Goal: Task Accomplishment & Management: Manage account settings

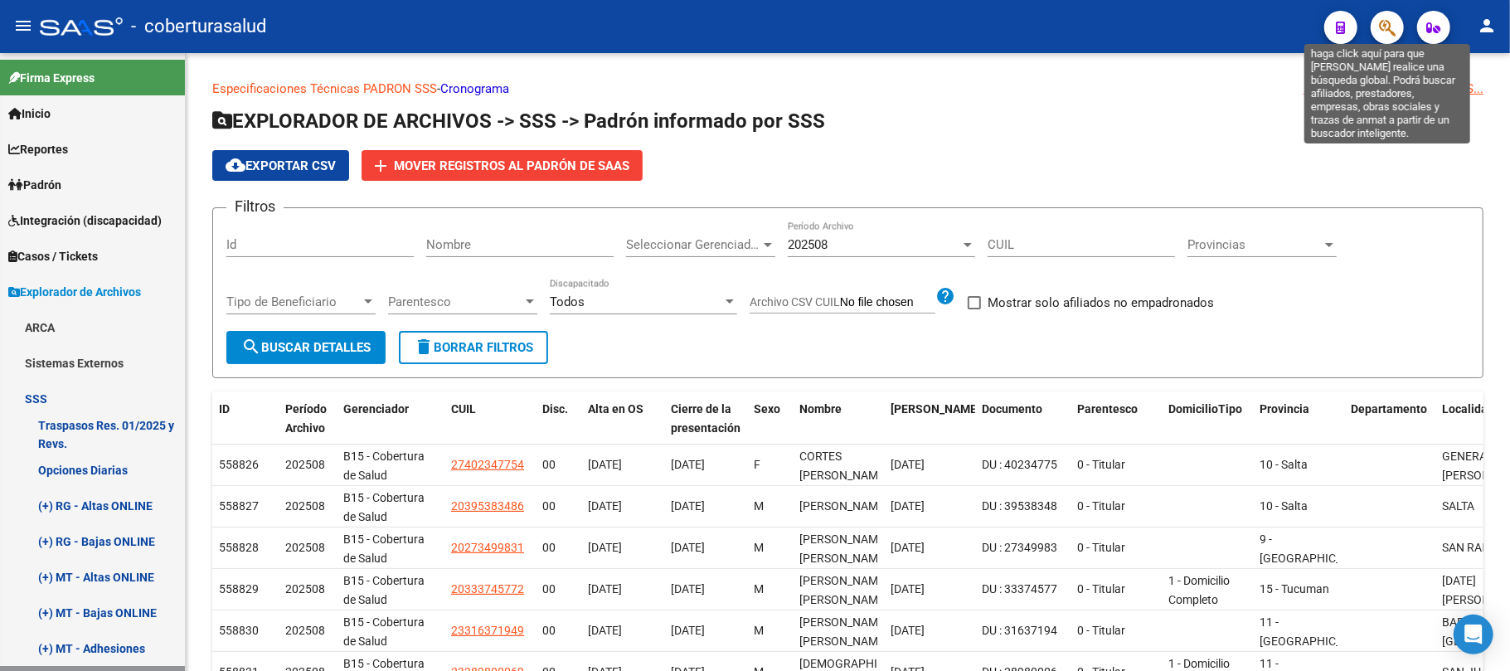
click at [1391, 28] on icon "button" at bounding box center [1387, 27] width 17 height 19
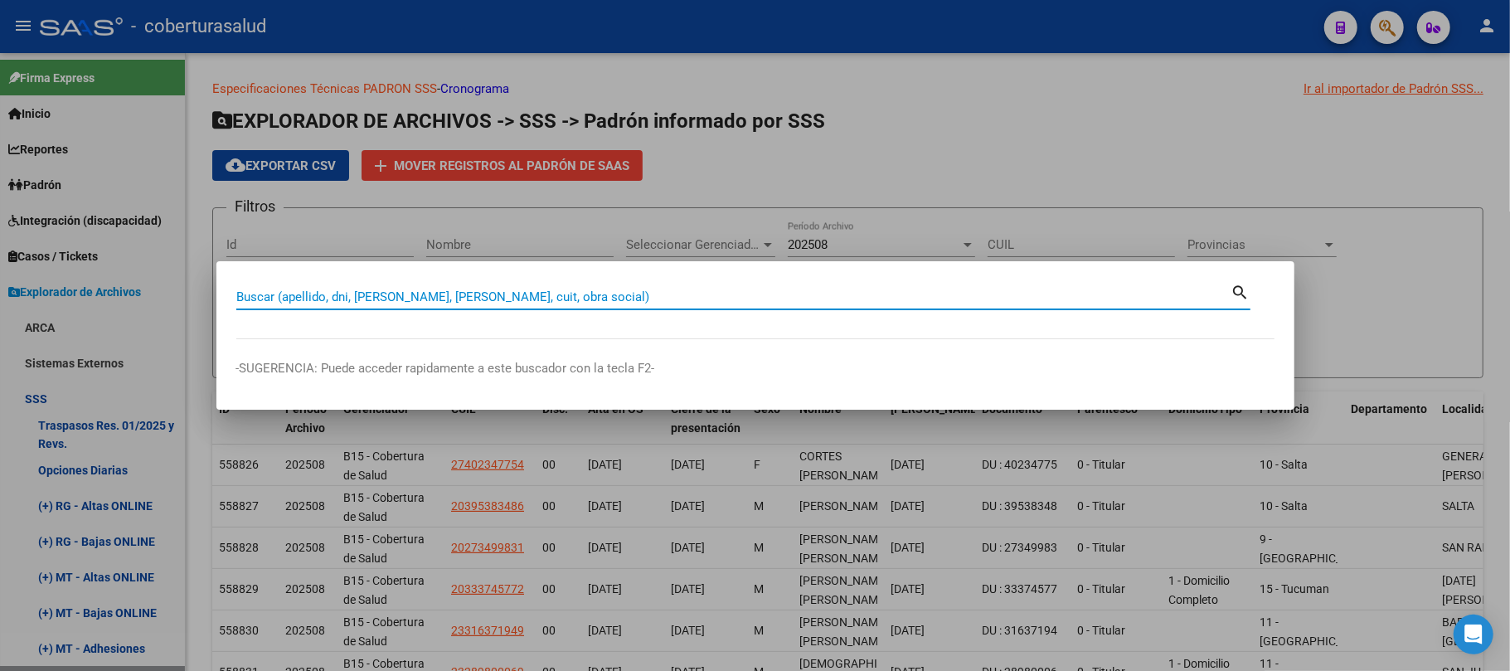
paste input "51291183"
type input "51291183"
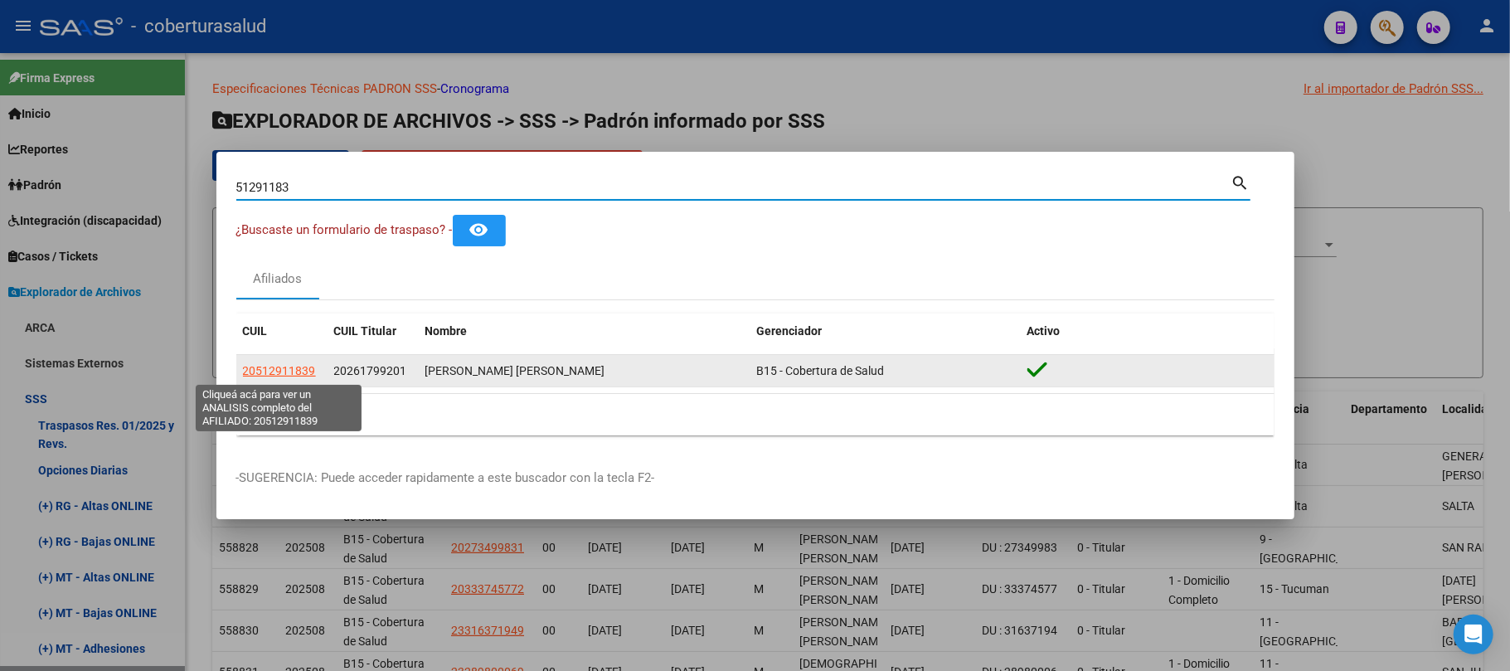
click at [276, 370] on span "20512911839" at bounding box center [279, 370] width 73 height 13
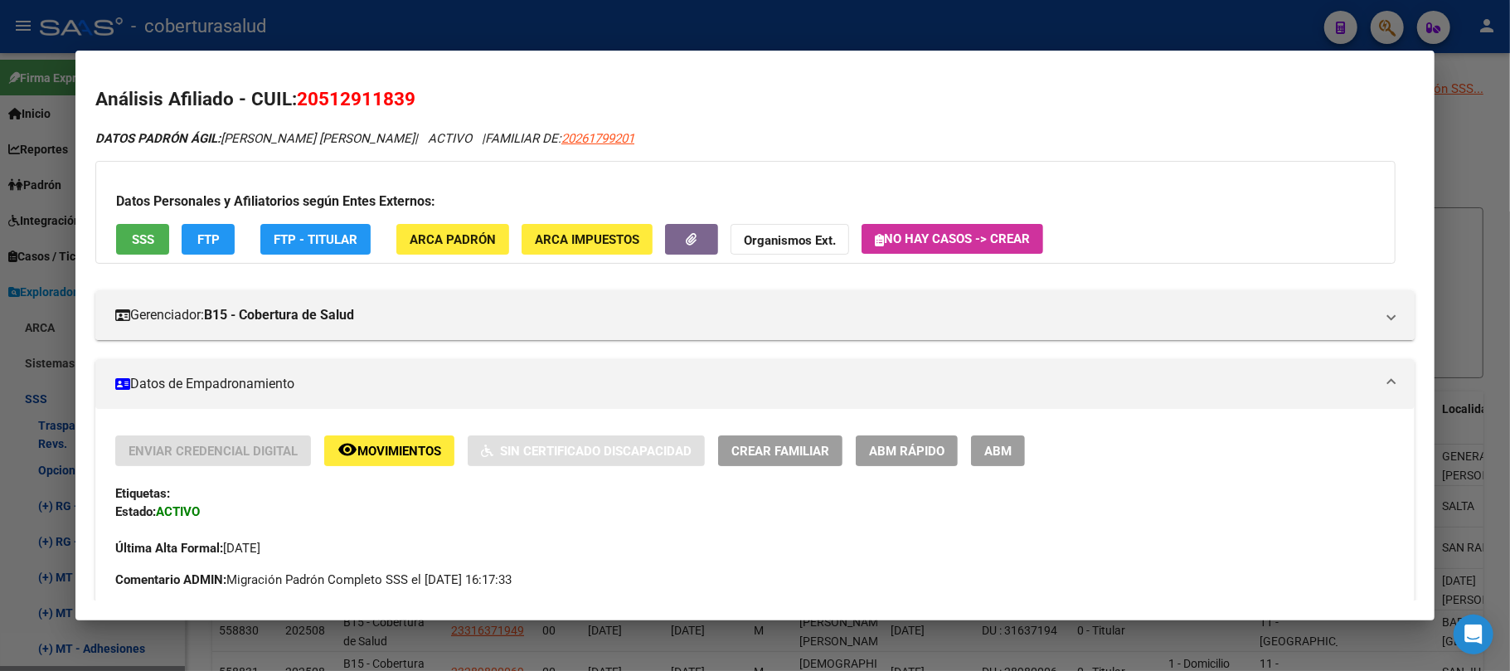
click at [1002, 450] on span "ABM" at bounding box center [998, 451] width 27 height 15
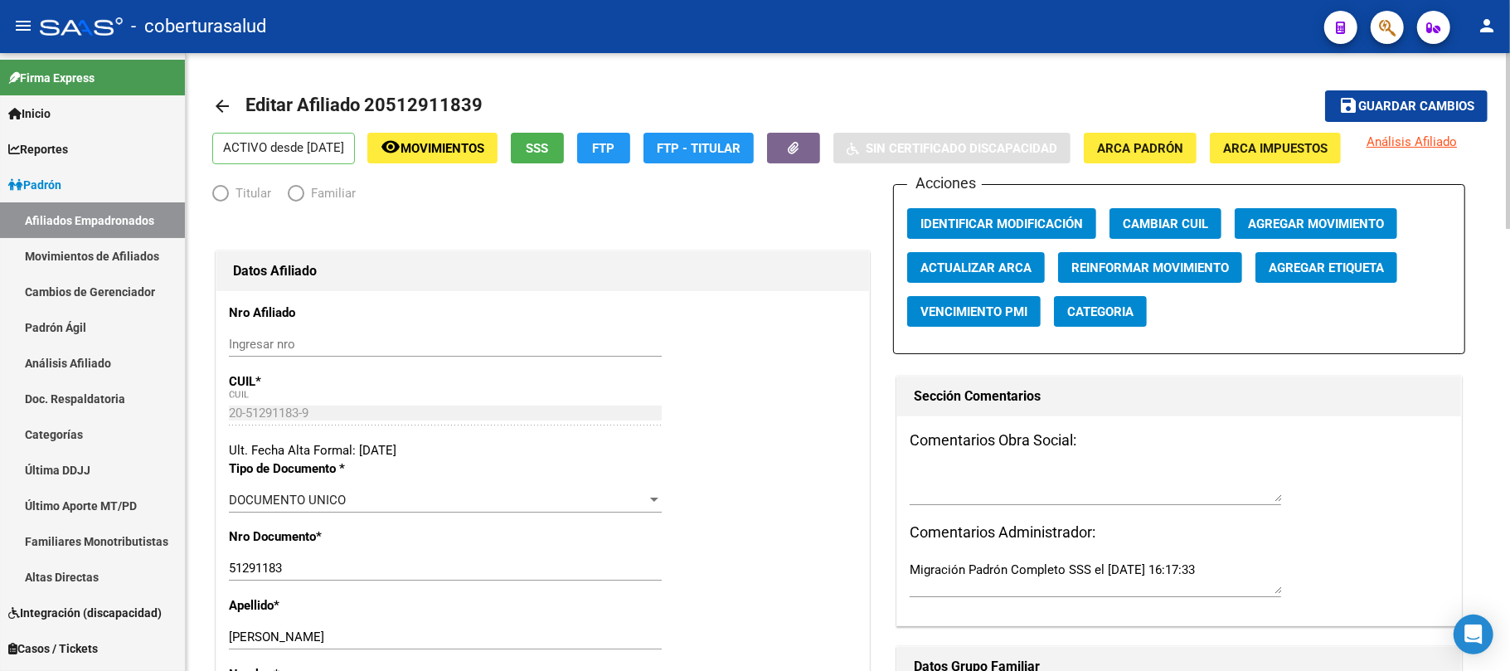
radio input "true"
type input "30-71054674-2"
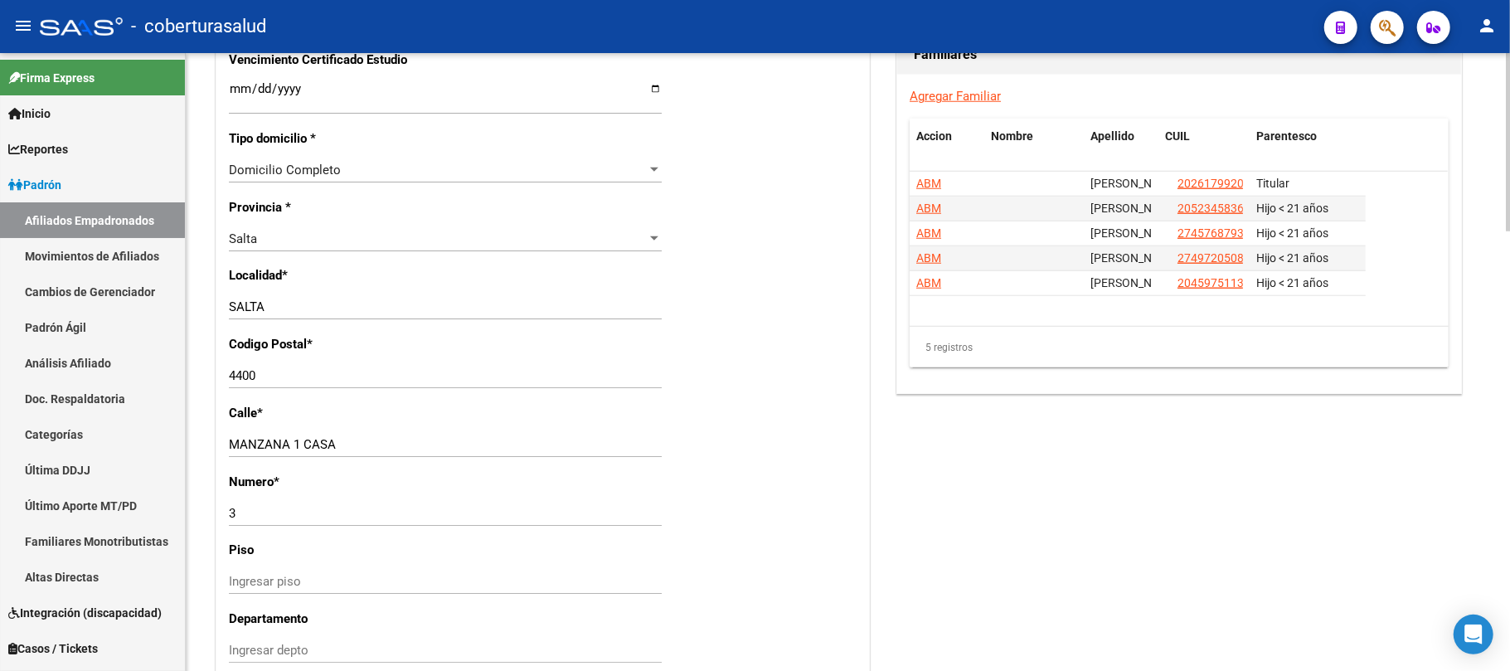
scroll to position [995, 0]
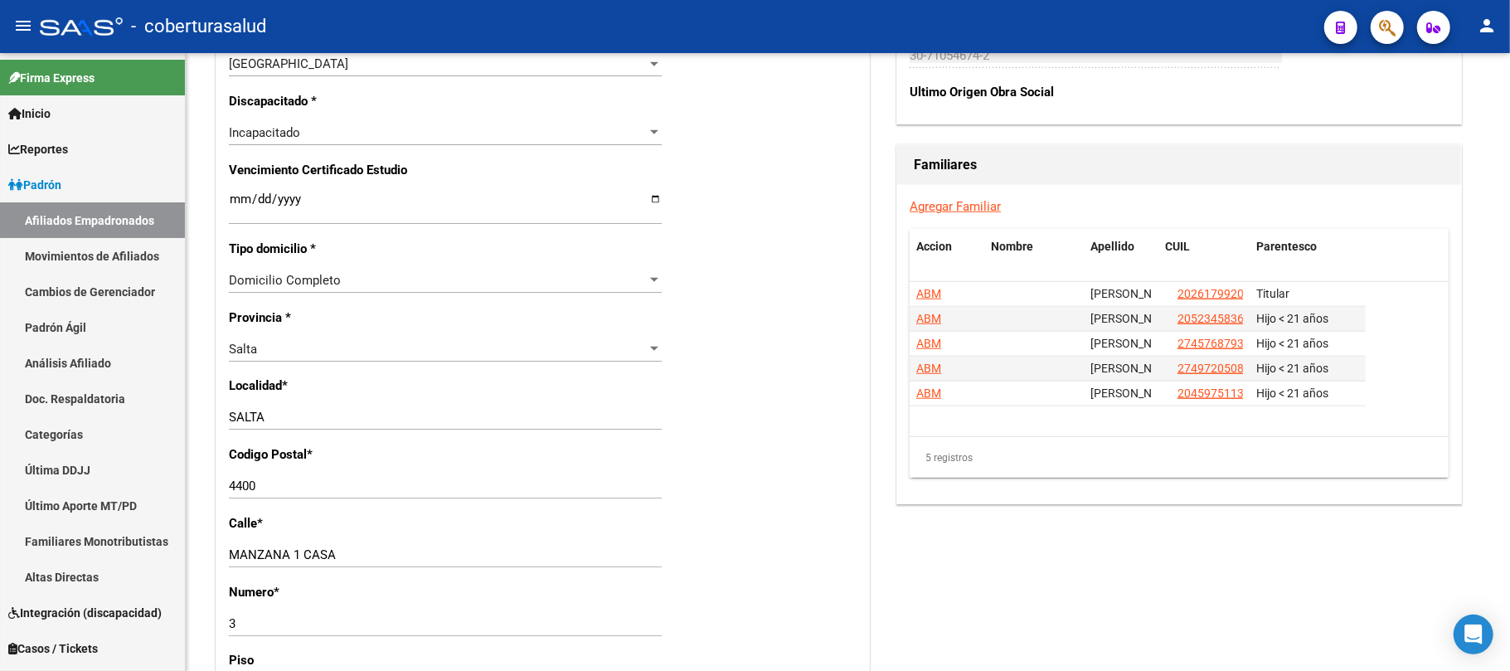
click at [1384, 21] on icon "button" at bounding box center [1387, 27] width 17 height 19
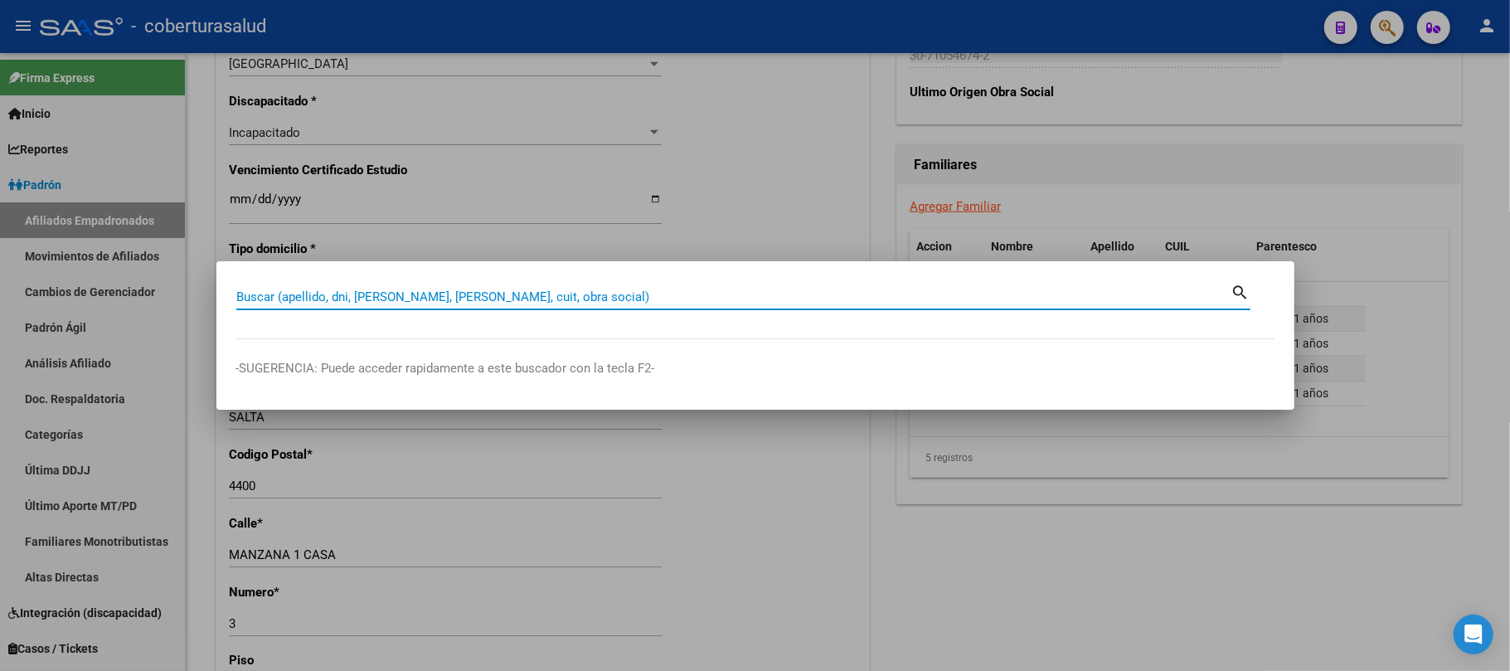
paste input "56970870"
type input "56970870"
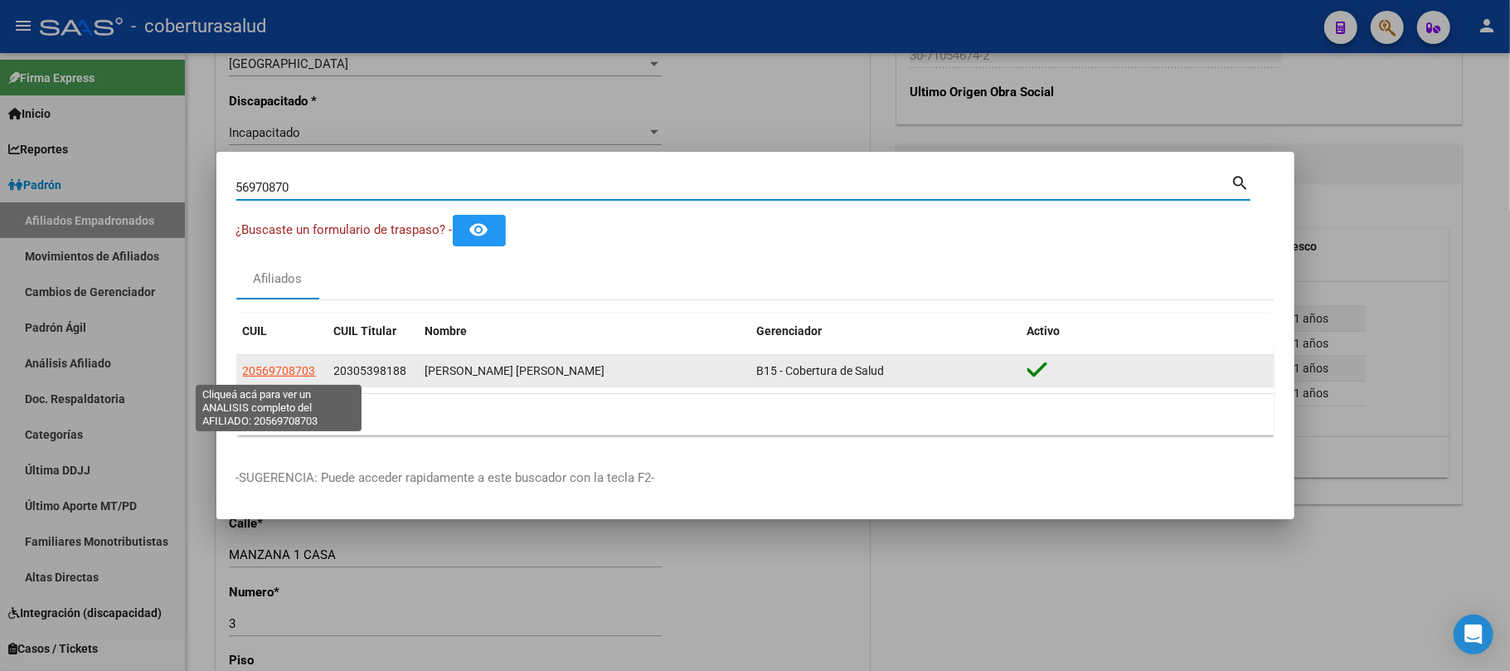
click at [255, 364] on span "20569708703" at bounding box center [279, 370] width 73 height 13
type textarea "20569708703"
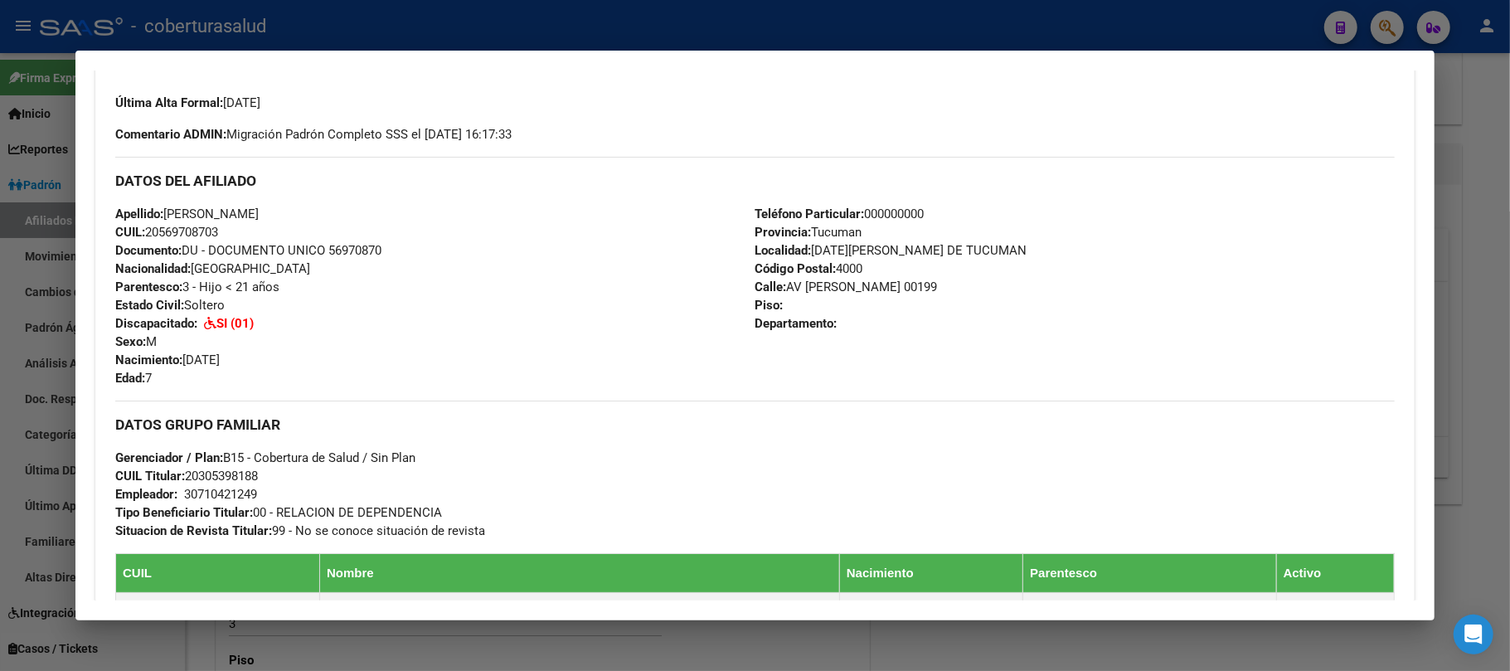
scroll to position [552, 0]
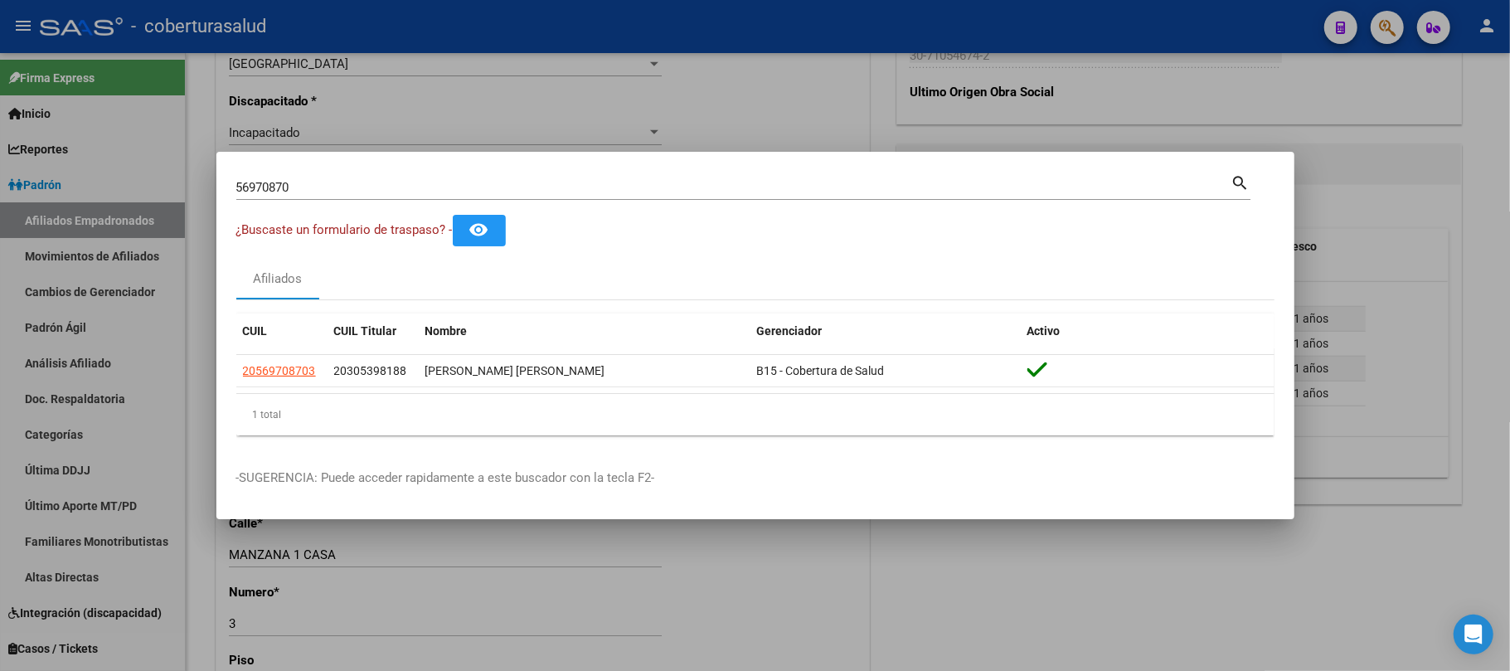
click at [1161, 169] on mat-dialog-container "56970870 Buscar (apellido, dni, cuil, nro traspaso, cuit, obra social) search ¿…" at bounding box center [755, 336] width 1078 height 368
click at [448, 191] on input "56970870" at bounding box center [733, 187] width 995 height 15
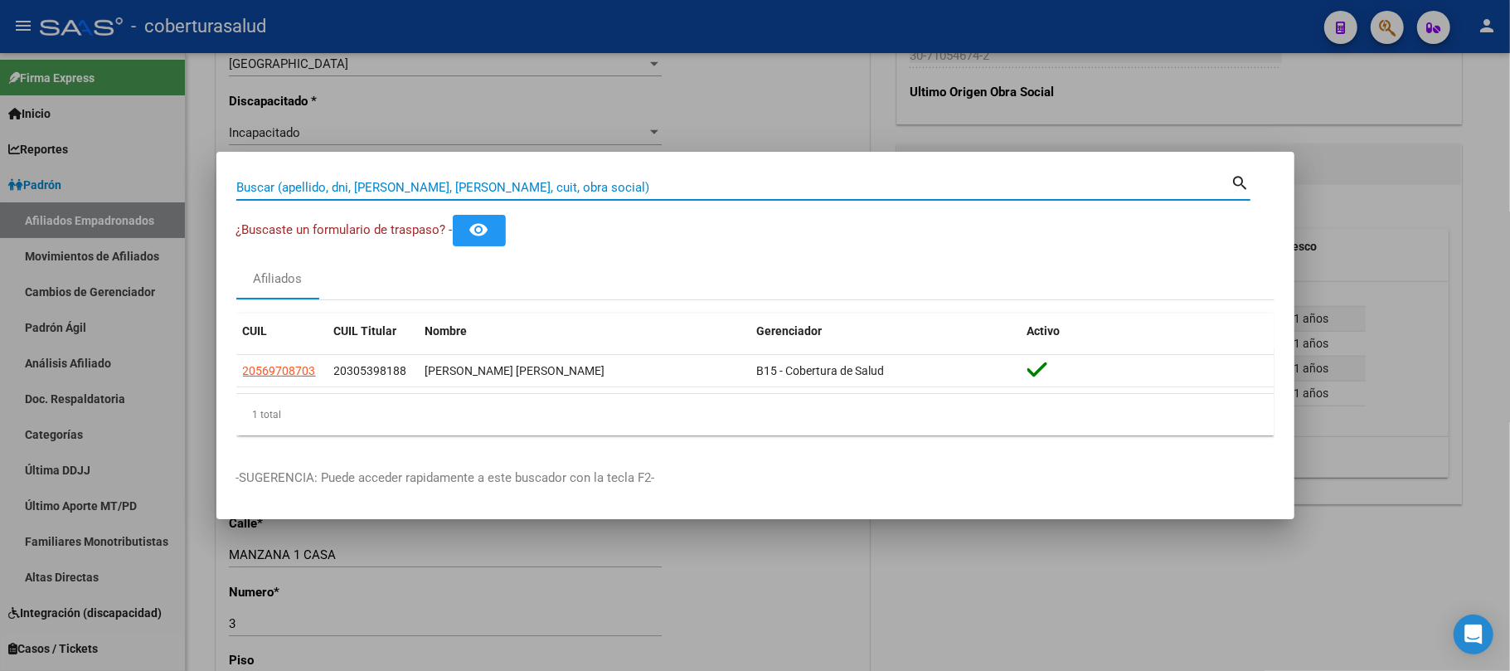
paste input "50711547"
type input "50711547"
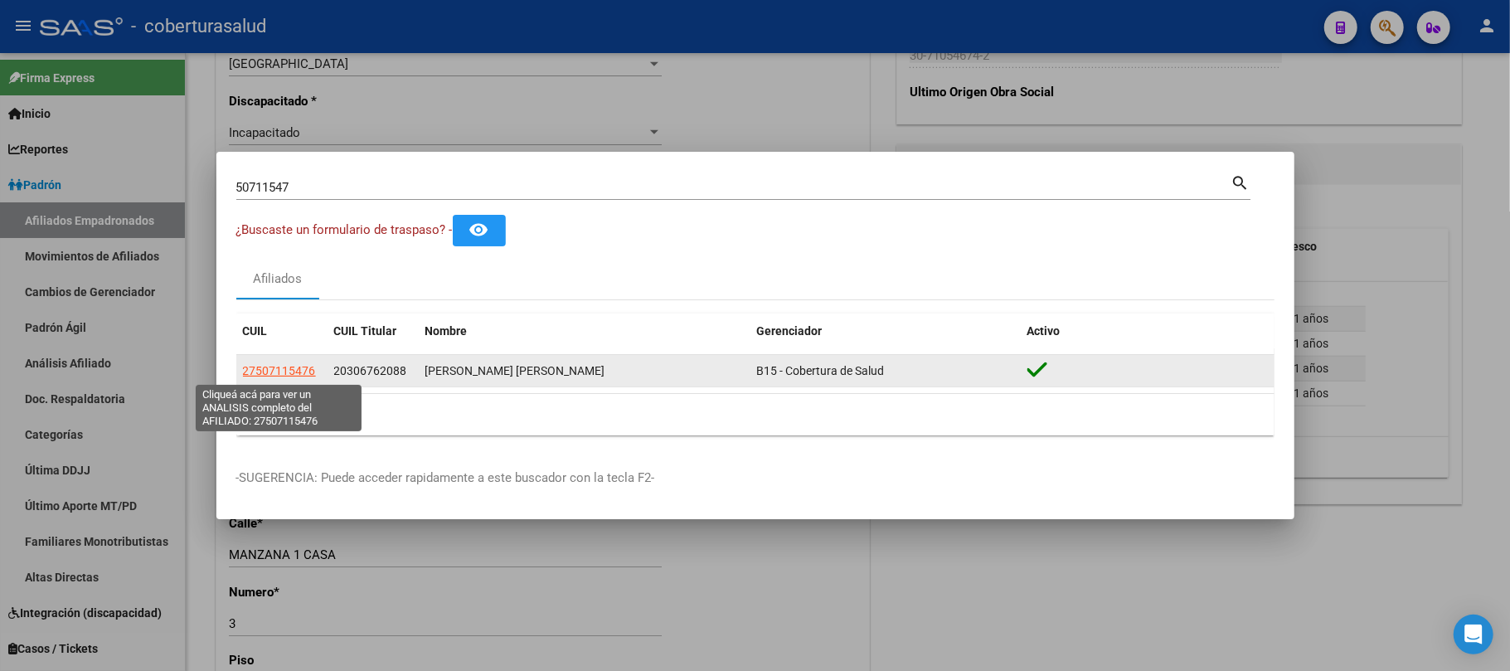
click at [283, 369] on span "27507115476" at bounding box center [279, 370] width 73 height 13
type textarea "27507115476"
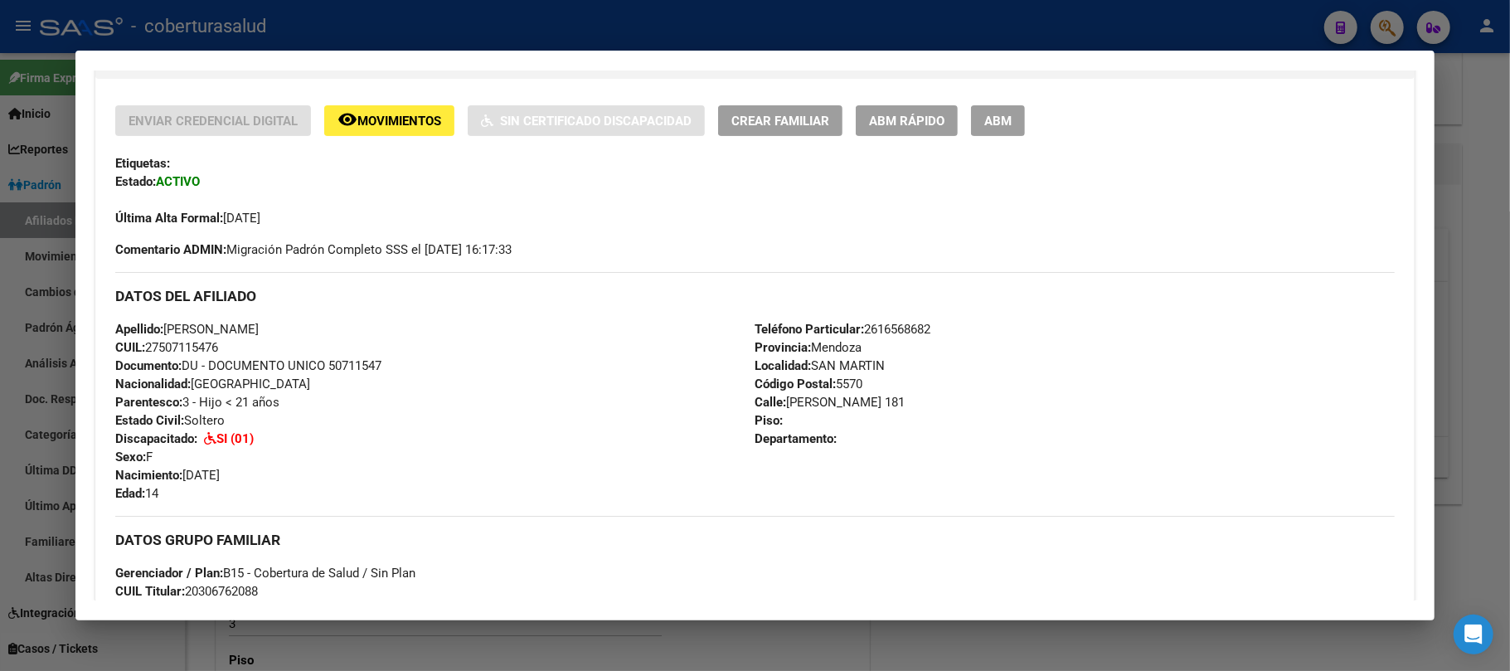
scroll to position [332, 0]
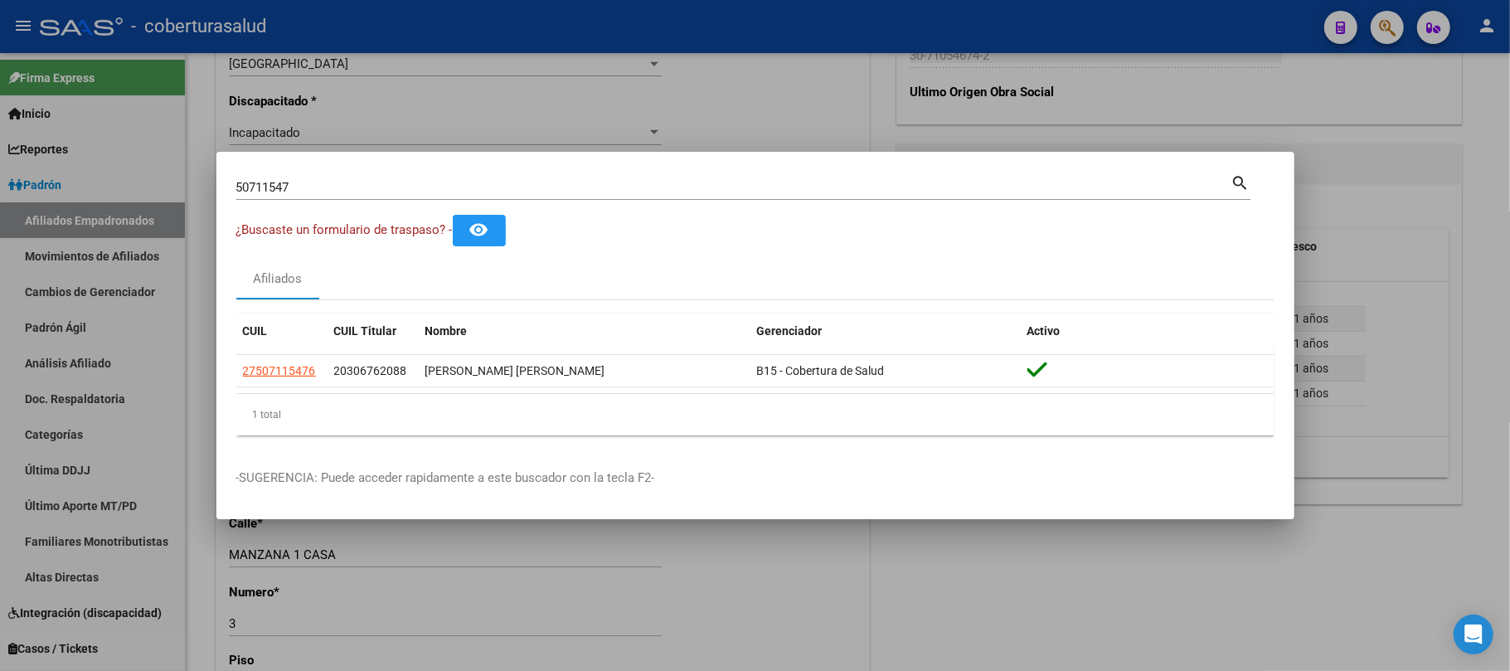
click at [387, 189] on input "50711547" at bounding box center [733, 187] width 995 height 15
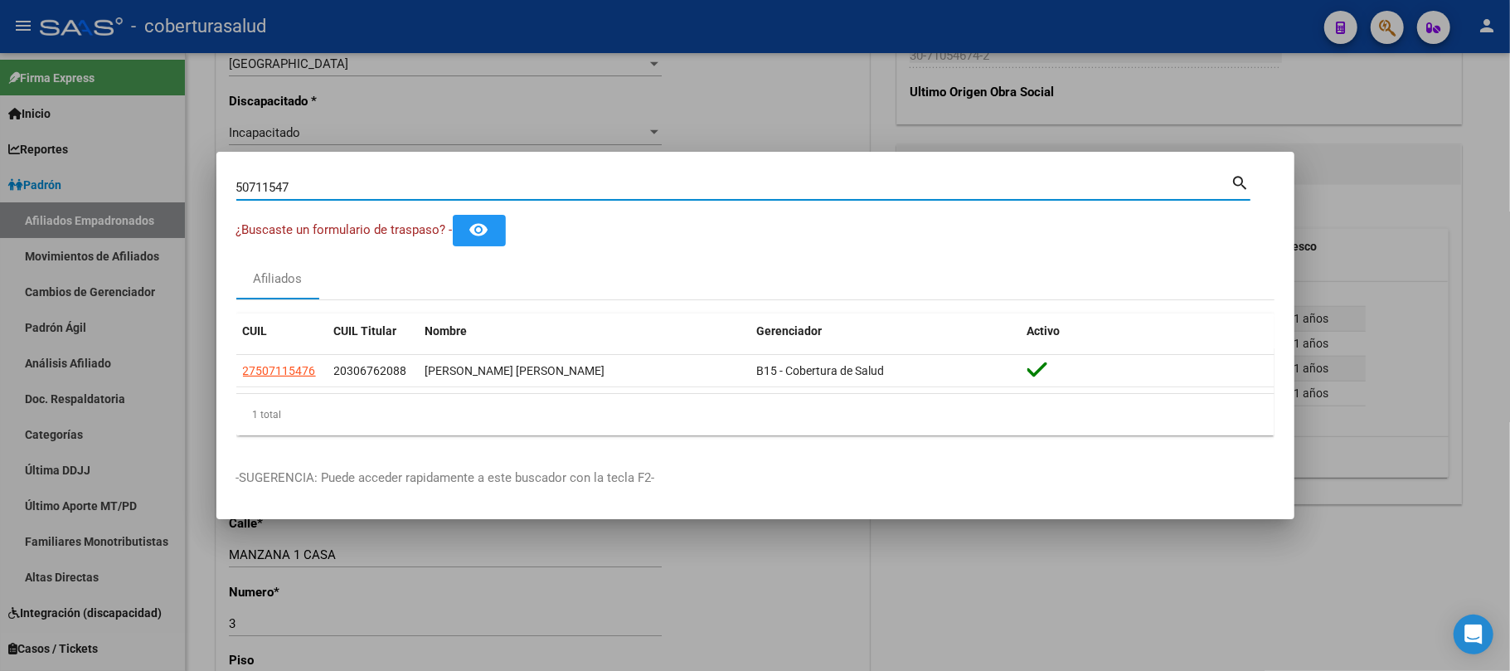
click at [387, 189] on input "50711547" at bounding box center [733, 187] width 995 height 15
paste input "6700531"
type input "56700531"
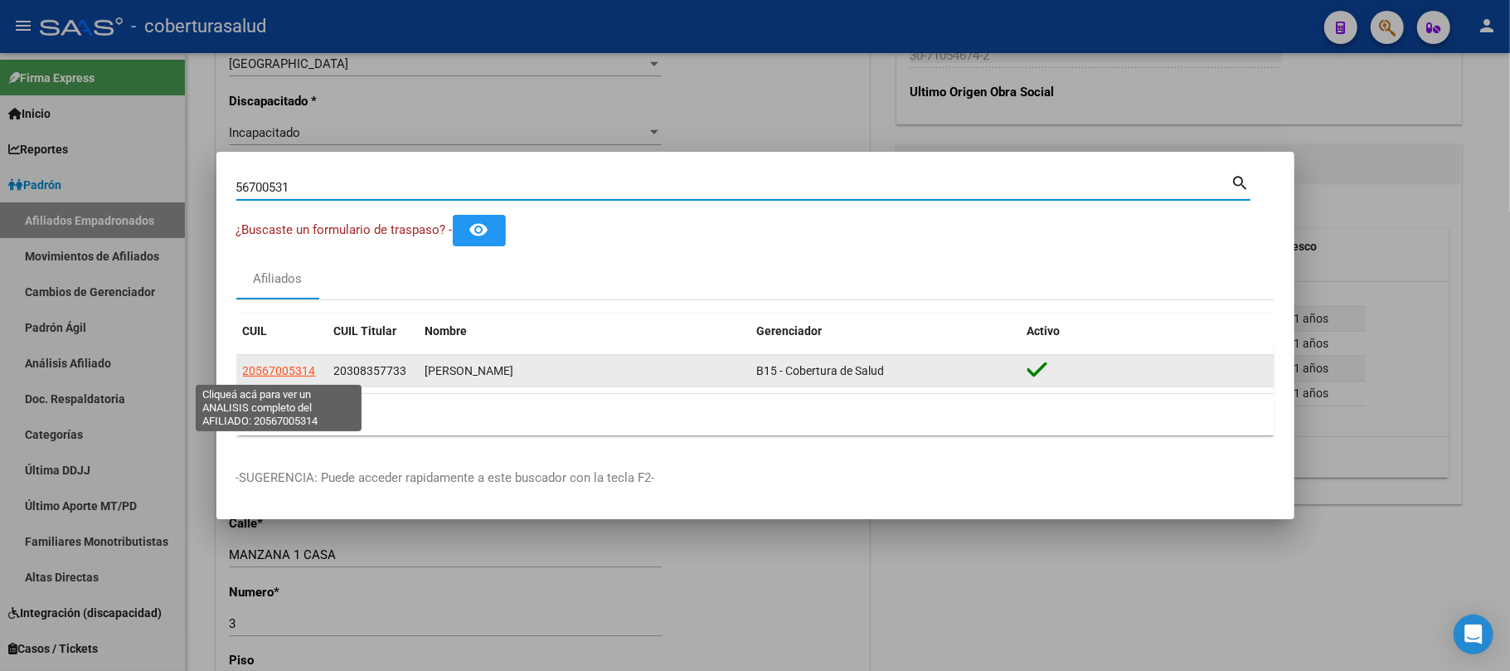
click at [270, 366] on span "20567005314" at bounding box center [279, 370] width 73 height 13
type textarea "20567005314"
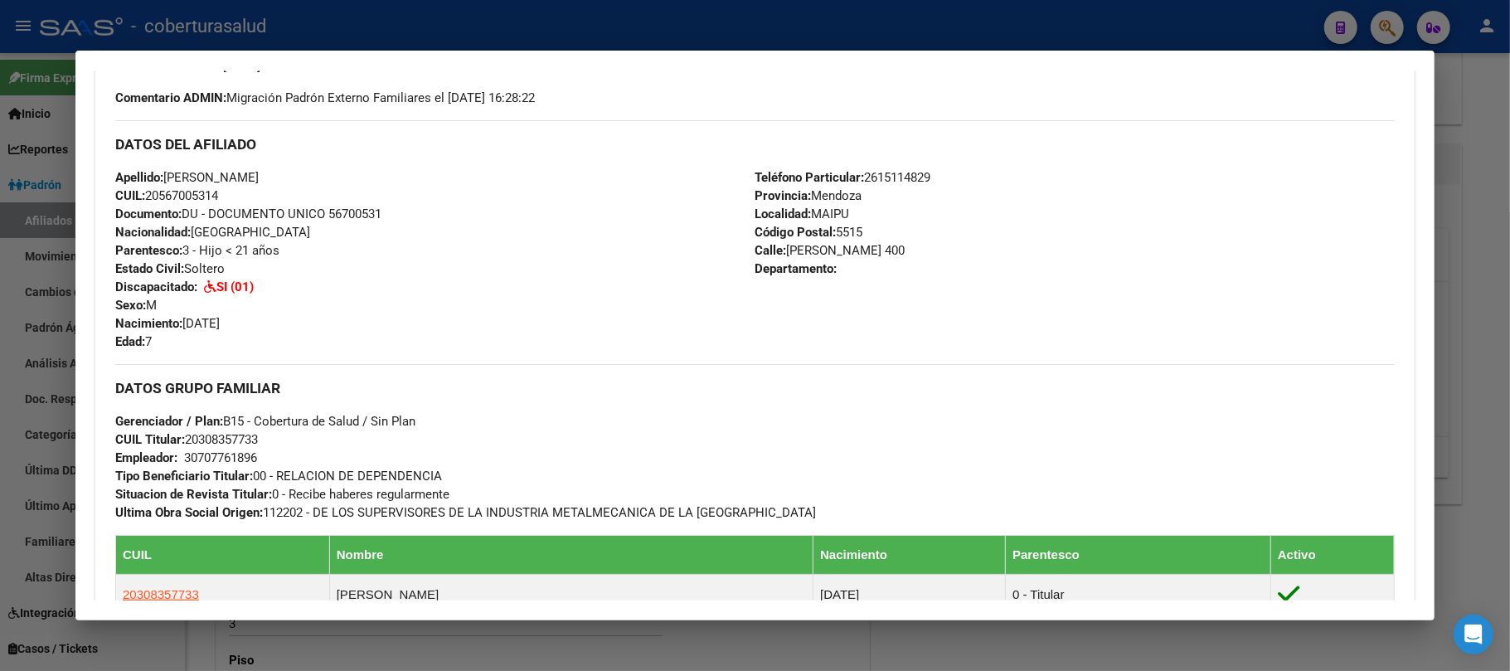
scroll to position [552, 0]
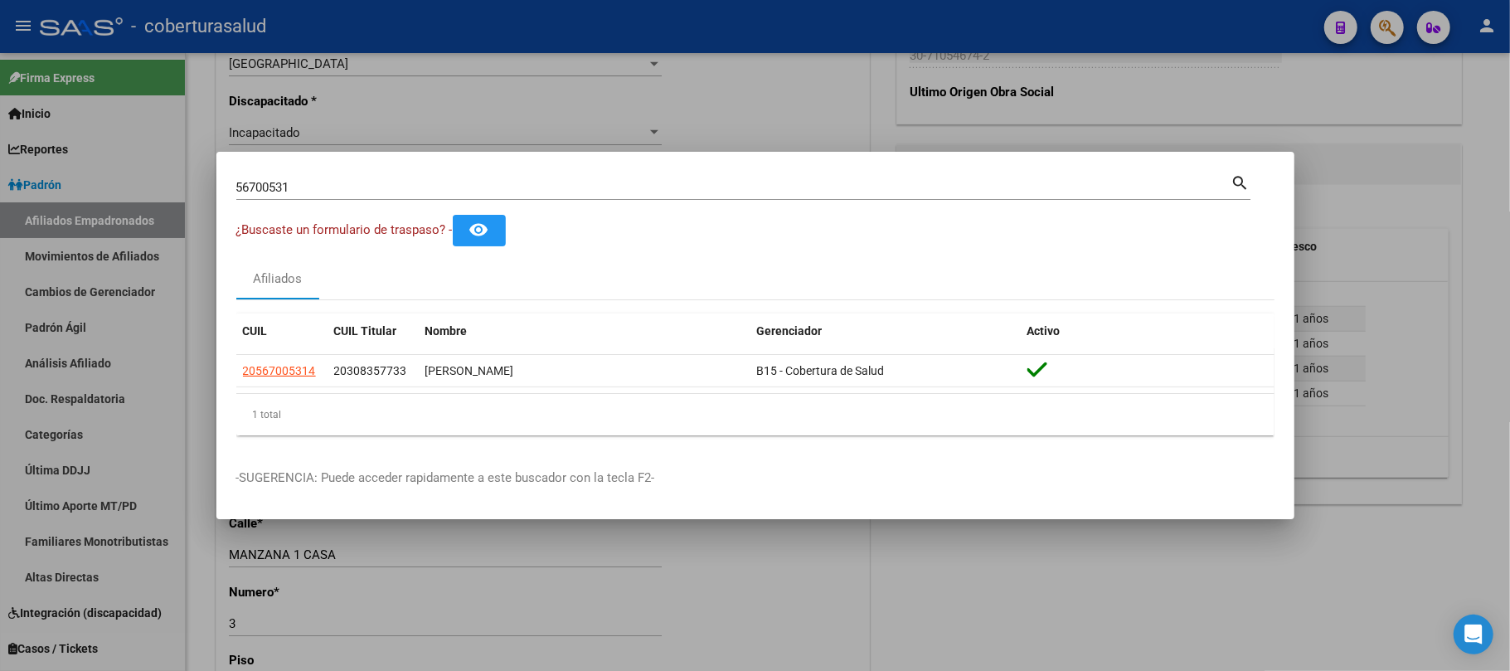
click at [410, 193] on input "56700531" at bounding box center [733, 187] width 995 height 15
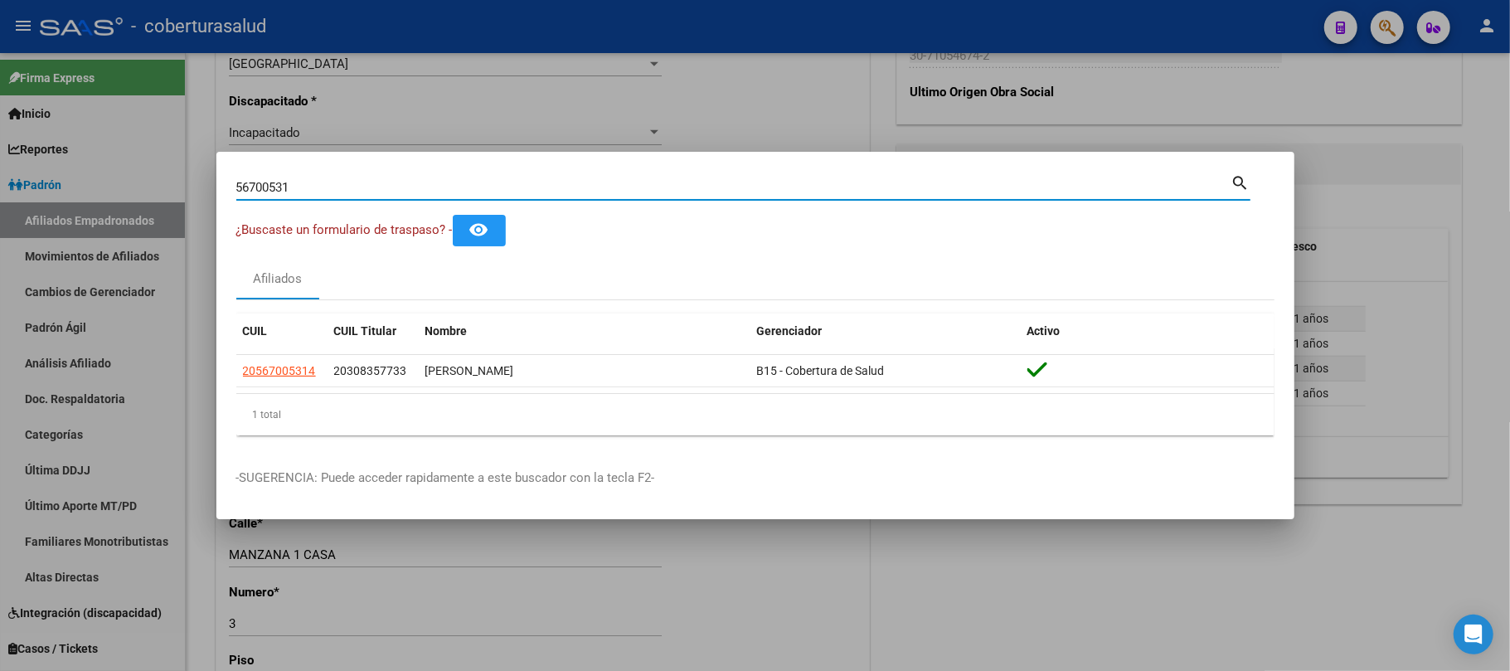
click at [410, 193] on input "56700531" at bounding box center [733, 187] width 995 height 15
paste input "8180052"
type input "58180052"
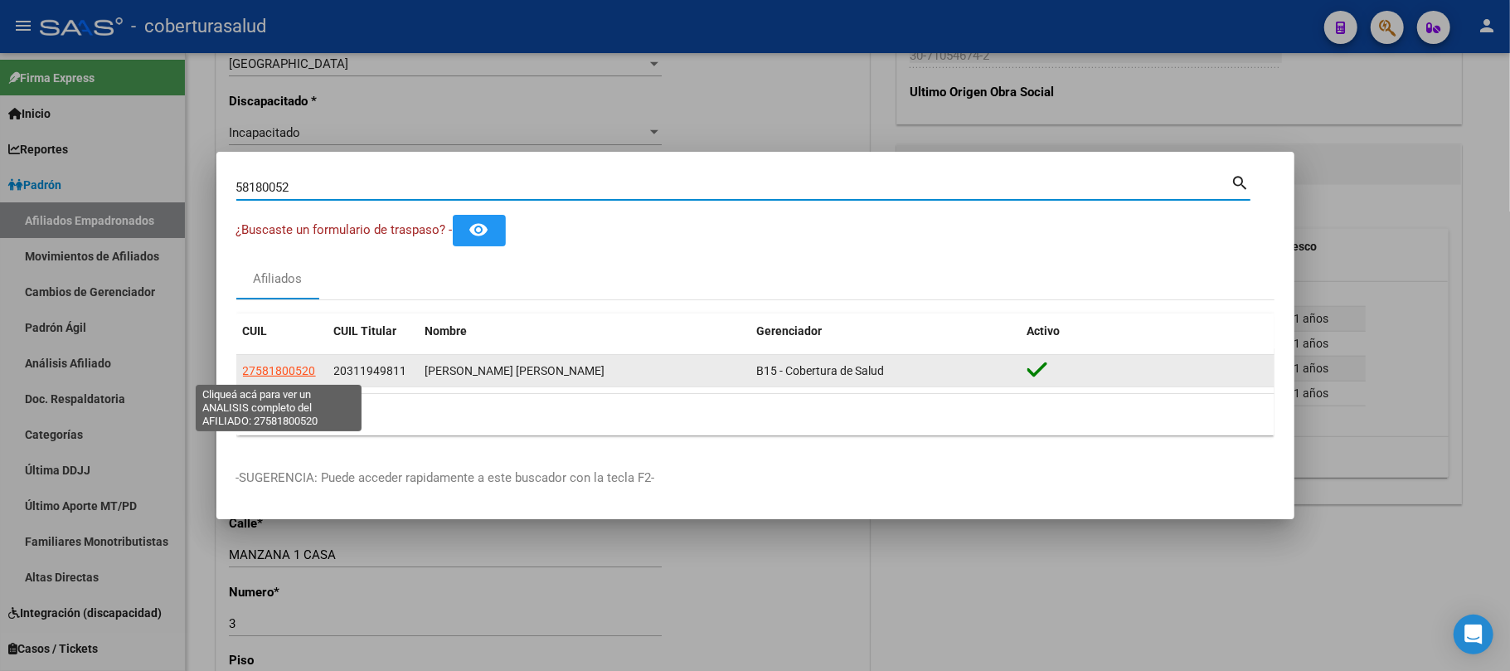
click at [305, 372] on span "27581800520" at bounding box center [279, 370] width 73 height 13
type textarea "27581800520"
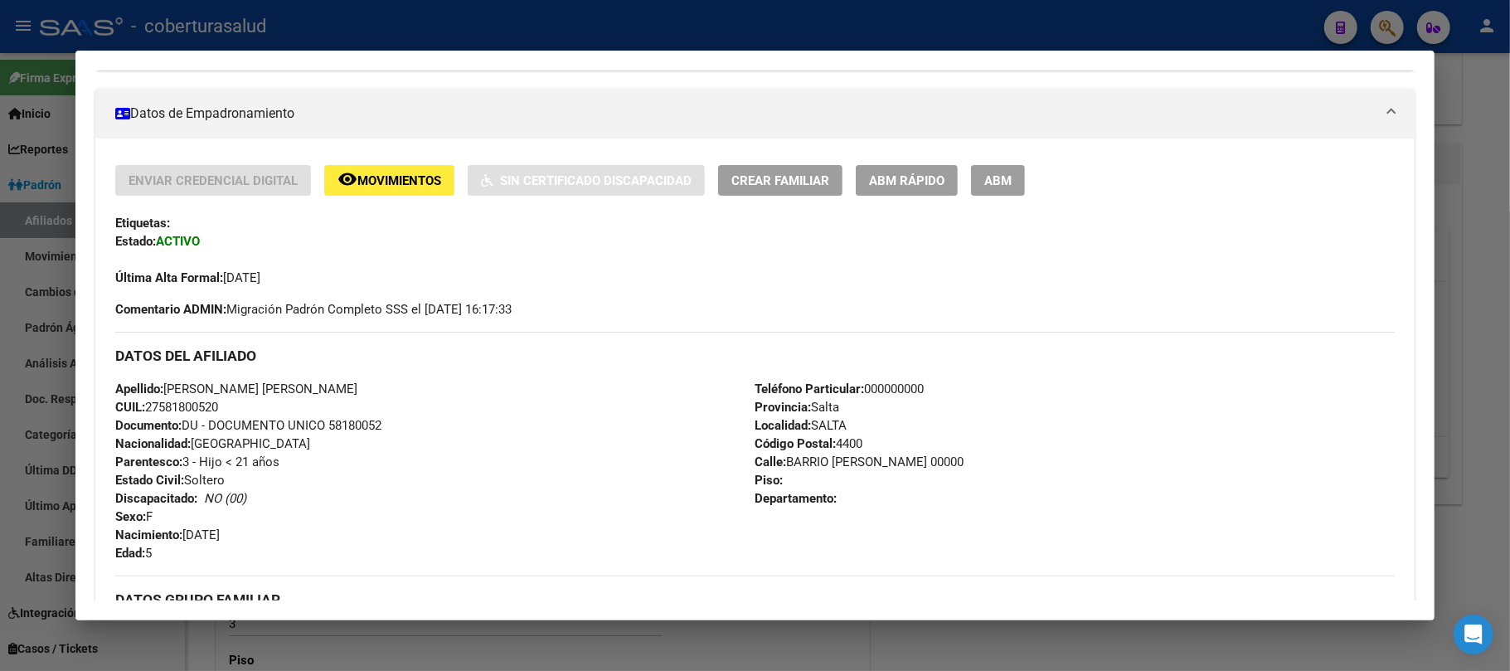
scroll to position [0, 0]
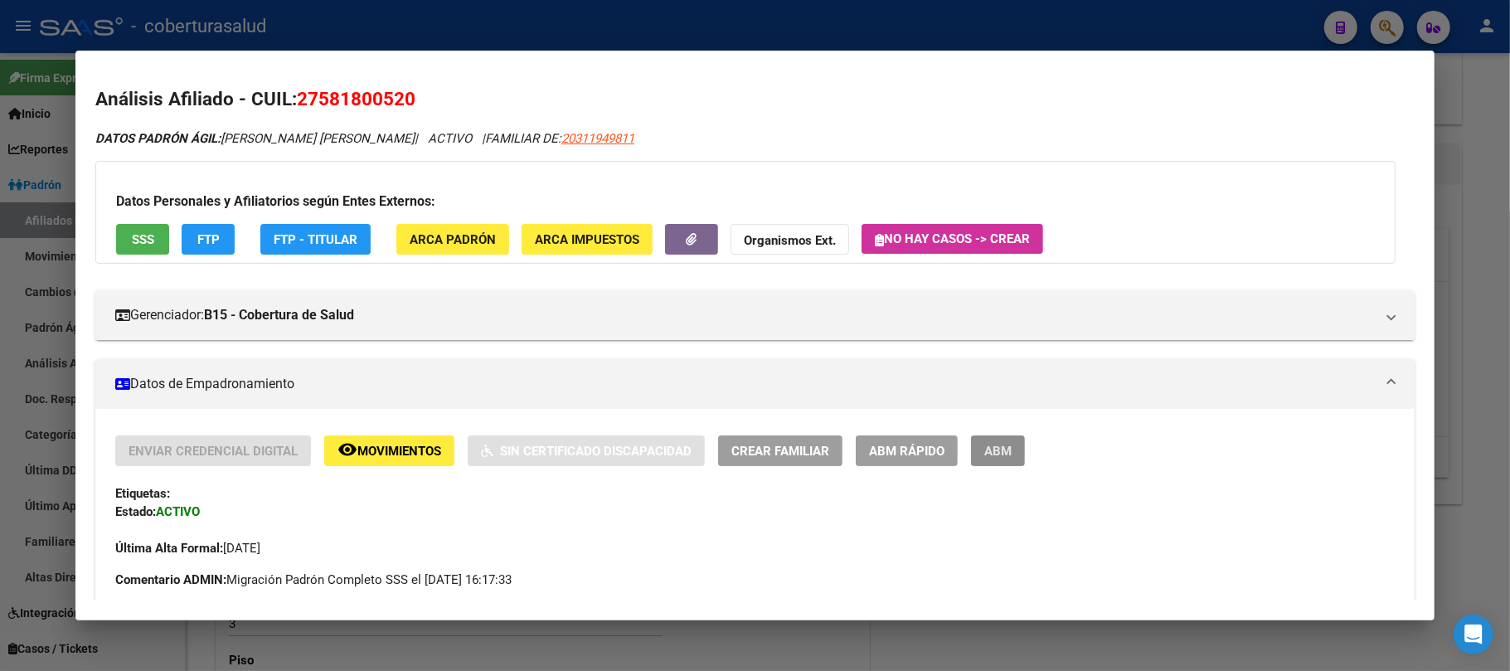
click at [997, 444] on span "ABM" at bounding box center [998, 451] width 27 height 15
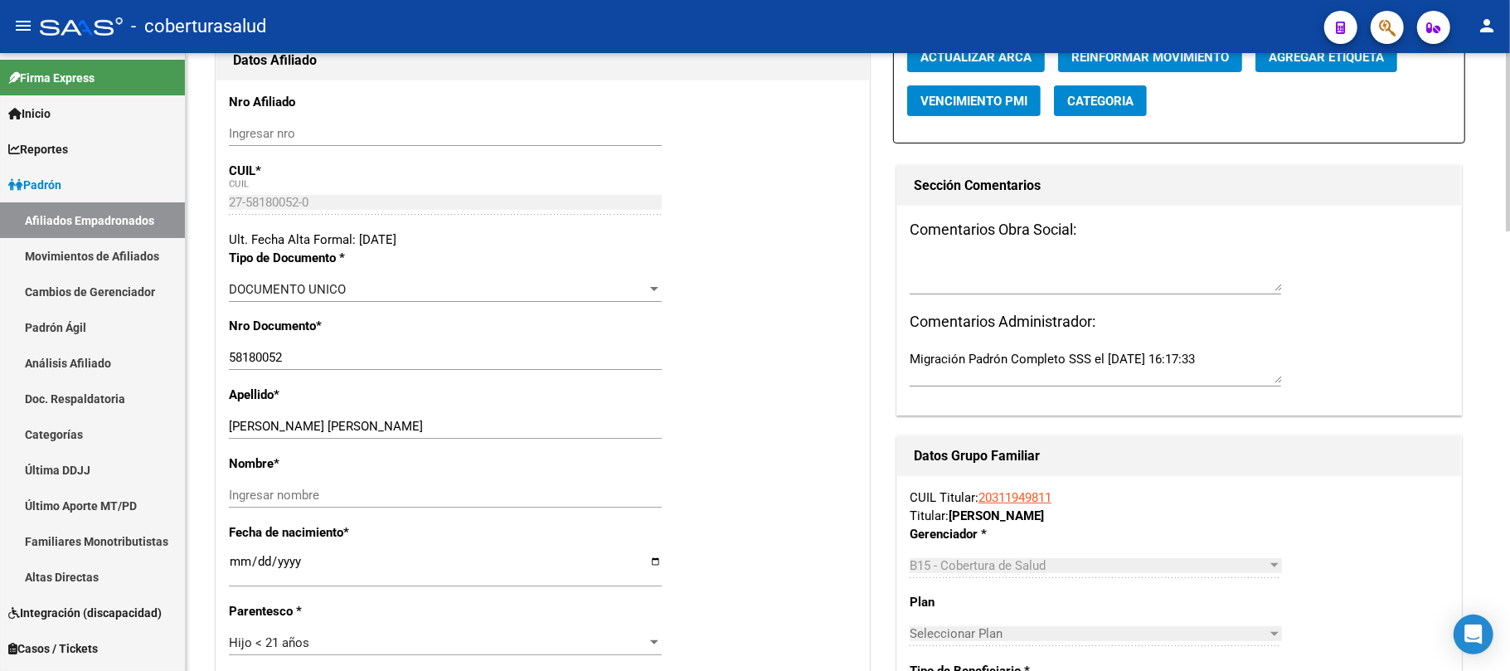
scroll to position [221, 0]
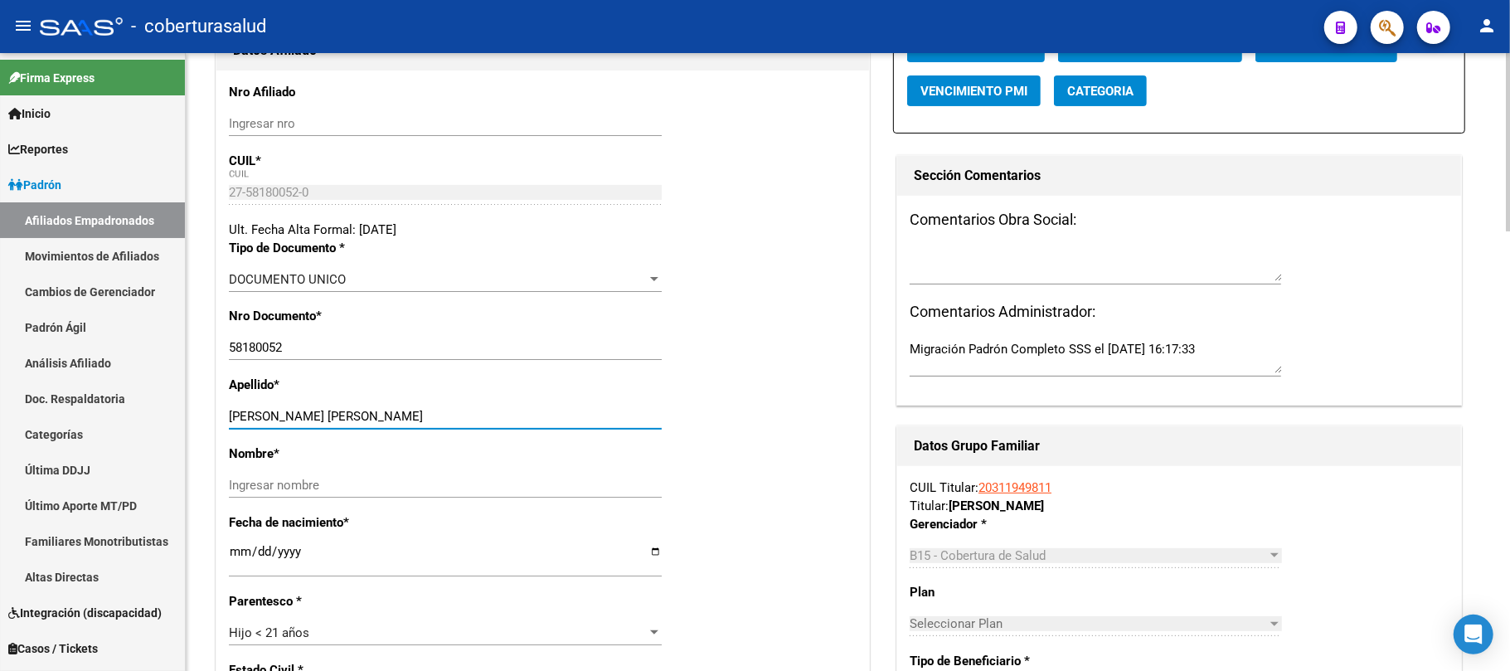
drag, startPoint x: 456, startPoint y: 423, endPoint x: 325, endPoint y: 415, distance: 131.3
click at [325, 415] on input "GUZMAN LOPEZ EMMA CATALINA" at bounding box center [445, 416] width 433 height 15
click at [322, 478] on input "Ingresar nombre" at bounding box center [445, 485] width 433 height 15
paste input "EMMA CATALINA"
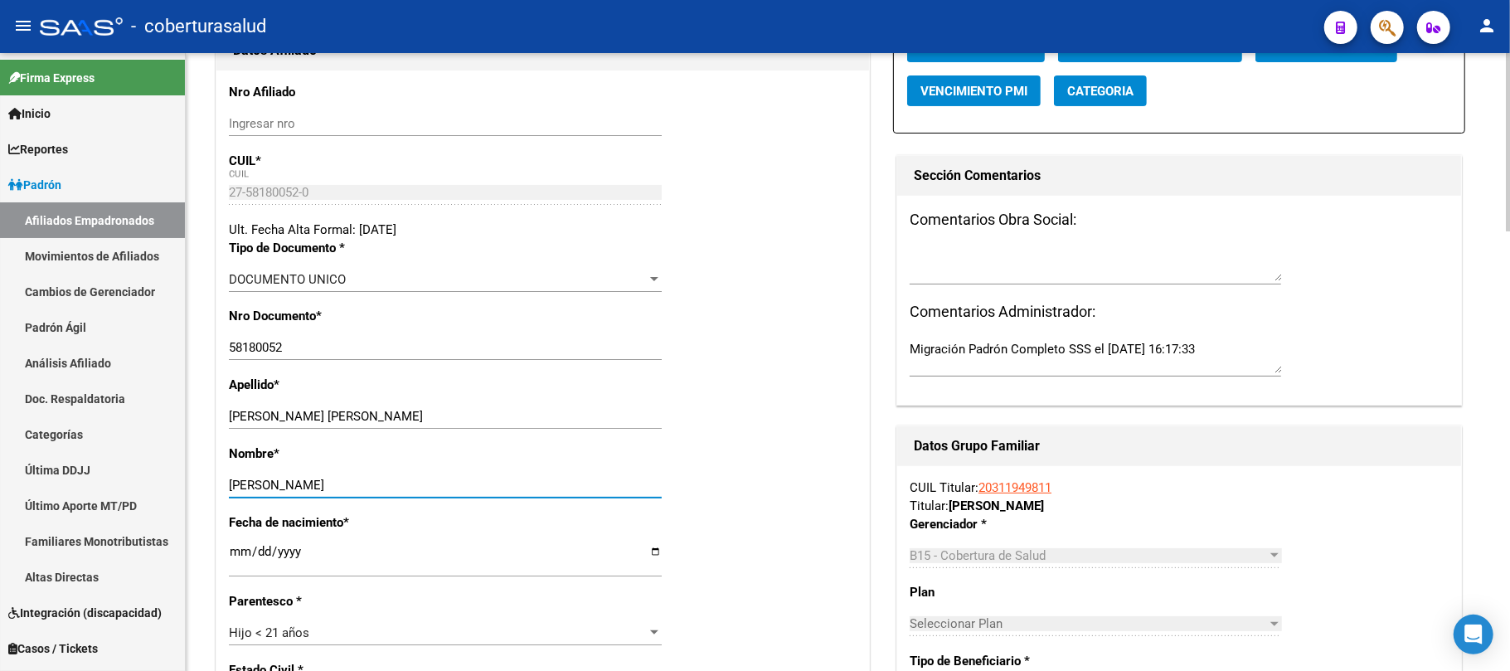
type input "EMMA CATALINA"
click at [800, 499] on div "Nombre * EMMA CATALINA Ingresar nombre" at bounding box center [543, 479] width 628 height 69
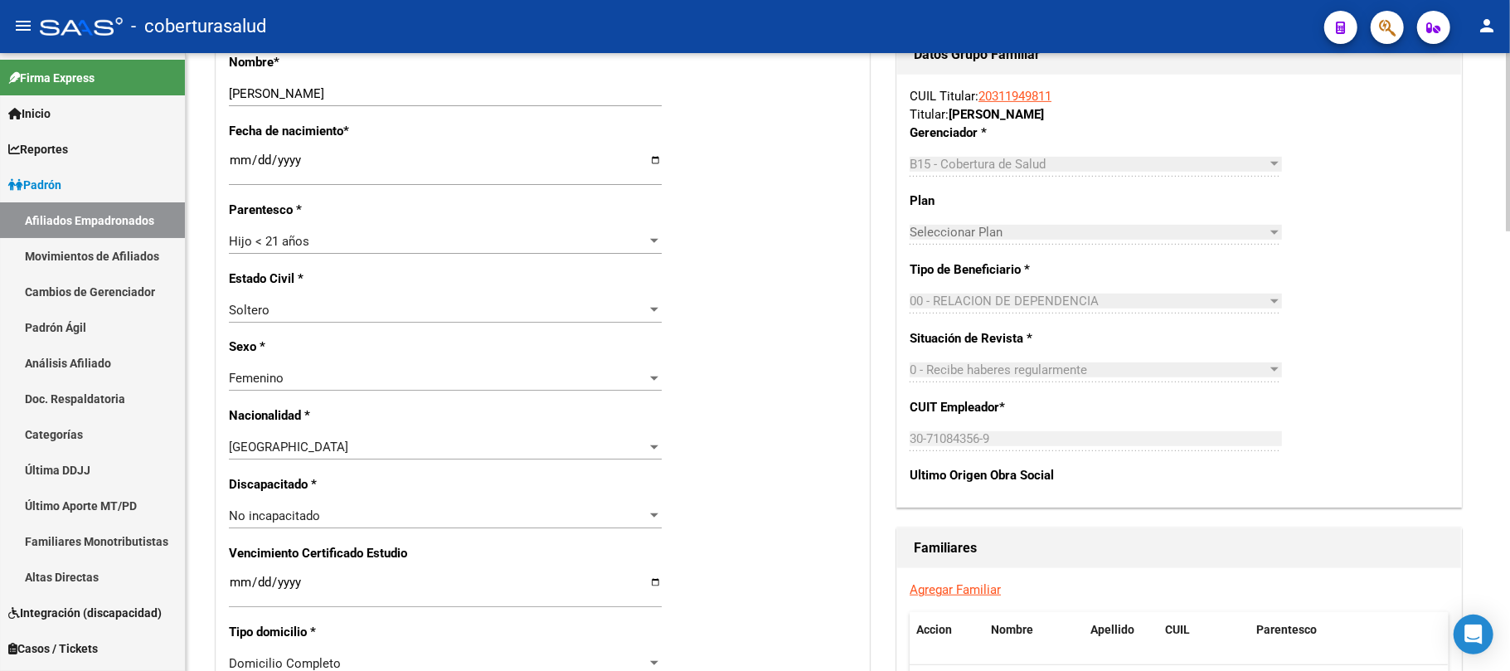
scroll to position [884, 0]
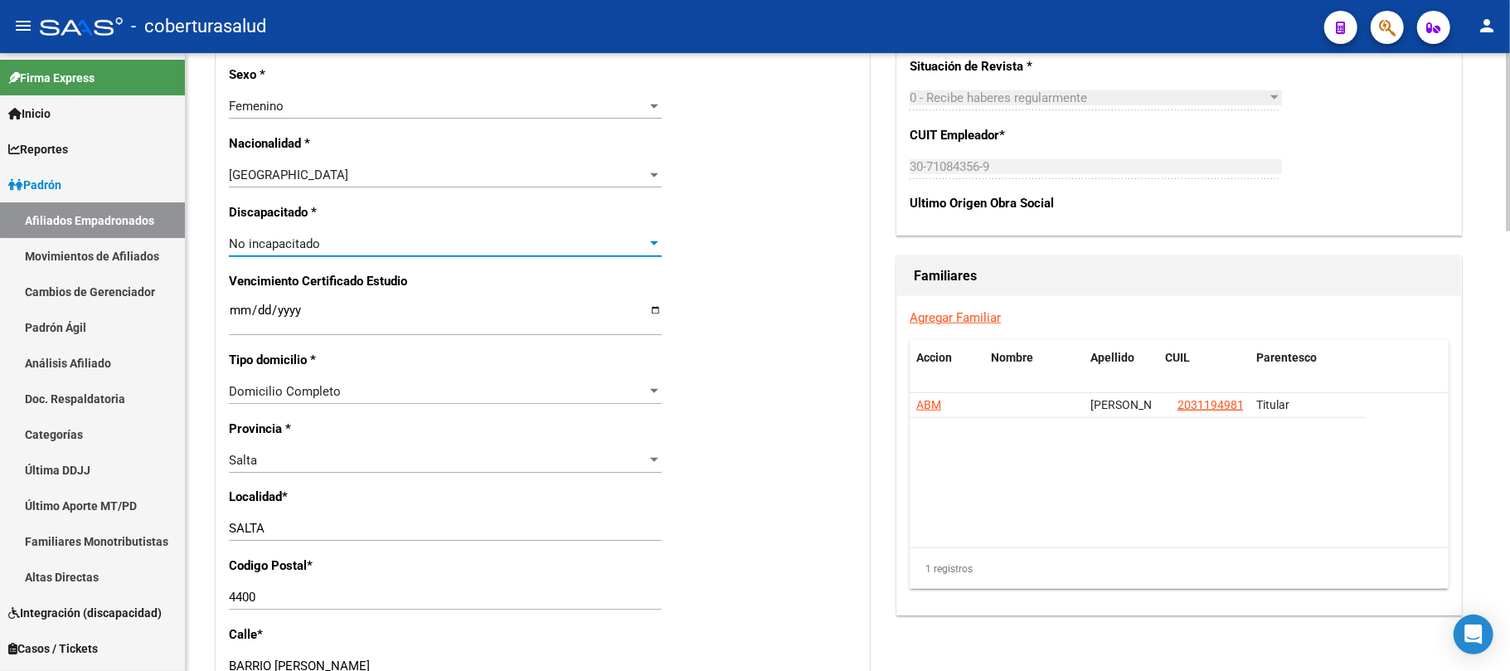
click at [412, 242] on div "No incapacitado" at bounding box center [438, 243] width 418 height 15
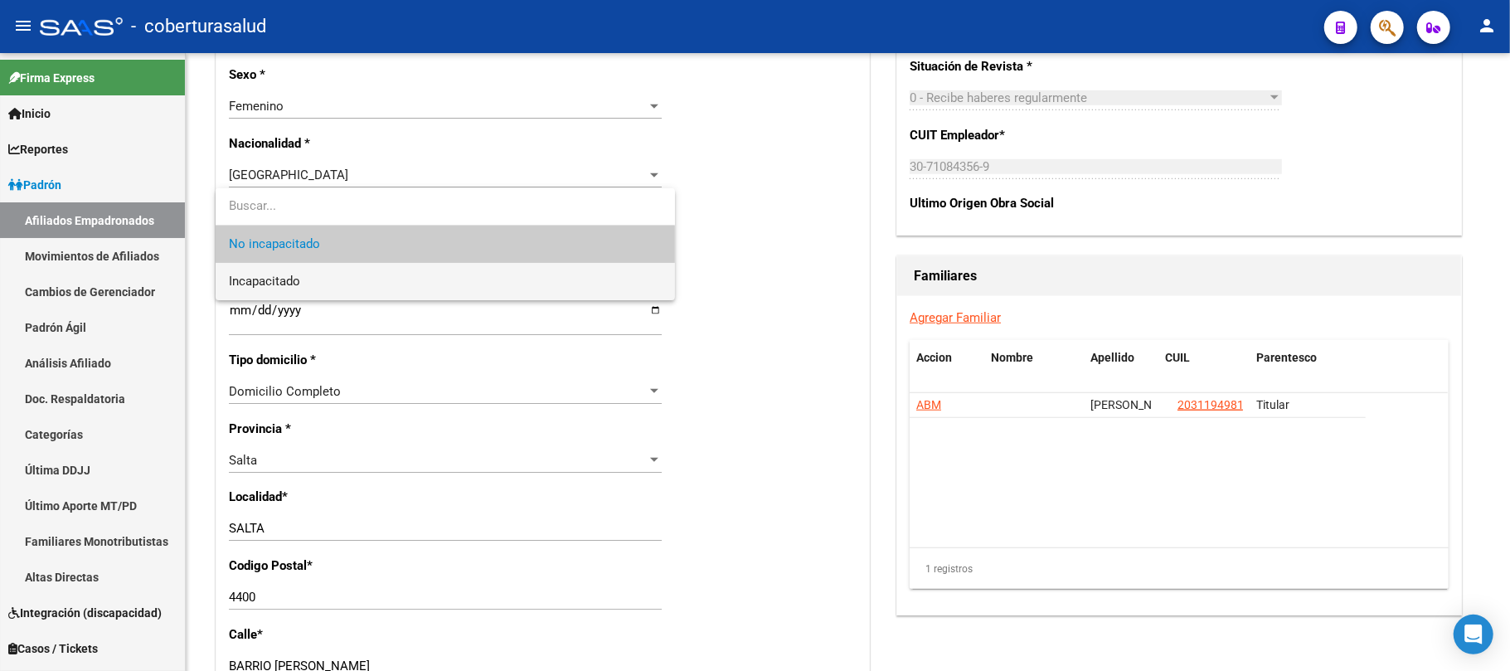
click at [409, 275] on span "Incapacitado" at bounding box center [445, 281] width 433 height 37
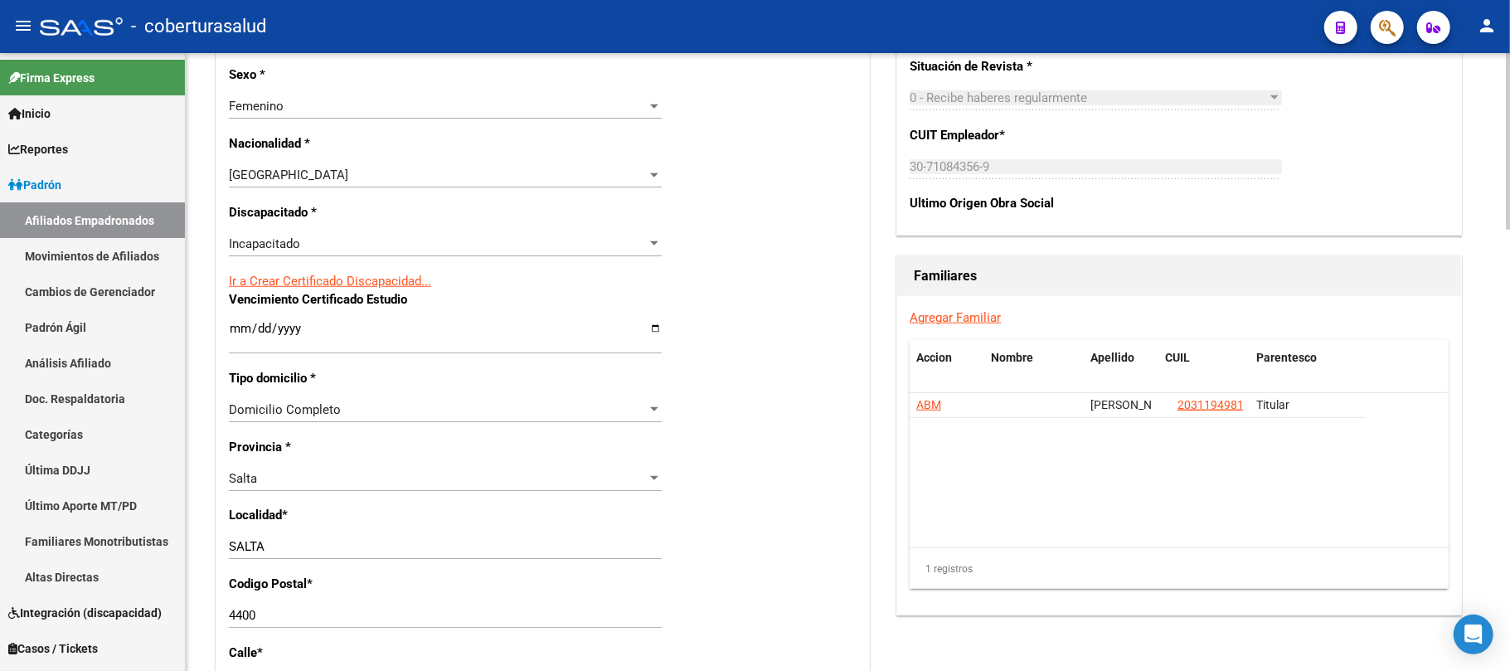
click at [763, 317] on div "Nro Afiliado Ingresar nro CUIL * 27-58180052-0 CUIL ARCA Padrón Ult. Fecha Alta…" at bounding box center [542, 306] width 653 height 1798
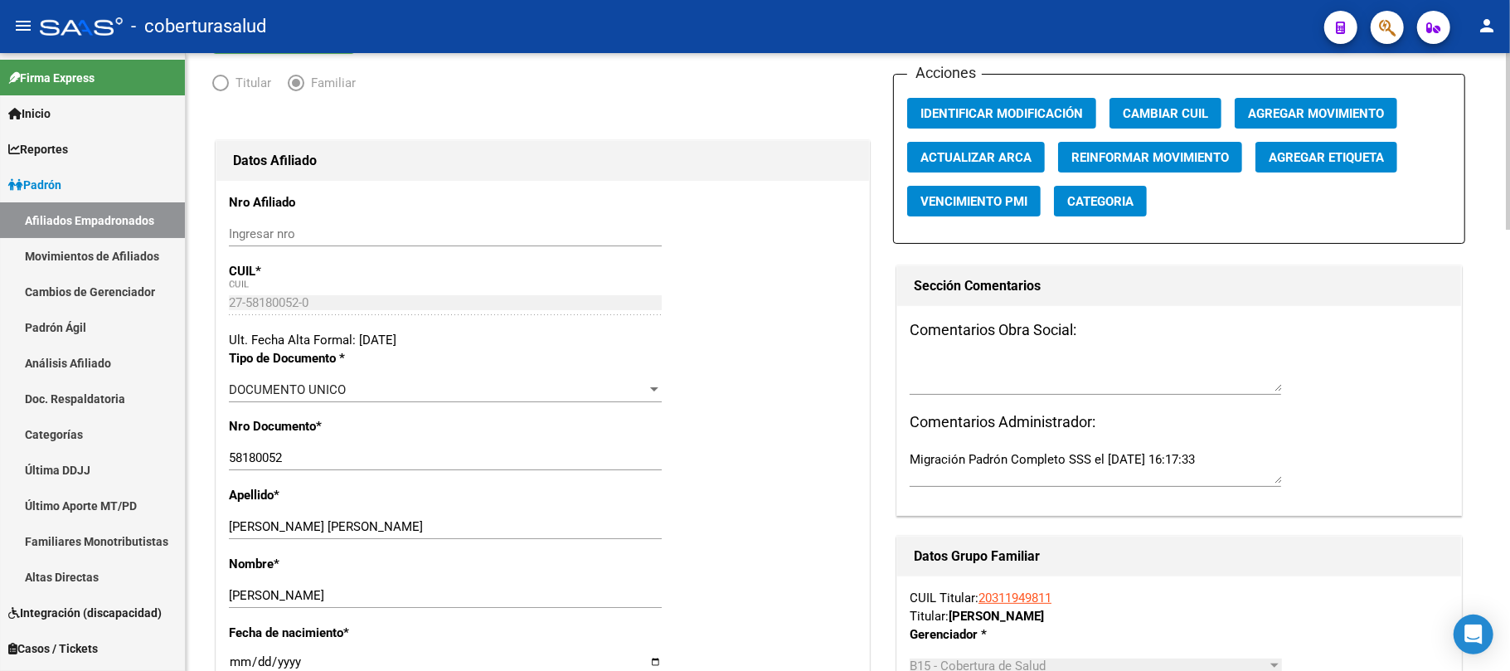
scroll to position [0, 0]
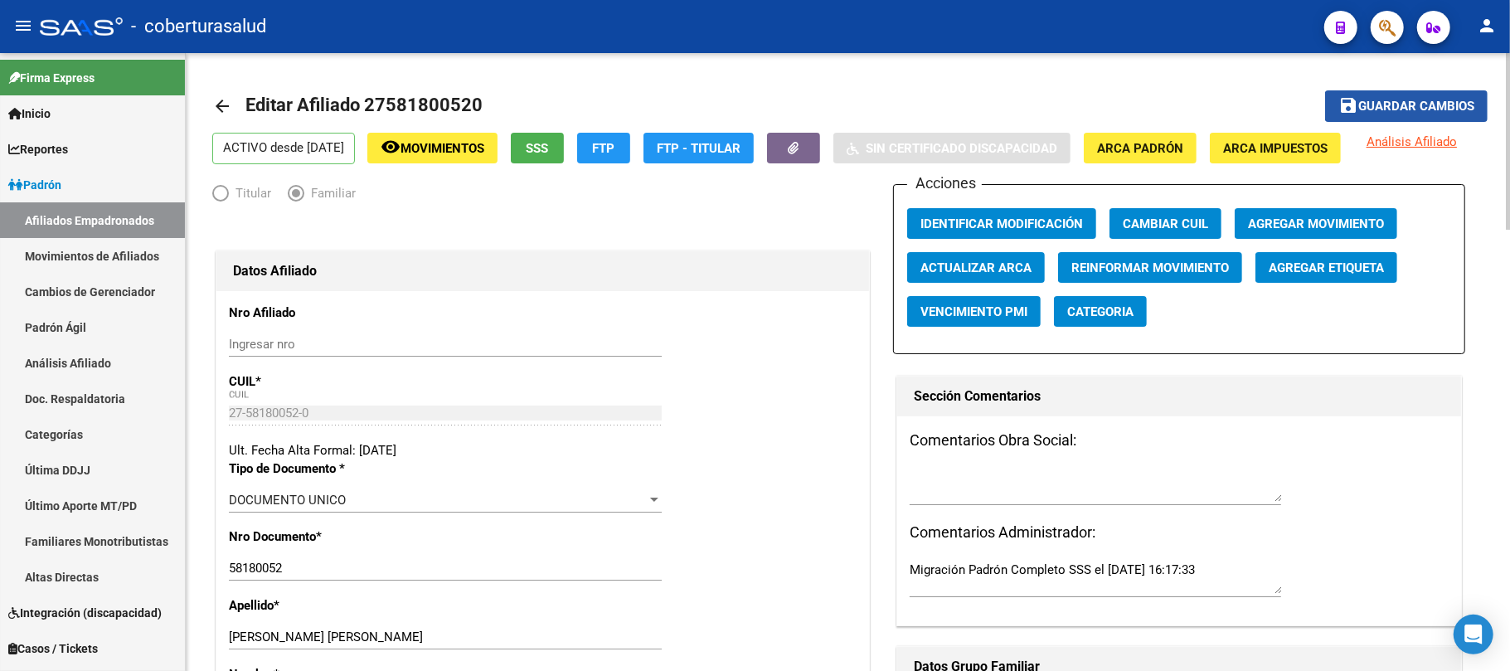
click at [1371, 100] on span "Guardar cambios" at bounding box center [1417, 107] width 116 height 15
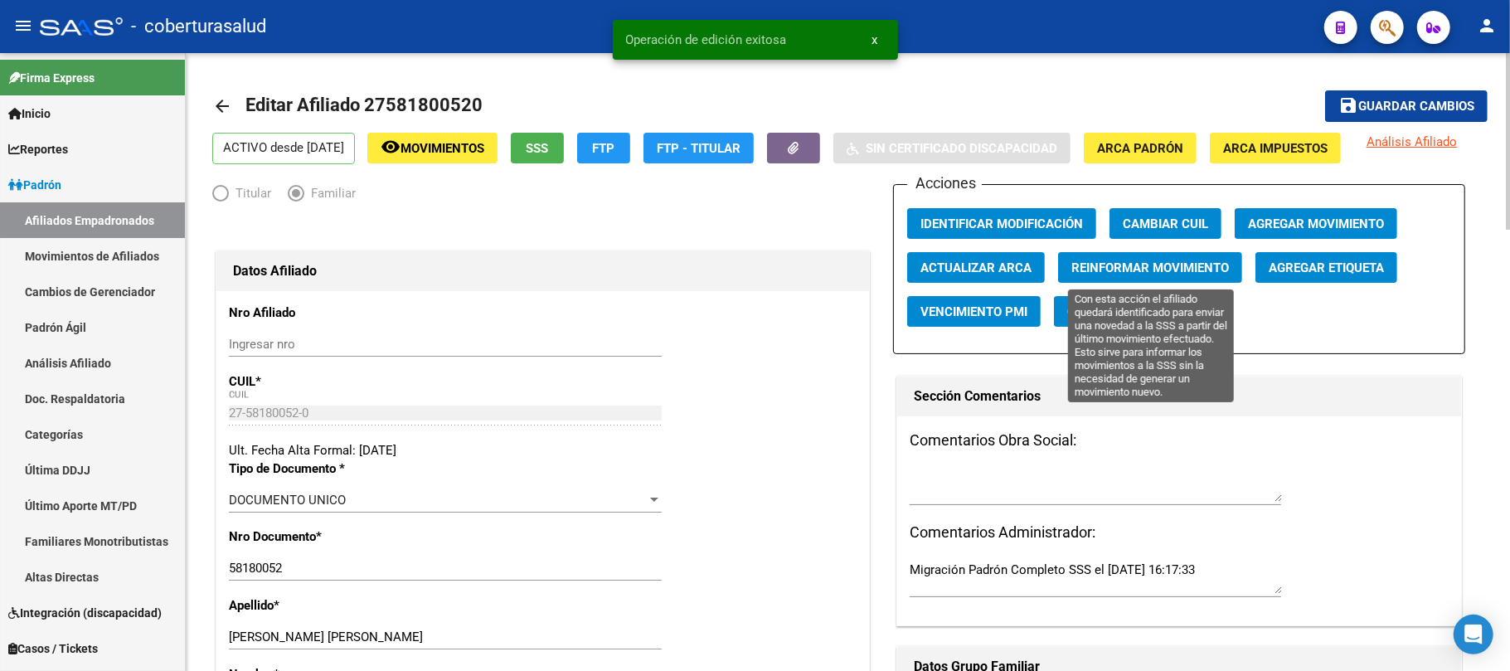
click at [1120, 272] on span "Reinformar Movimiento" at bounding box center [1151, 267] width 158 height 15
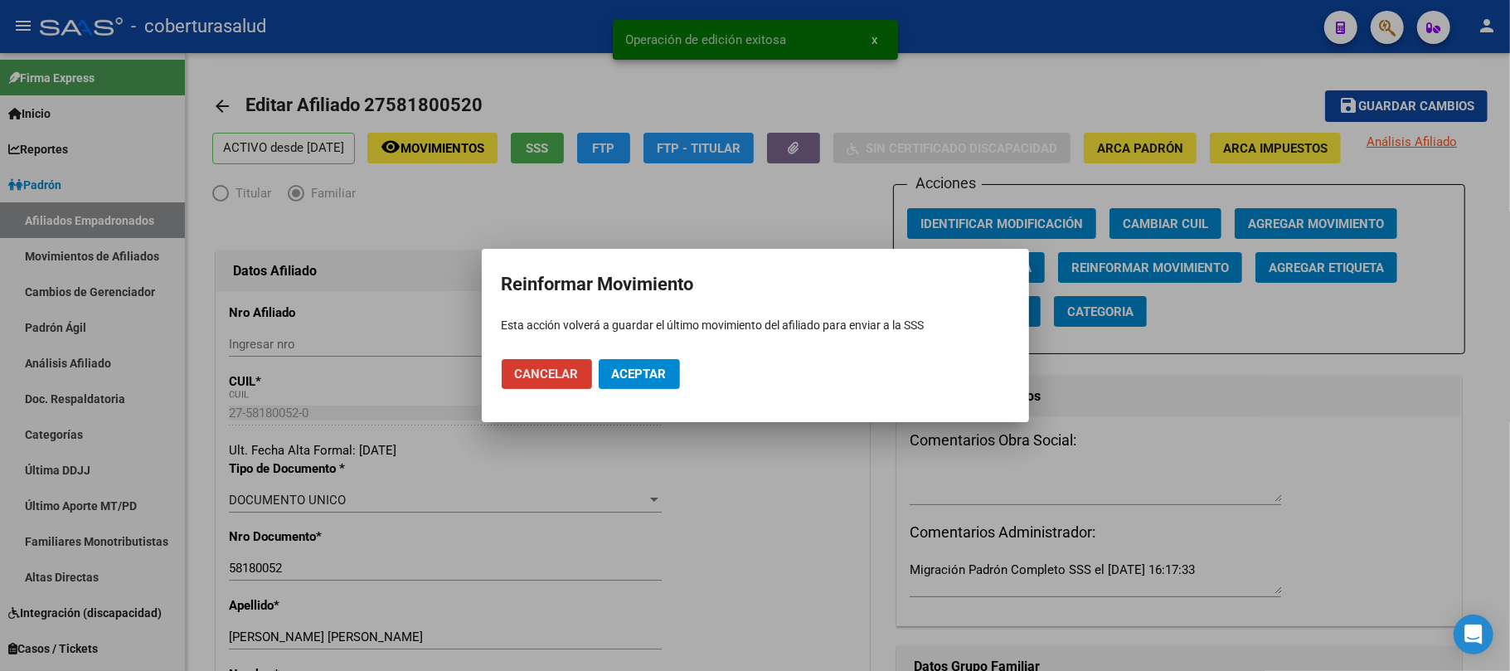
click at [639, 379] on span "Aceptar" at bounding box center [639, 374] width 55 height 15
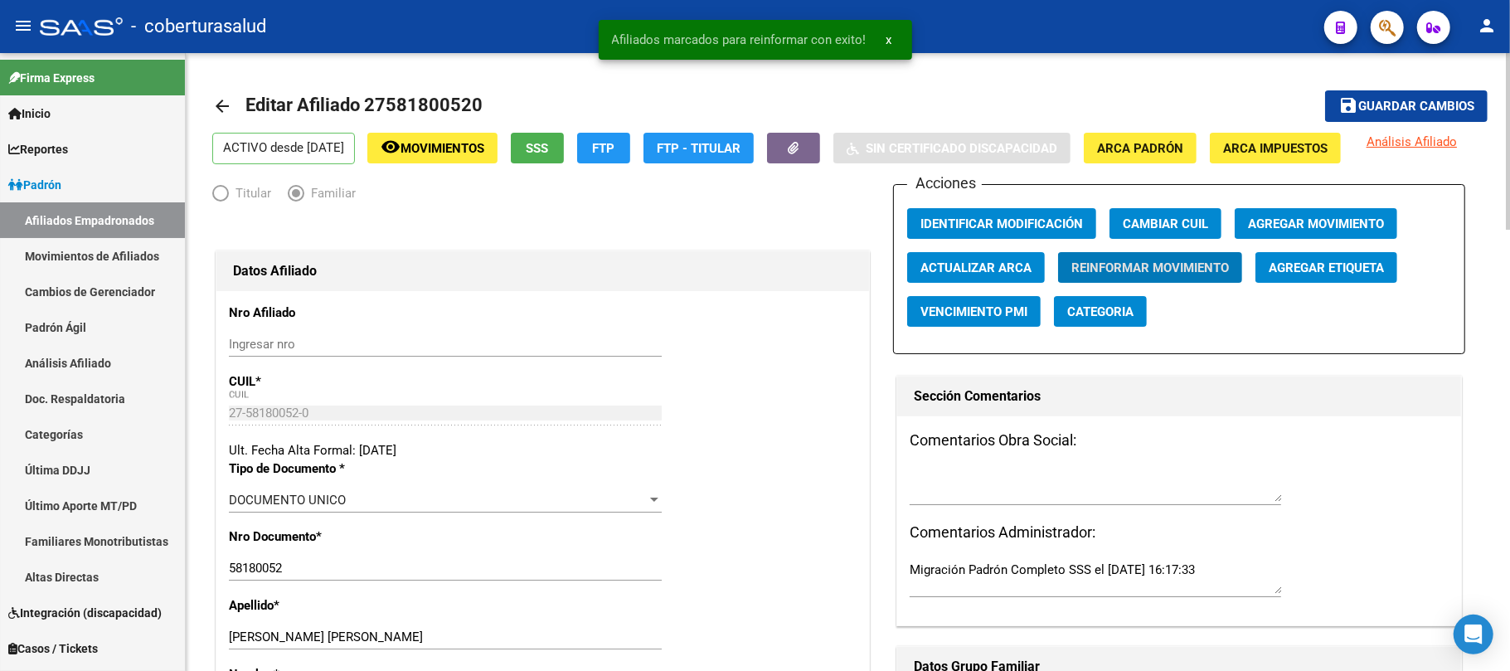
click at [1394, 103] on span "Guardar cambios" at bounding box center [1417, 107] width 116 height 15
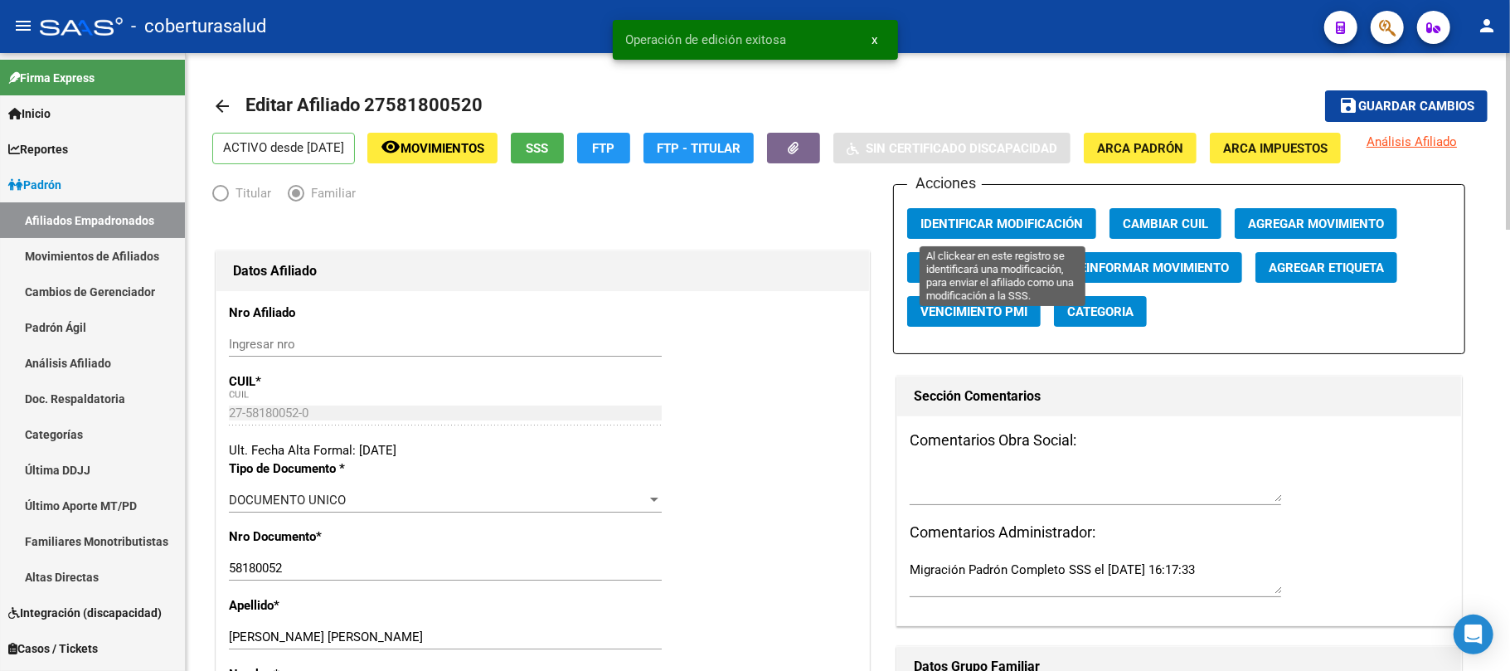
click at [1048, 212] on button "Identificar Modificación" at bounding box center [1001, 223] width 189 height 31
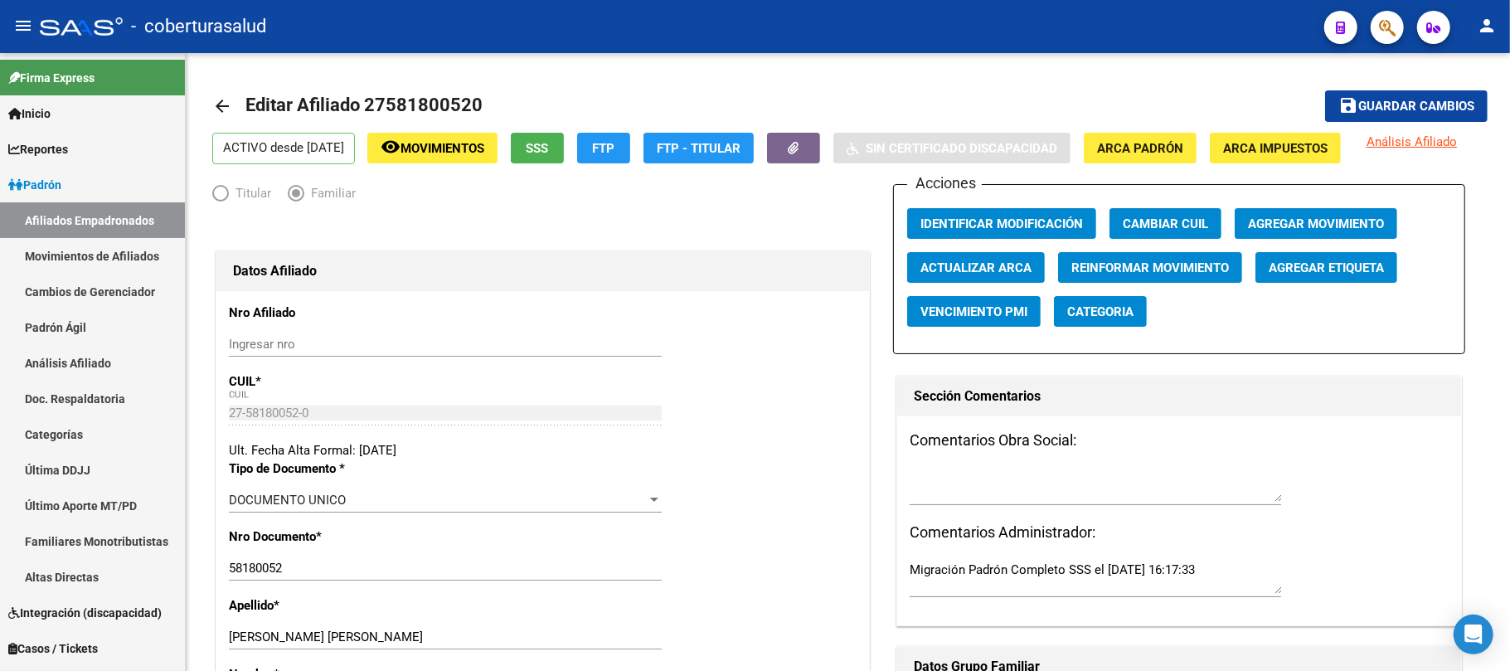
click at [1380, 12] on span "button" at bounding box center [1387, 28] width 17 height 34
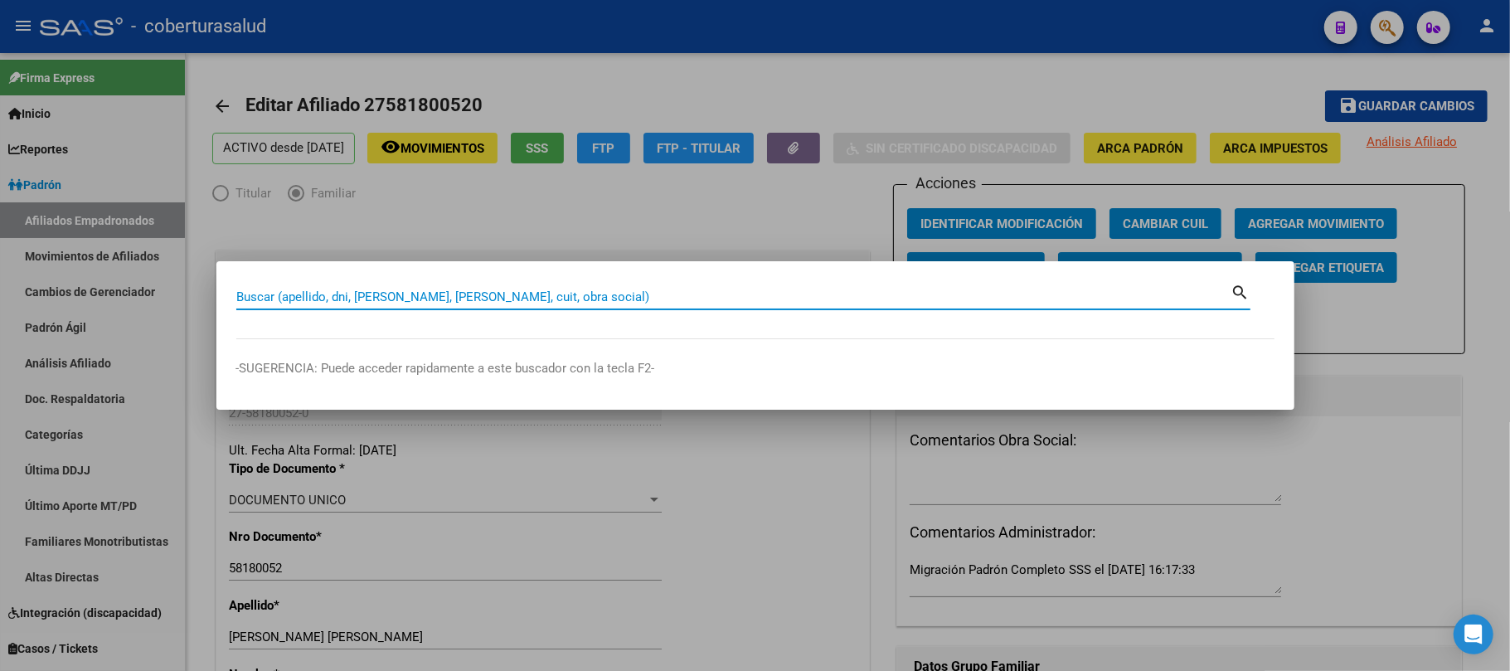
paste input "54390949"
type input "54390949"
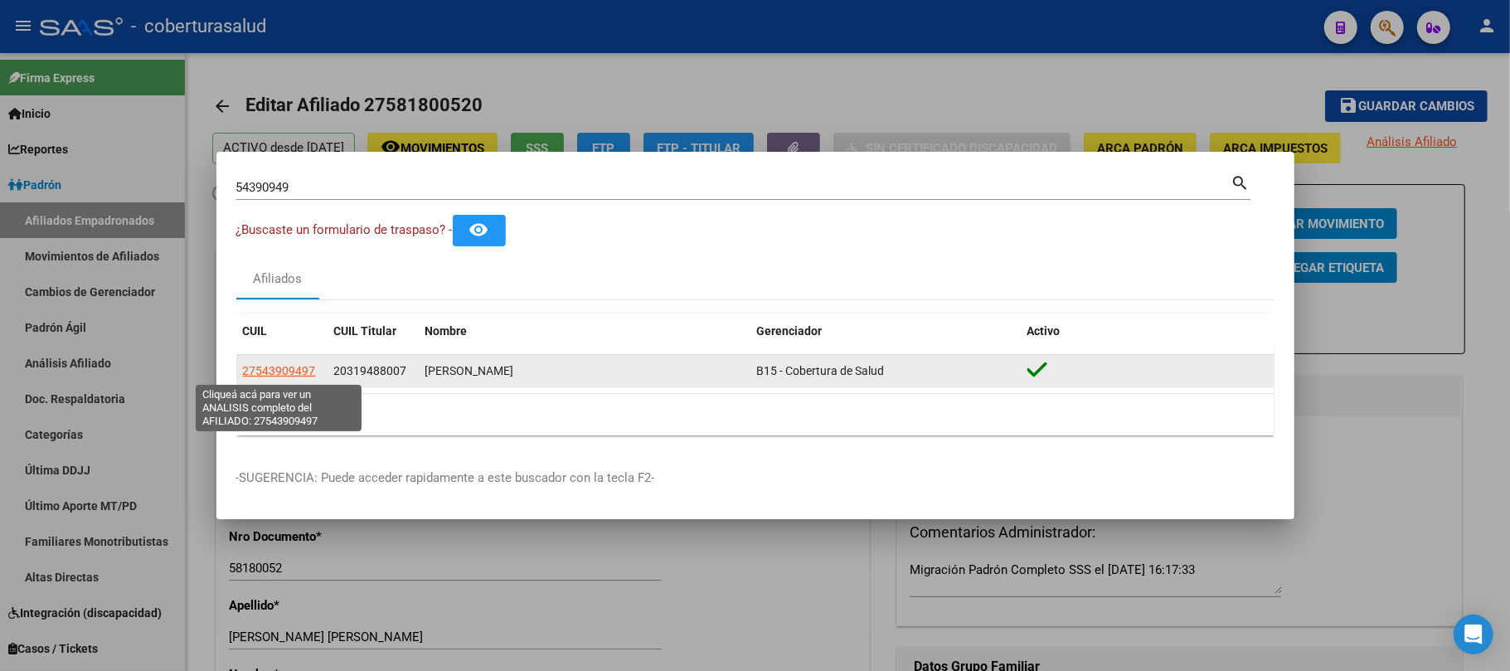
click at [286, 366] on span "27543909497" at bounding box center [279, 370] width 73 height 13
type textarea "27543909497"
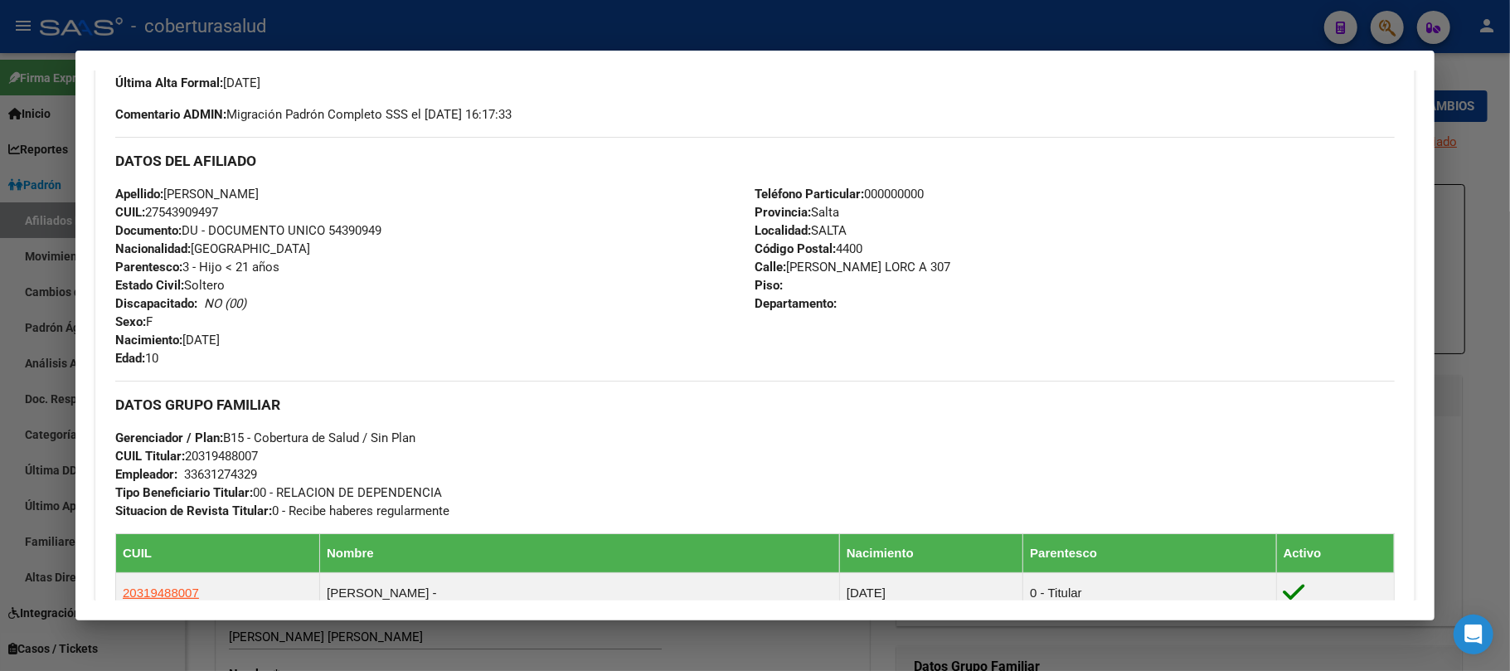
scroll to position [442, 0]
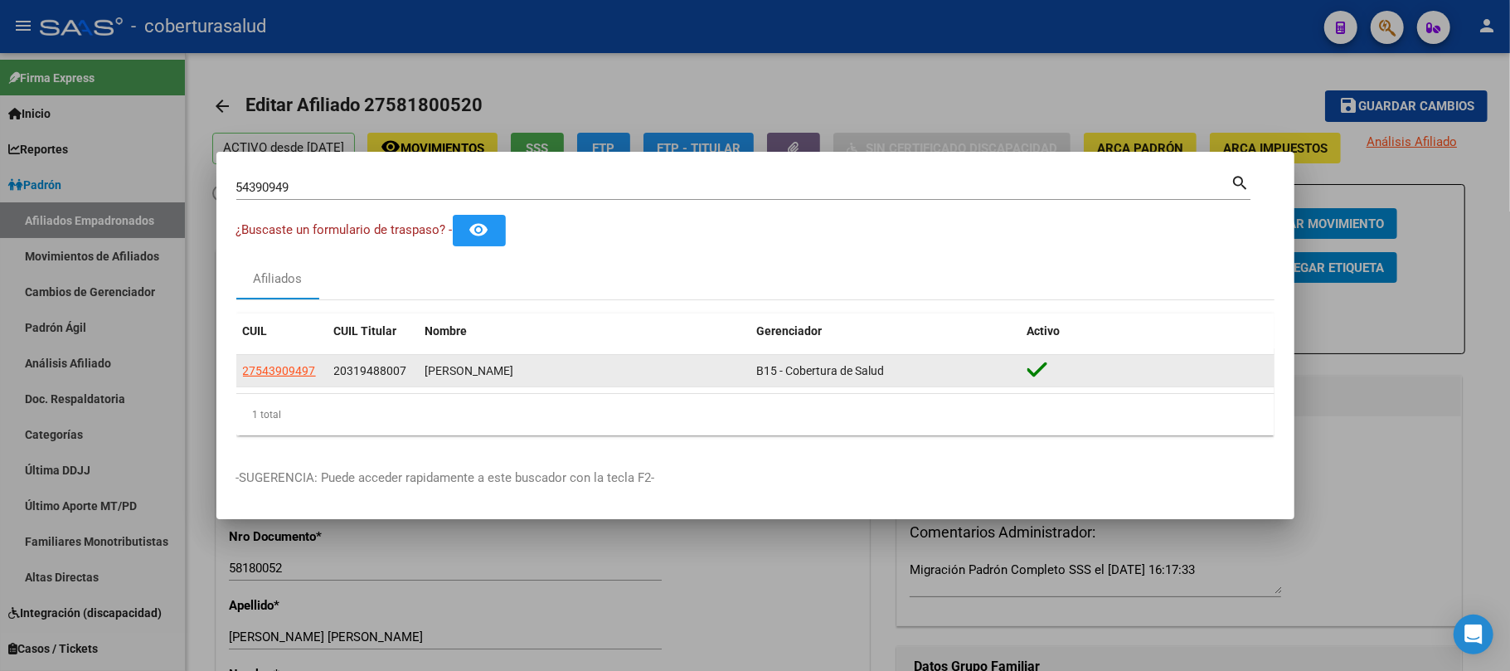
click at [272, 362] on app-link-go-to "27543909497" at bounding box center [279, 371] width 73 height 19
click at [276, 368] on span "27543909497" at bounding box center [279, 370] width 73 height 13
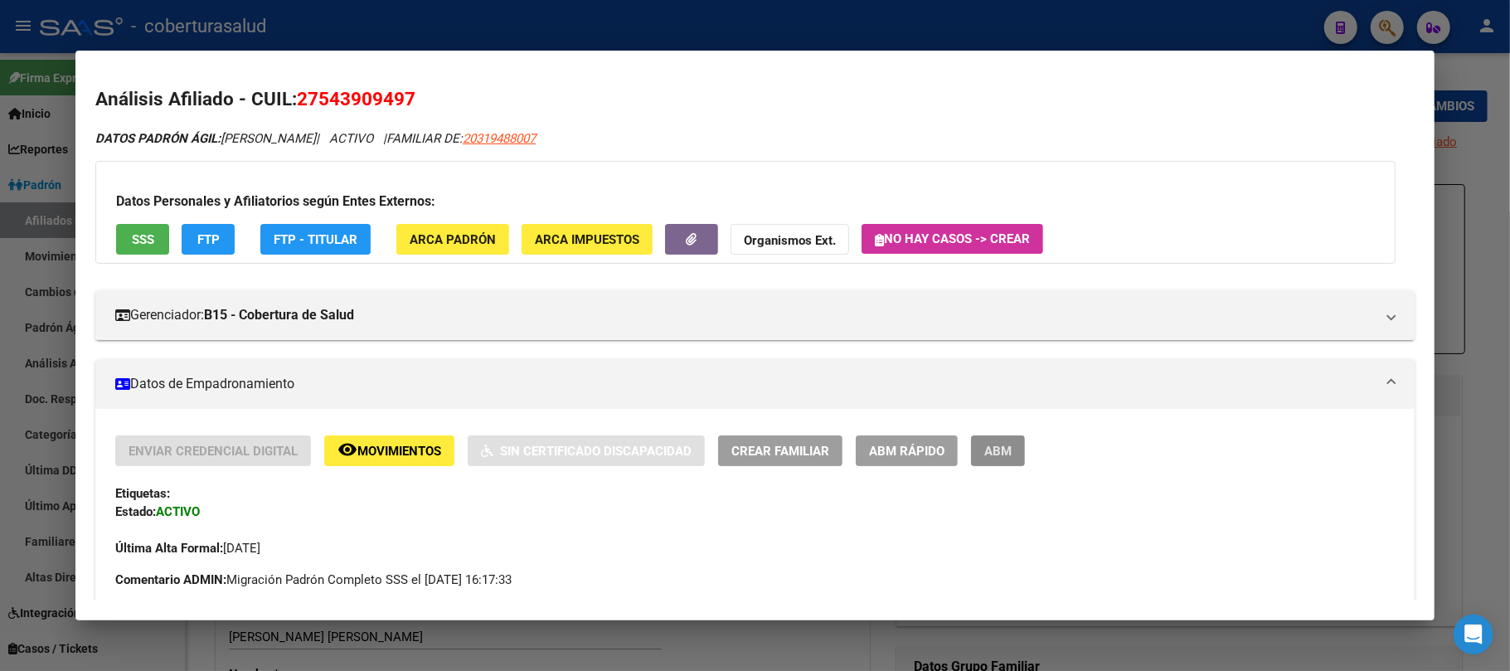
click at [999, 461] on button "ABM" at bounding box center [998, 450] width 54 height 31
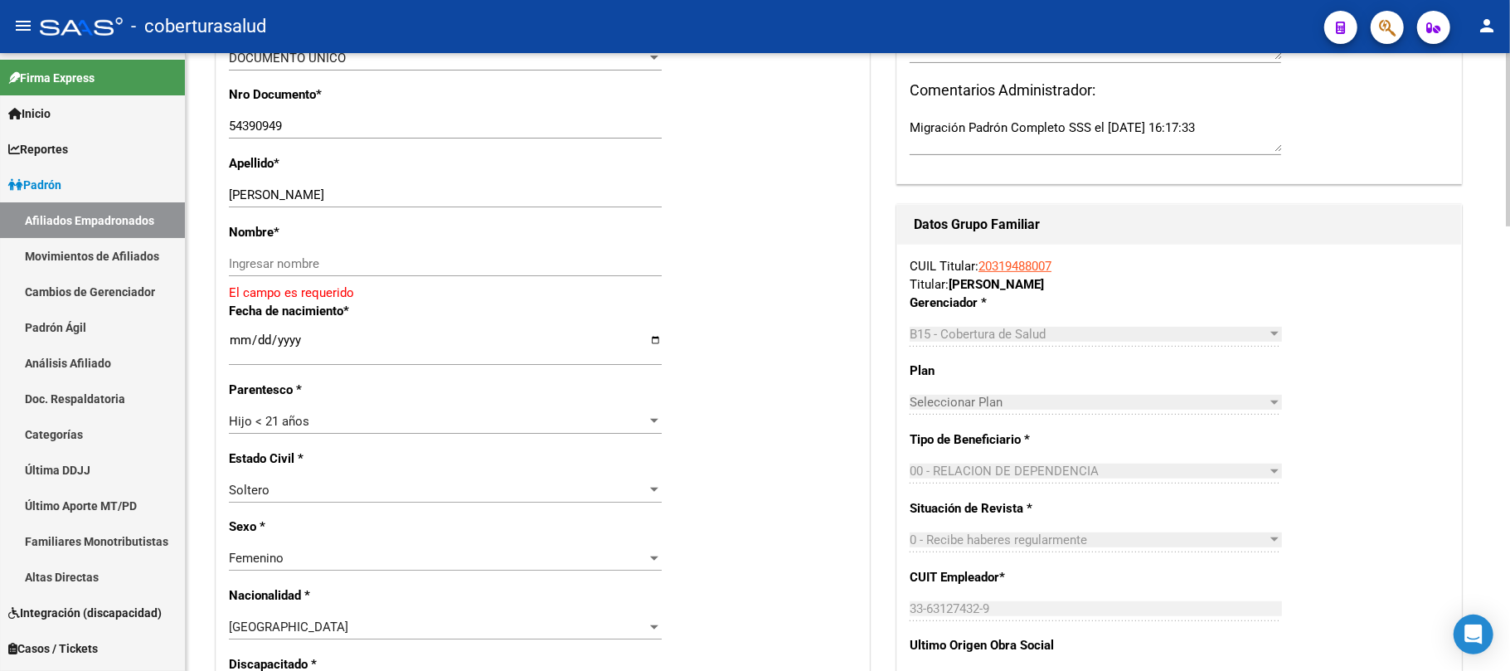
scroll to position [411, 0]
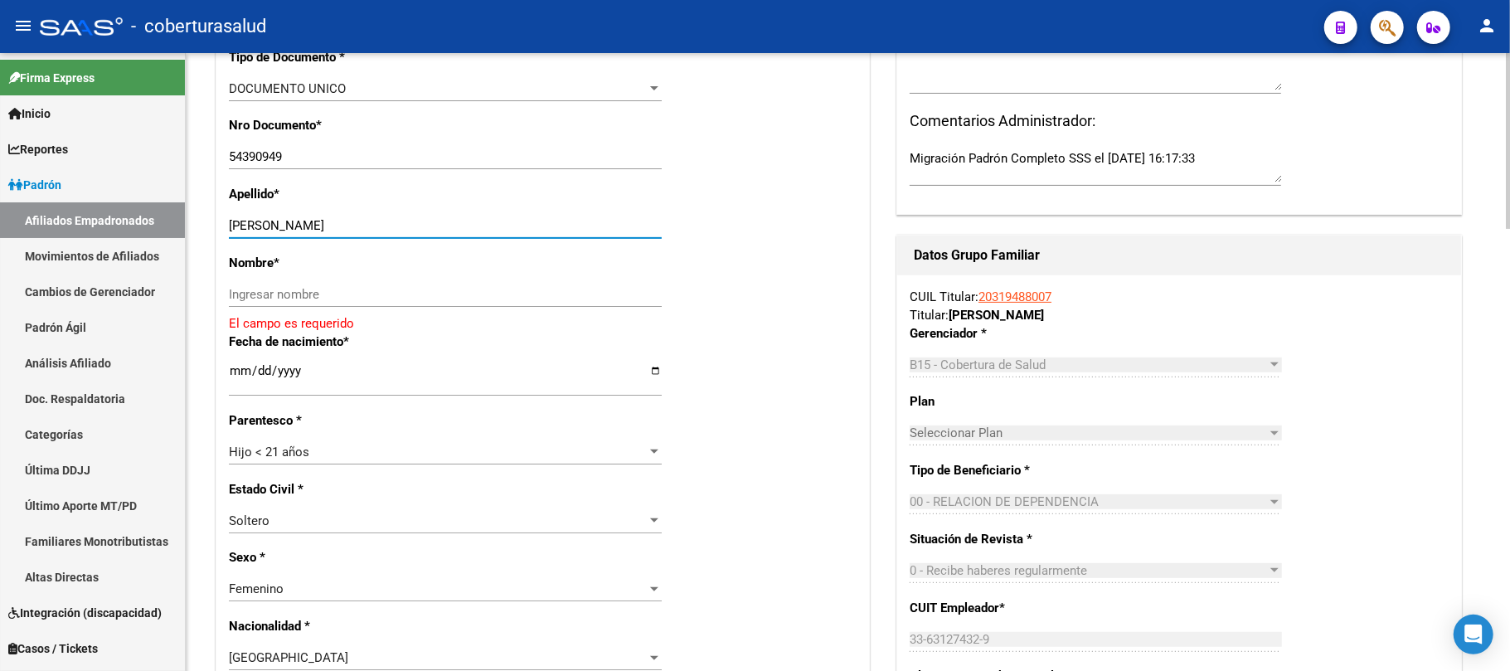
drag, startPoint x: 535, startPoint y: 220, endPoint x: 343, endPoint y: 222, distance: 191.6
click at [343, 222] on input "BALLESTEROS RIOS GUADALUPE ARI" at bounding box center [445, 225] width 433 height 15
type input "BALLESTEROS RIOS"
click at [337, 285] on div "Ingresar nombre" at bounding box center [445, 294] width 433 height 25
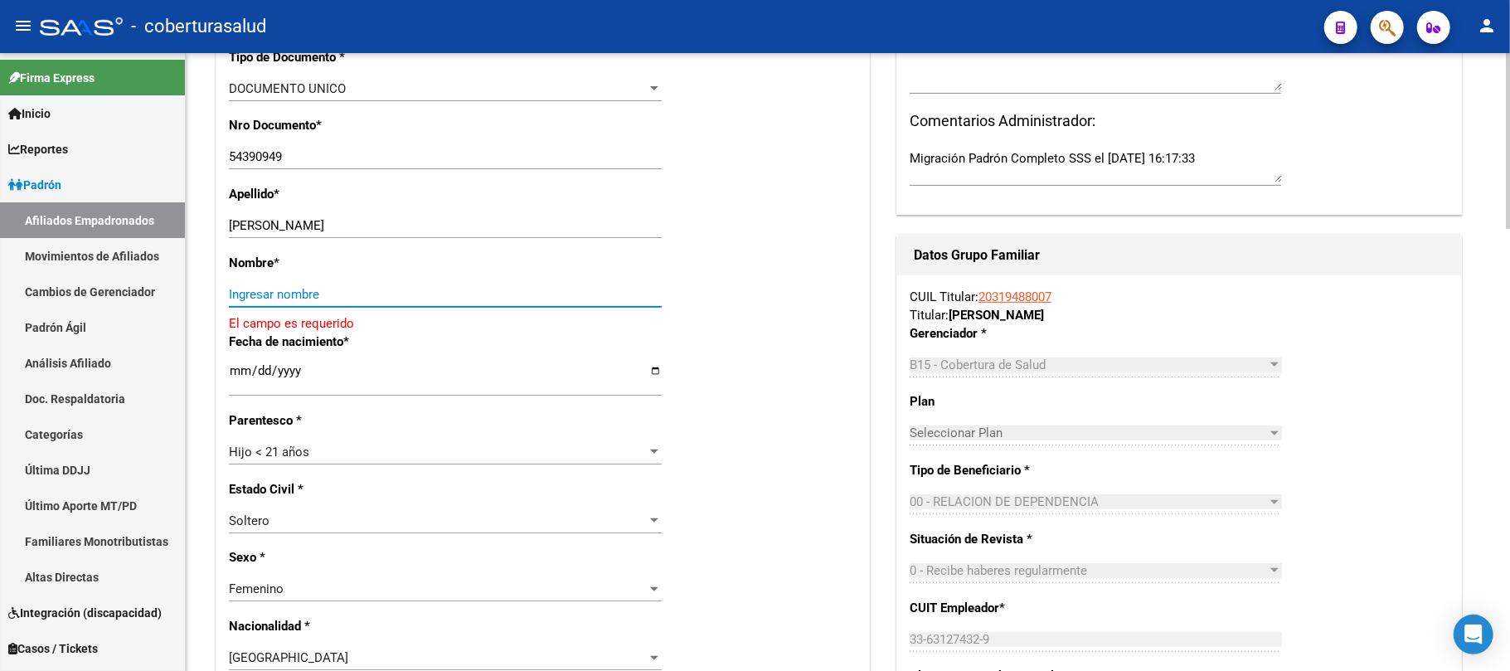
paste input "GUADALUPE ARI"
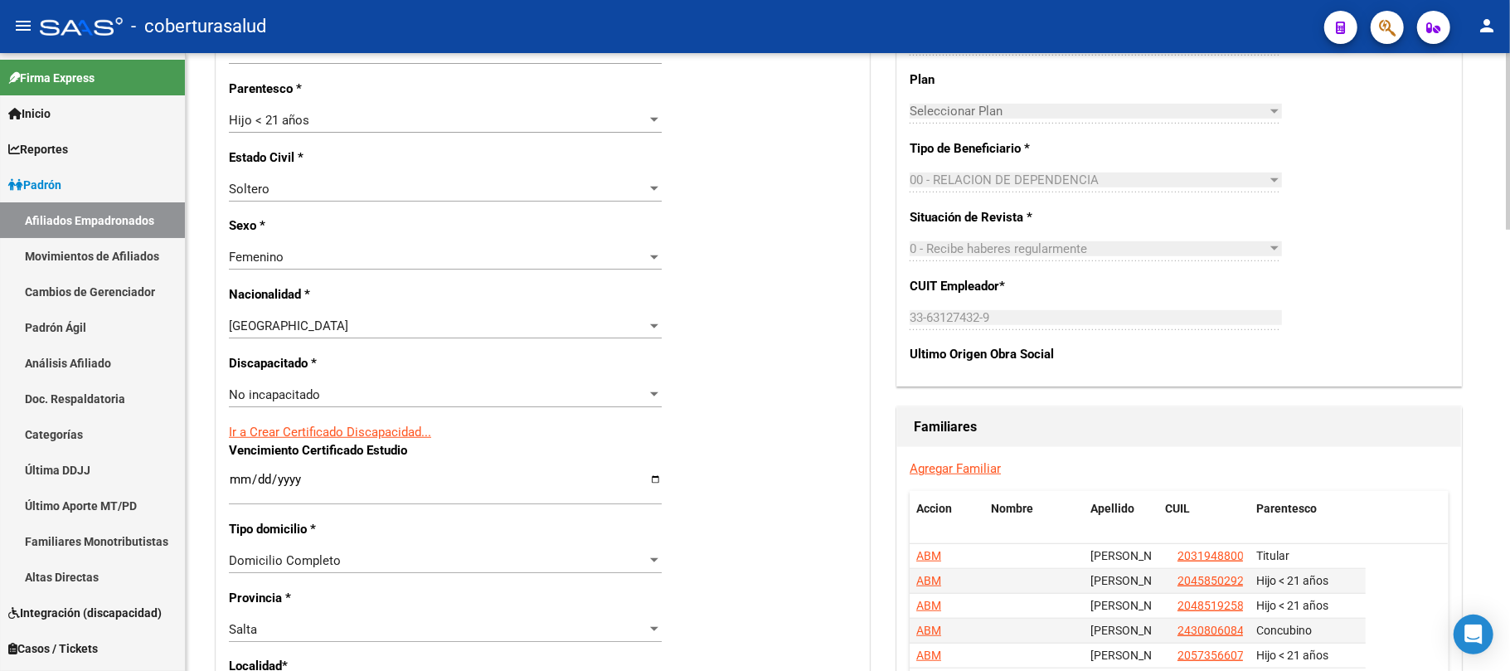
scroll to position [743, 0]
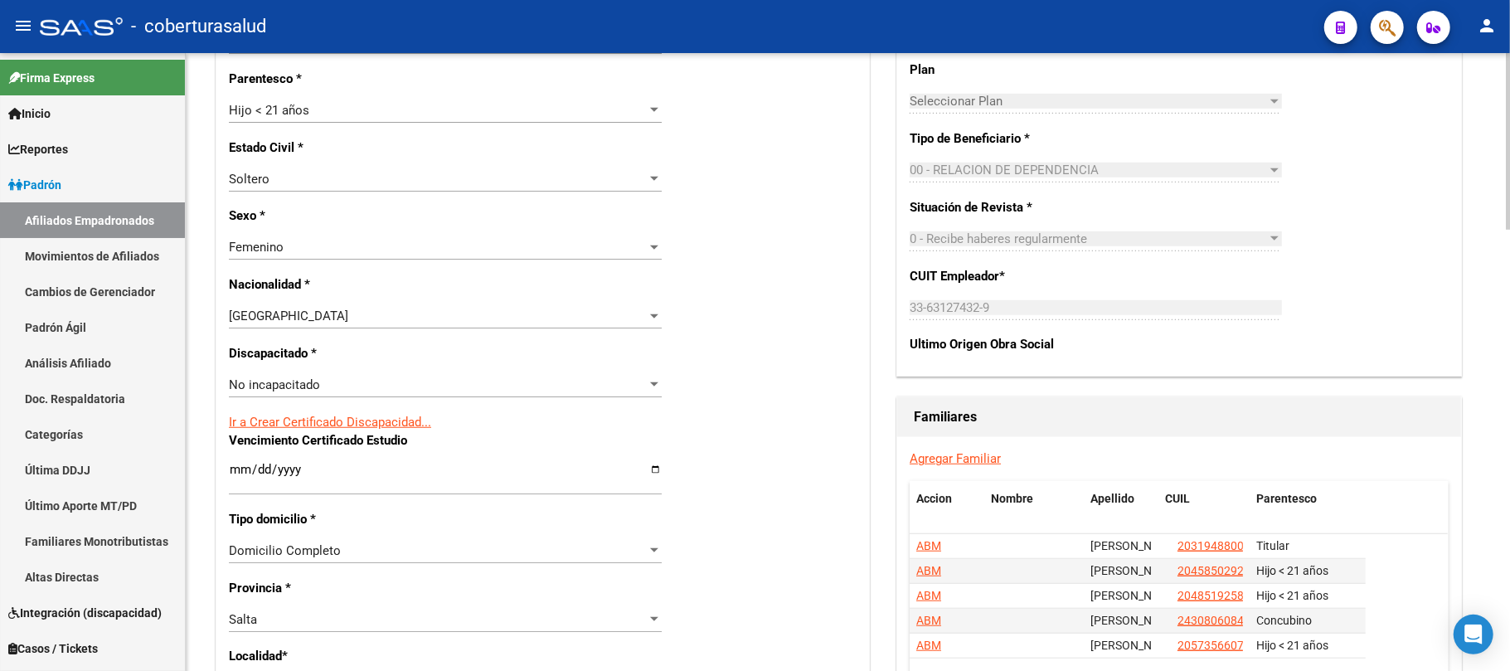
click at [294, 383] on span "No incapacitado" at bounding box center [274, 384] width 91 height 15
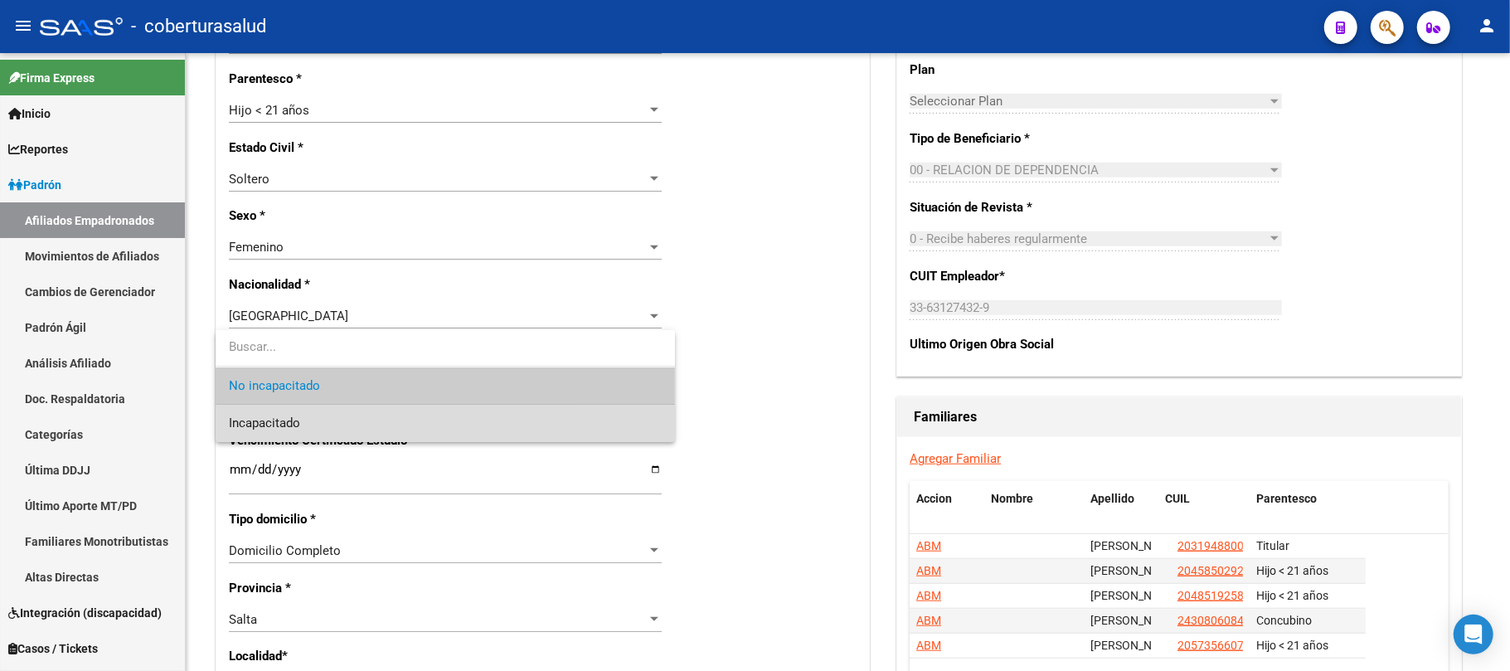
click at [312, 408] on span "Incapacitado" at bounding box center [445, 423] width 433 height 37
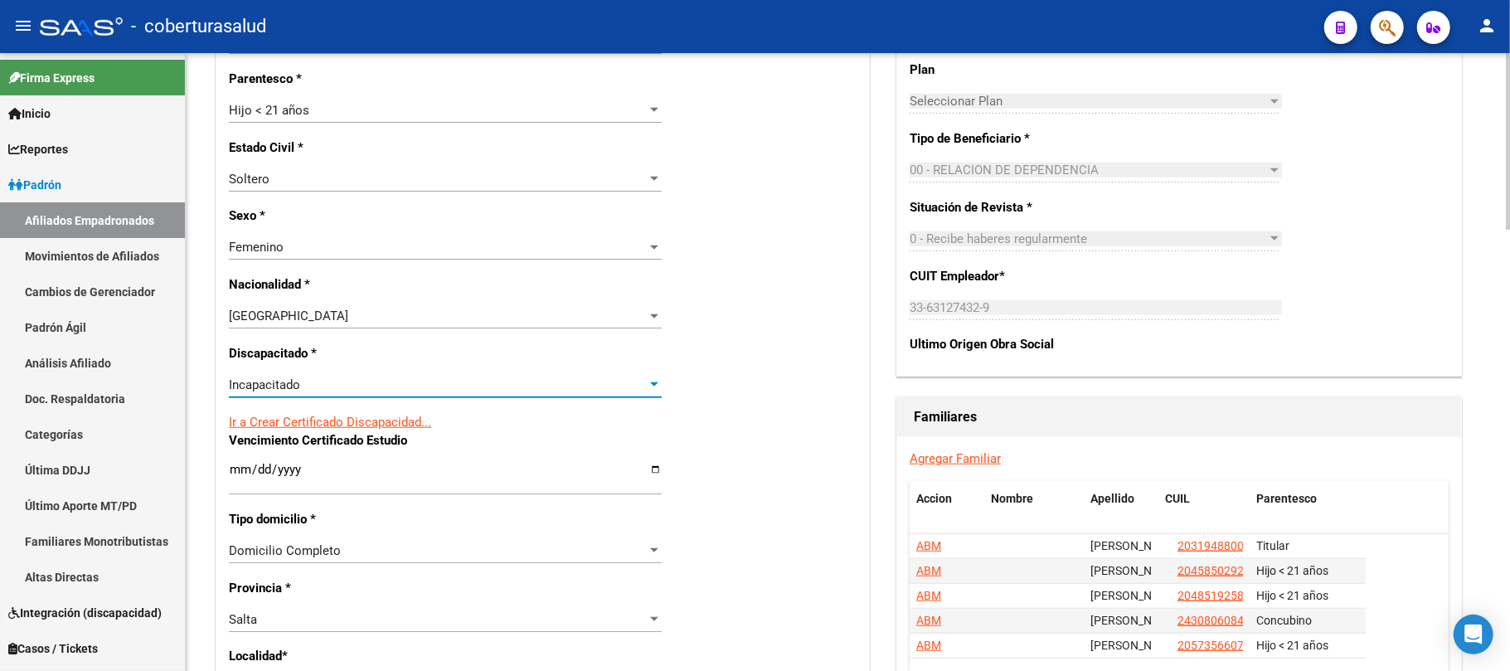
click at [755, 317] on div "Nro Afiliado Ingresar nro CUIL * 27-54390949-7 CUIL ARCA Padrón Ult. Fecha Alta…" at bounding box center [542, 447] width 653 height 1798
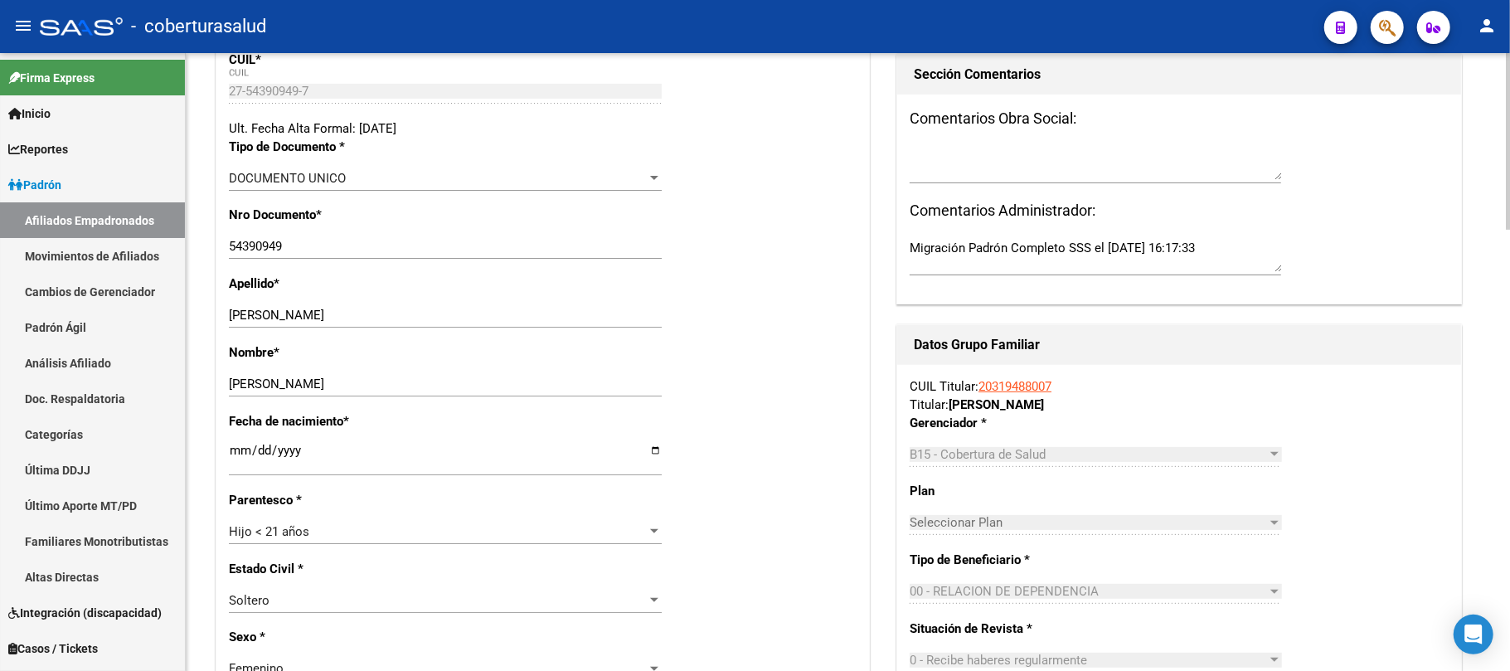
scroll to position [332, 0]
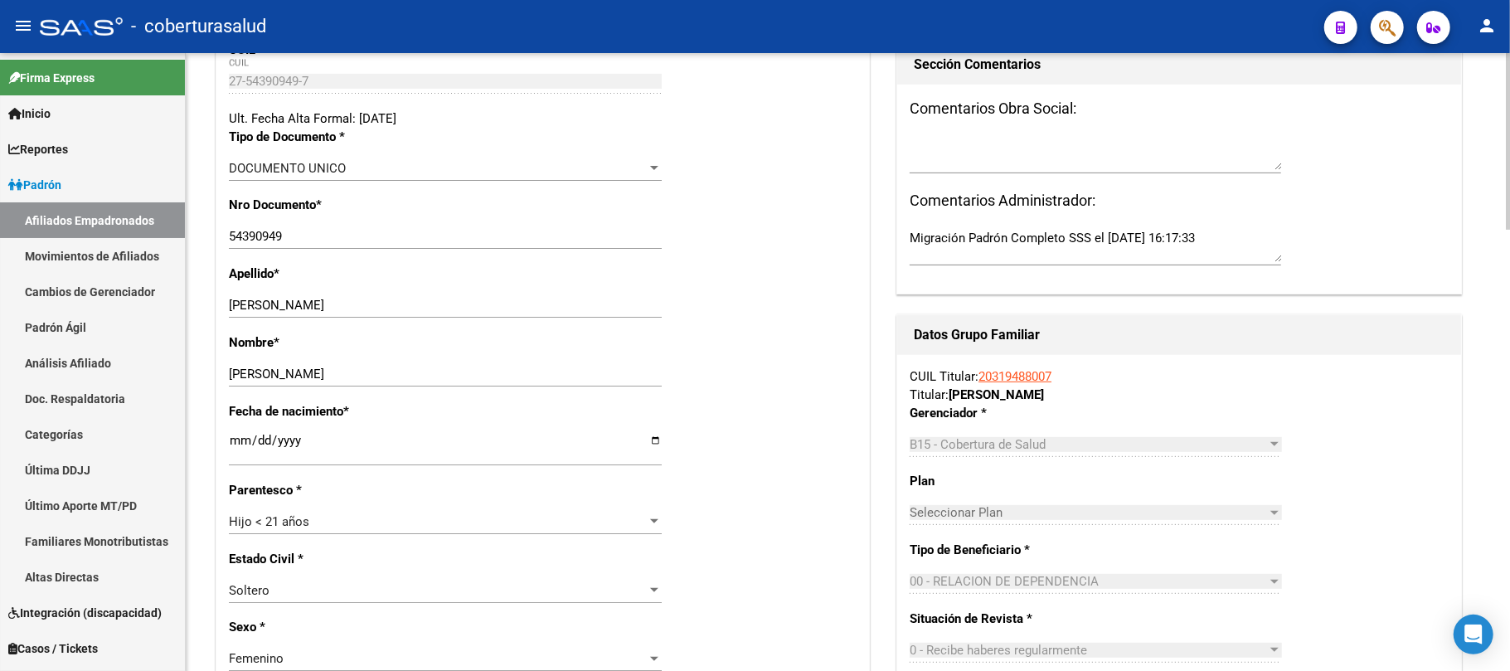
click at [403, 377] on input "GUADALUPE ARI" at bounding box center [445, 374] width 433 height 15
type input "GUADALUPE ARIANA"
click at [671, 412] on div "Fecha de nacimiento * 2014-10-29 Ingresar fecha" at bounding box center [543, 441] width 628 height 79
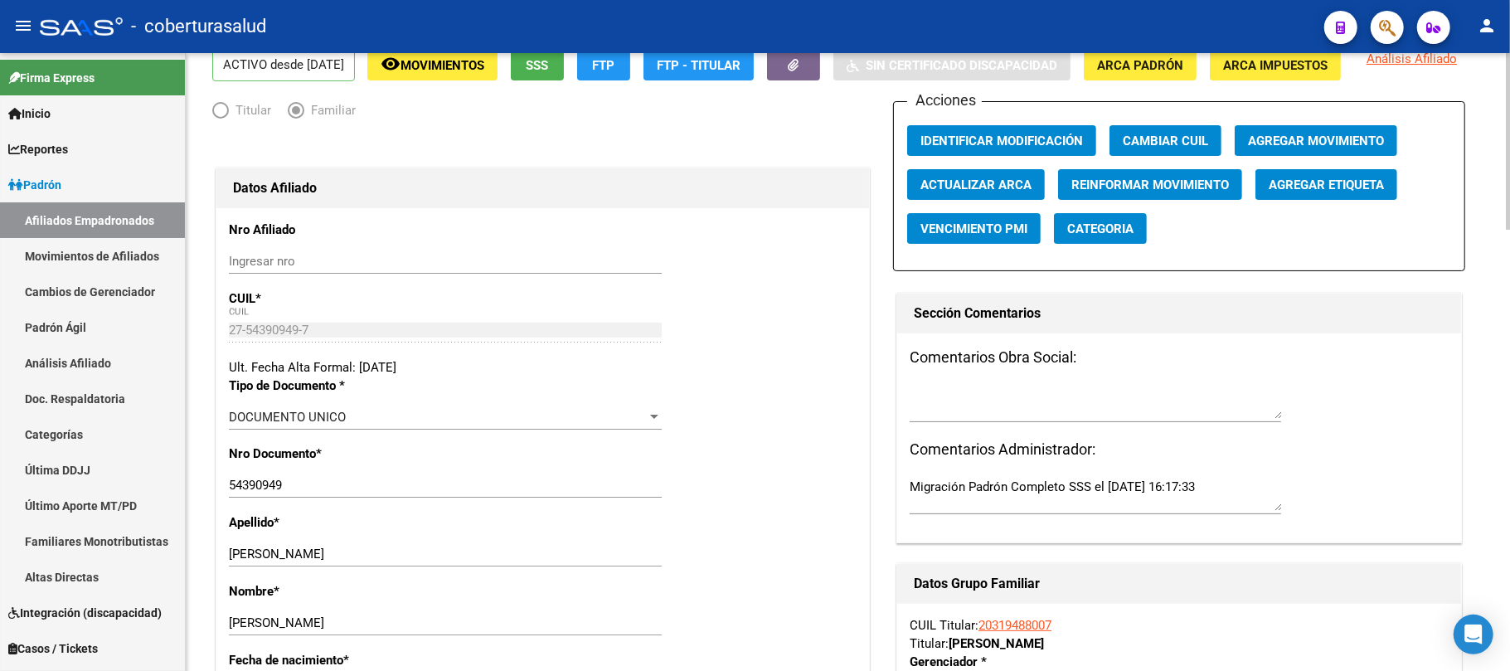
scroll to position [0, 0]
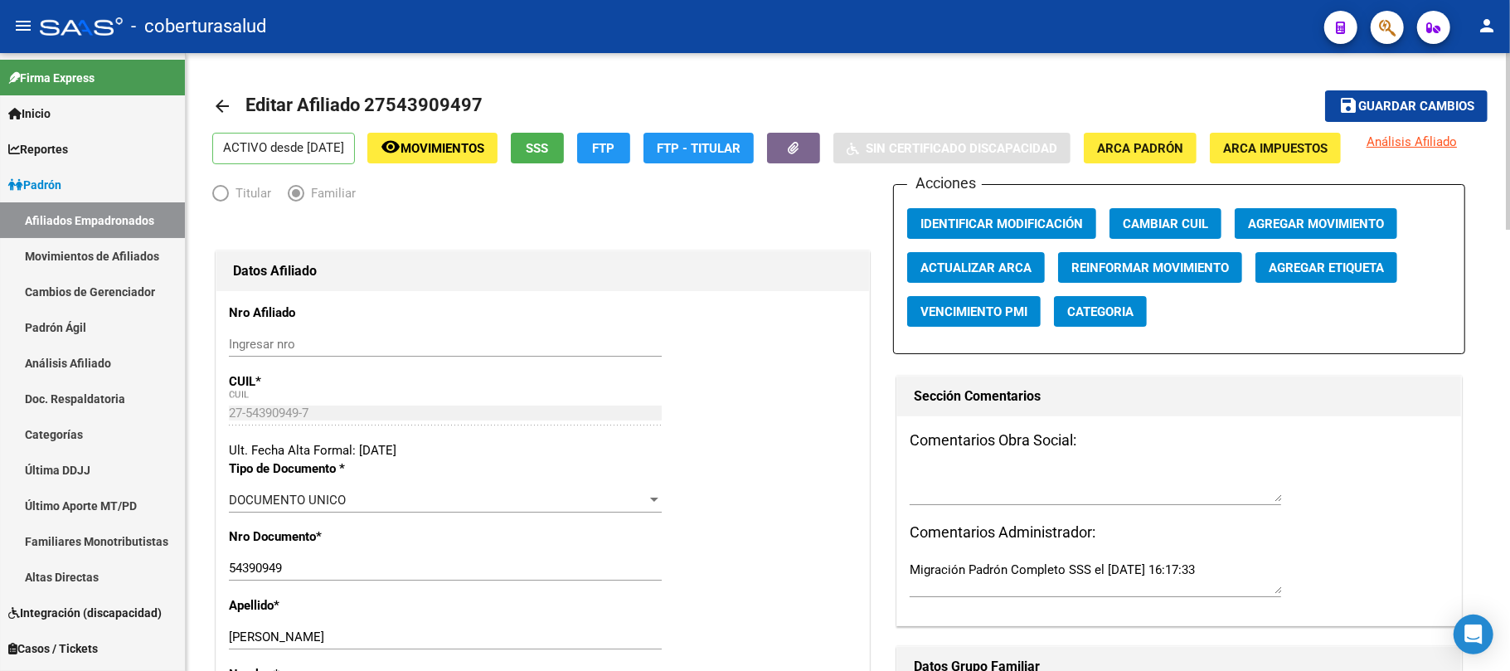
click at [1450, 91] on button "save Guardar cambios" at bounding box center [1406, 105] width 163 height 31
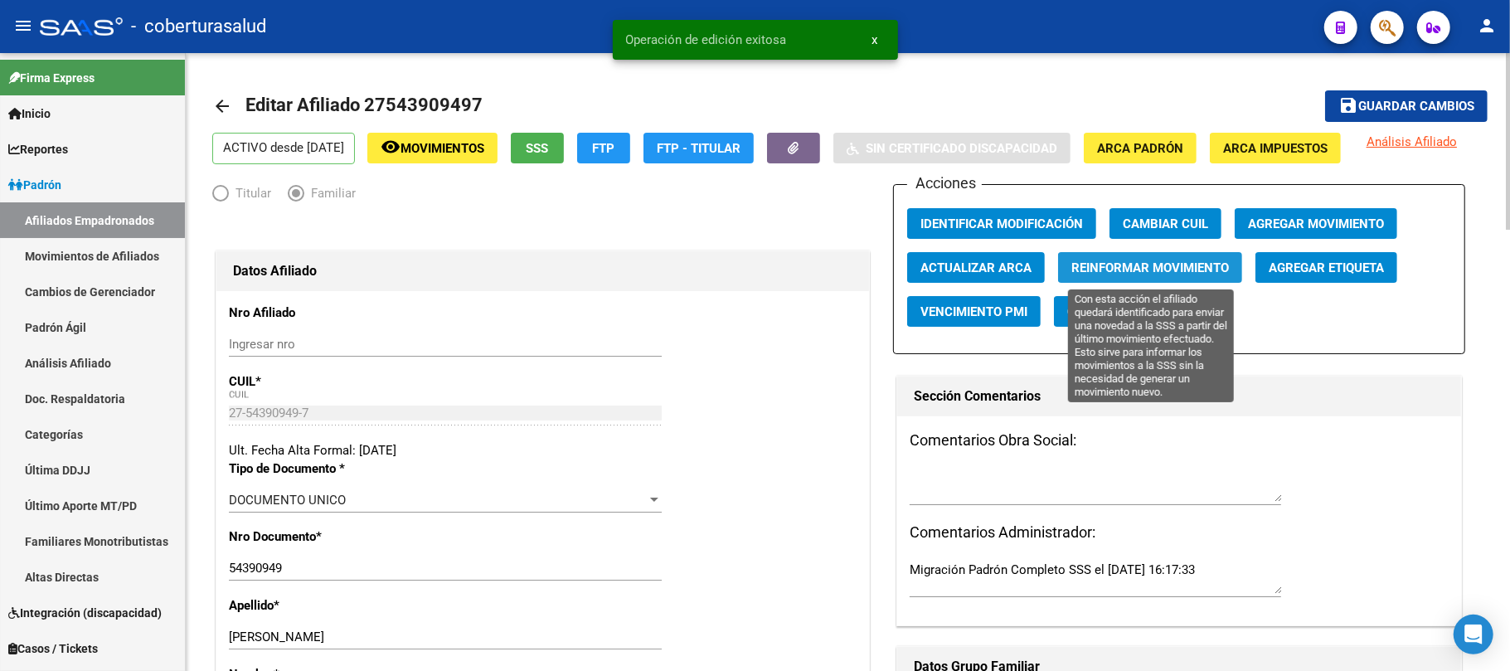
click at [1173, 264] on span "Reinformar Movimiento" at bounding box center [1151, 267] width 158 height 15
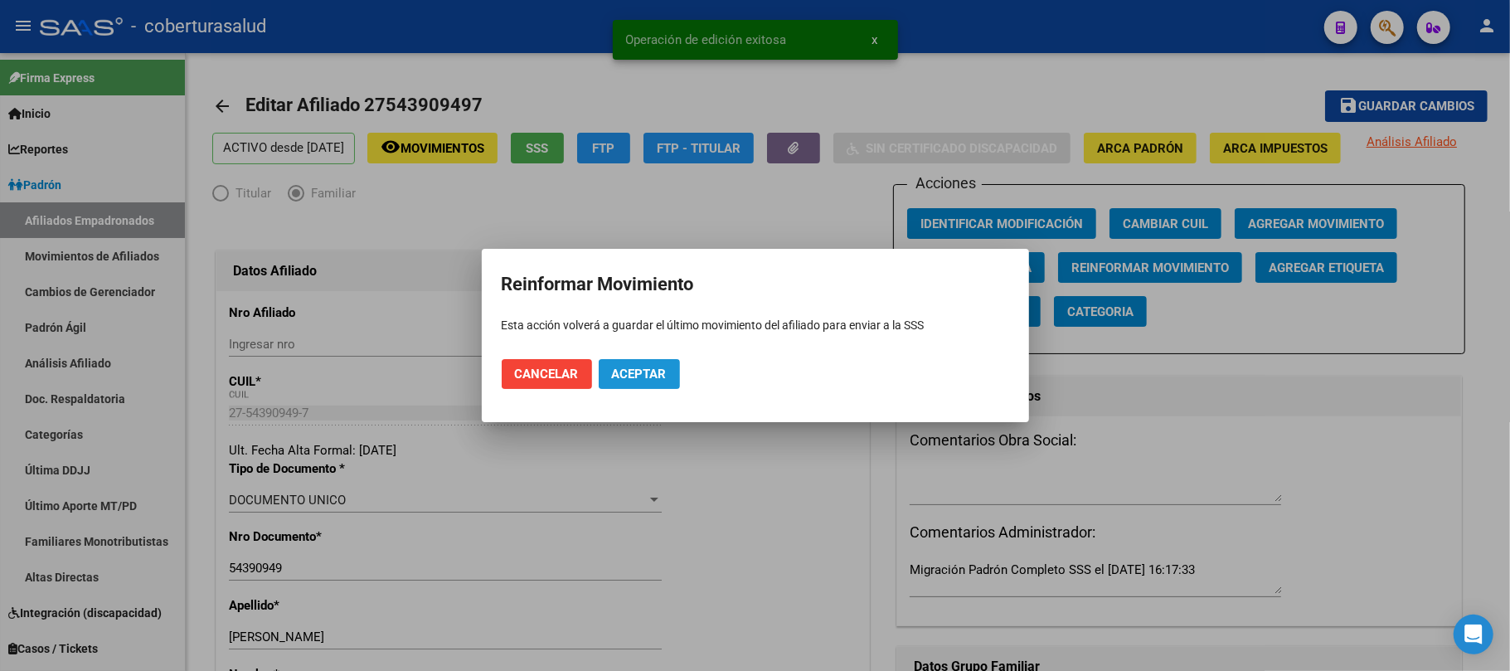
drag, startPoint x: 664, startPoint y: 366, endPoint x: 724, endPoint y: 365, distance: 59.7
click at [661, 367] on span "Aceptar" at bounding box center [639, 374] width 55 height 15
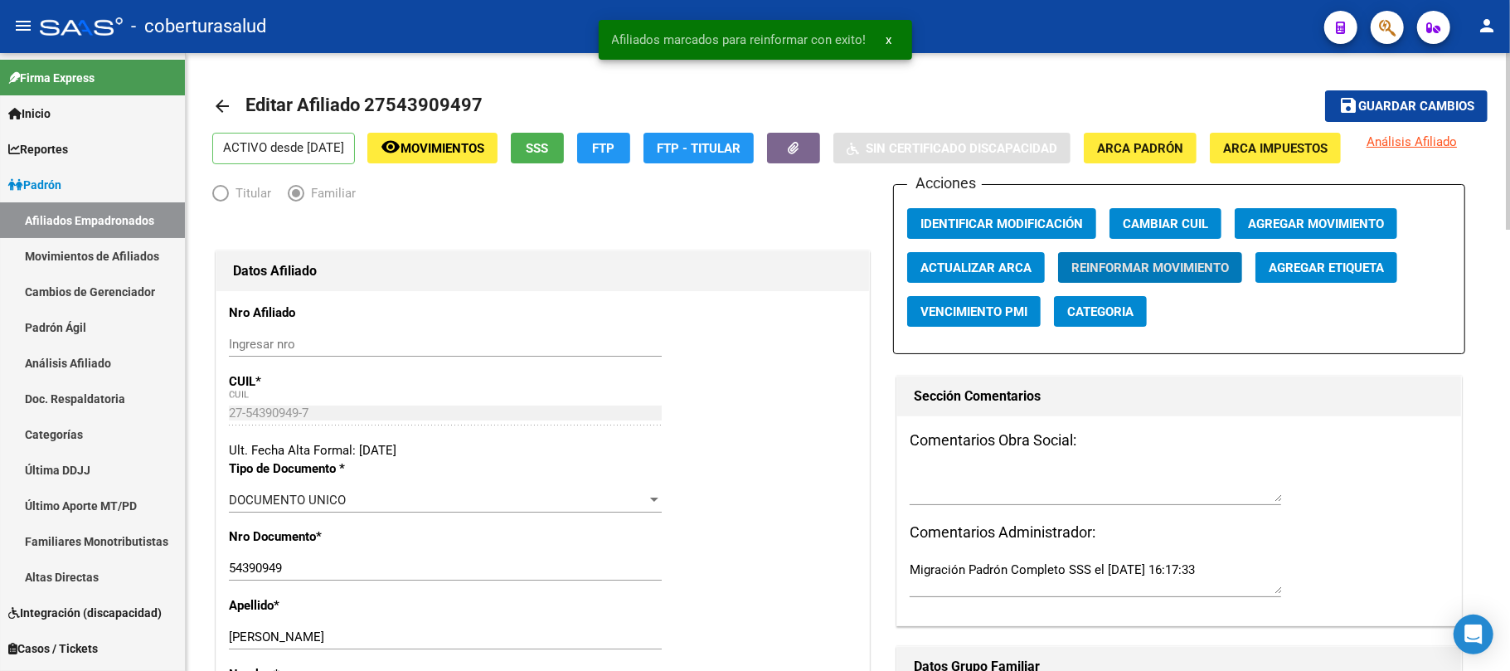
click at [1349, 111] on mat-icon "save" at bounding box center [1349, 105] width 20 height 20
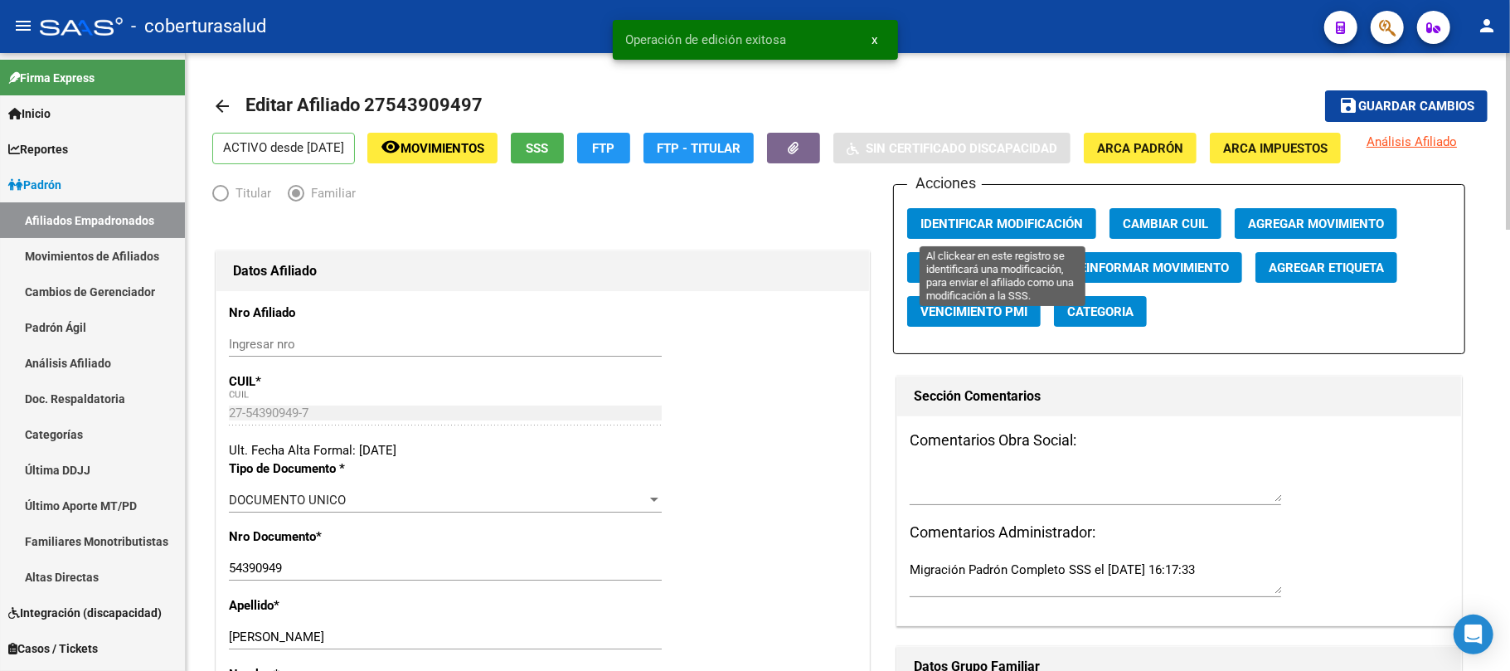
click at [982, 226] on span "Identificar Modificación" at bounding box center [1002, 223] width 163 height 15
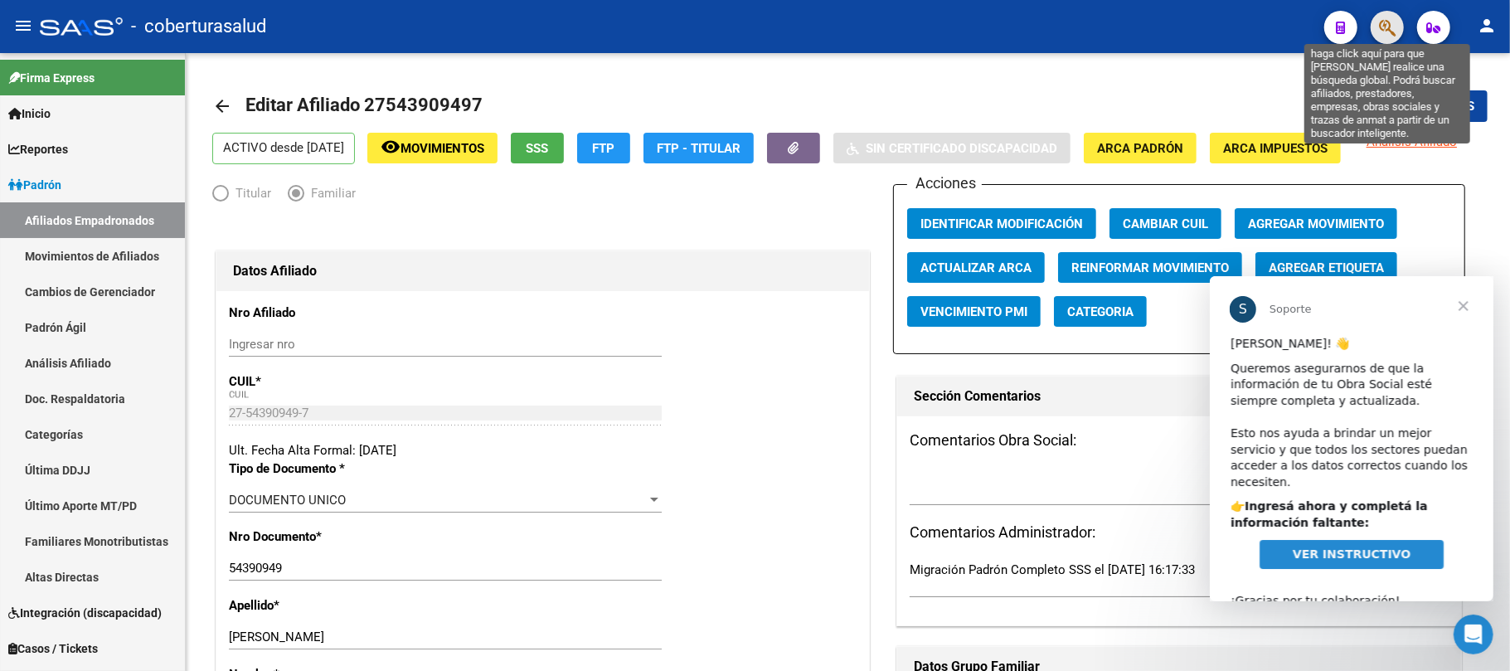
click at [1396, 20] on icon "button" at bounding box center [1387, 27] width 17 height 19
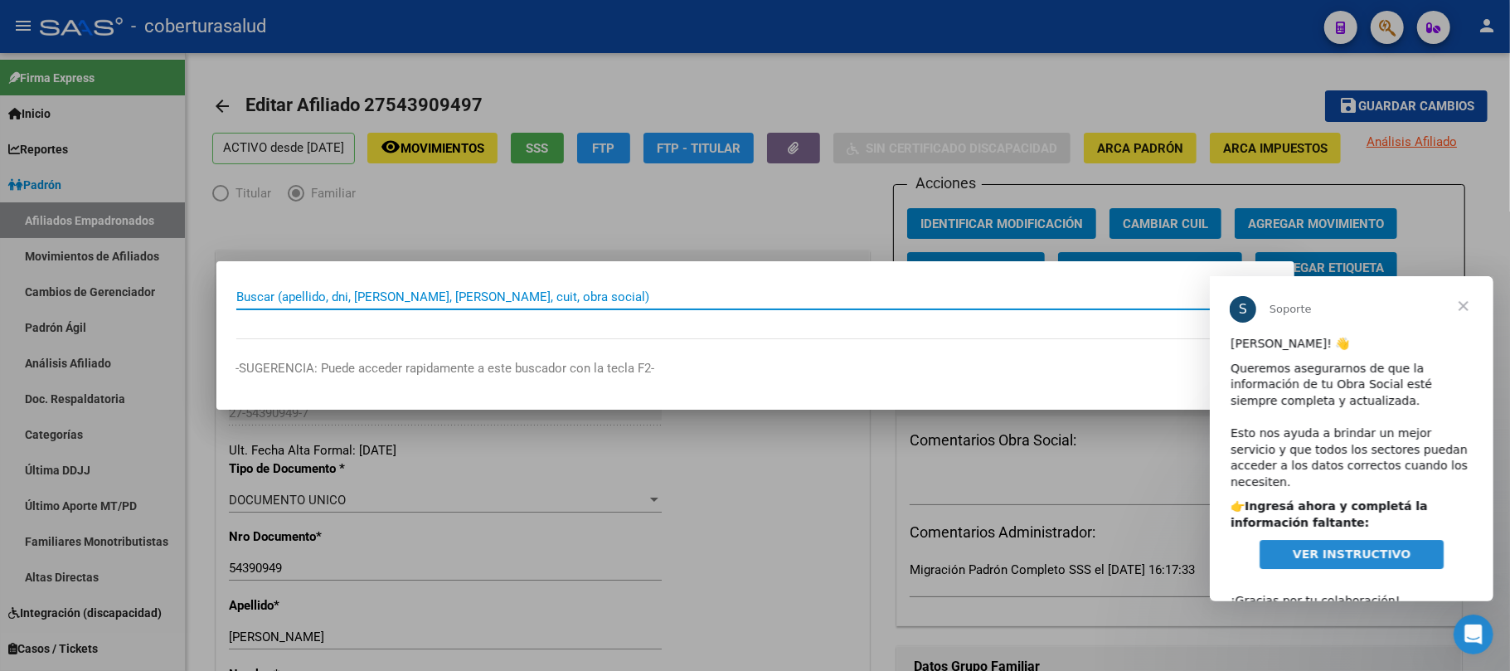
paste input "57795755"
type input "57795755"
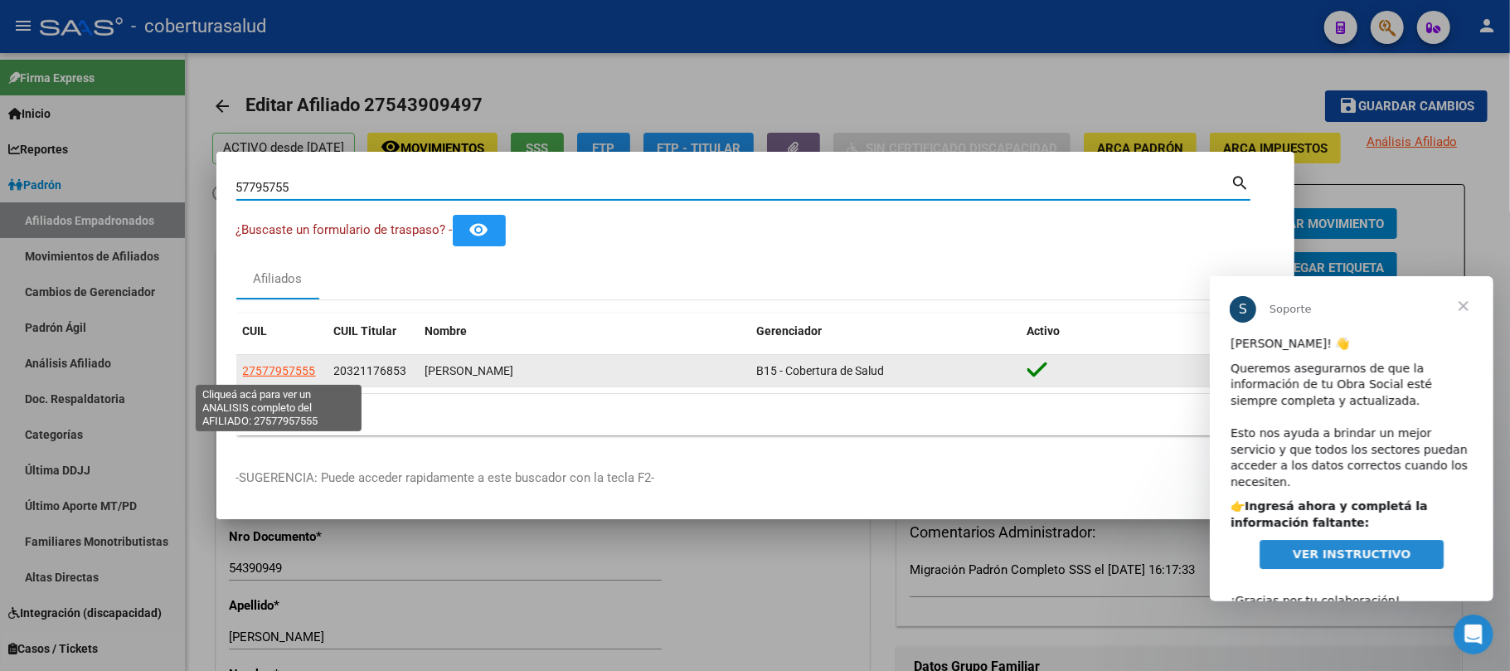
click at [285, 379] on app-link-go-to "27577957555" at bounding box center [279, 371] width 73 height 19
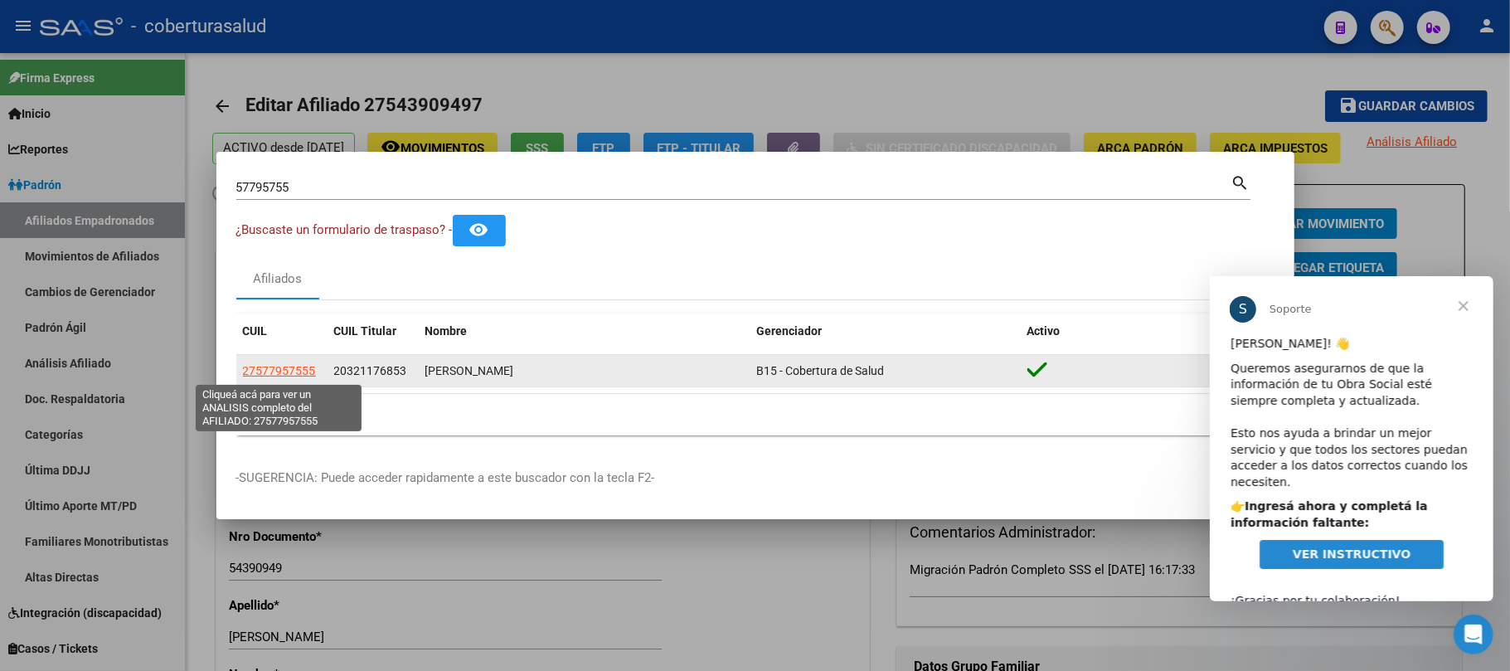
click at [299, 373] on span "27577957555" at bounding box center [279, 370] width 73 height 13
type textarea "27577957555"
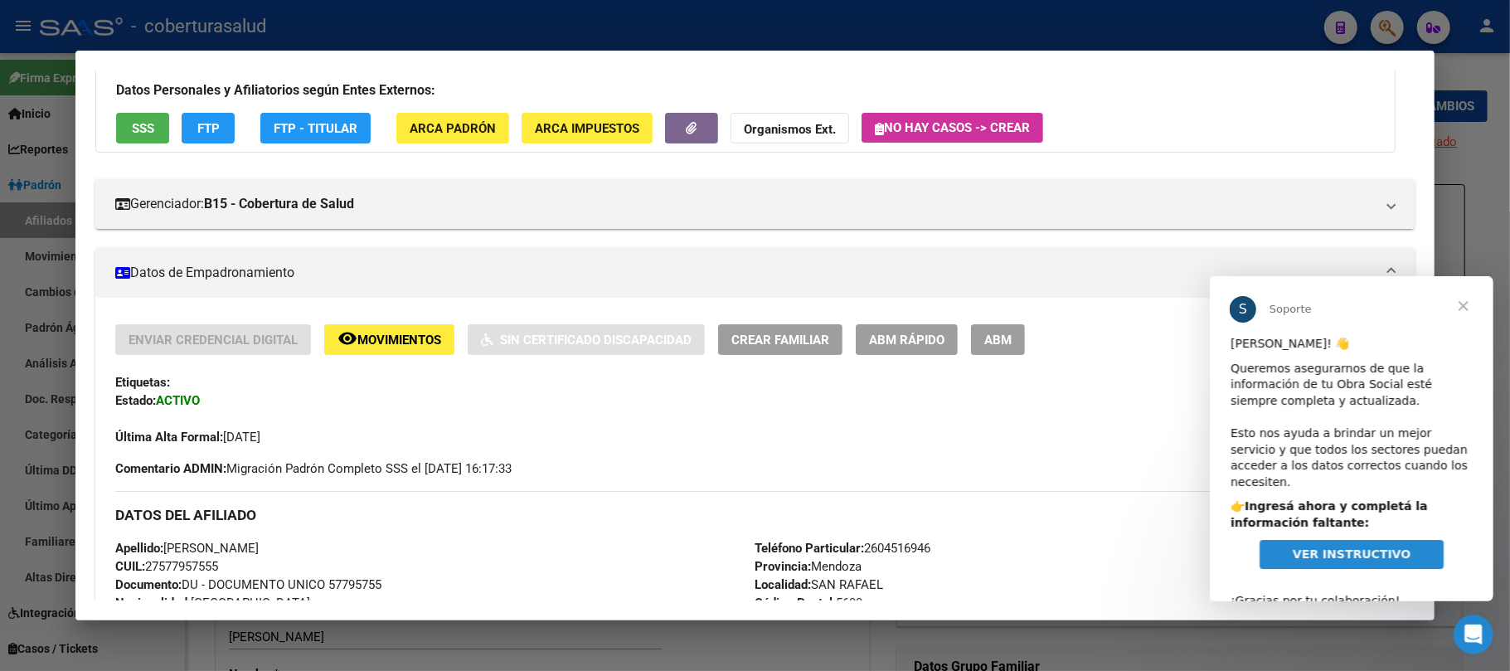
scroll to position [110, 0]
click at [1005, 333] on span "ABM" at bounding box center [998, 340] width 27 height 15
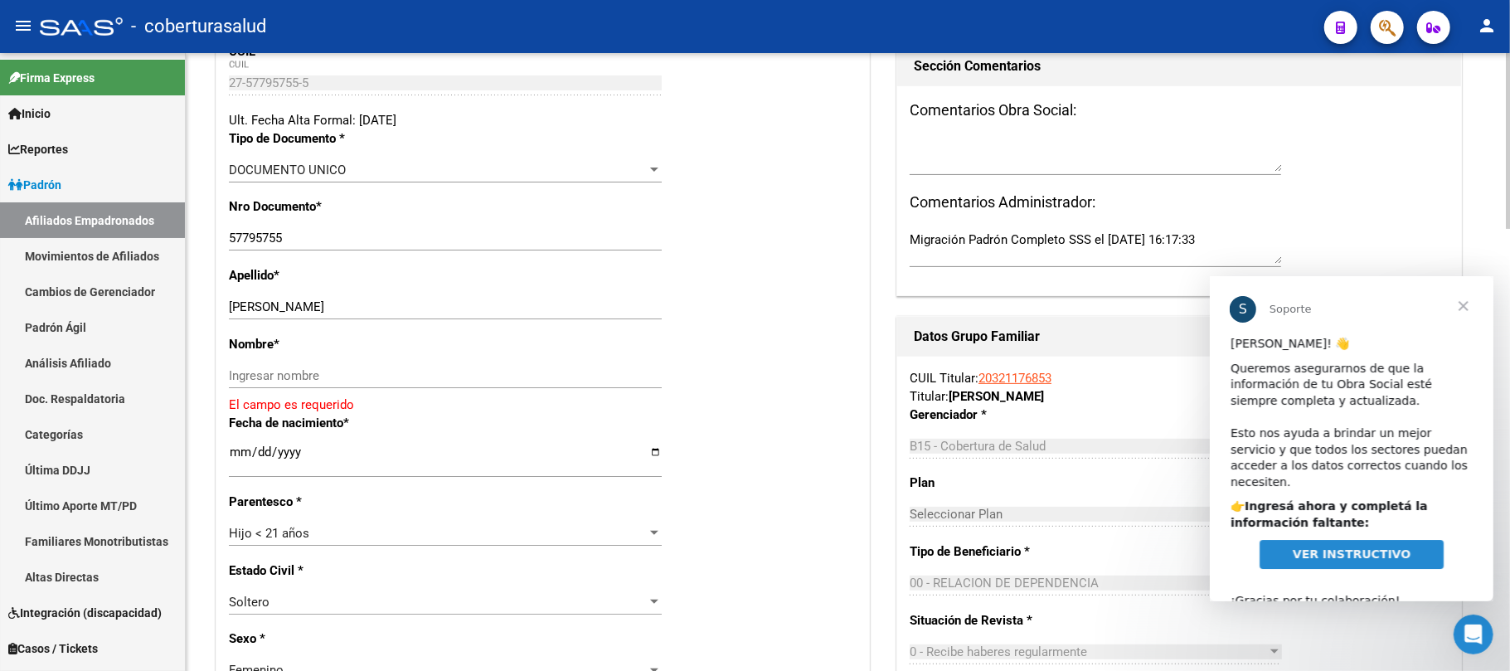
scroll to position [332, 0]
click at [558, 297] on div "OMAR JAZMIN NATALI Ingresar apellido" at bounding box center [445, 305] width 433 height 25
drag, startPoint x: 578, startPoint y: 309, endPoint x: 270, endPoint y: 312, distance: 307.7
click at [270, 312] on input "OMAR JAZMIN NATALI" at bounding box center [445, 305] width 433 height 15
type input "OMAR"
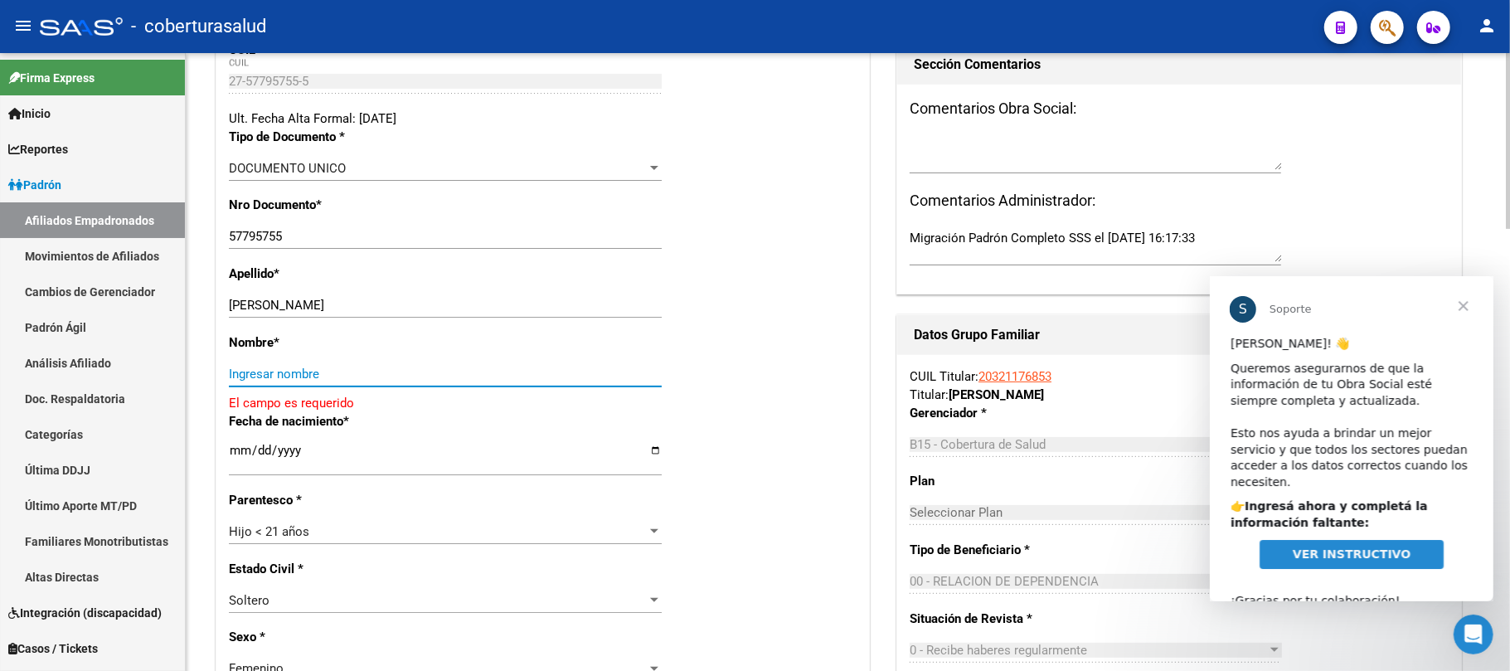
click at [317, 370] on input "Ingresar nombre" at bounding box center [445, 374] width 433 height 15
paste input "JAZMIN NATALI"
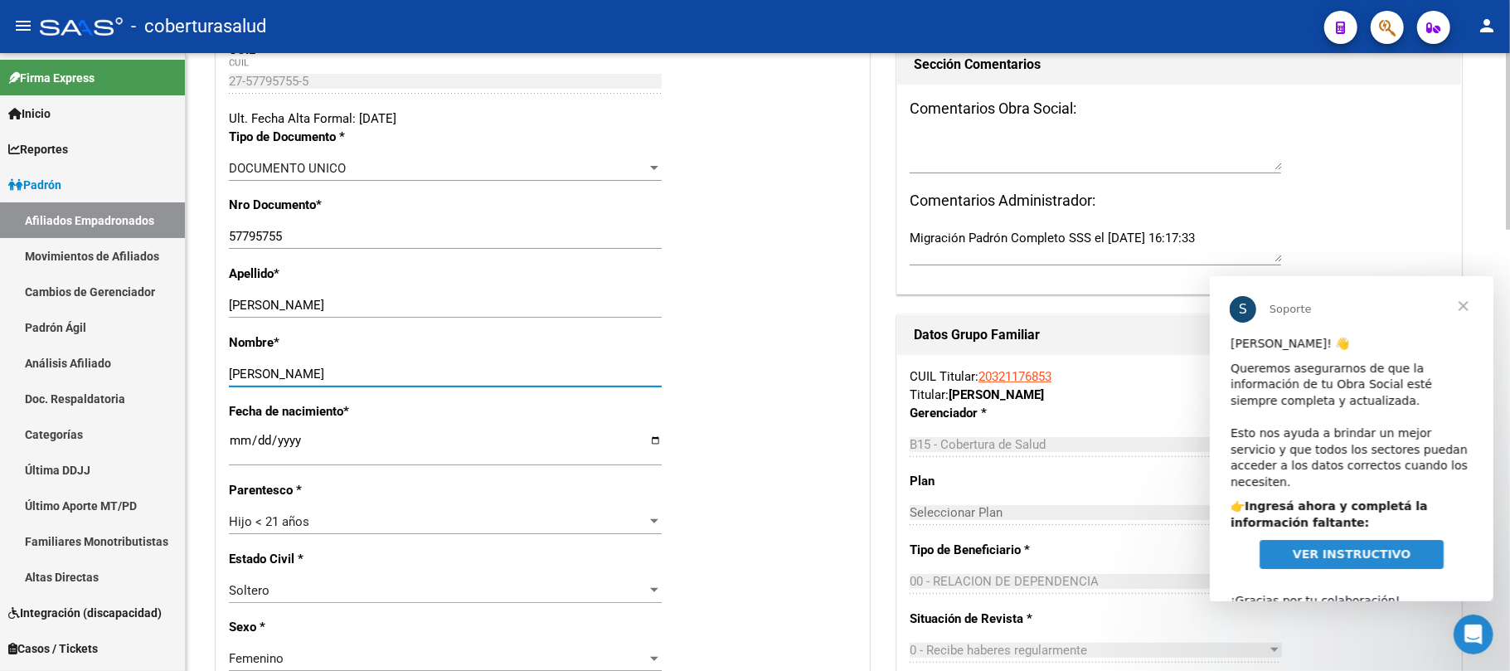
type input "JAZMIN NATALI"
click at [828, 468] on div "Fecha de nacimiento * 2020-05-15 Ingresar fecha" at bounding box center [543, 441] width 628 height 79
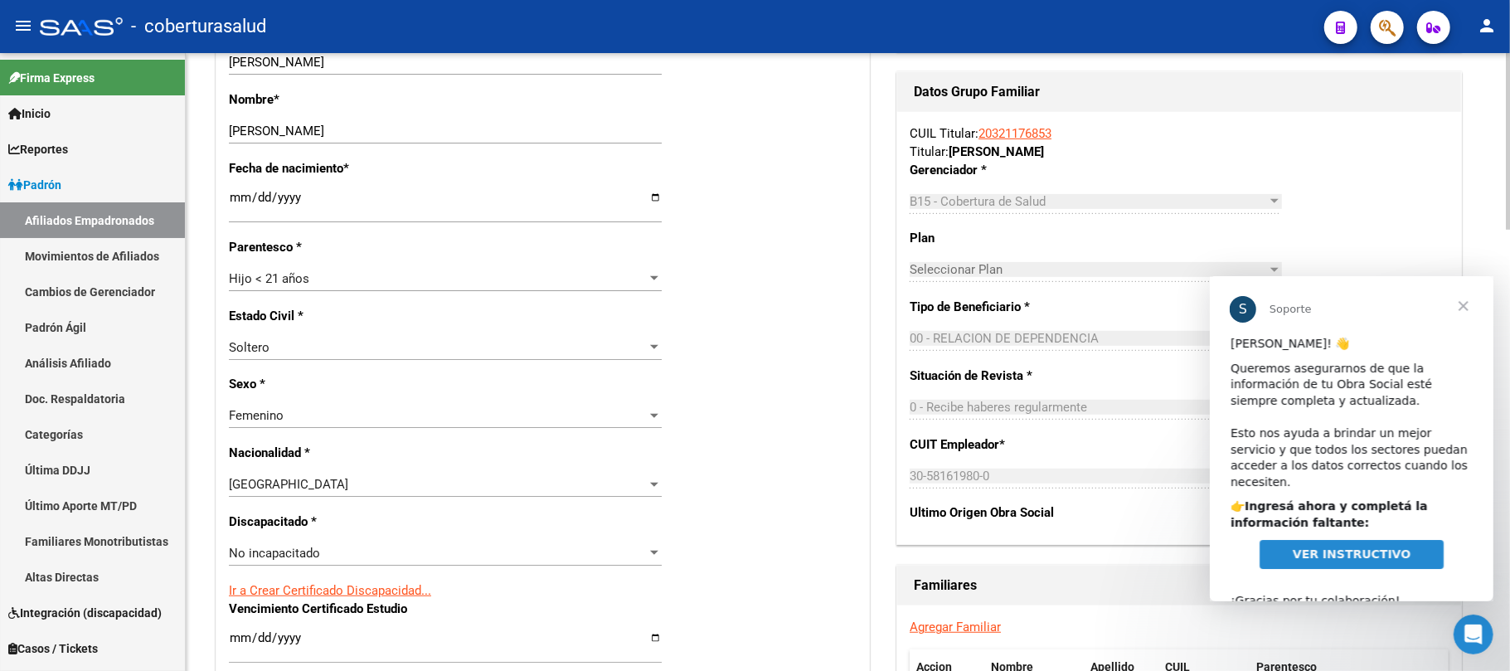
scroll to position [995, 0]
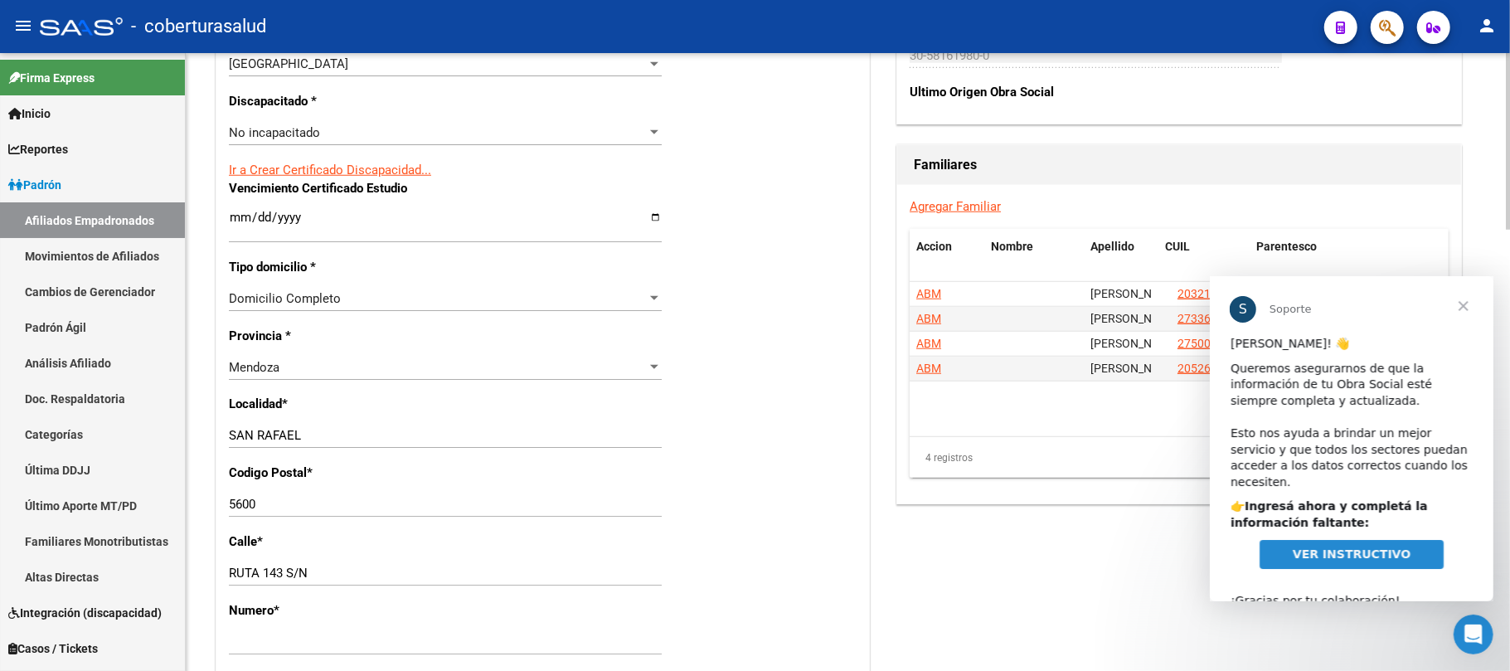
click at [347, 133] on div "No incapacitado" at bounding box center [438, 132] width 418 height 15
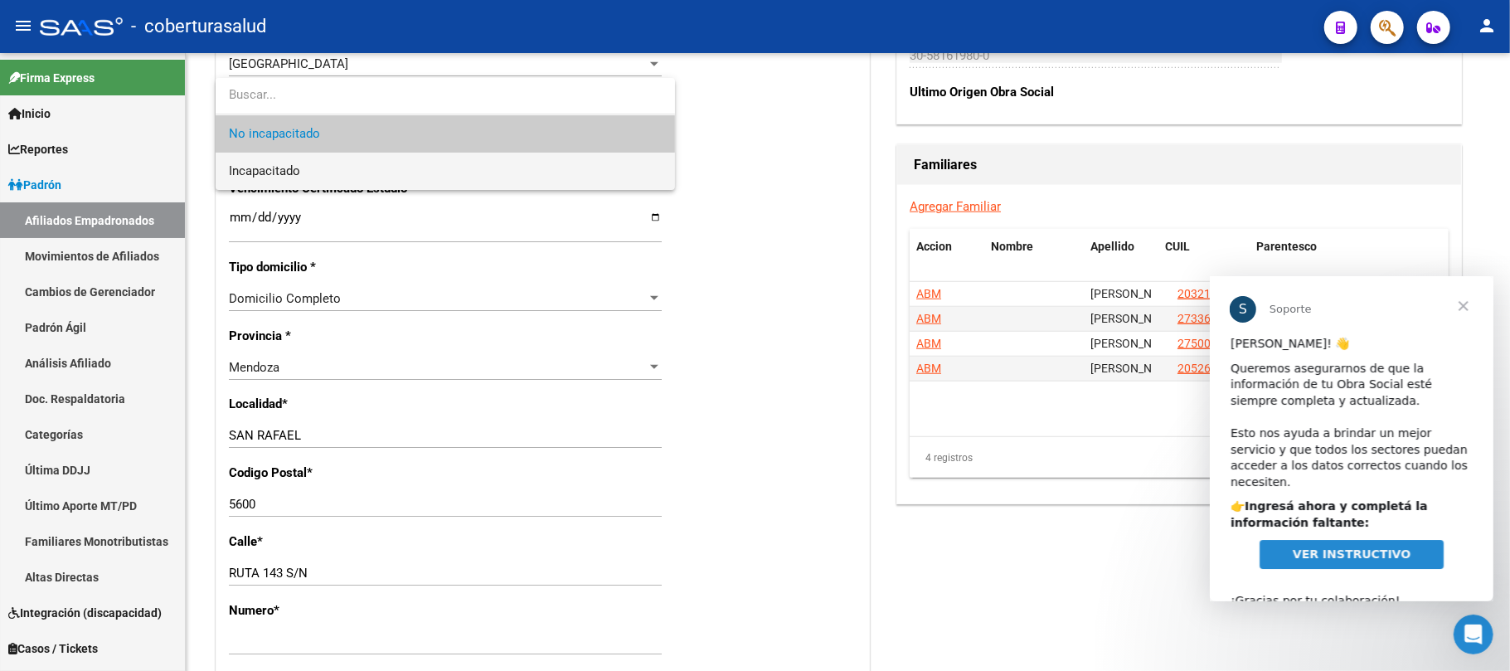
click at [338, 180] on span "Incapacitado" at bounding box center [445, 171] width 433 height 37
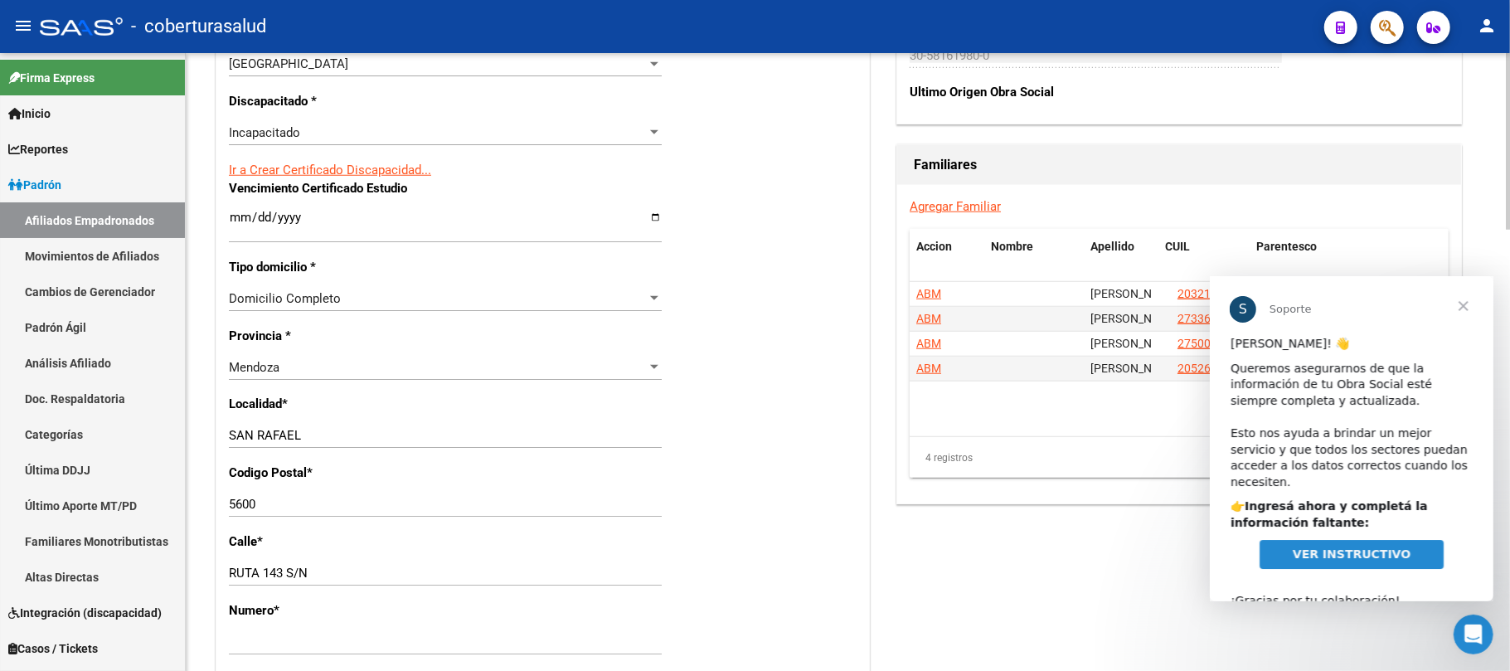
click at [823, 342] on div "Nro Afiliado Ingresar nro CUIL * 27-57795755-5 CUIL ARCA Padrón Ult. Fecha Alta…" at bounding box center [542, 195] width 653 height 1798
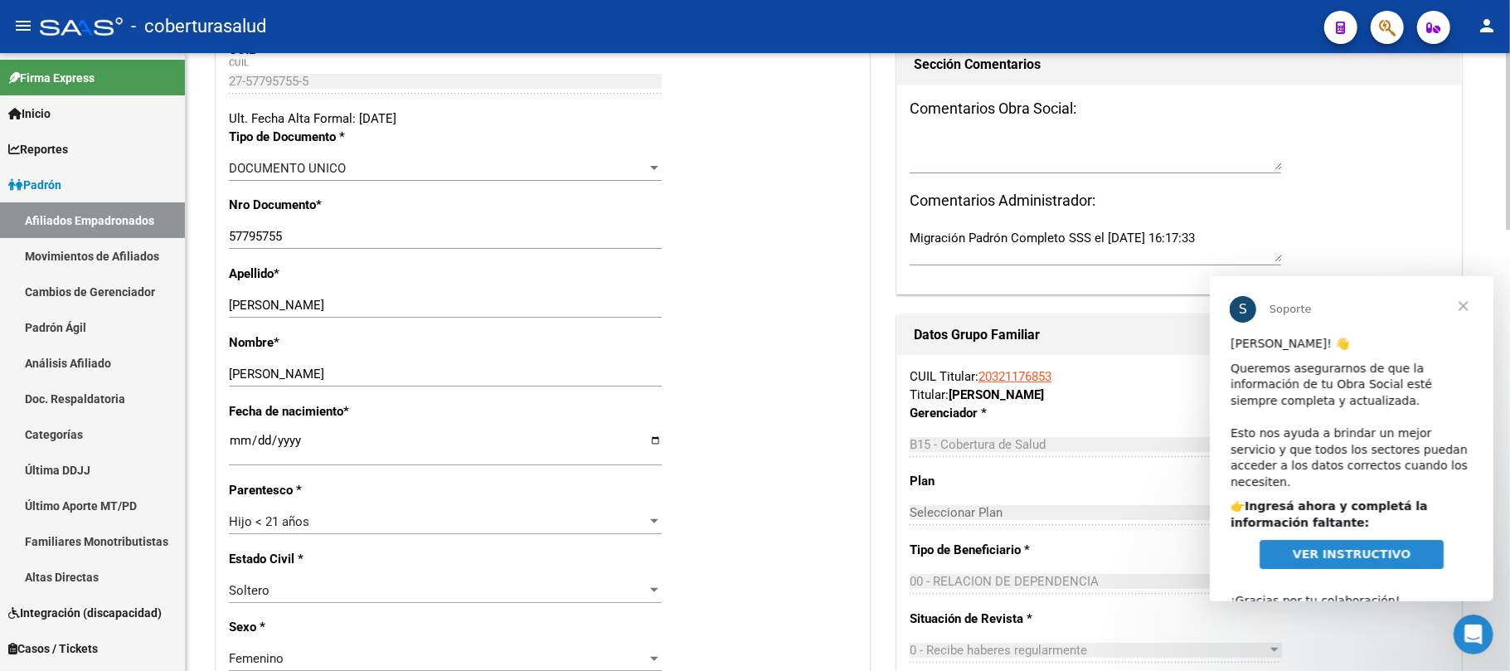
scroll to position [0, 0]
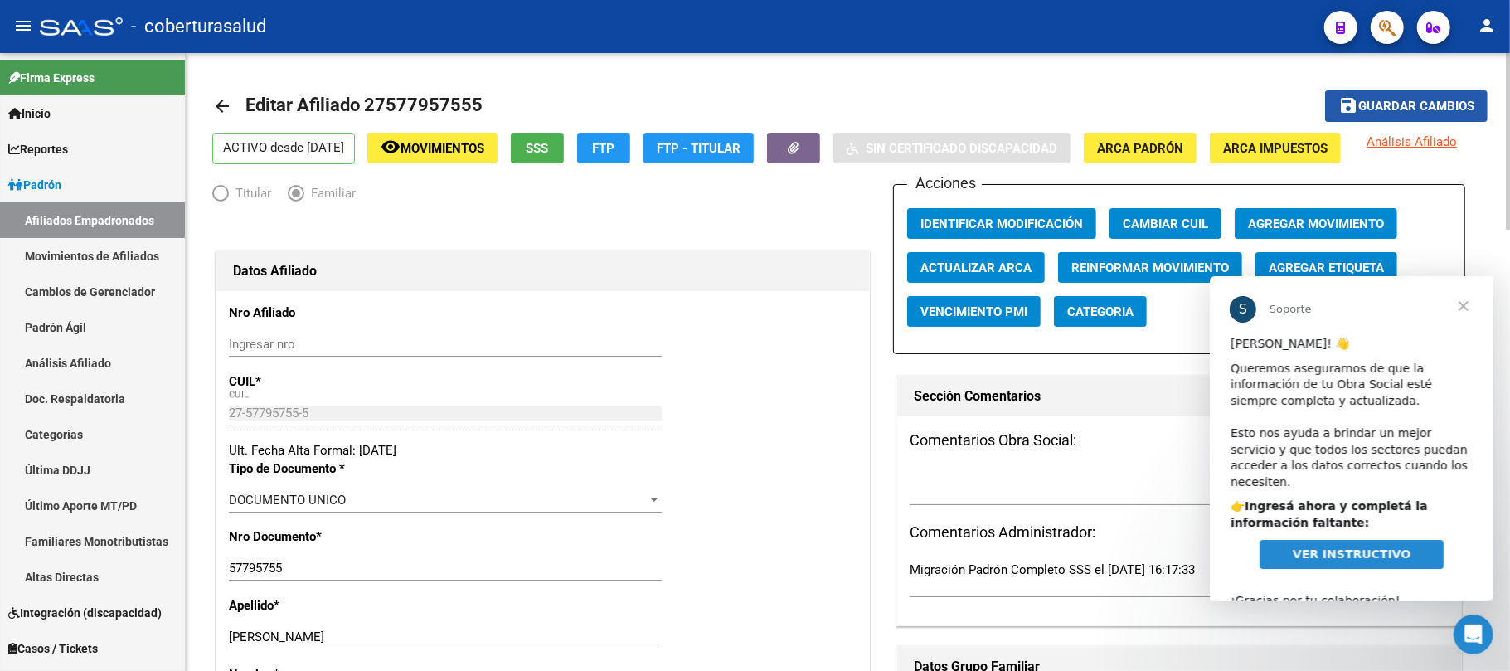
click at [1433, 100] on span "Guardar cambios" at bounding box center [1417, 107] width 116 height 15
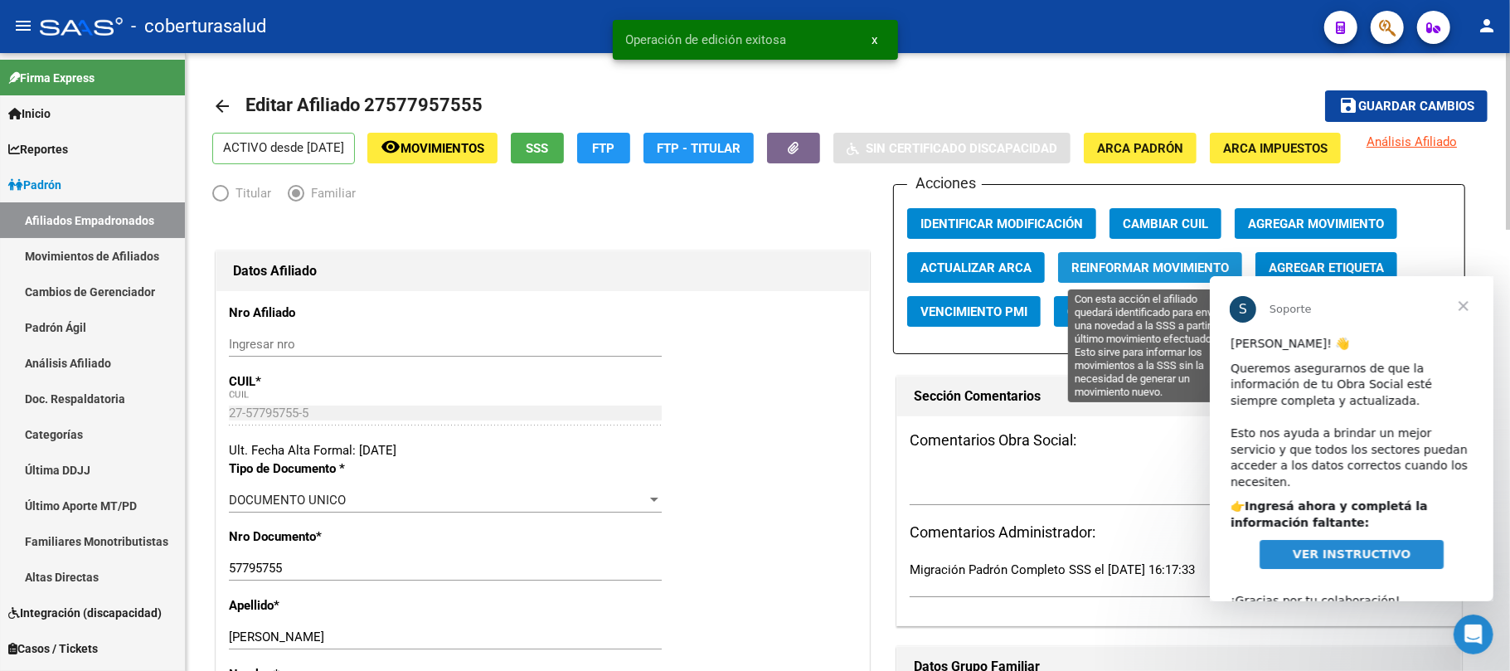
click at [1182, 260] on span "Reinformar Movimiento" at bounding box center [1151, 267] width 158 height 15
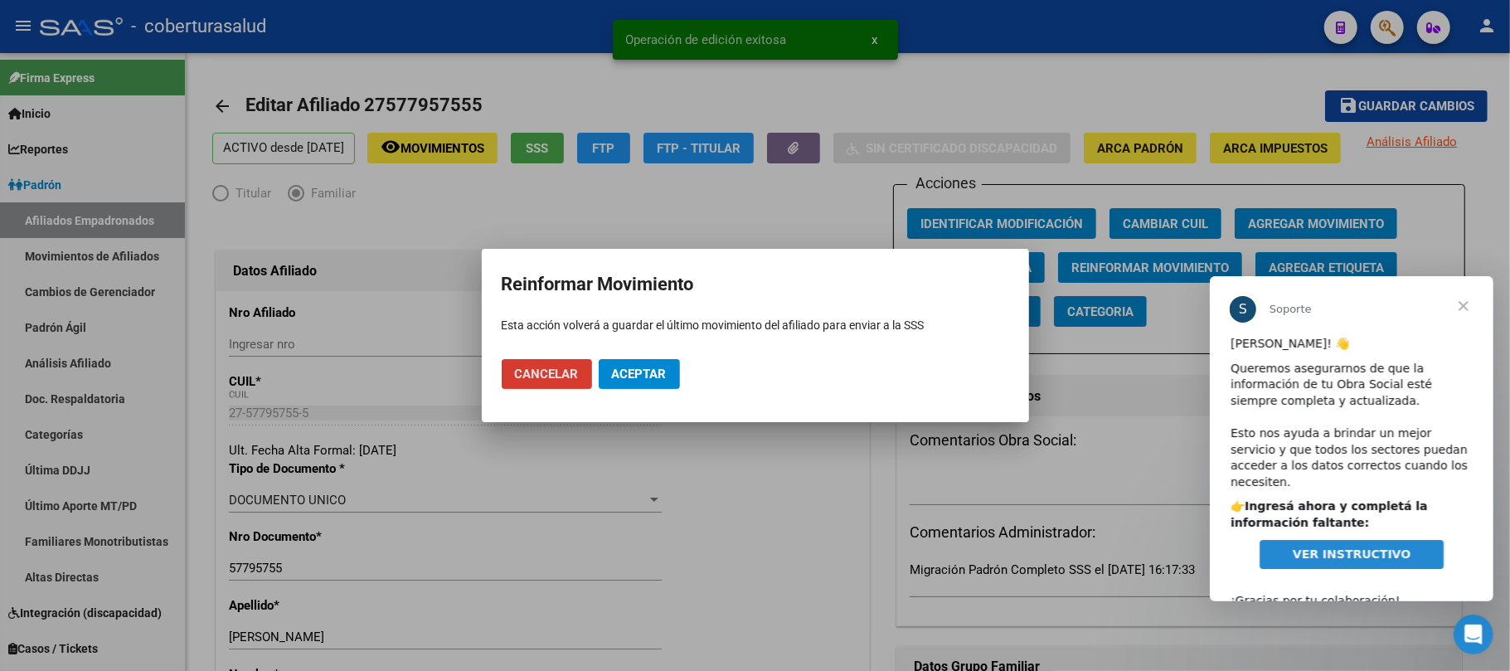
click at [638, 372] on span "Aceptar" at bounding box center [639, 374] width 55 height 15
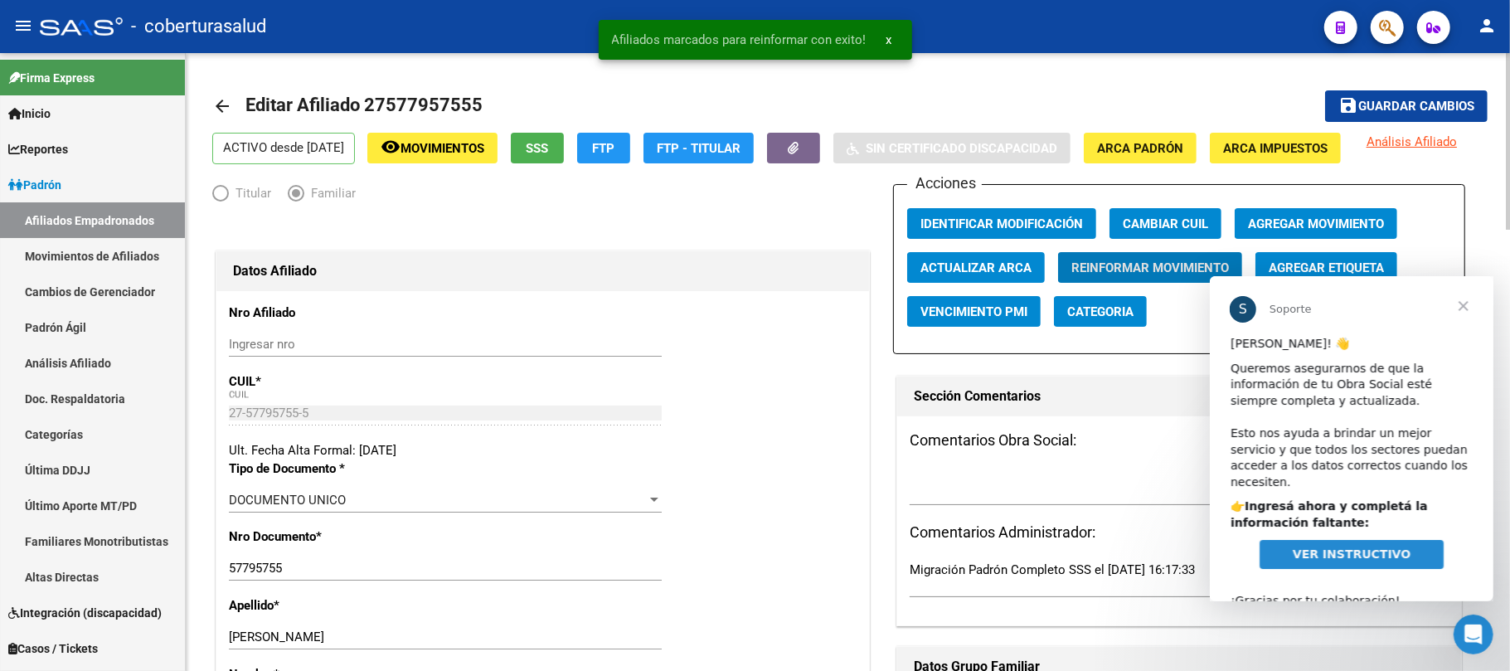
click at [1440, 96] on button "save Guardar cambios" at bounding box center [1406, 105] width 163 height 31
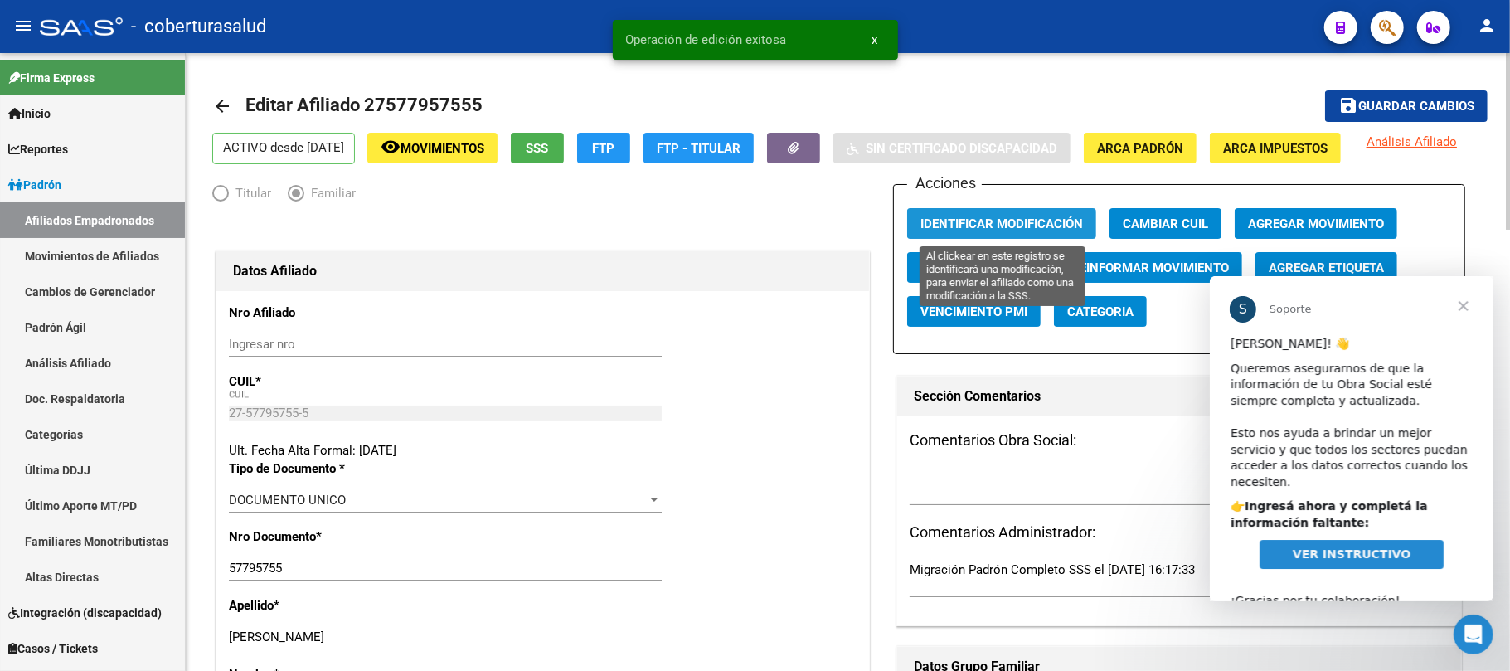
click at [995, 226] on span "Identificar Modificación" at bounding box center [1002, 223] width 163 height 15
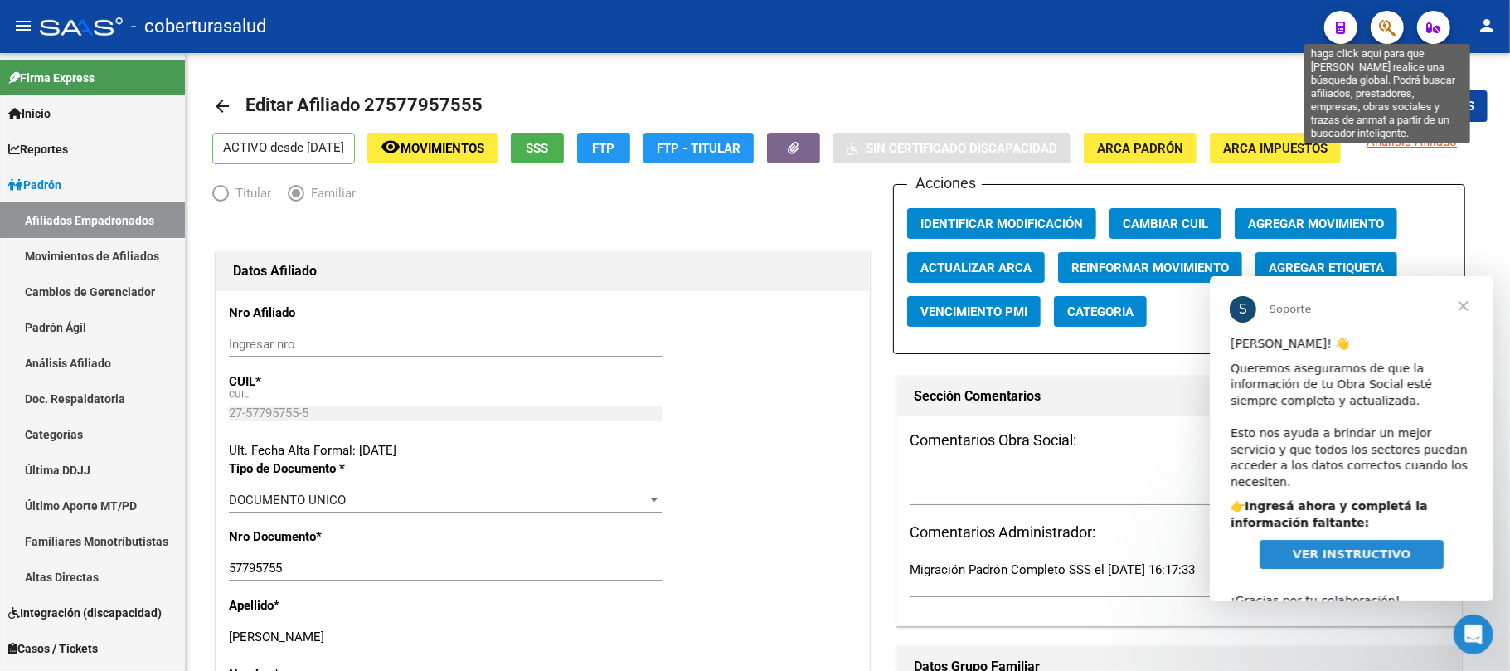
click at [1387, 35] on icon "button" at bounding box center [1387, 27] width 17 height 19
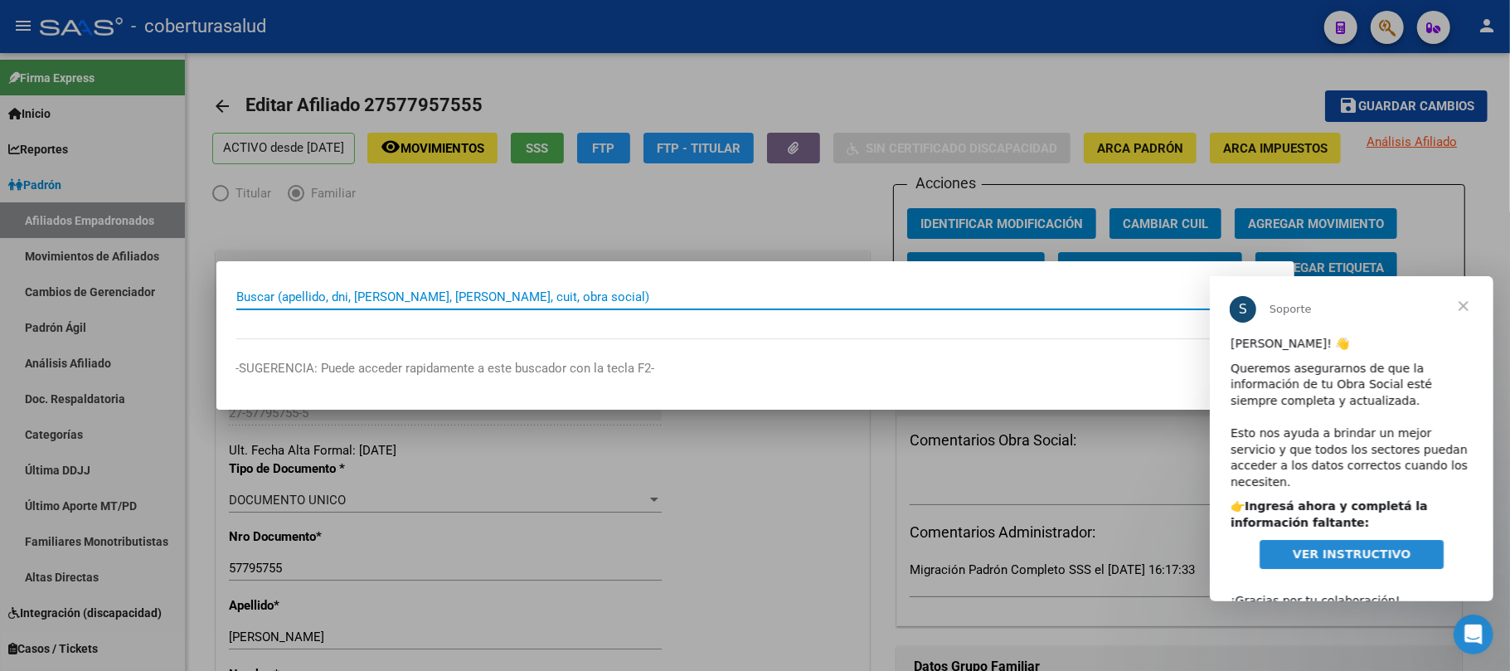
paste input "59619024"
type input "59619024"
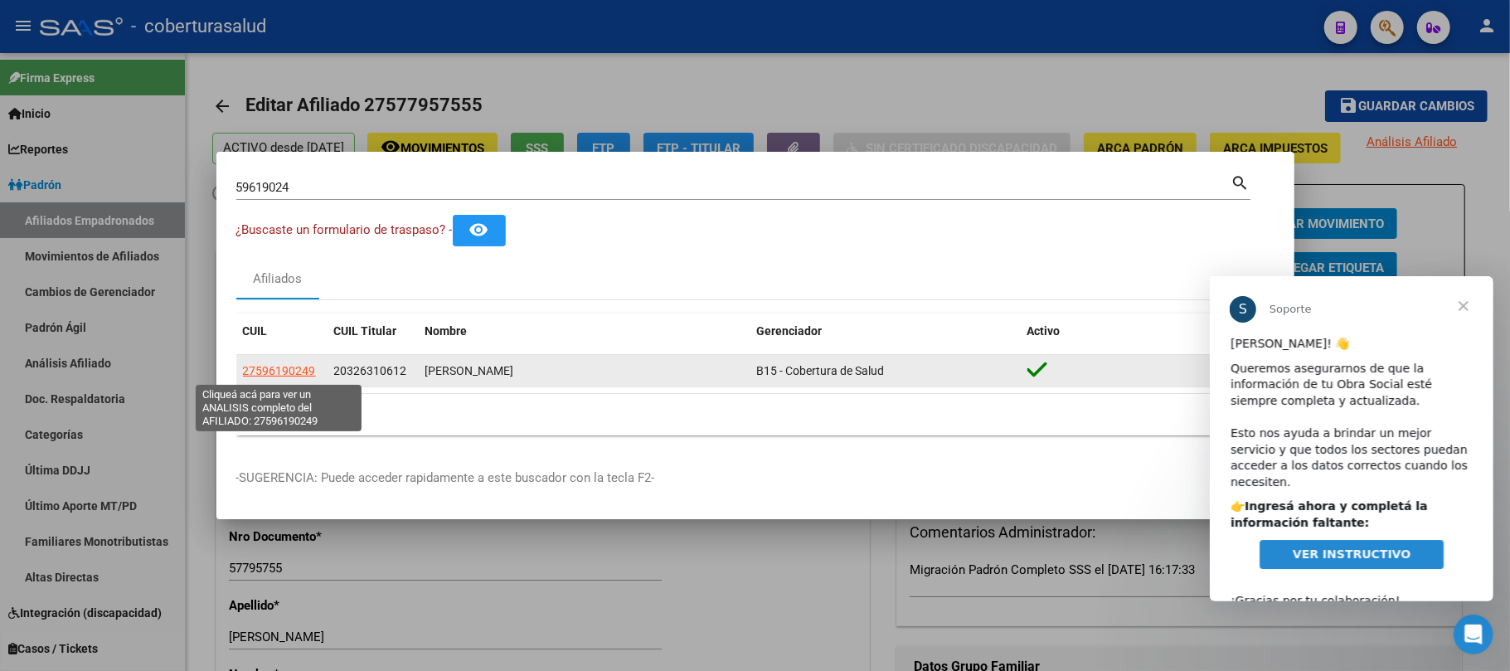
click at [262, 370] on span "27596190249" at bounding box center [279, 370] width 73 height 13
type textarea "27596190249"
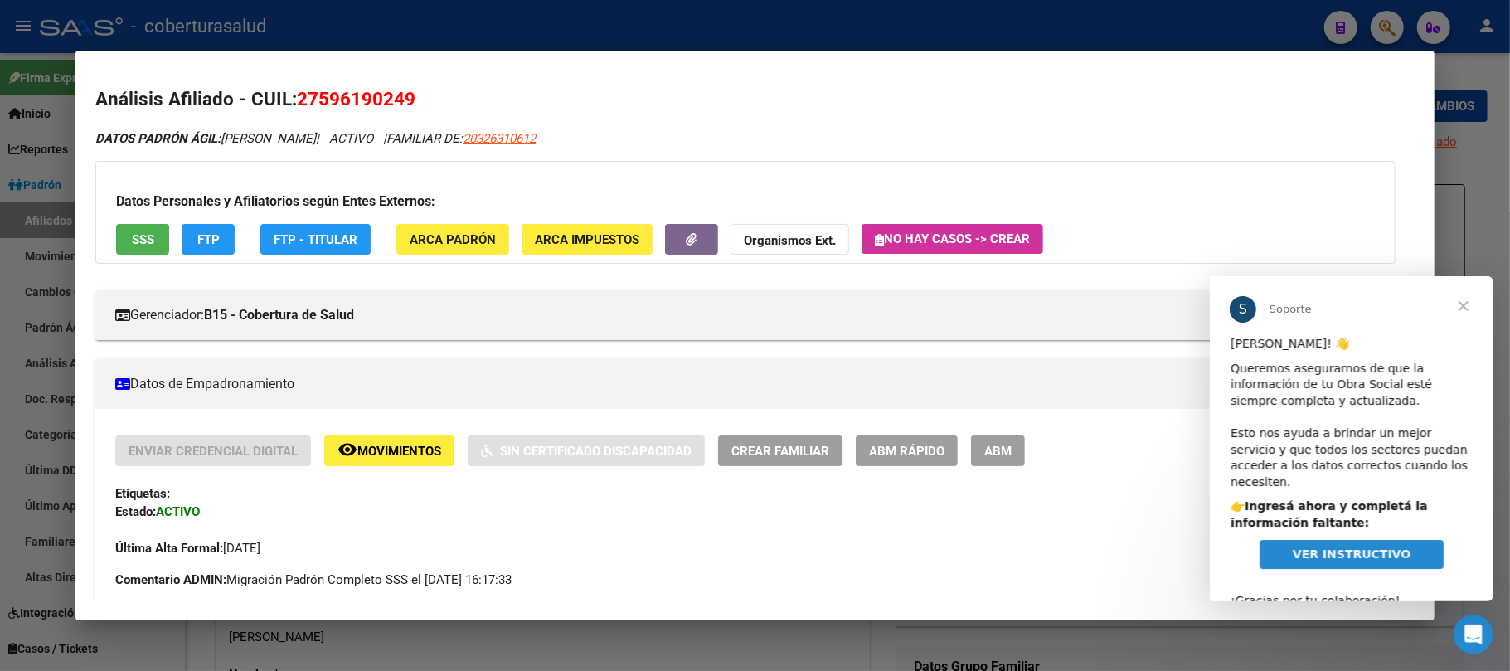
click at [1465, 304] on span "Cerrar" at bounding box center [1463, 305] width 60 height 60
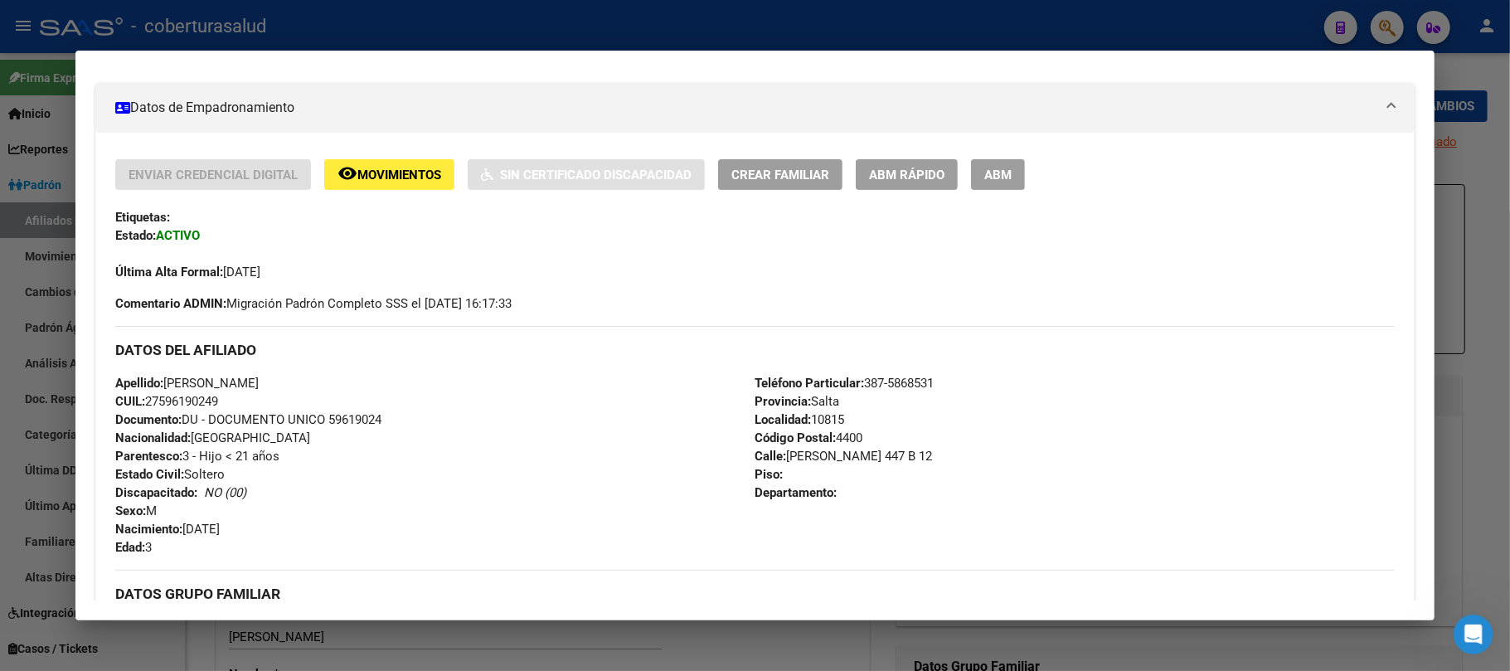
scroll to position [332, 0]
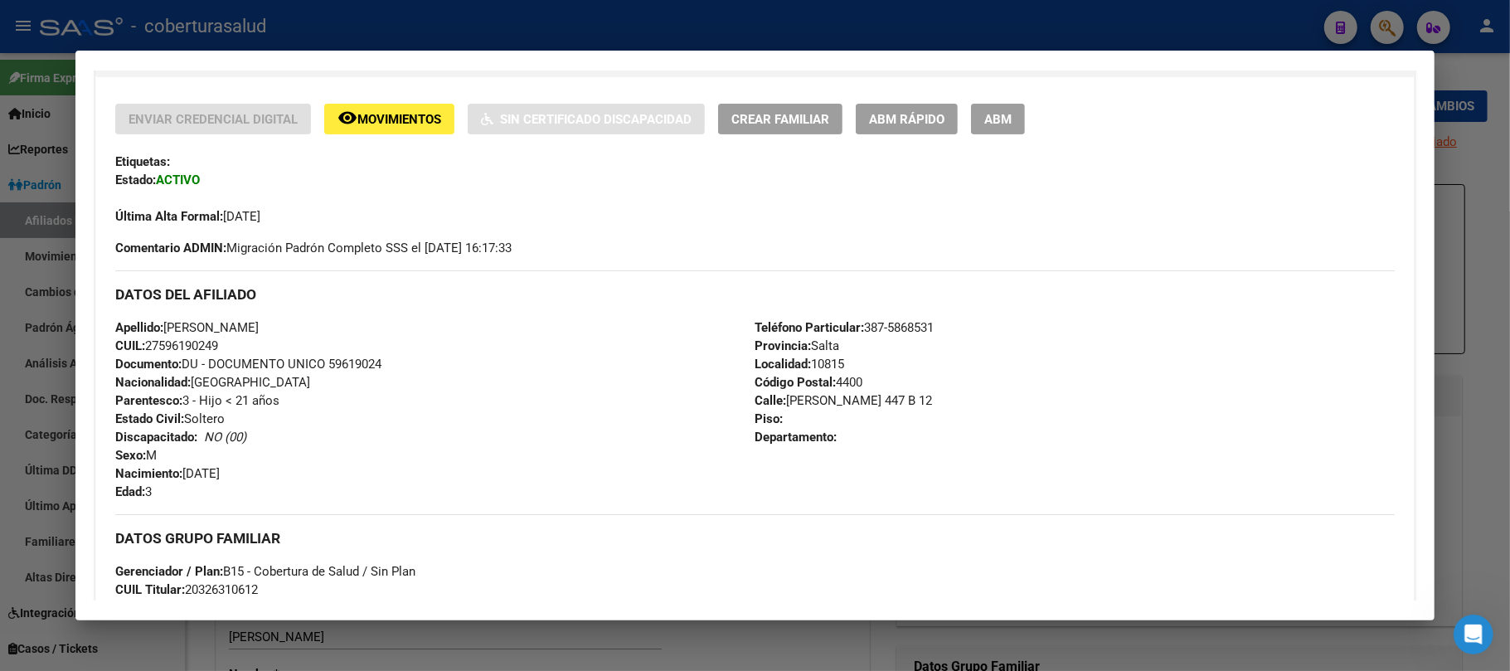
click at [1004, 127] on button "ABM" at bounding box center [998, 119] width 54 height 31
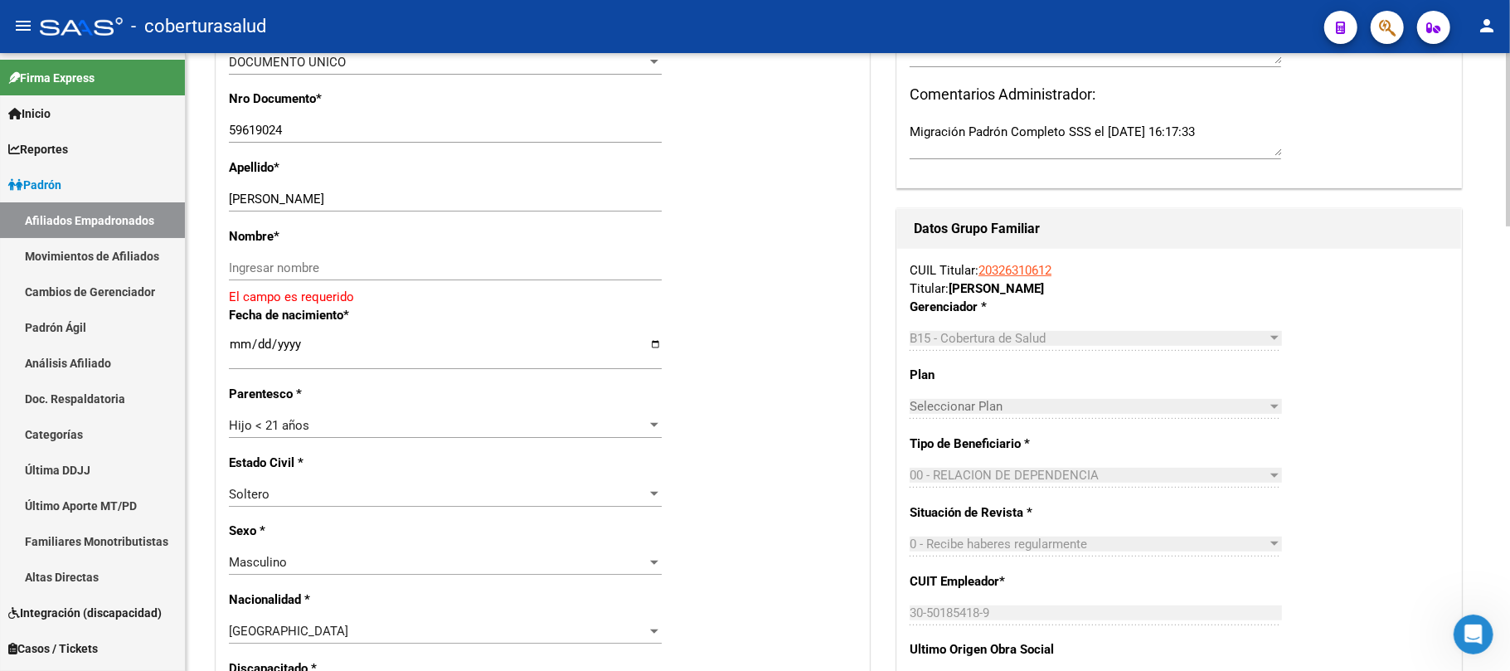
scroll to position [411, 0]
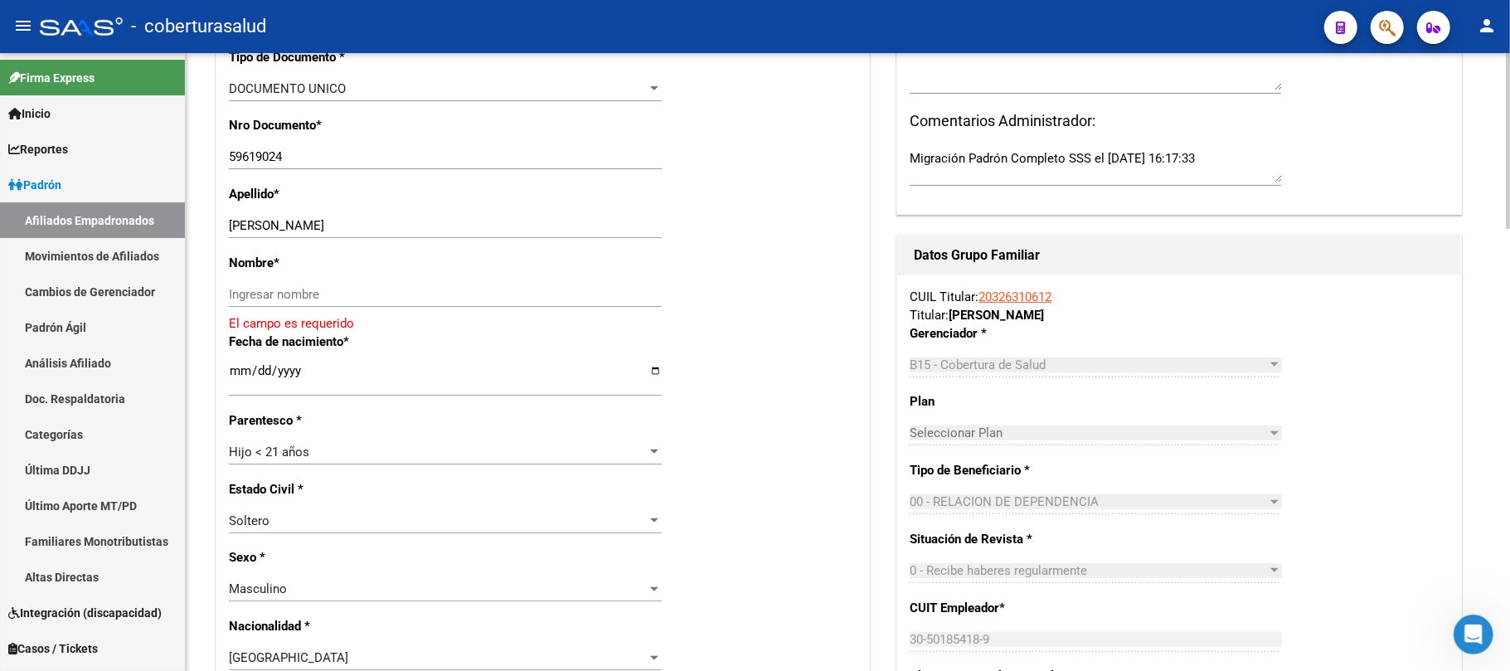
drag, startPoint x: 473, startPoint y: 236, endPoint x: 396, endPoint y: 226, distance: 77.8
click at [396, 226] on div "MORALES BASTIAN JOAQUIN Ingresar apellido" at bounding box center [445, 225] width 433 height 25
click at [508, 231] on input "MORALES BASTIAN JOAQUIN" at bounding box center [445, 225] width 433 height 15
drag, startPoint x: 509, startPoint y: 226, endPoint x: 289, endPoint y: 226, distance: 219.8
click at [289, 226] on input "MORALES BASTIAN JOAQUIN" at bounding box center [445, 225] width 433 height 15
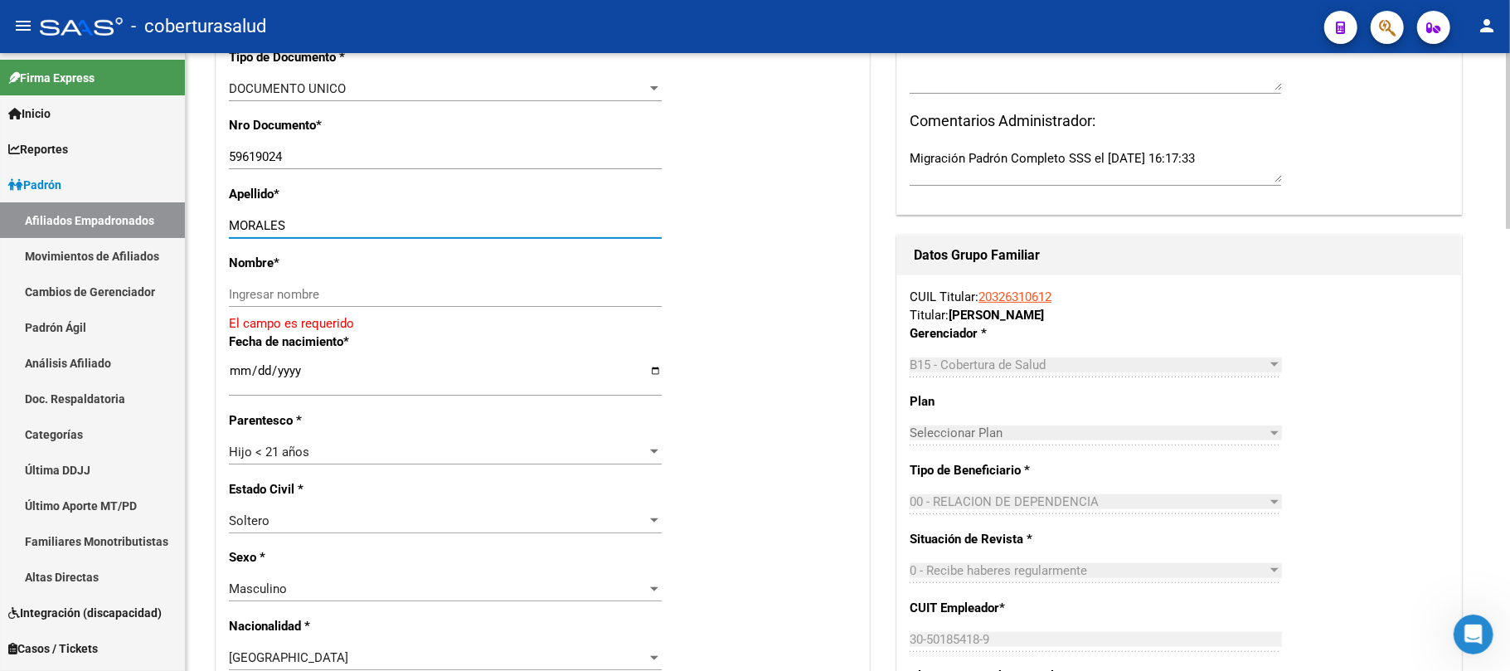
type input "MORALES"
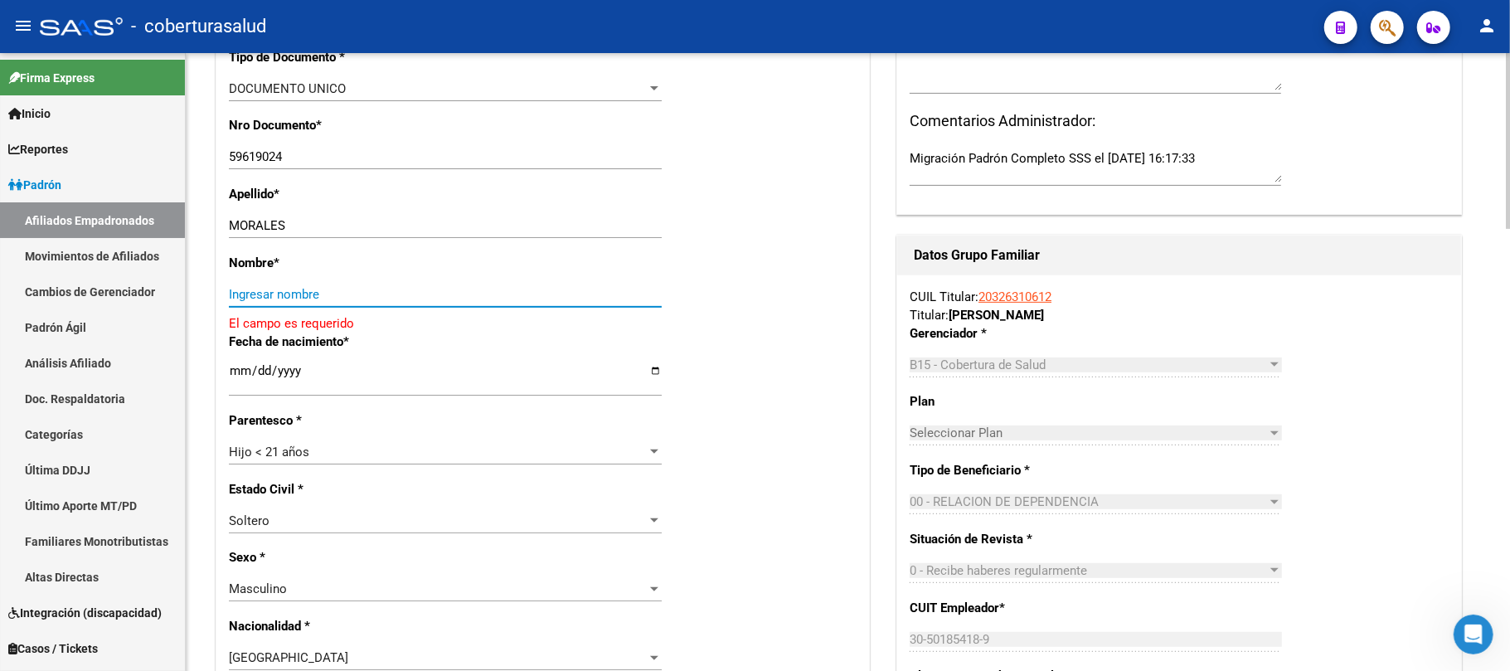
click at [290, 293] on input "Ingresar nombre" at bounding box center [445, 294] width 433 height 15
paste input "BASTIAN JOAQUIN"
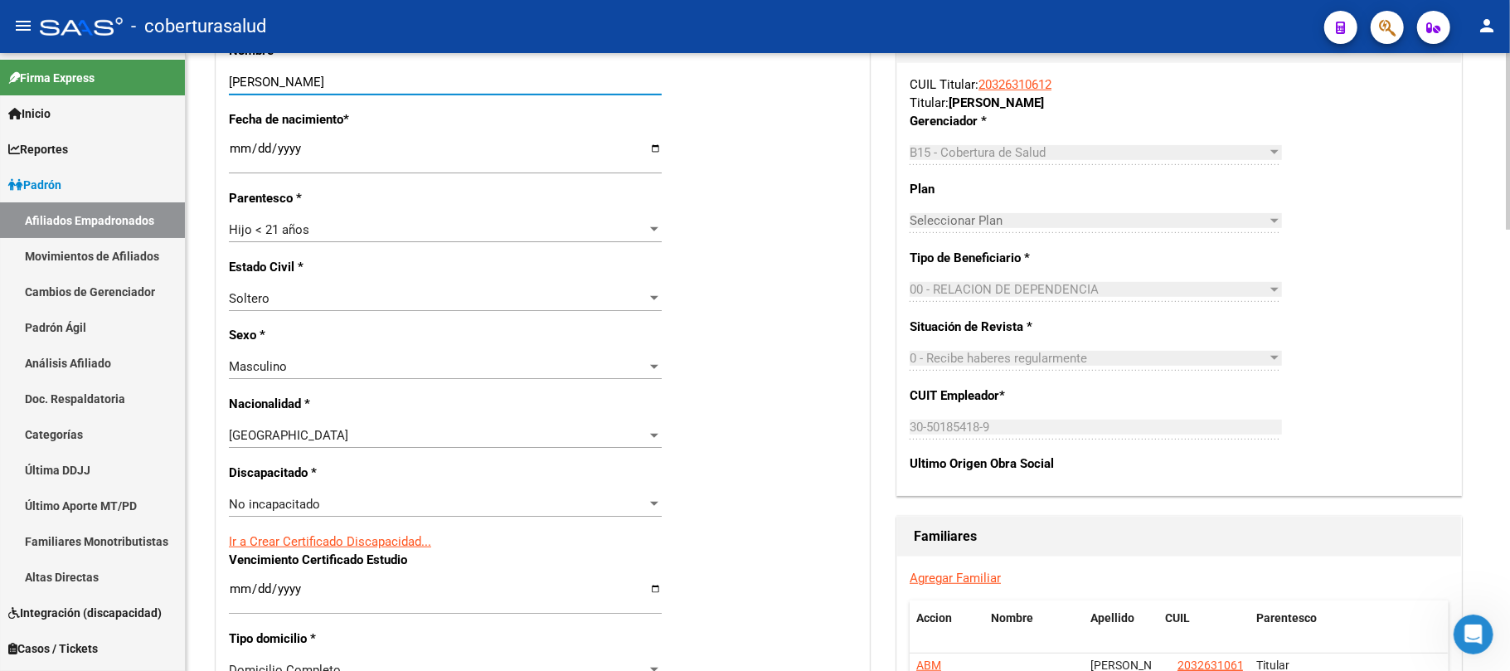
scroll to position [632, 0]
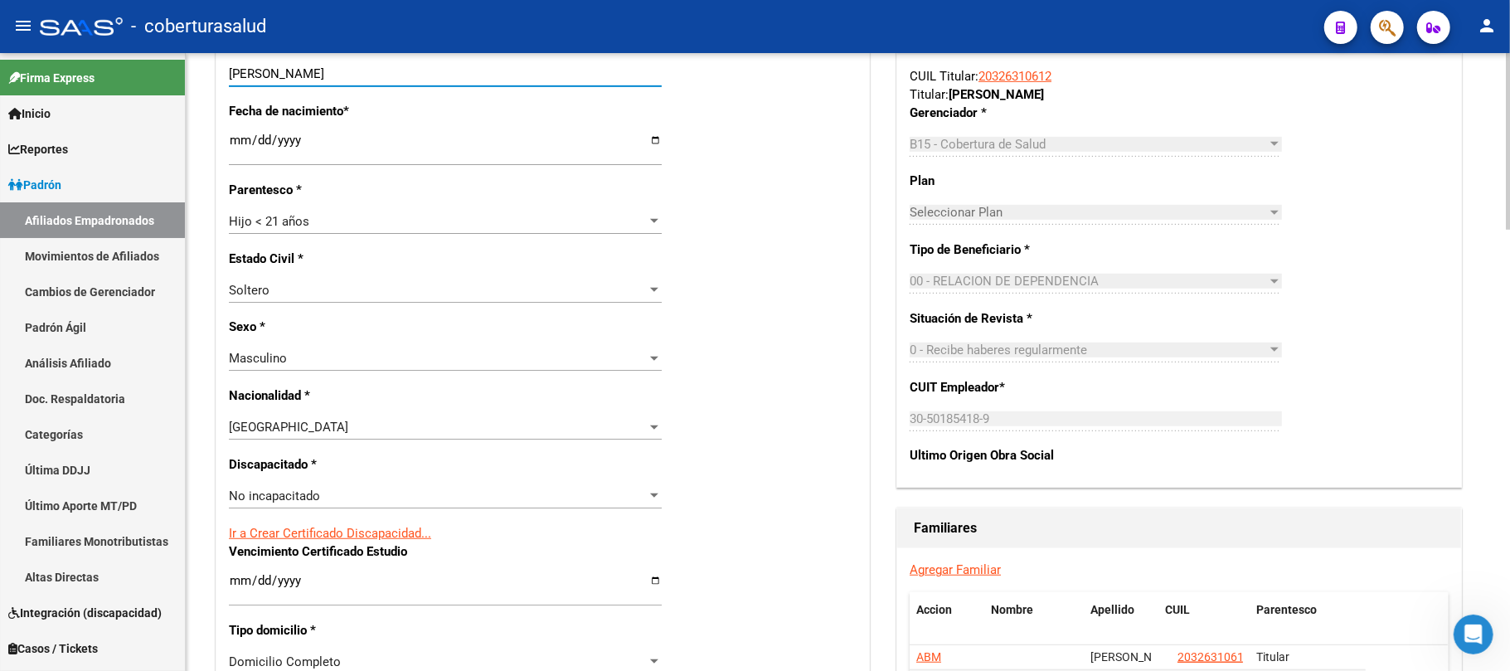
type input "BASTIAN JOAQUIN"
click at [286, 485] on div "No incapacitado Seleccionar tipo" at bounding box center [445, 496] width 433 height 25
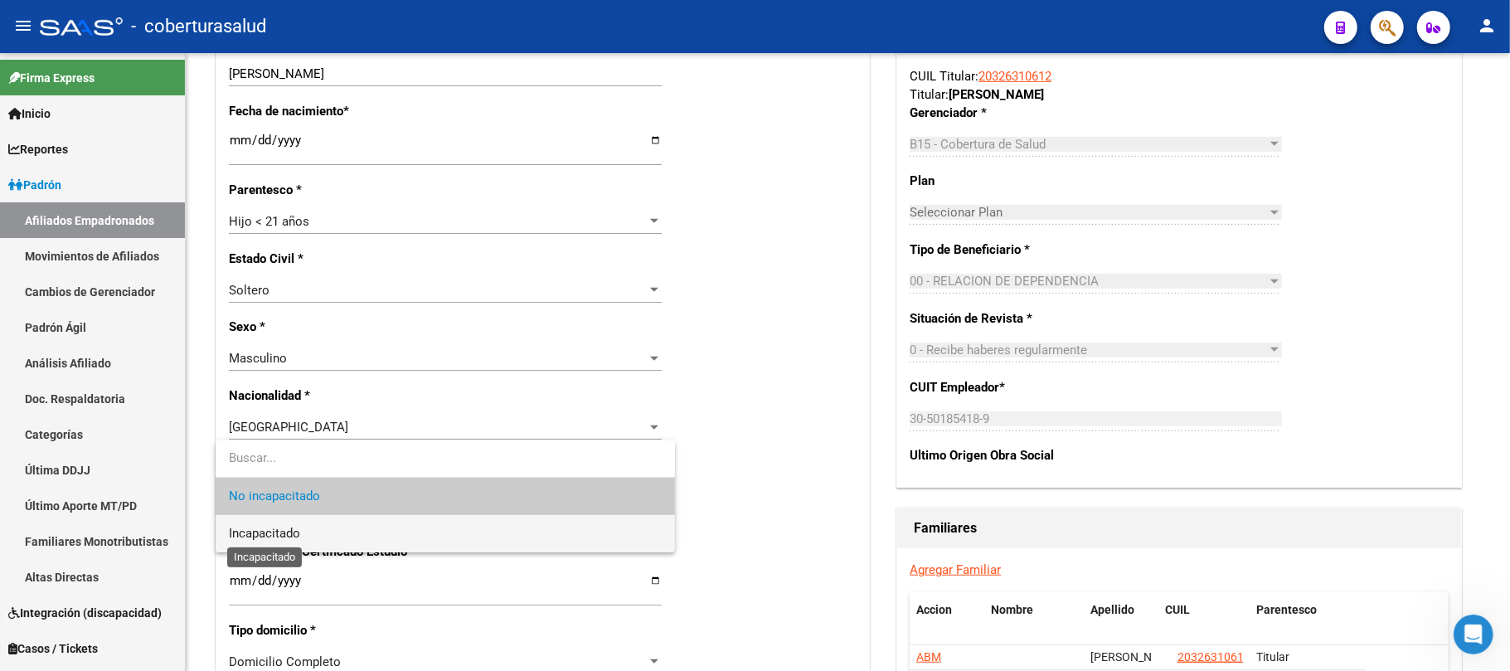
click at [296, 526] on span "Incapacitado" at bounding box center [264, 533] width 71 height 15
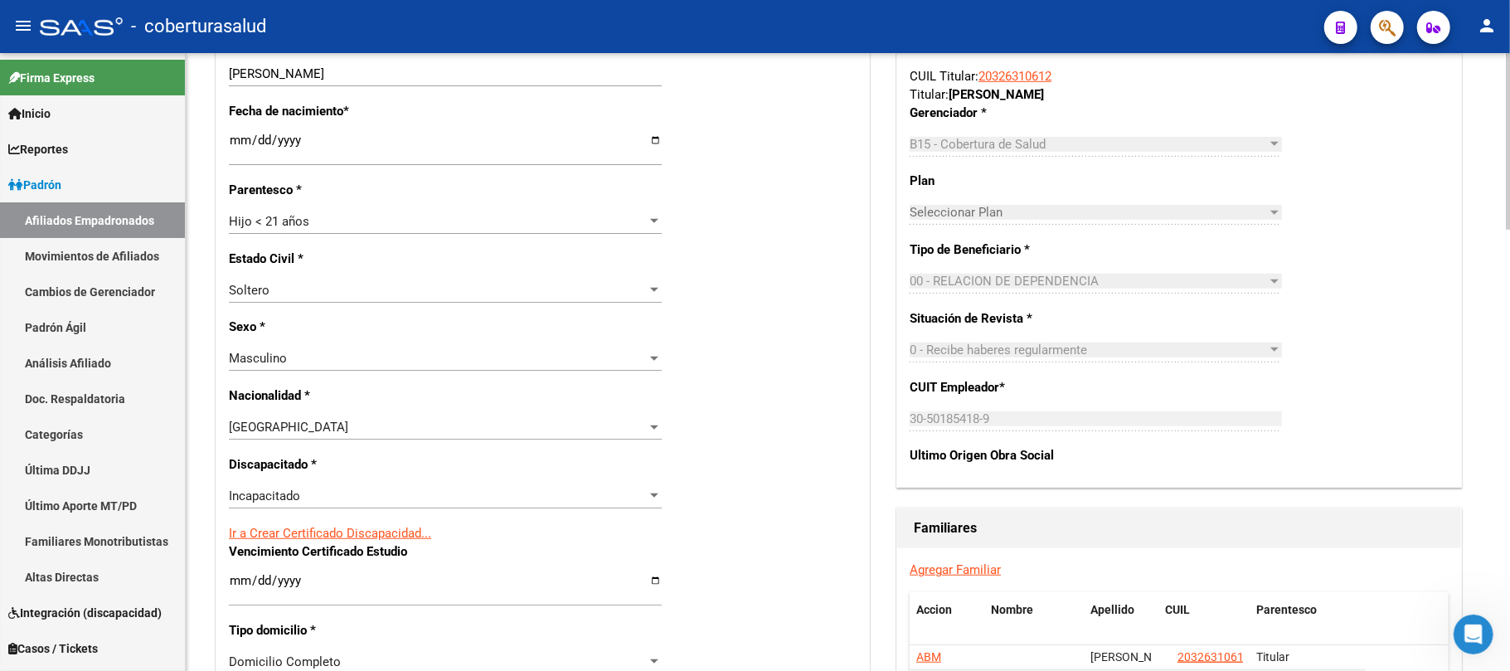
click at [737, 416] on div "Nro Afiliado Ingresar nro CUIL * 27-59619024-9 CUIL ARCA Padrón Ult. Fecha Alta…" at bounding box center [542, 558] width 653 height 1798
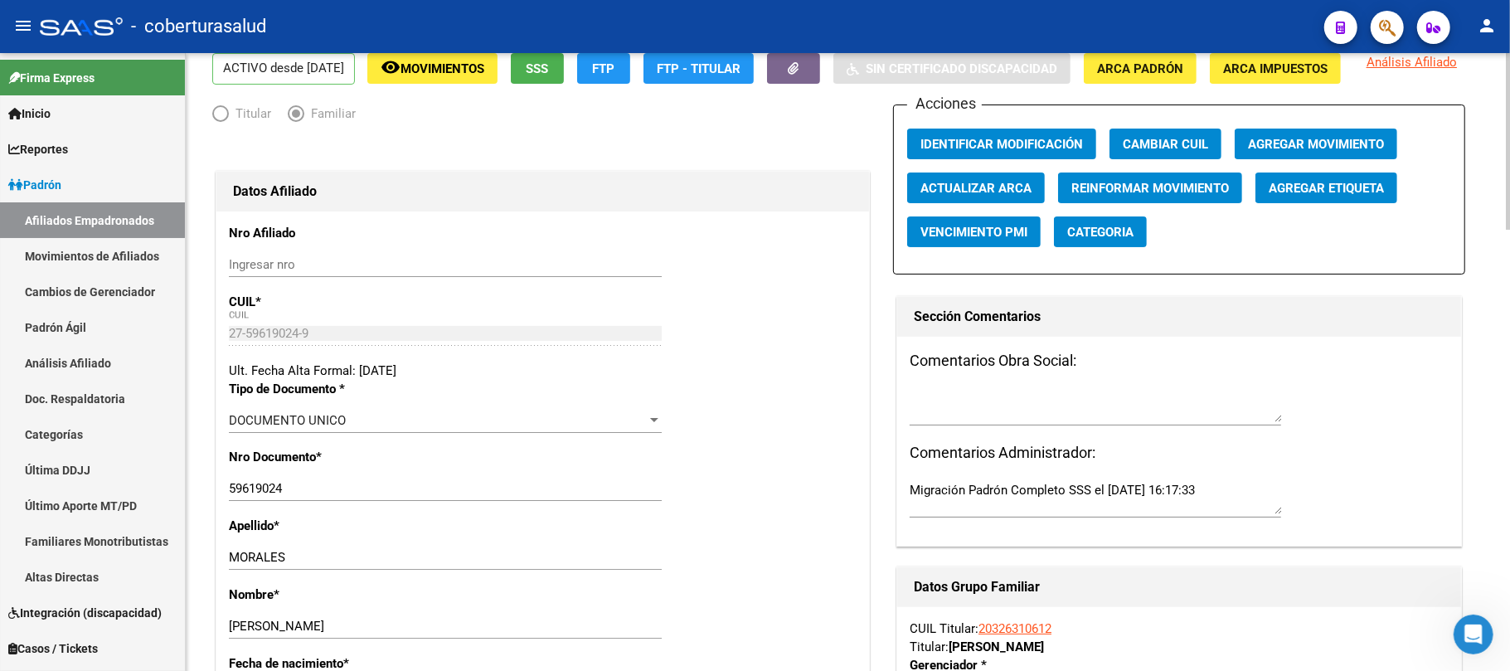
scroll to position [0, 0]
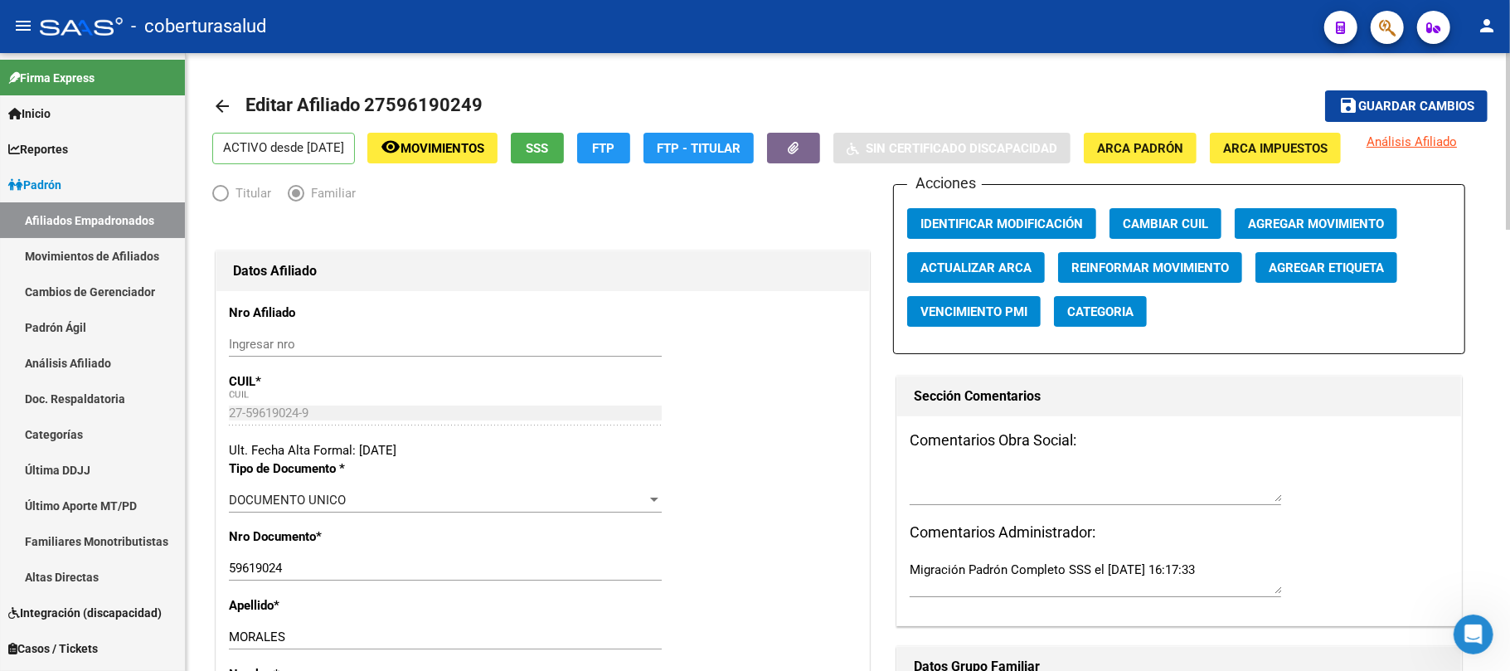
click at [1427, 100] on span "Guardar cambios" at bounding box center [1417, 107] width 116 height 15
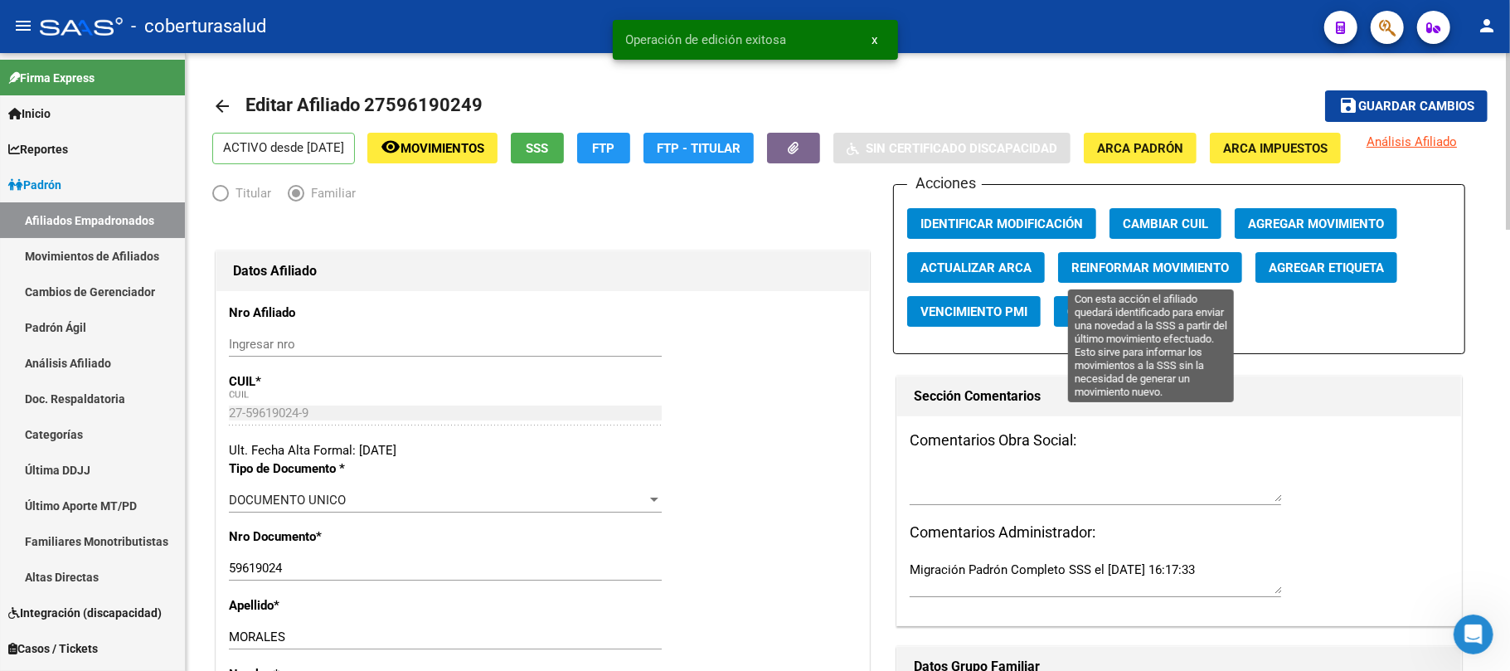
click at [1179, 269] on span "Reinformar Movimiento" at bounding box center [1151, 267] width 158 height 15
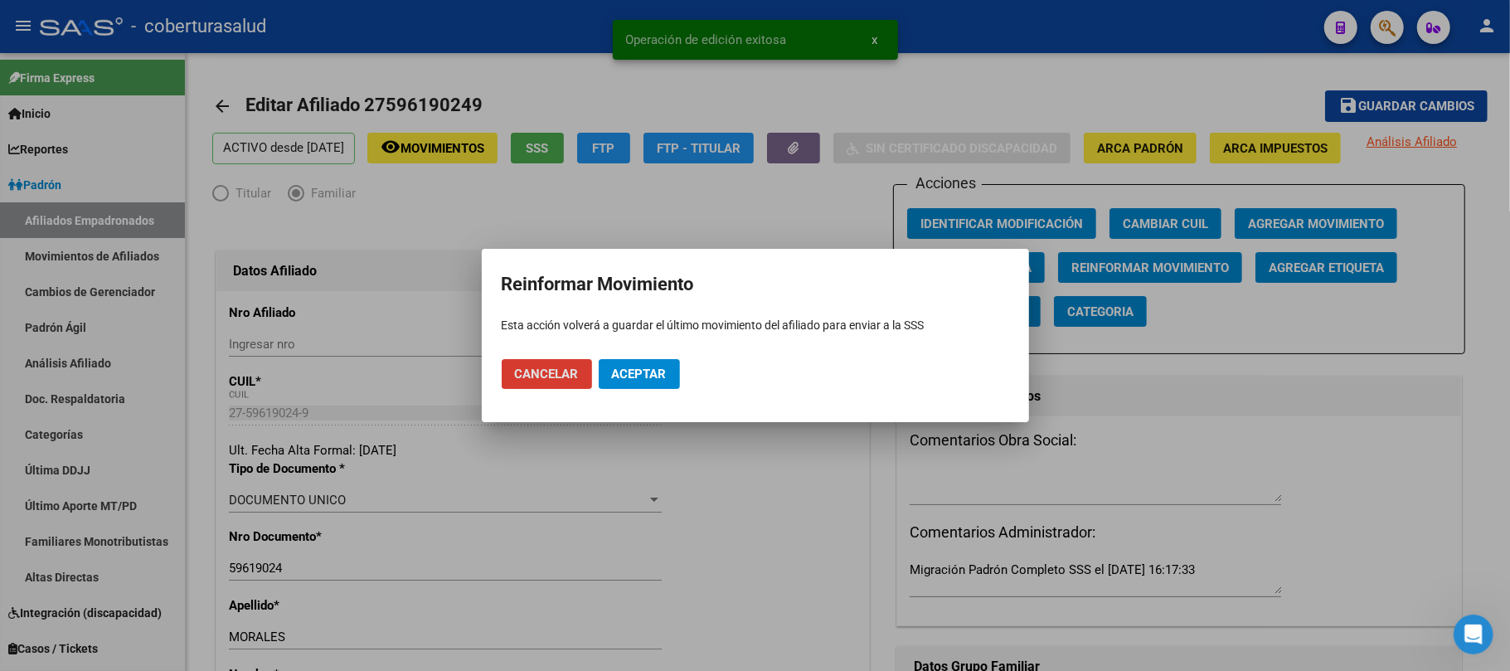
click at [638, 379] on span "Aceptar" at bounding box center [639, 374] width 55 height 15
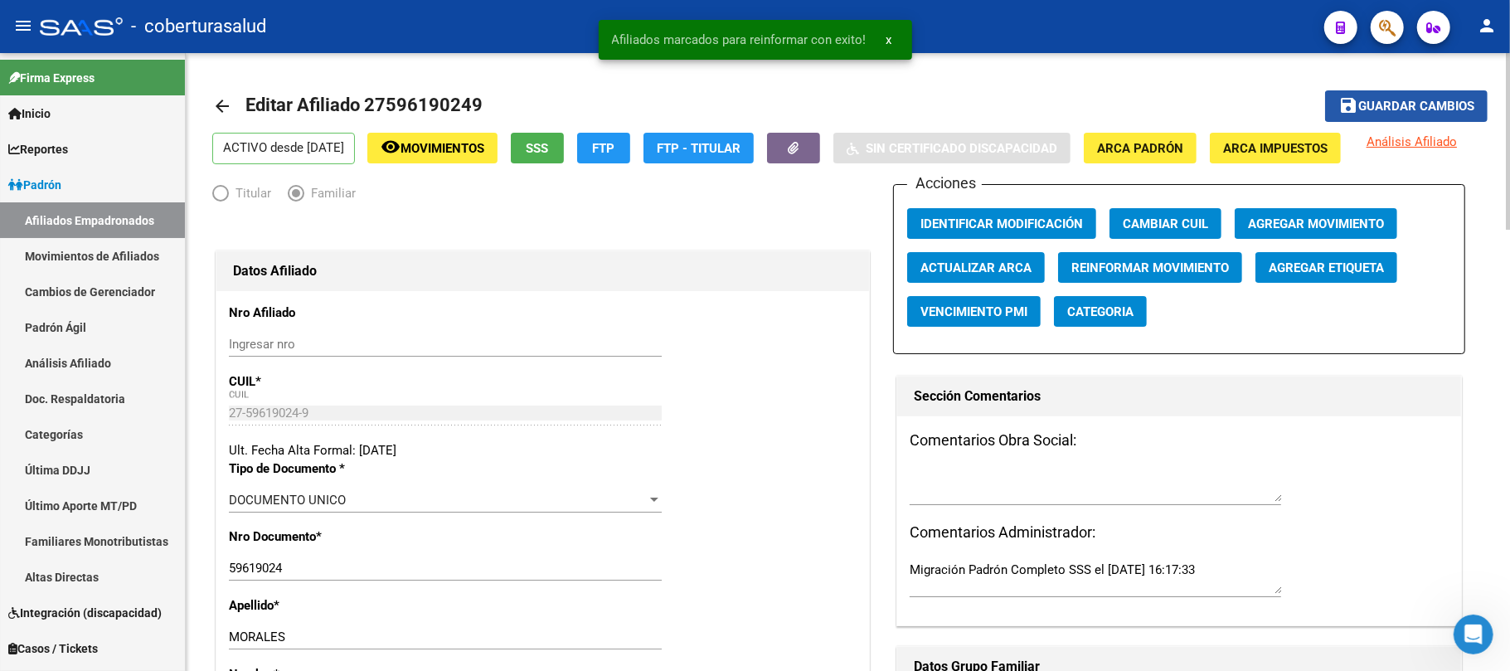
click at [1412, 103] on span "Guardar cambios" at bounding box center [1417, 107] width 116 height 15
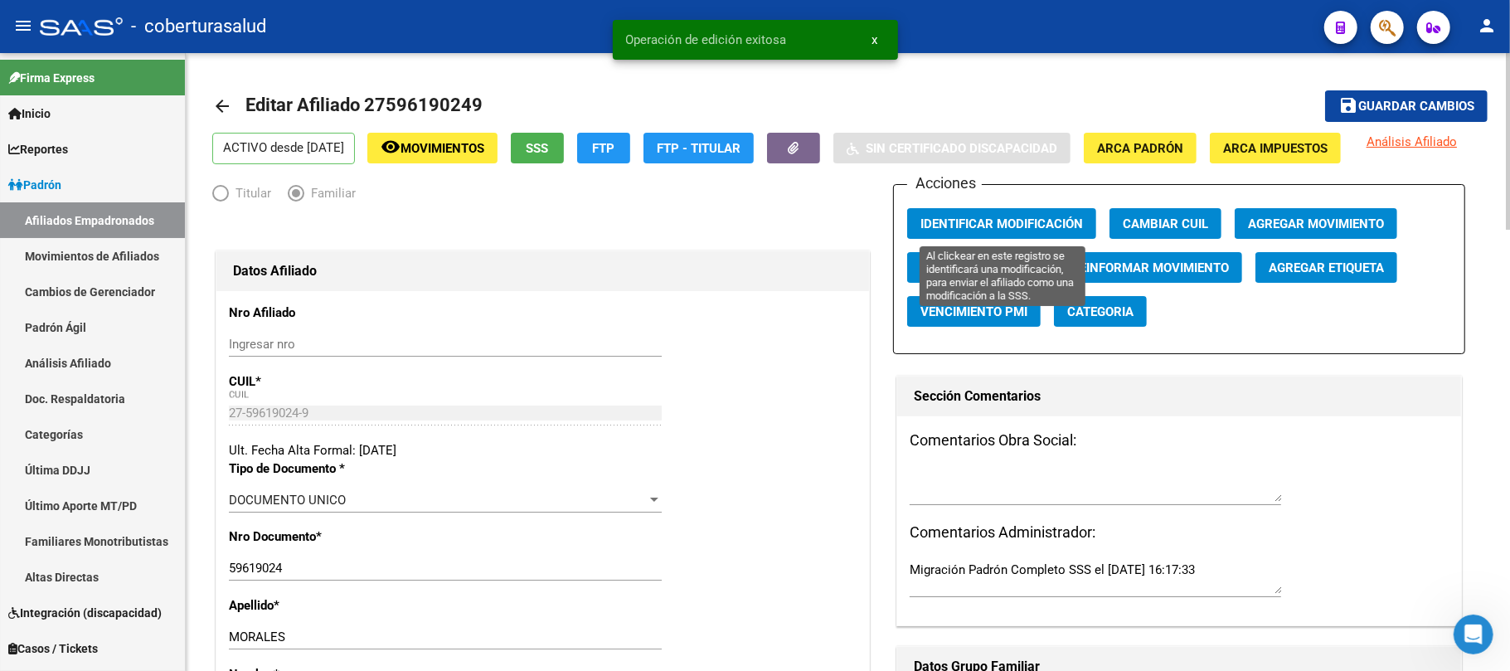
click at [969, 212] on button "Identificar Modificación" at bounding box center [1001, 223] width 189 height 31
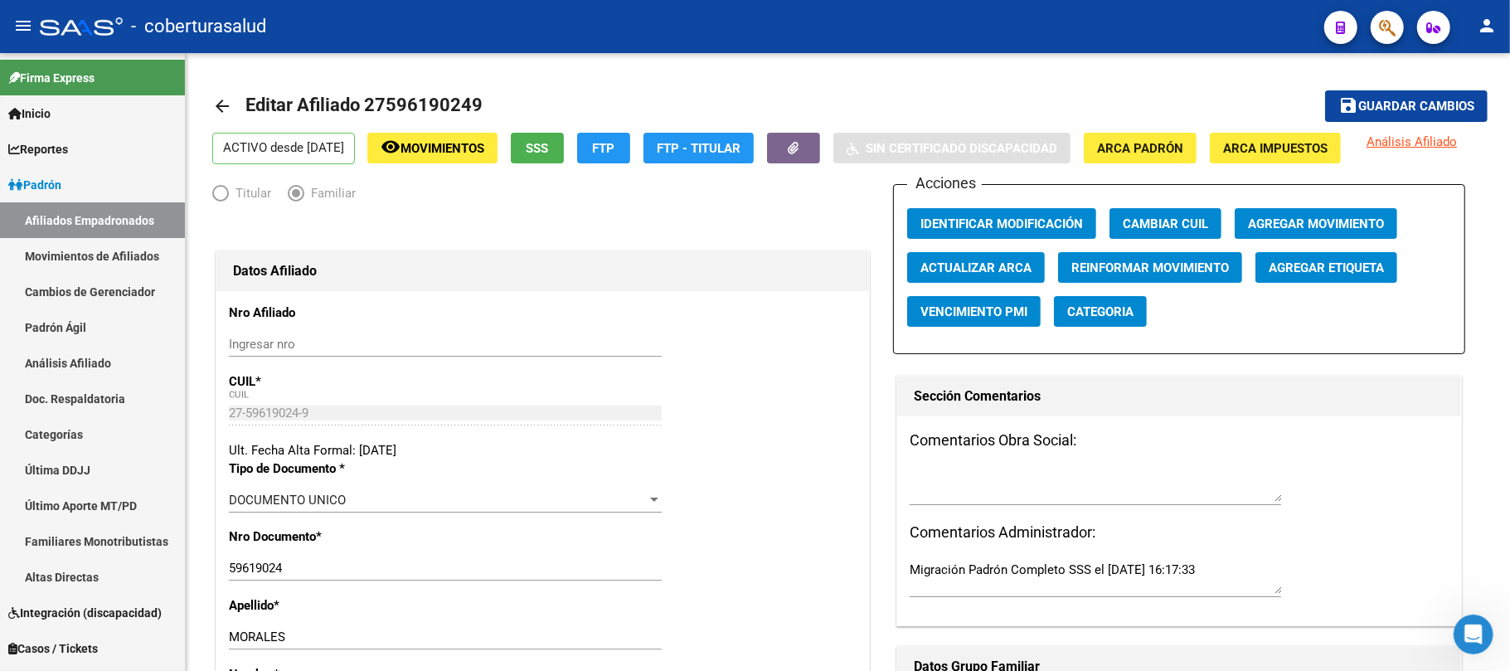
click at [1373, 35] on button "button" at bounding box center [1387, 27] width 33 height 33
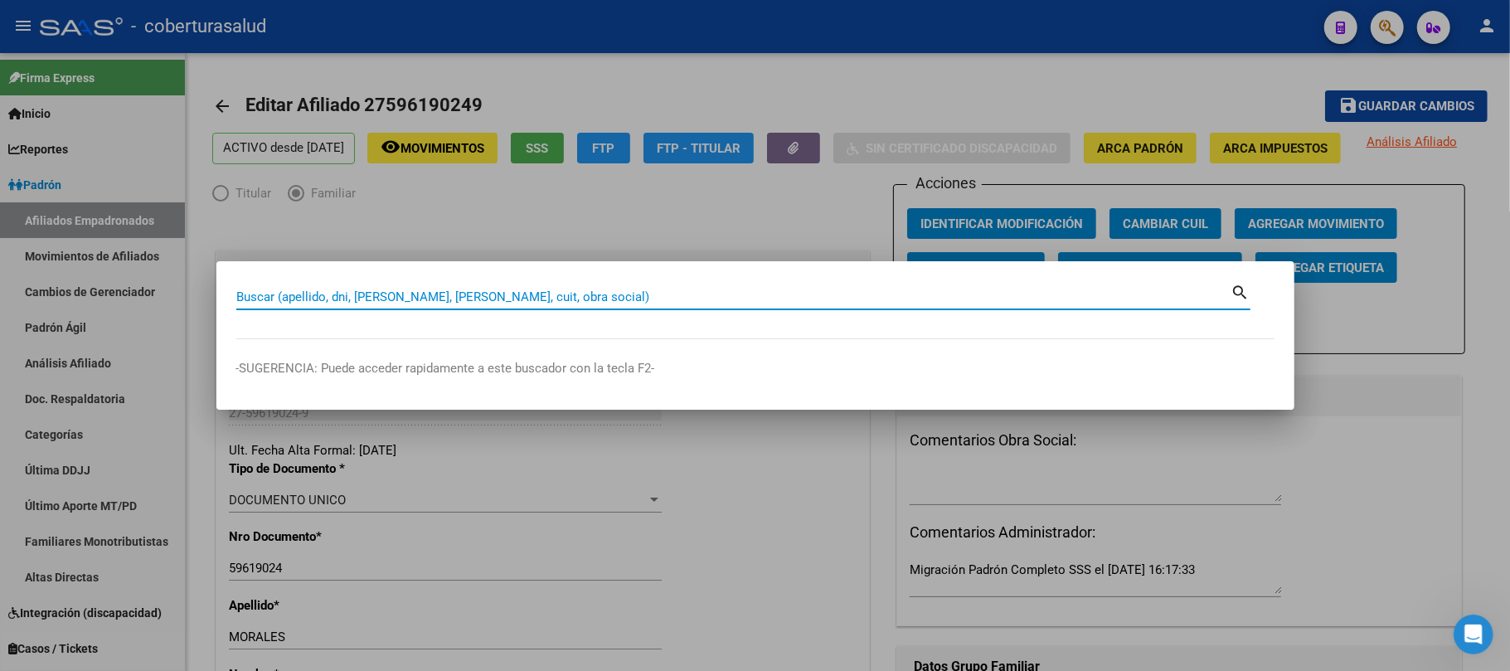
paste input "70567343"
type input "70567343"
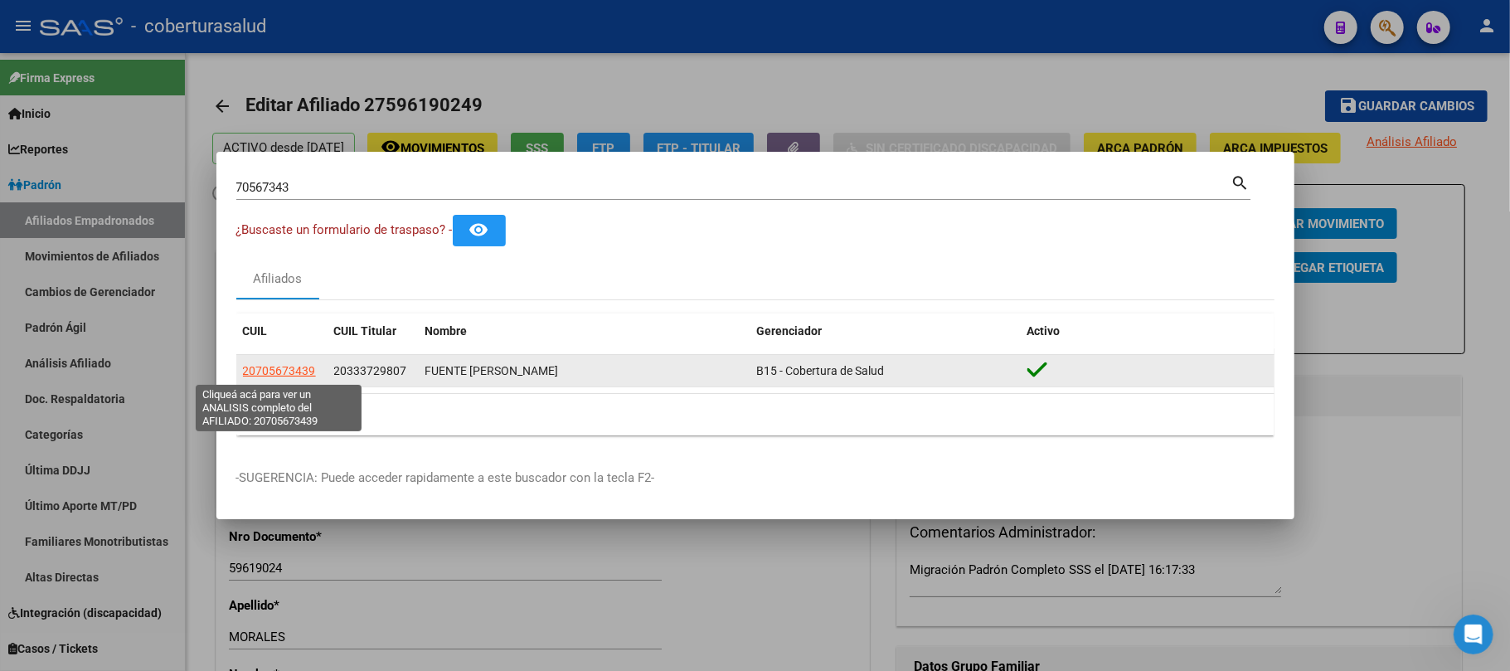
click at [272, 372] on span "20705673439" at bounding box center [279, 370] width 73 height 13
copy span "5"
type textarea "20705673439"
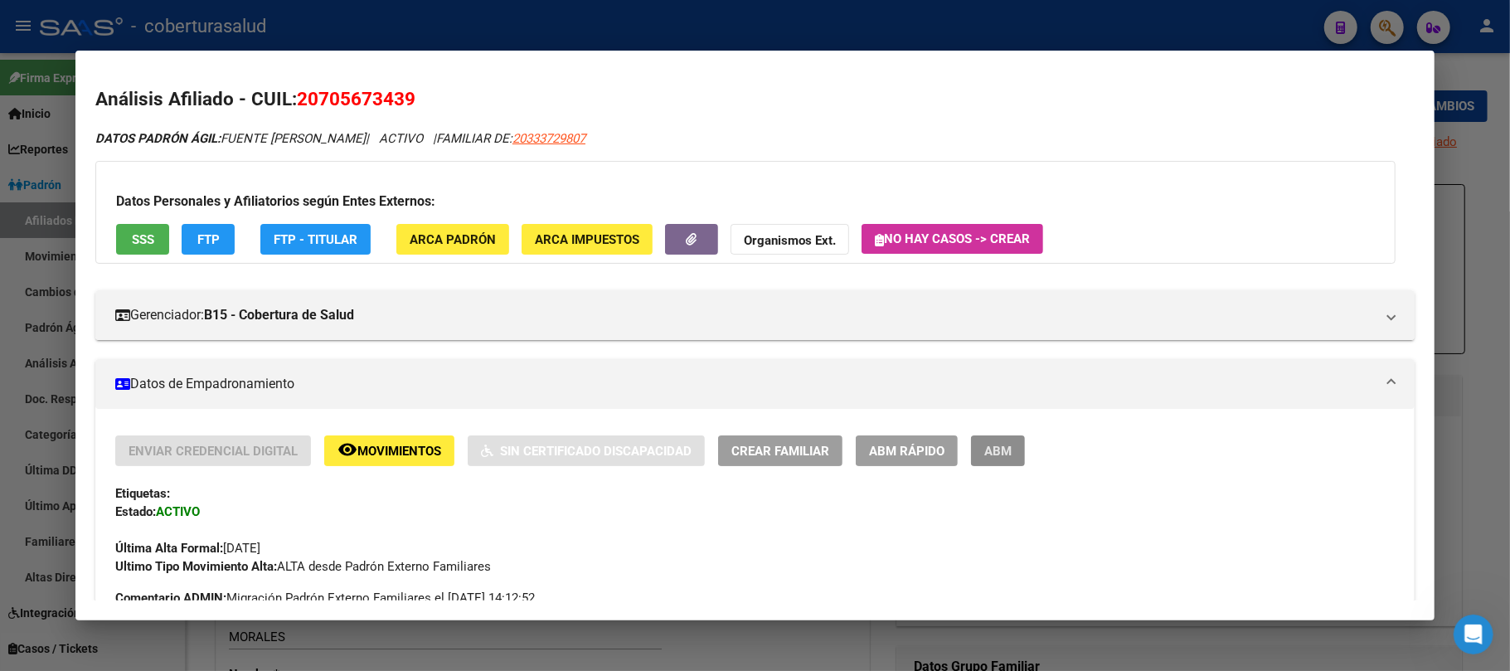
click at [1004, 456] on span "ABM" at bounding box center [998, 451] width 27 height 15
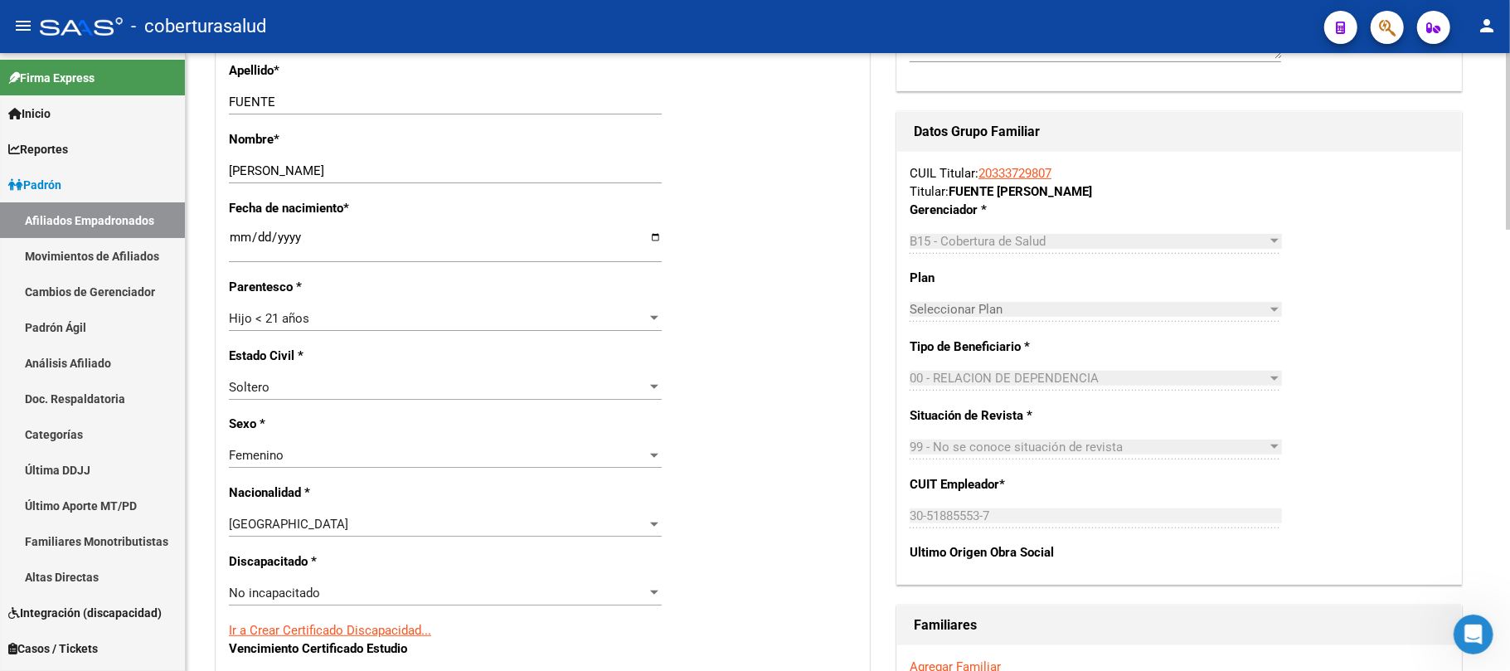
scroll to position [664, 0]
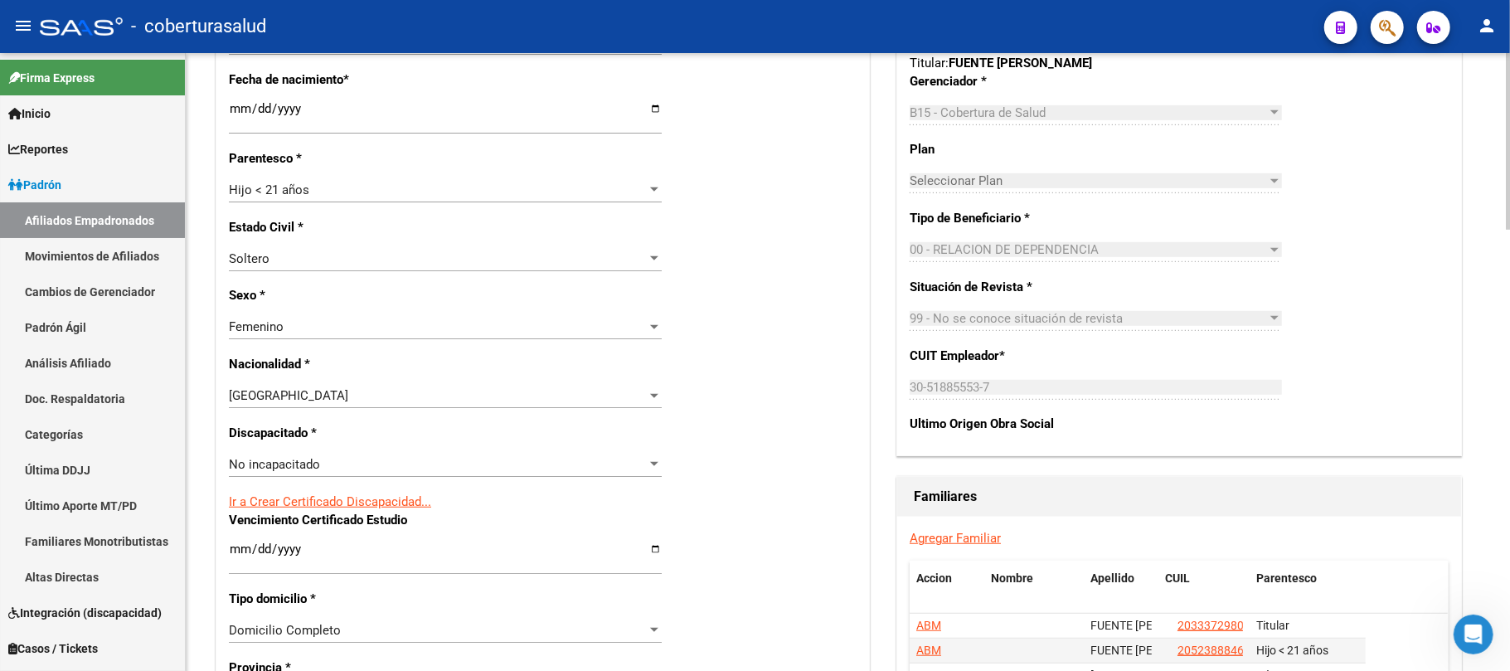
click at [329, 466] on div "No incapacitado" at bounding box center [438, 464] width 418 height 15
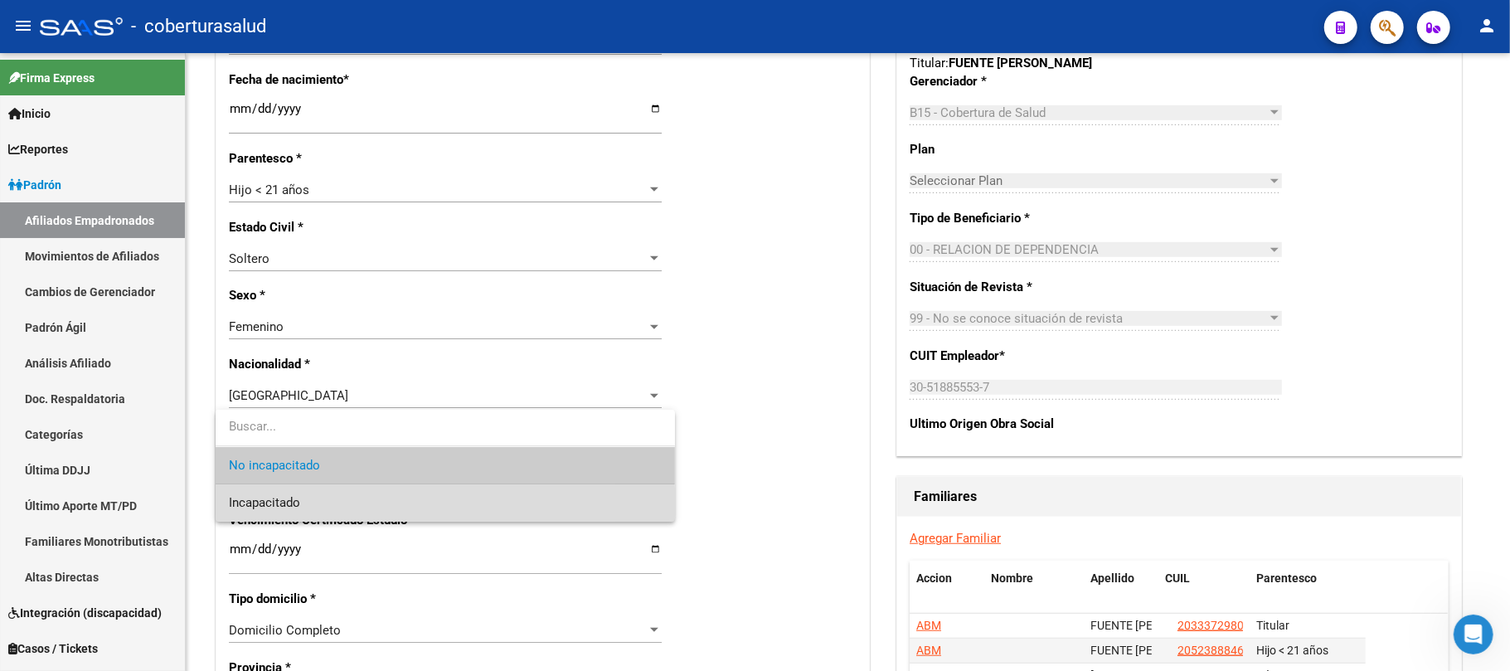
click at [329, 508] on span "Incapacitado" at bounding box center [445, 502] width 433 height 37
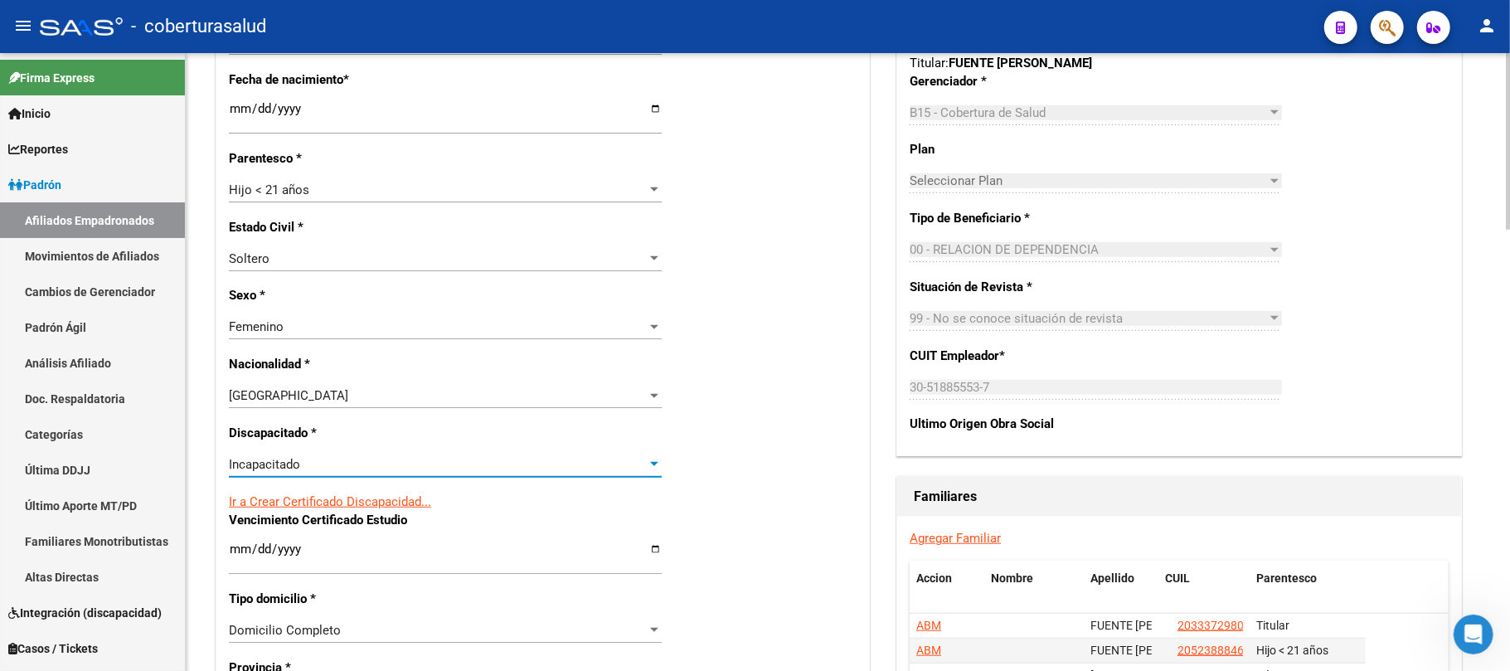
click at [808, 413] on div "Nro Afiliado Ingresar nro CUIL * 20-70567343-9 CUIL ARCA Padrón Ult. Fecha Alta…" at bounding box center [542, 527] width 653 height 1798
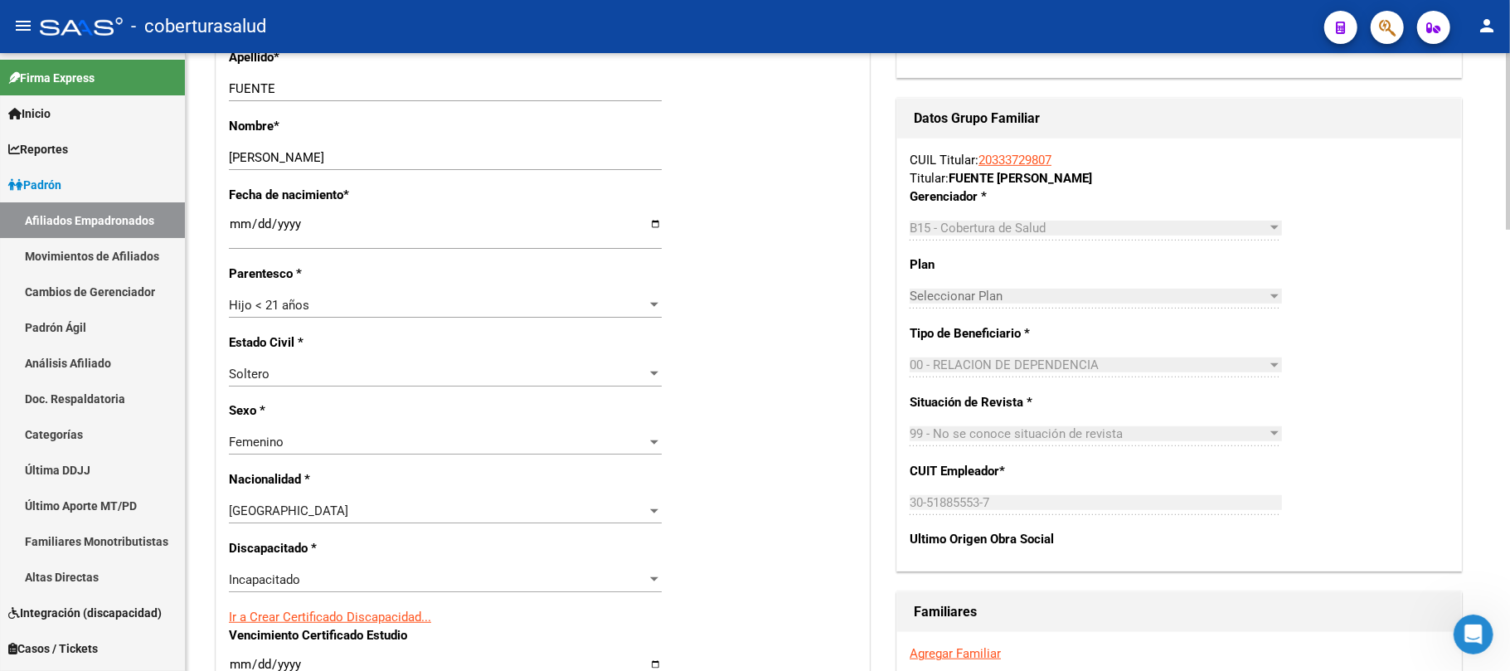
scroll to position [332, 0]
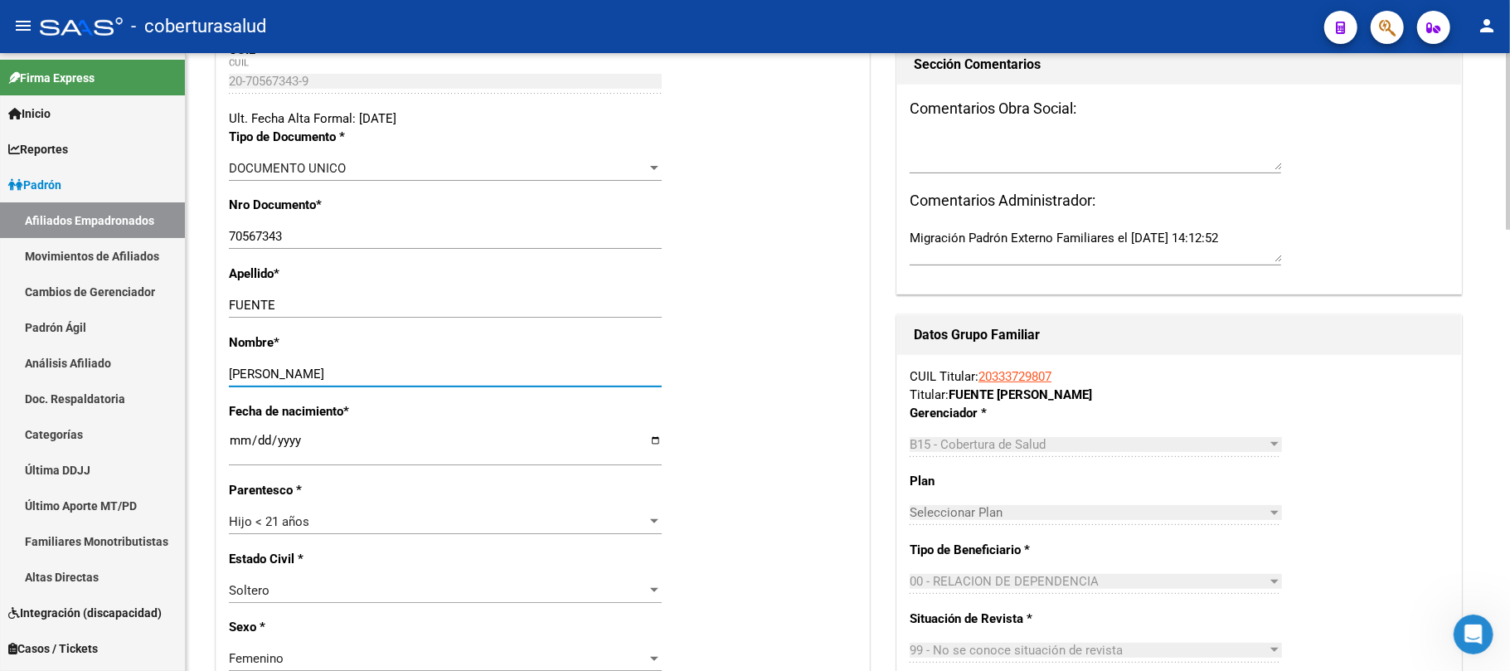
drag, startPoint x: 421, startPoint y: 372, endPoint x: 359, endPoint y: 372, distance: 62.2
click at [359, 372] on input "AMBAR LISETH" at bounding box center [445, 374] width 433 height 15
click at [790, 312] on div "Apellido * FUENTE Ingresar apellido" at bounding box center [543, 299] width 628 height 69
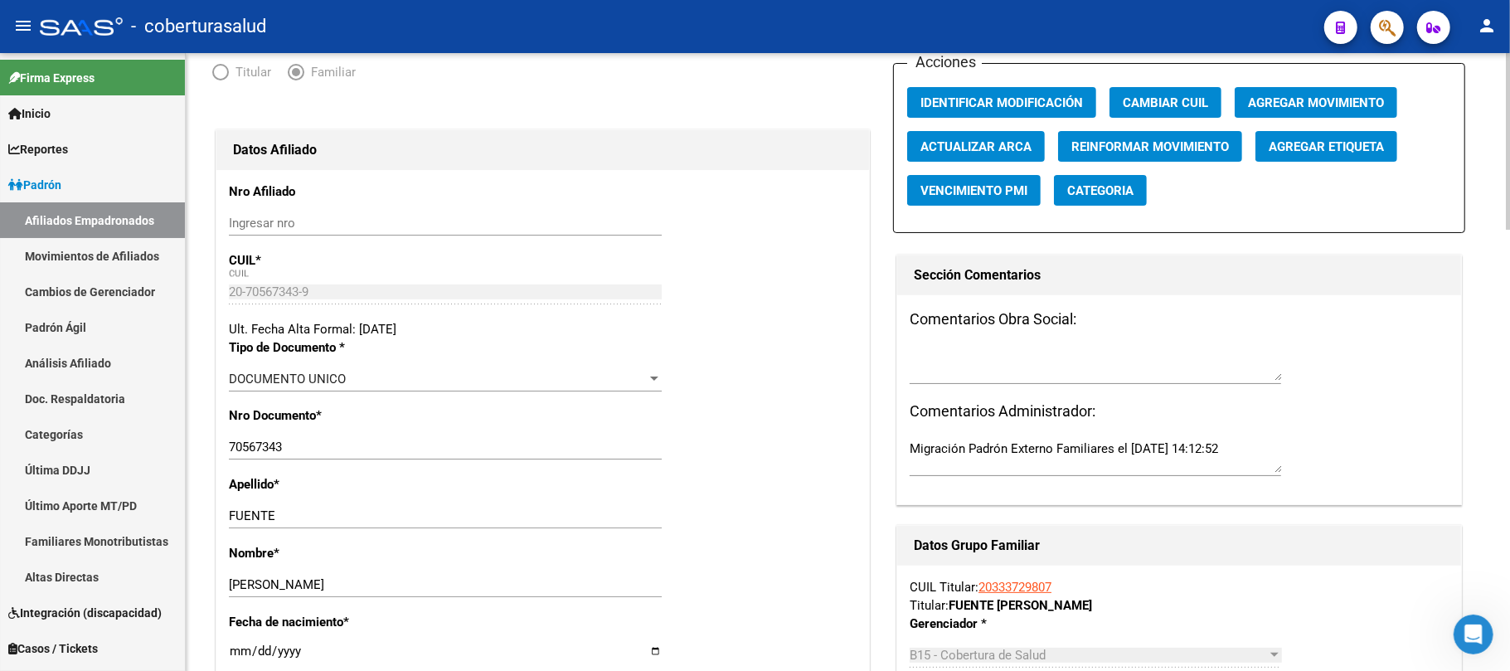
scroll to position [0, 0]
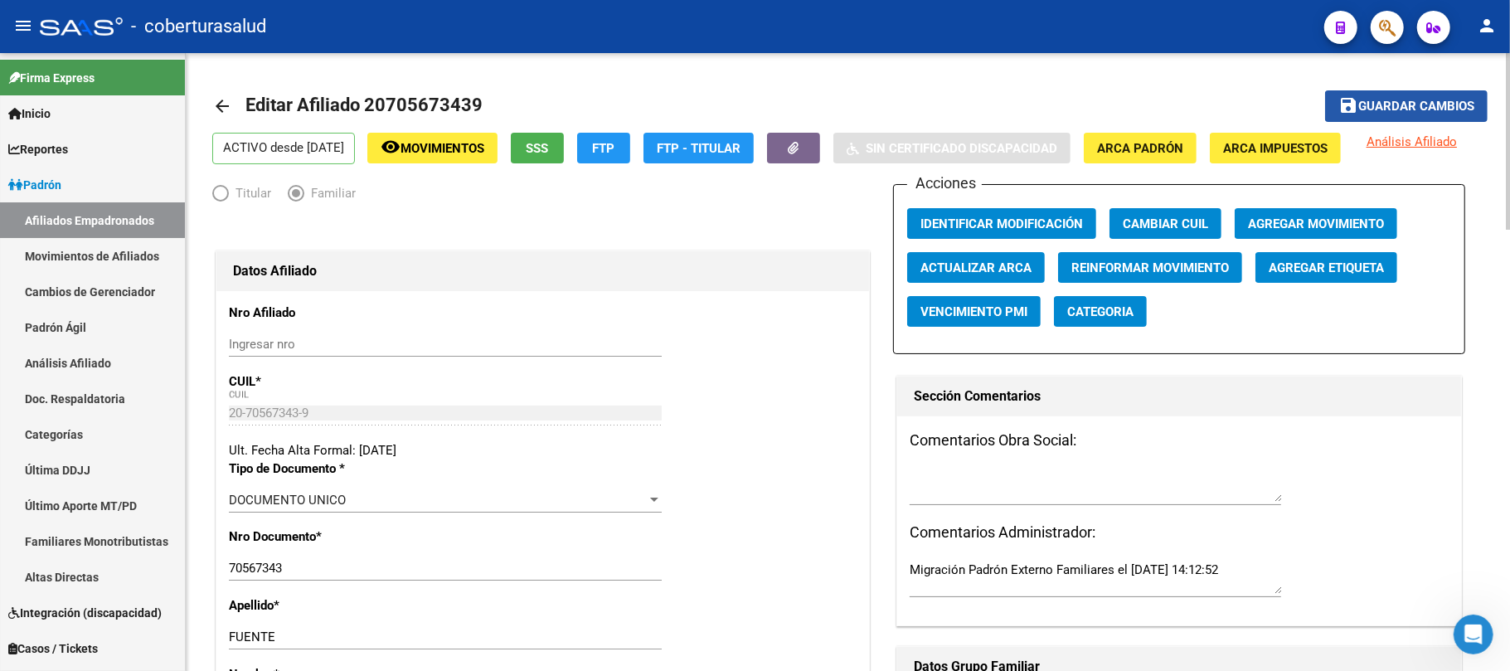
click at [1444, 100] on span "Guardar cambios" at bounding box center [1417, 107] width 116 height 15
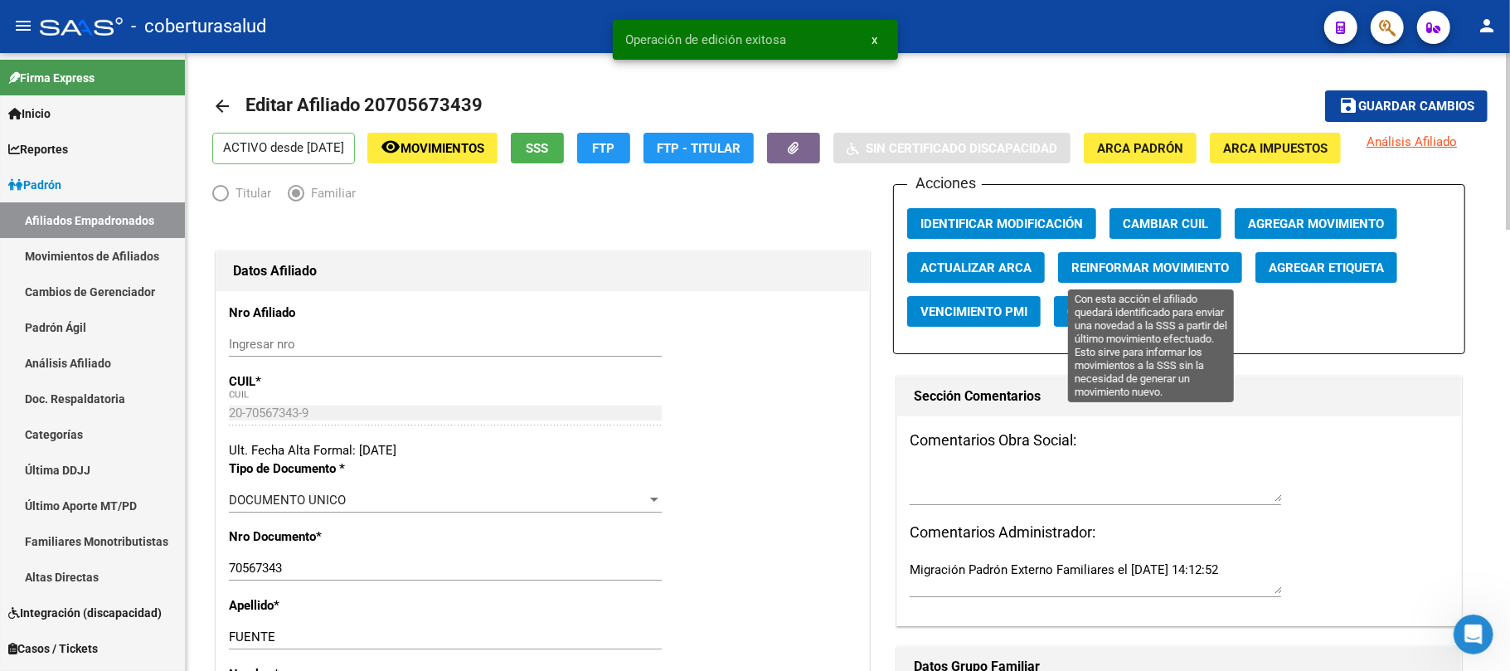
click at [1076, 272] on span "Reinformar Movimiento" at bounding box center [1151, 267] width 158 height 15
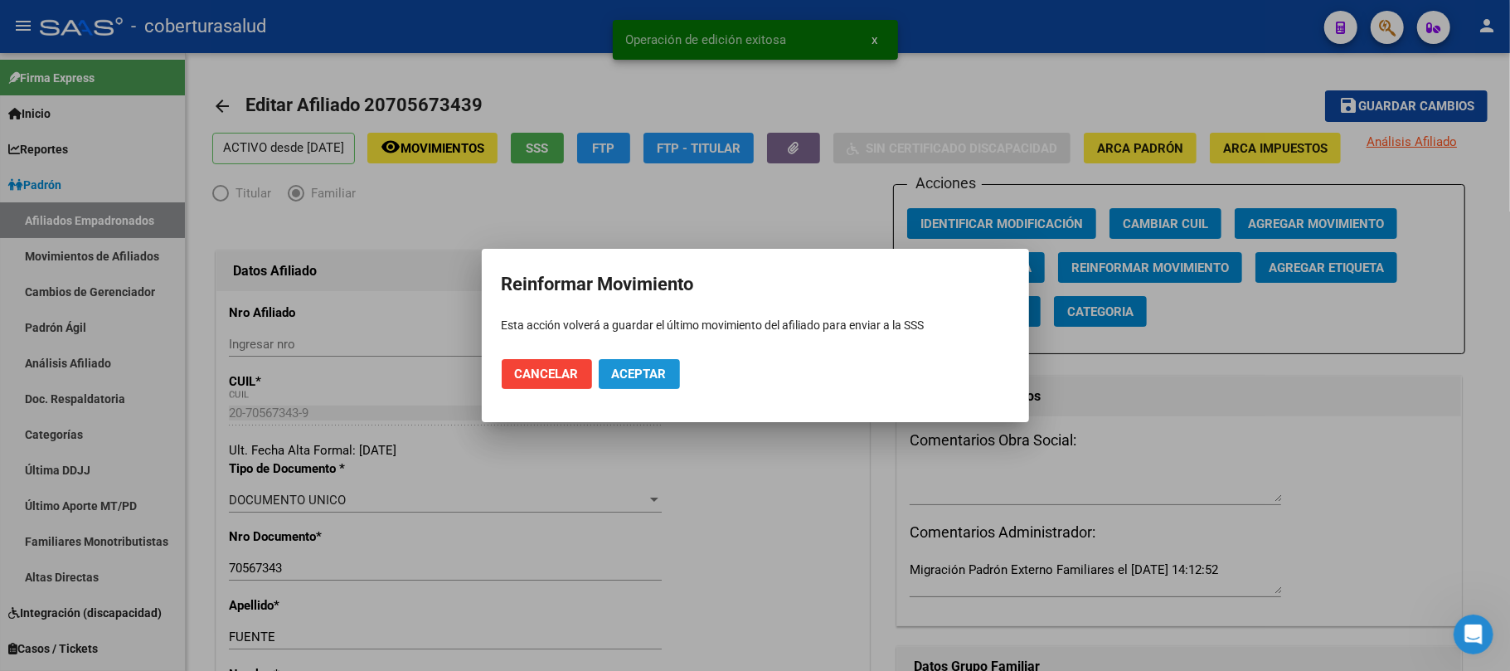
click at [612, 376] on span "Aceptar" at bounding box center [639, 374] width 55 height 15
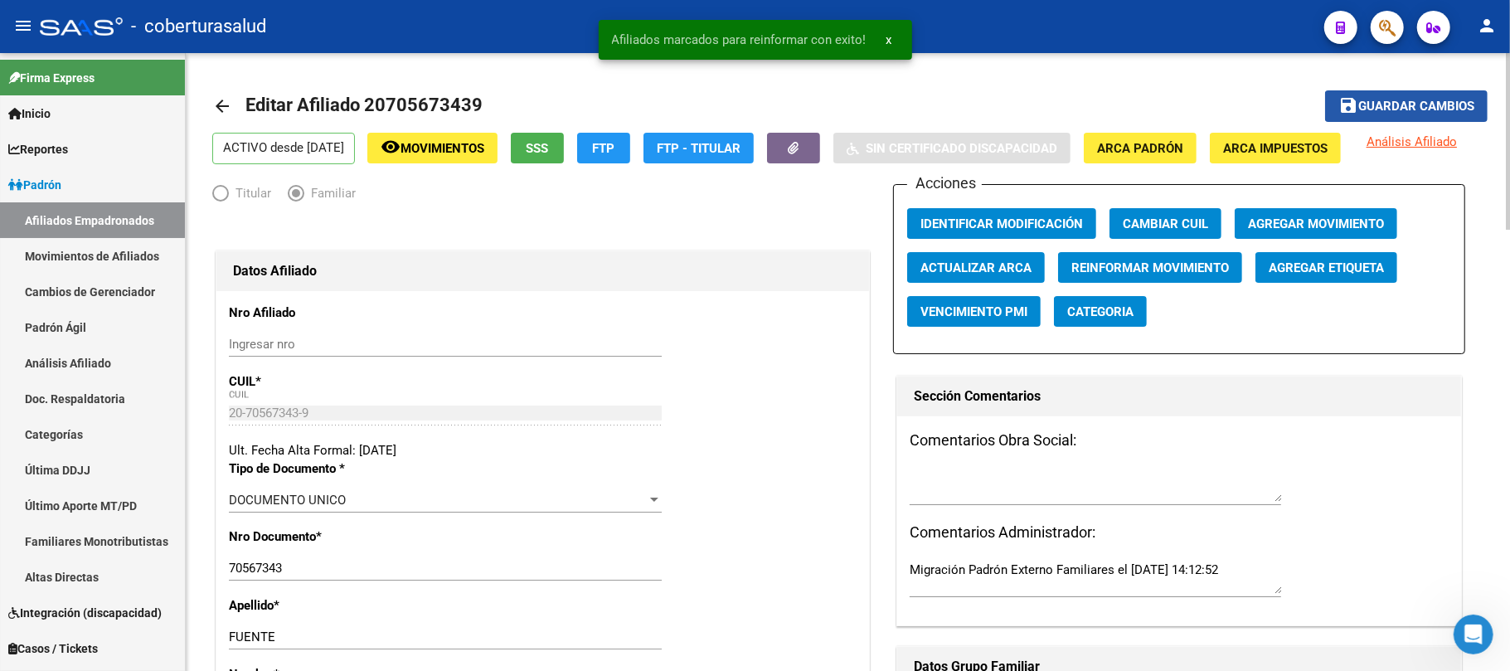
click at [1401, 106] on span "Guardar cambios" at bounding box center [1417, 107] width 116 height 15
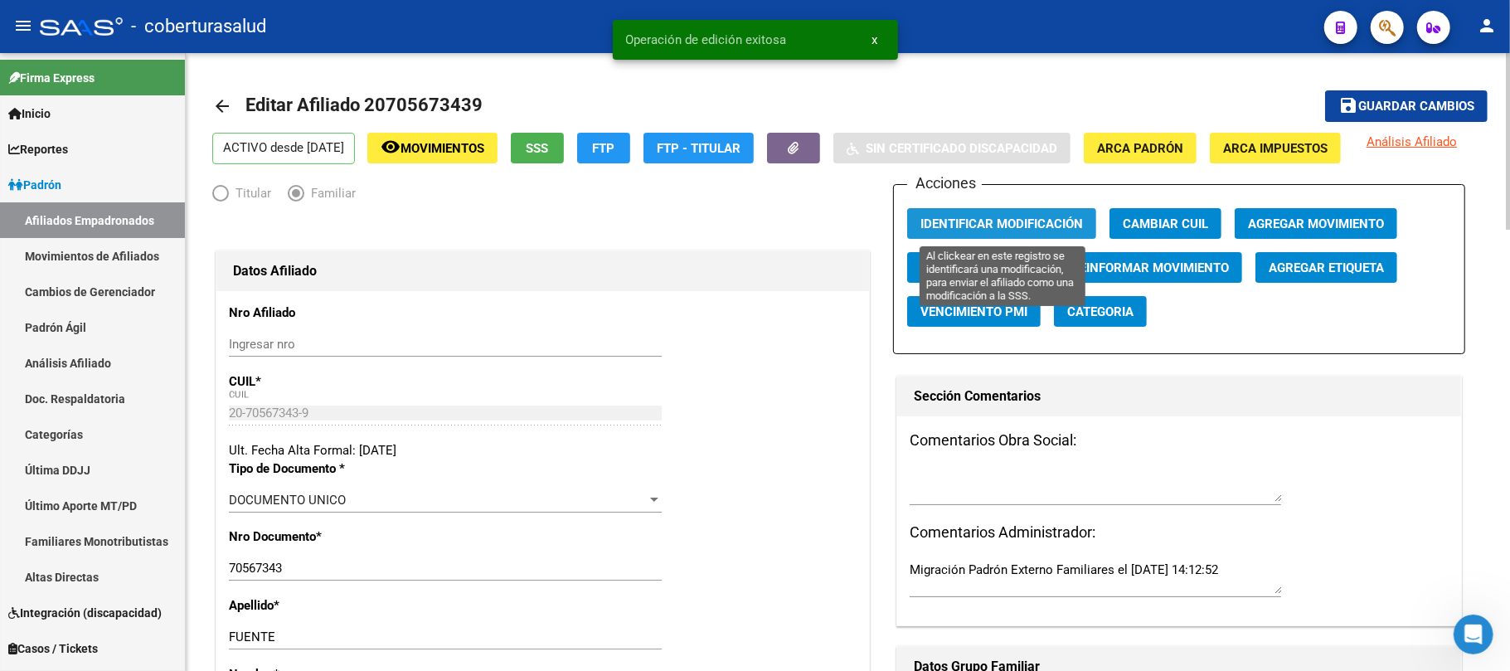
click at [1022, 226] on span "Identificar Modificación" at bounding box center [1002, 223] width 163 height 15
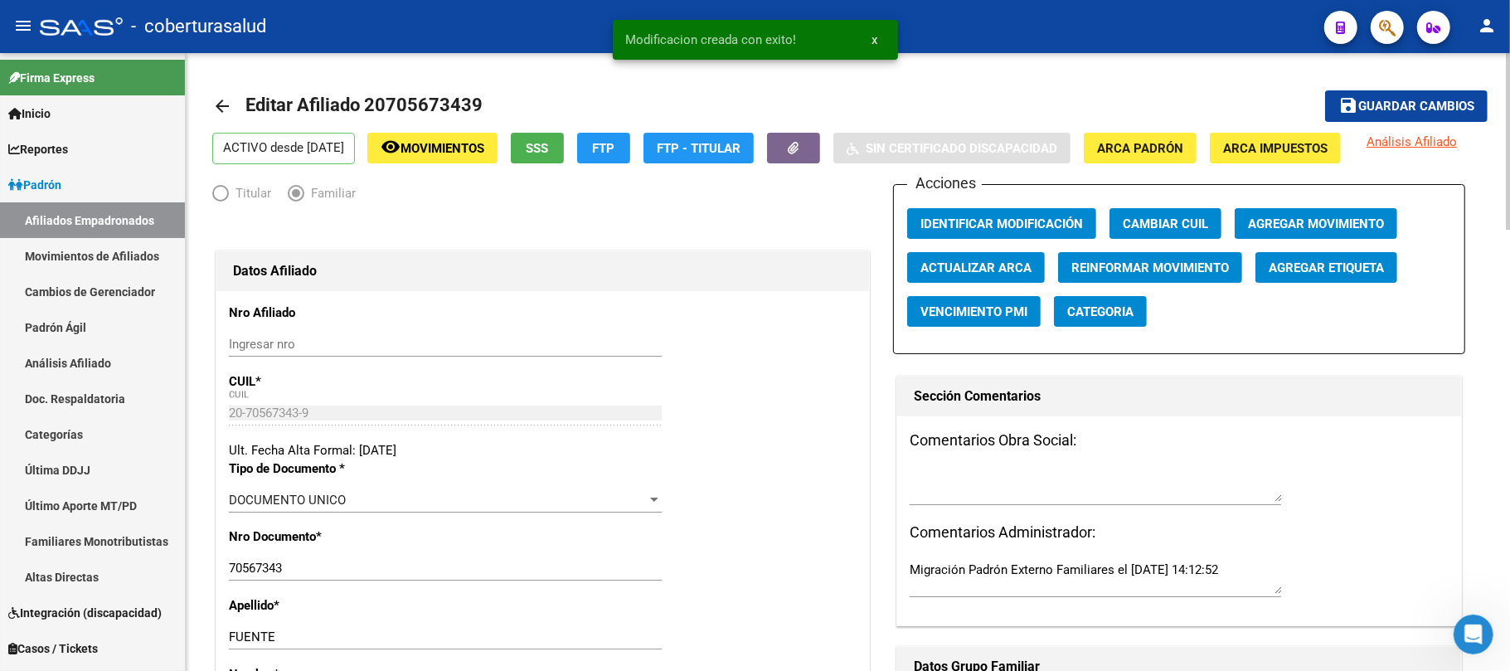
click at [1022, 226] on span "Identificar Modificación" at bounding box center [1002, 223] width 163 height 15
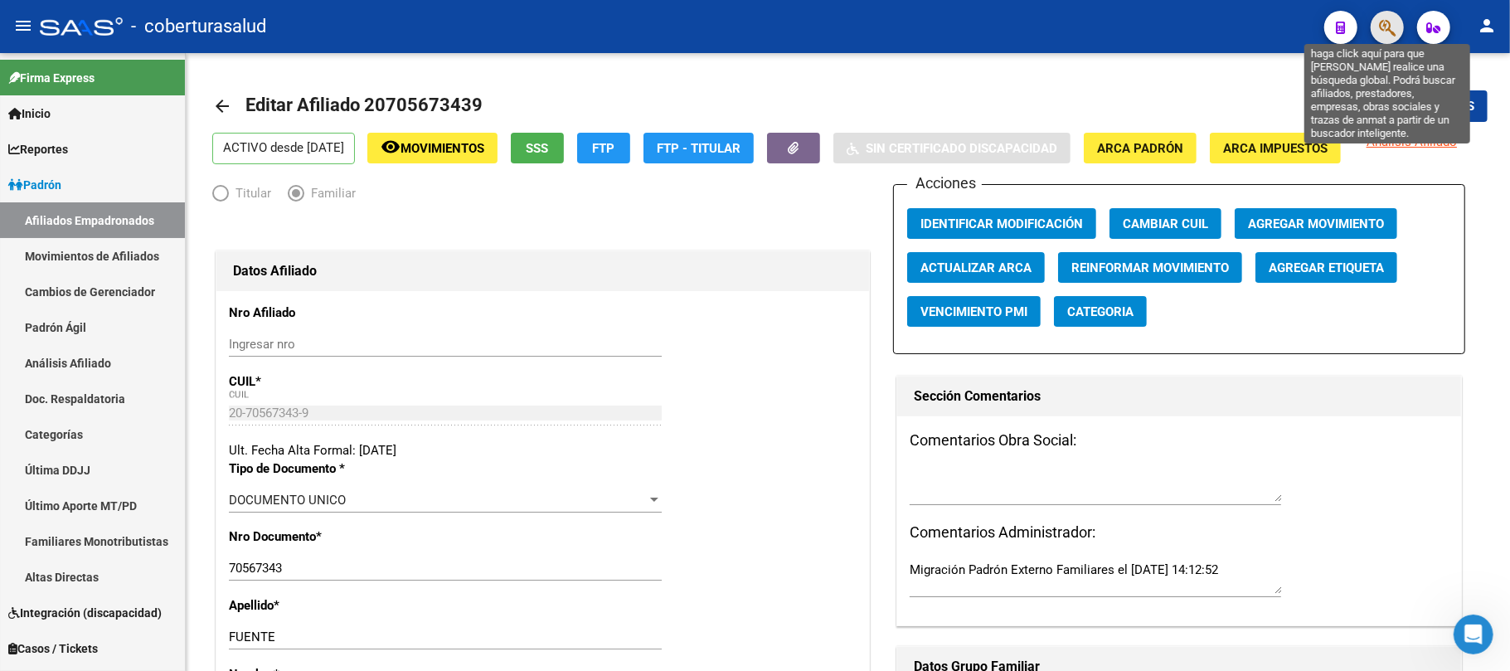
click at [1393, 27] on icon "button" at bounding box center [1387, 27] width 17 height 19
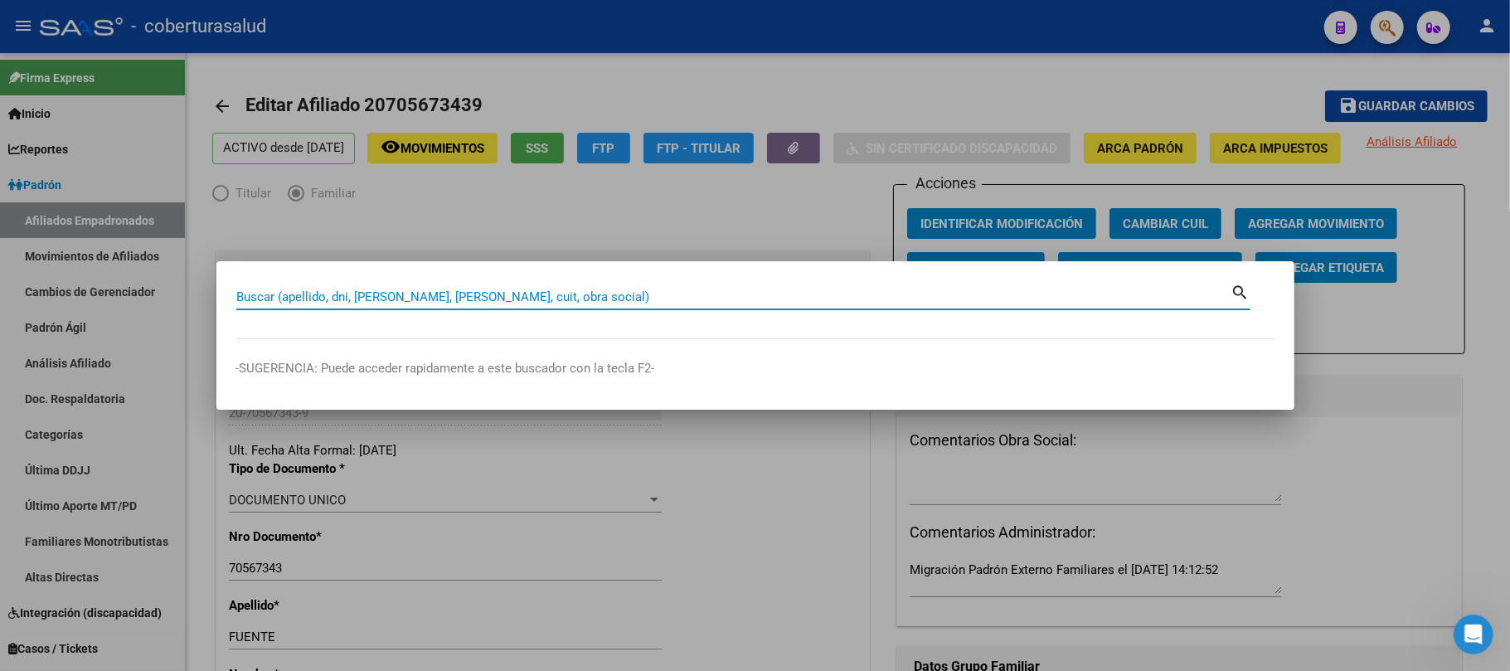
paste input "35484392"
type input "35484392"
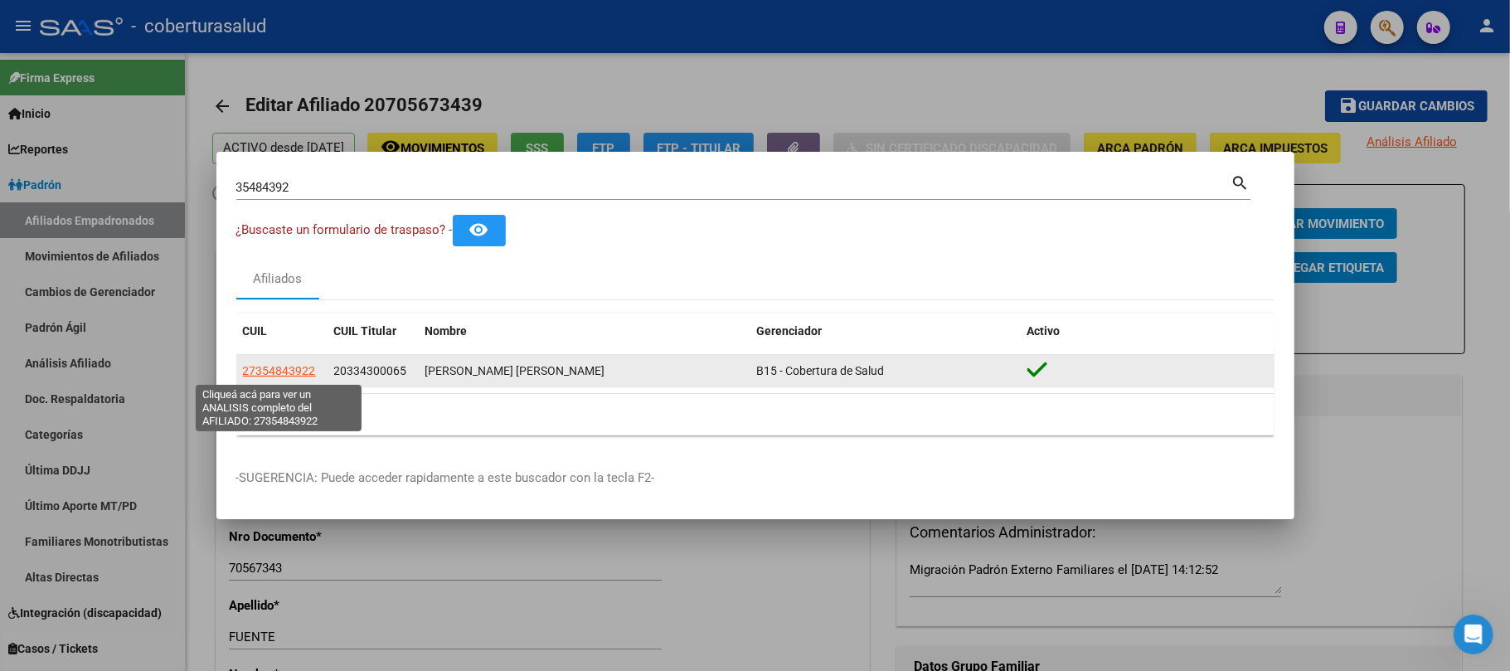
click at [289, 375] on span "27354843922" at bounding box center [279, 370] width 73 height 13
type textarea "27354843922"
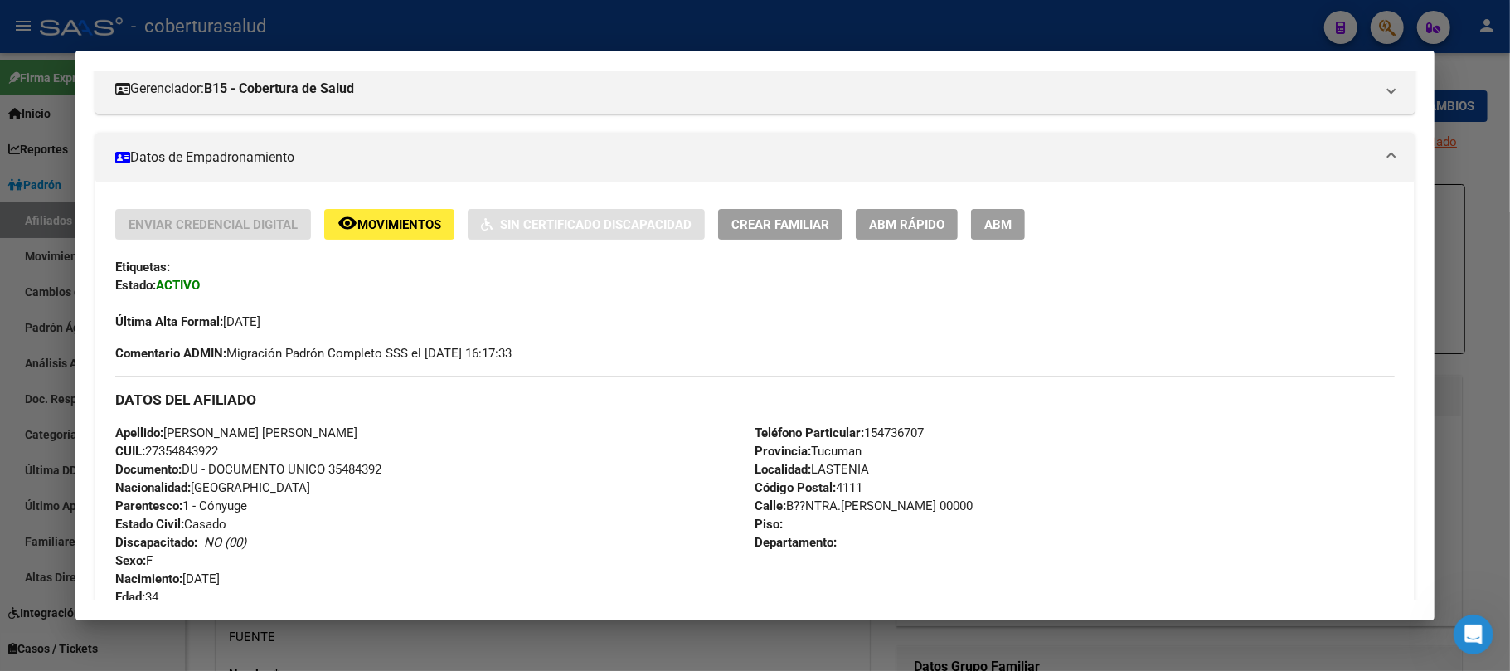
scroll to position [221, 0]
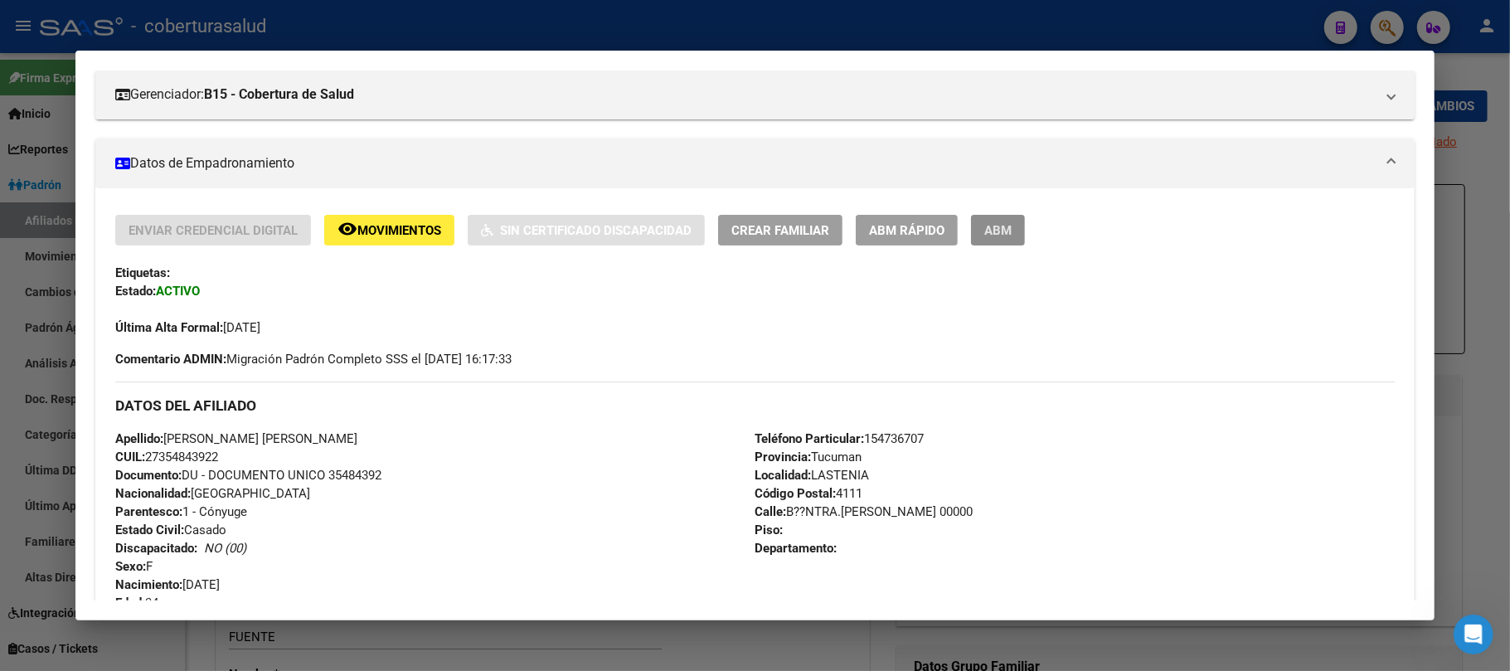
click at [1007, 239] on button "ABM" at bounding box center [998, 230] width 54 height 31
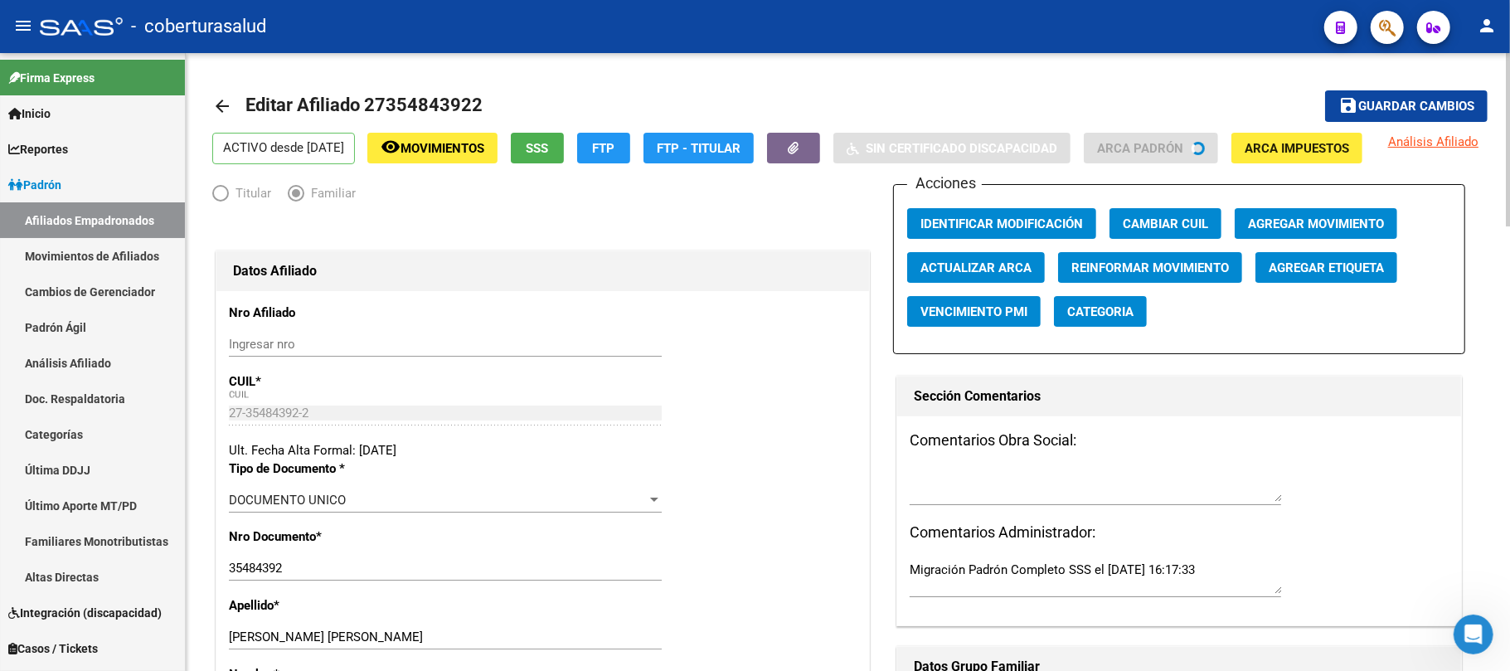
scroll to position [299, 0]
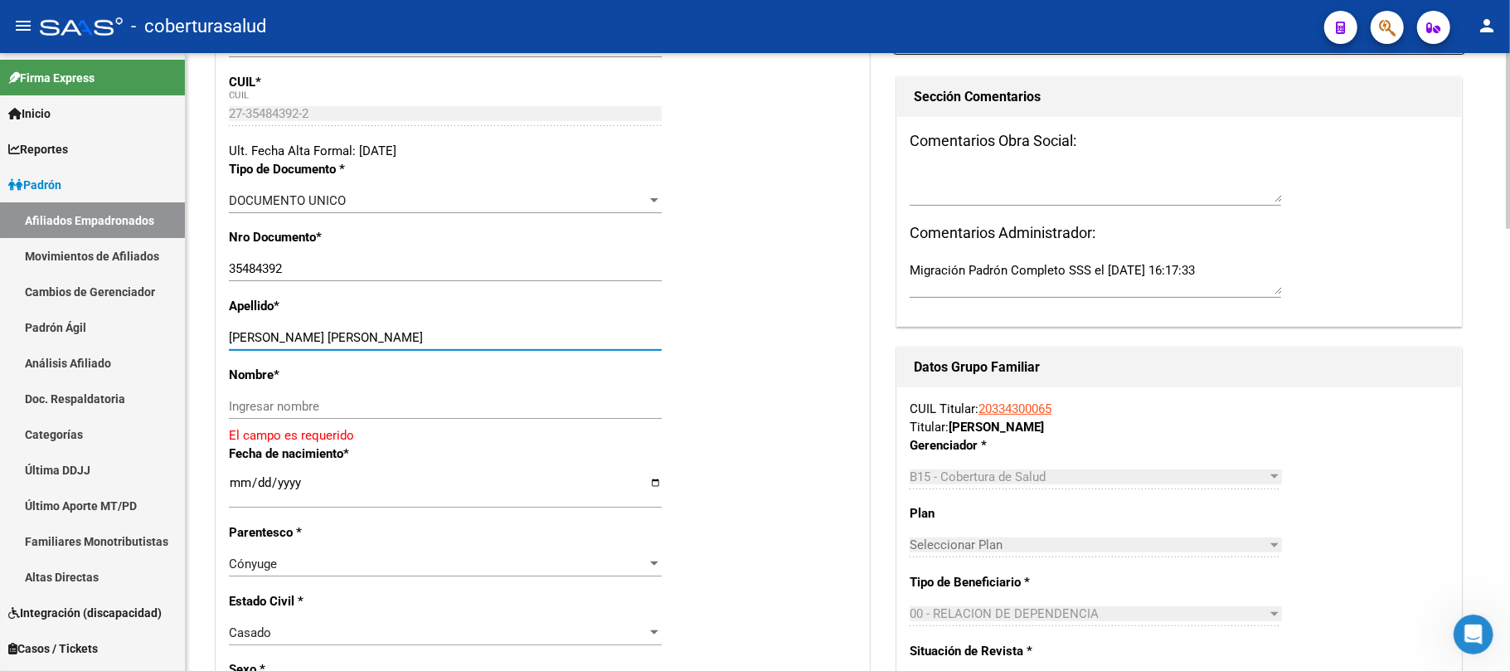
drag, startPoint x: 458, startPoint y: 333, endPoint x: 264, endPoint y: 343, distance: 194.3
click at [264, 343] on input "SOSA NORMA ALEJANDRA" at bounding box center [445, 337] width 433 height 15
type input "SOSA"
click at [289, 410] on input "Ingresar nombre" at bounding box center [445, 406] width 433 height 15
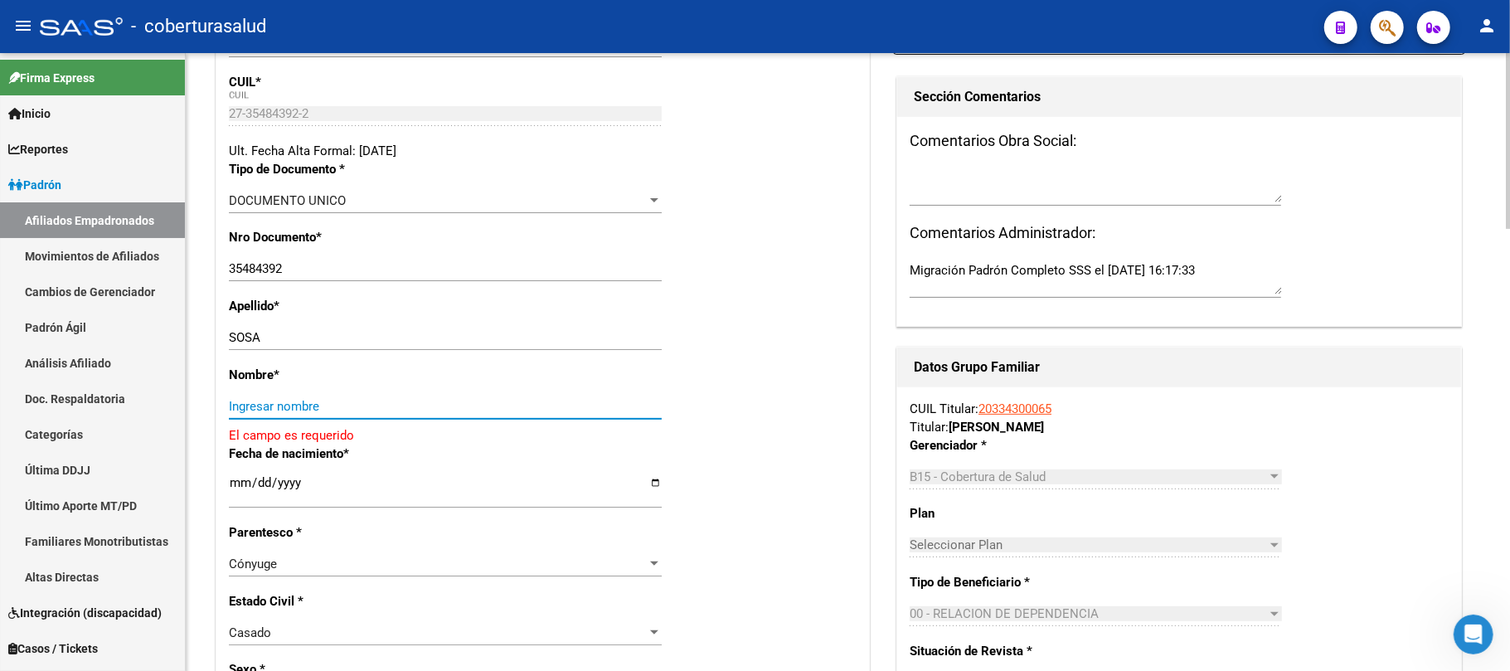
paste input "NORMA ALEJANDRA"
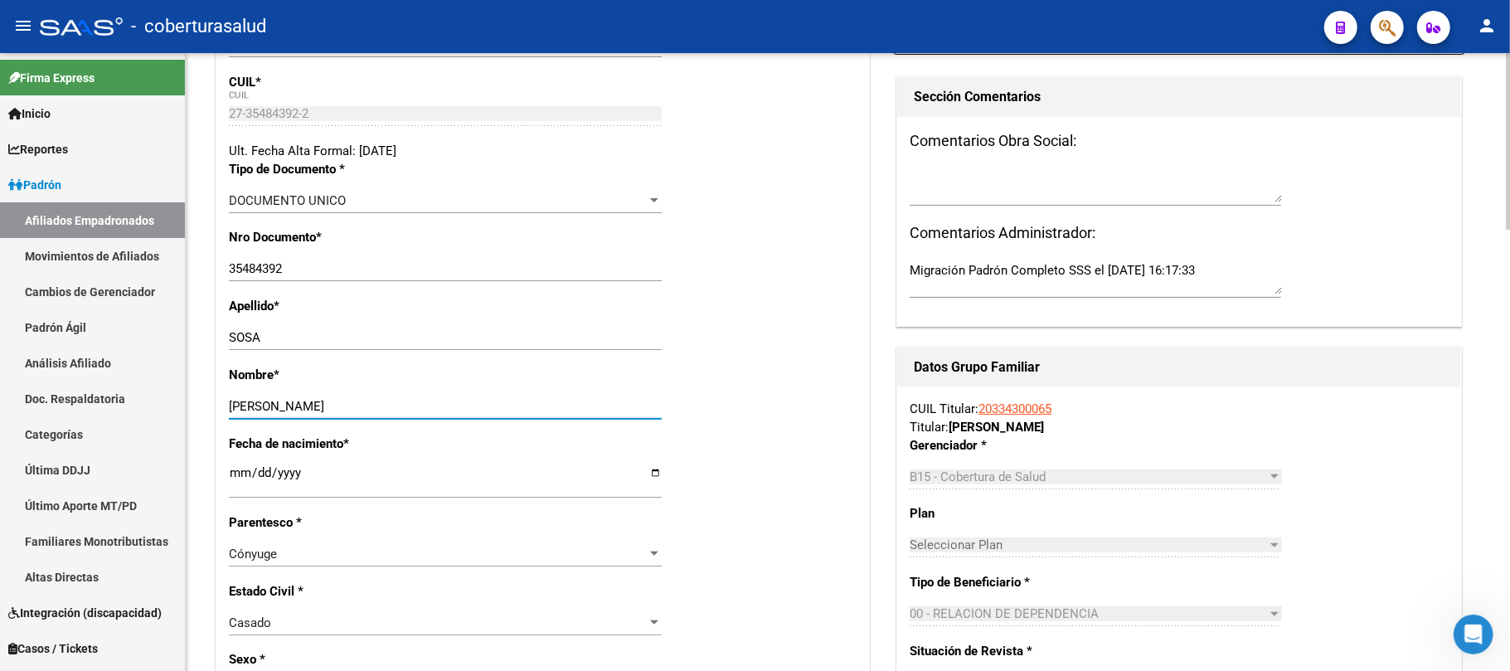
type input "NORMA ALEJANDRA"
click at [756, 450] on div "Fecha de nacimiento * 1990-12-27 Ingresar fecha" at bounding box center [543, 474] width 628 height 79
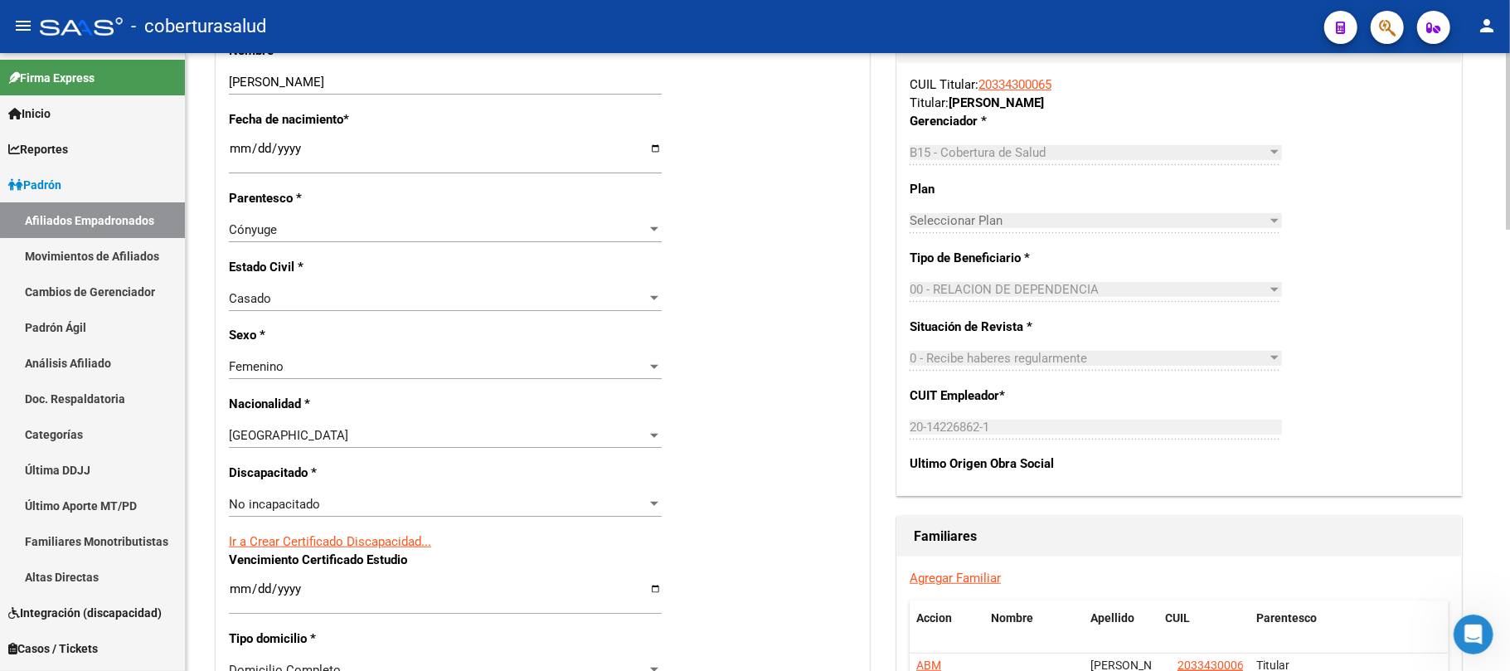
scroll to position [631, 0]
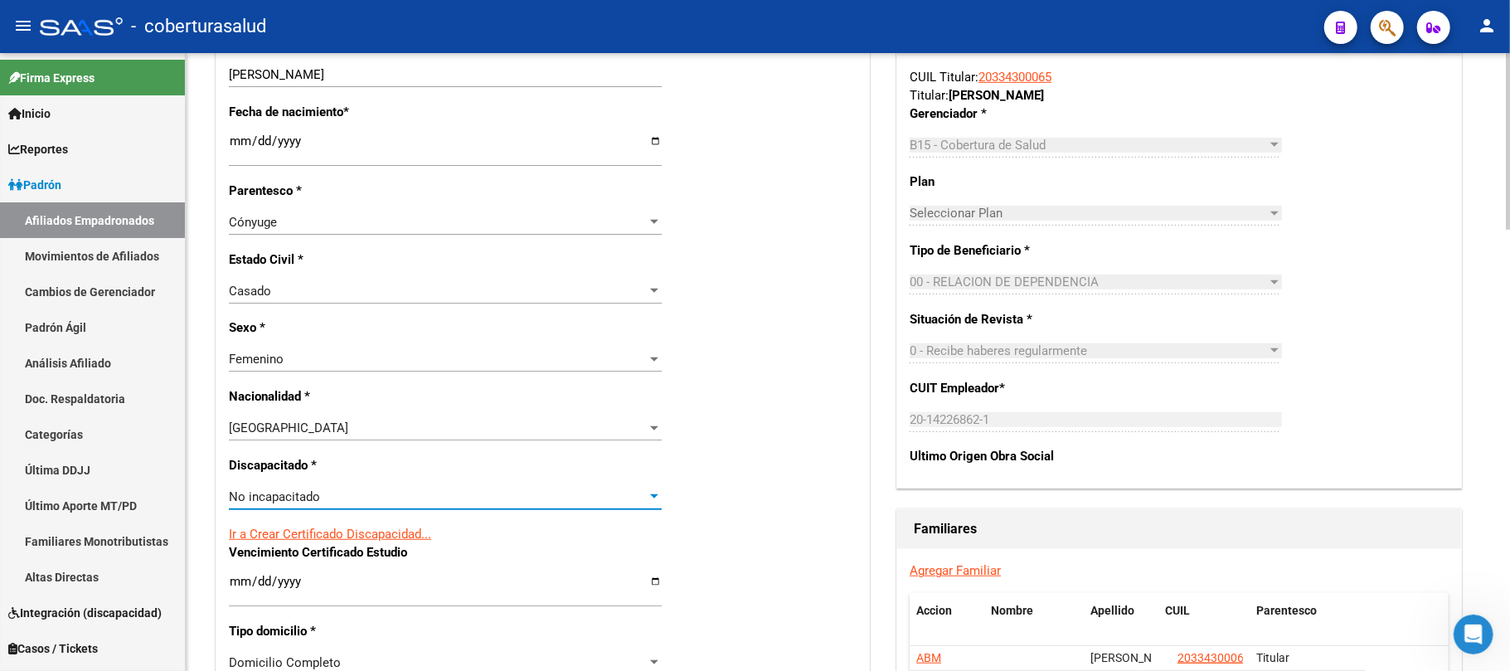
click at [396, 489] on div "No incapacitado" at bounding box center [438, 496] width 418 height 15
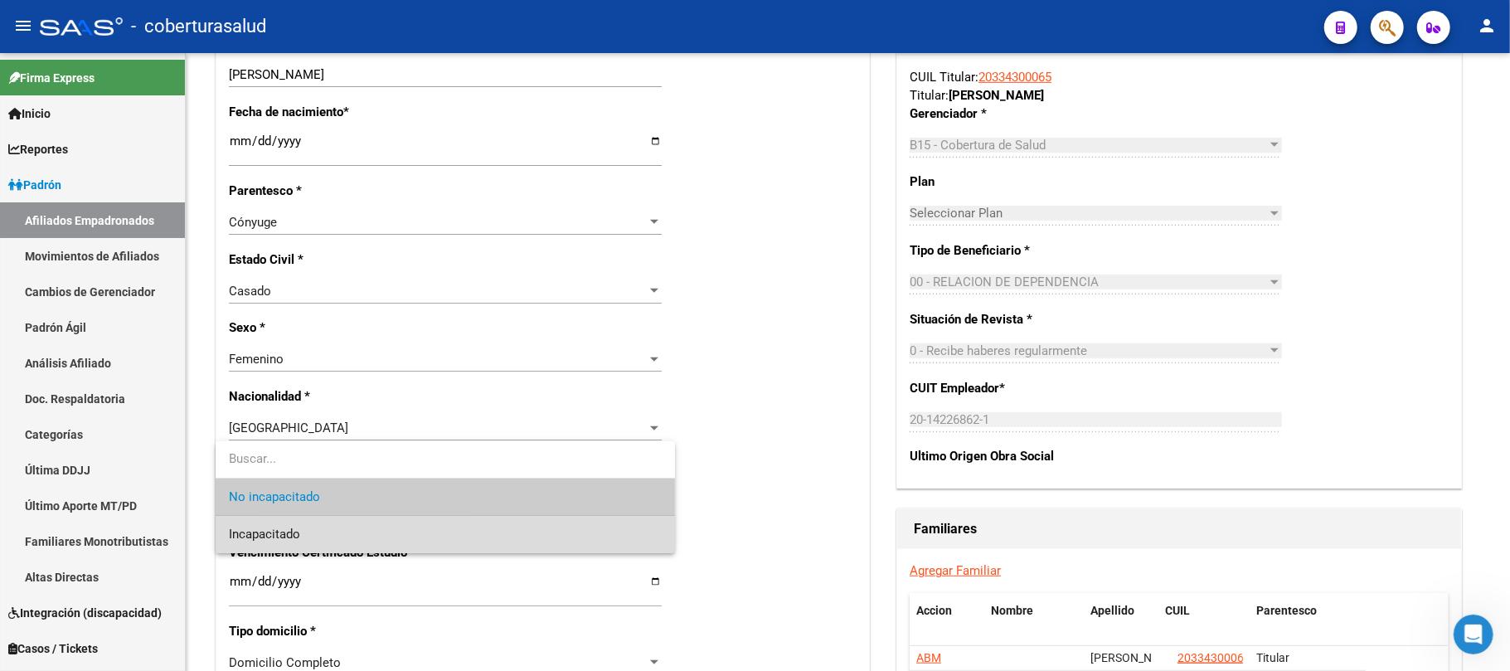
click at [363, 528] on span "Incapacitado" at bounding box center [445, 534] width 433 height 37
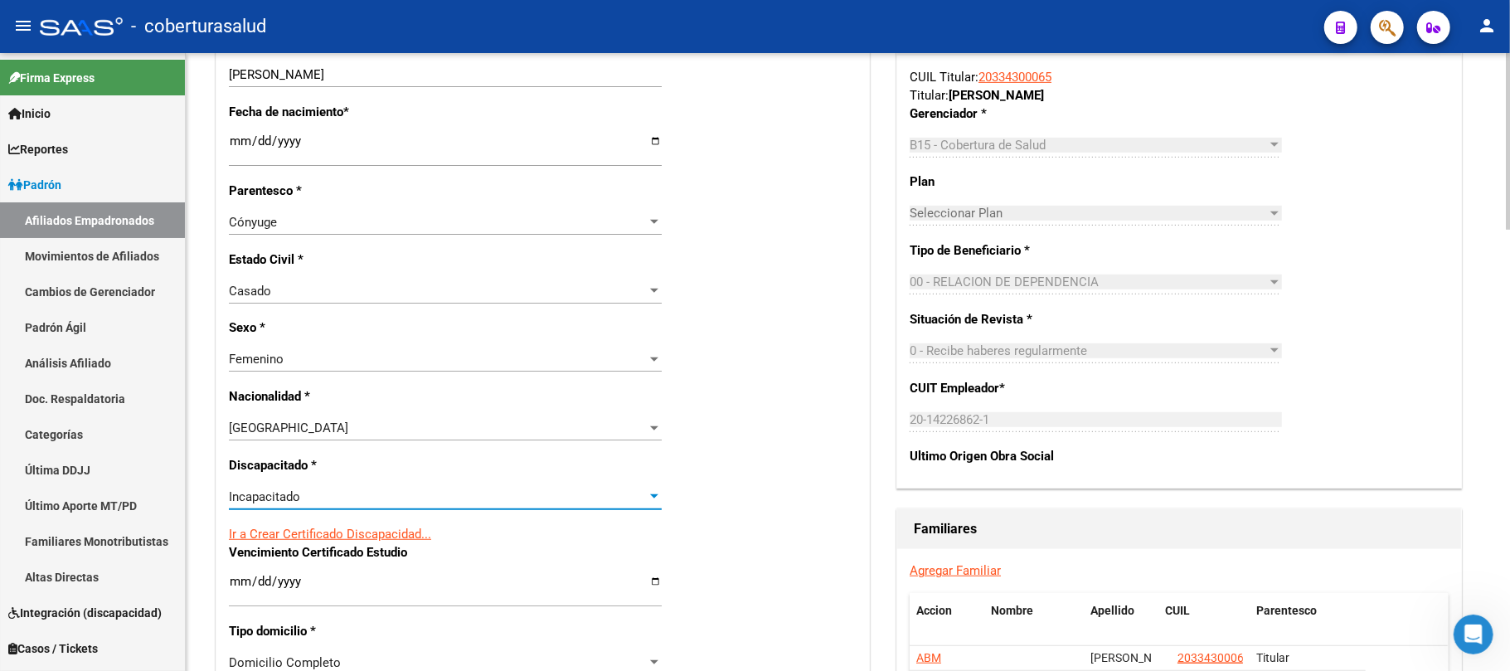
click at [854, 377] on div "Nro Afiliado Ingresar nro CUIL * 27-35484392-2 CUIL ARCA Padrón Ult. Fecha Alta…" at bounding box center [542, 559] width 653 height 1798
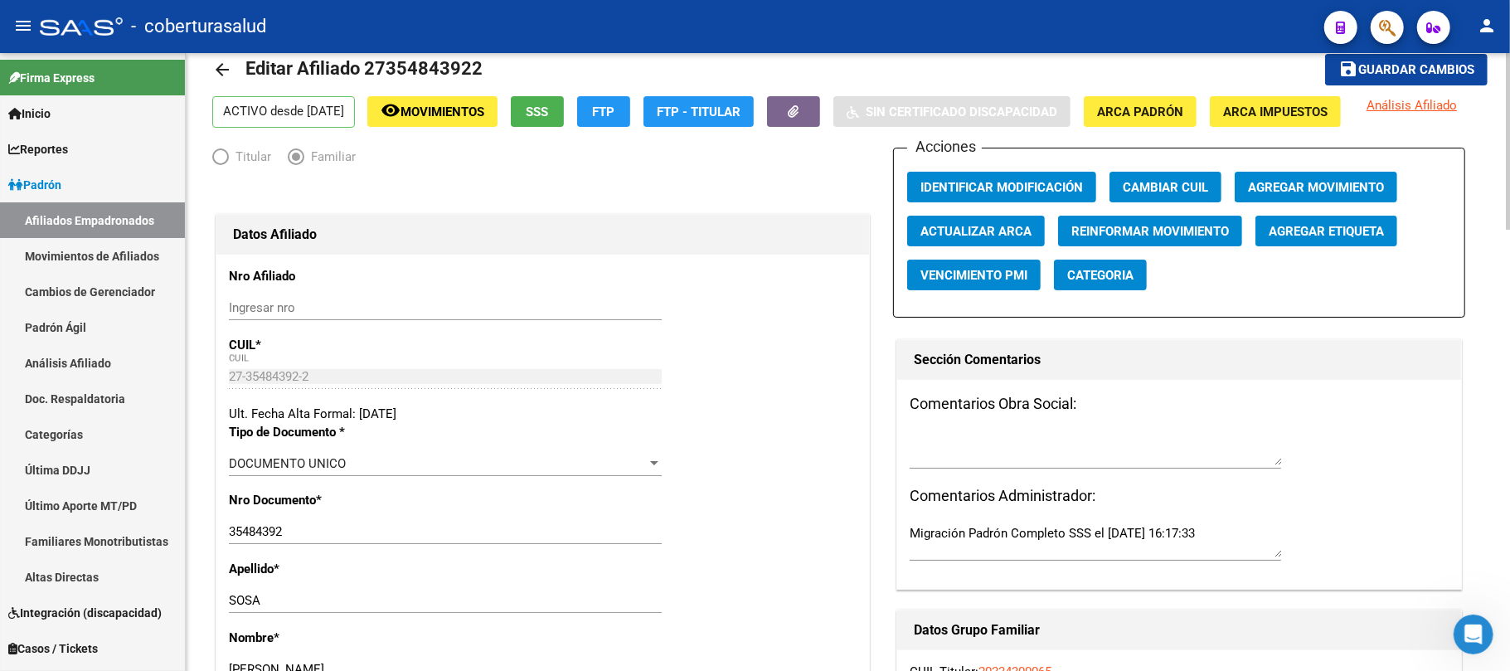
scroll to position [0, 0]
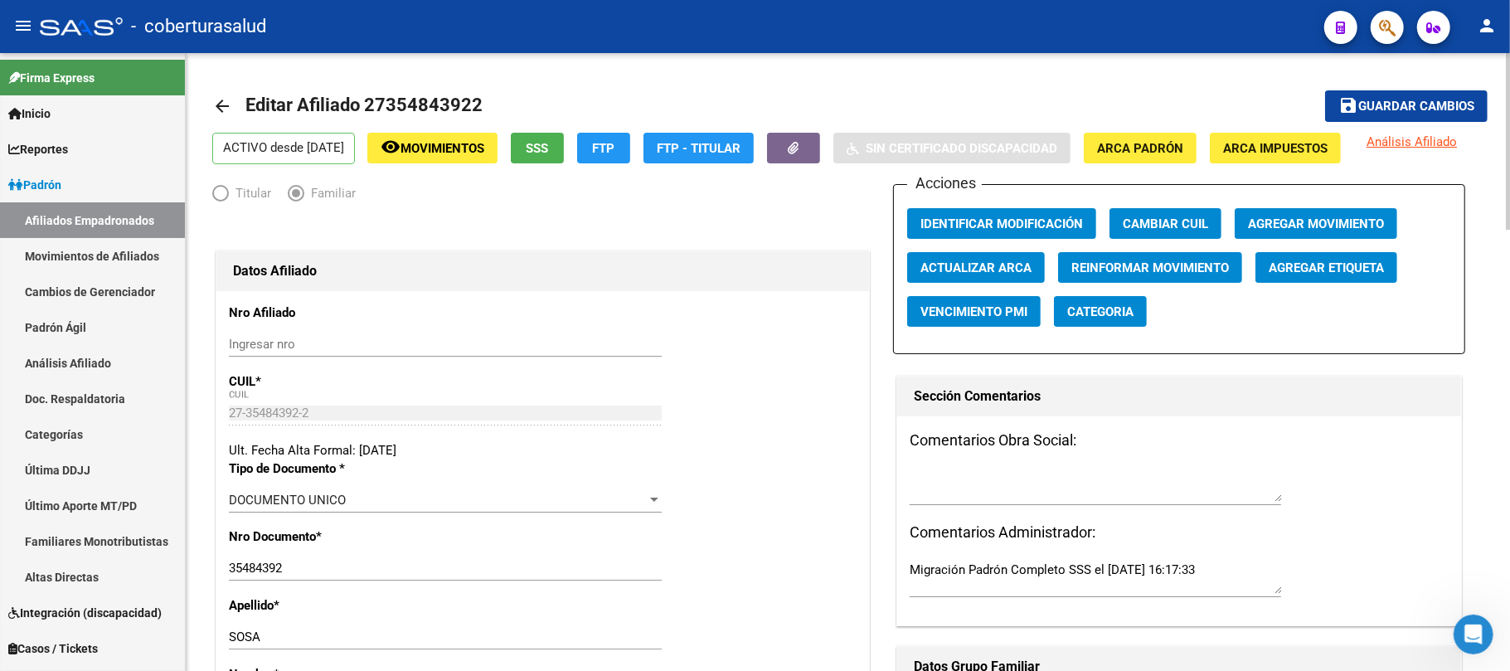
click at [1415, 90] on mat-toolbar-row "save Guardar cambios" at bounding box center [1355, 106] width 265 height 53
click at [1405, 100] on span "Guardar cambios" at bounding box center [1417, 107] width 116 height 15
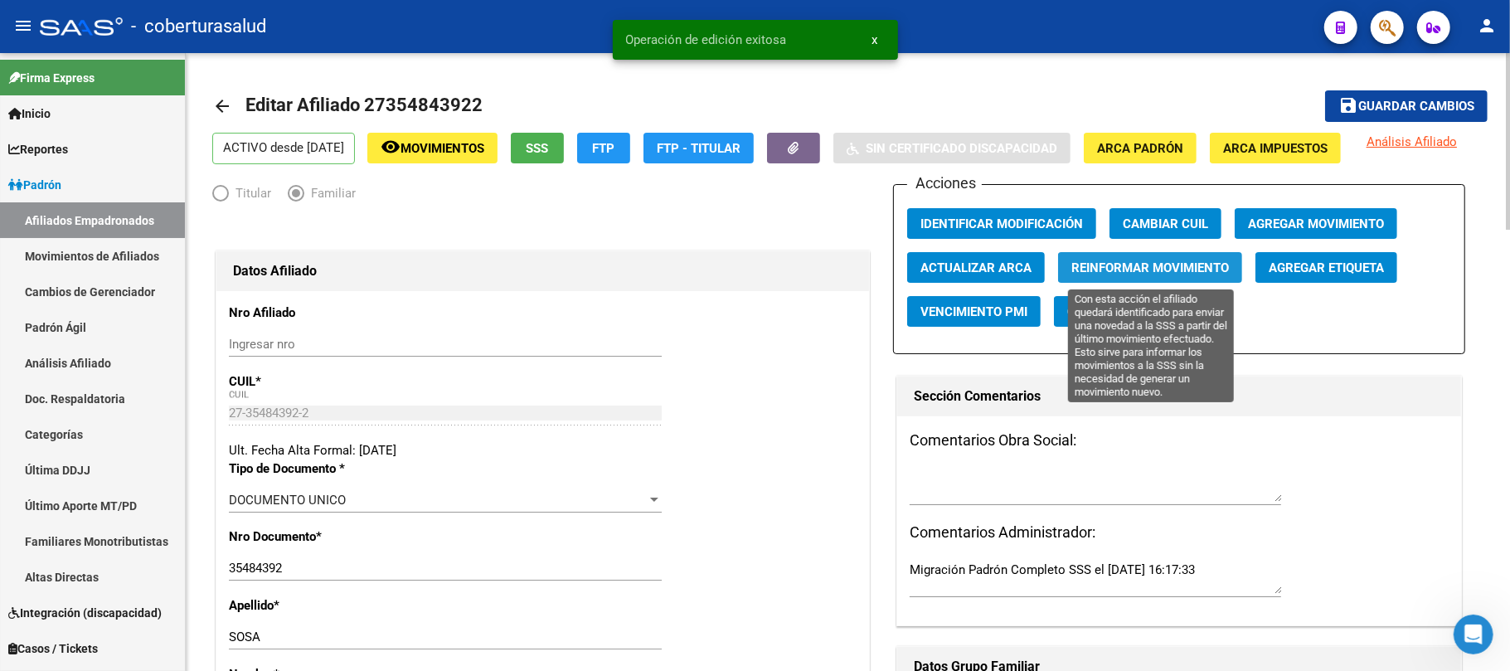
click at [1172, 273] on span "Reinformar Movimiento" at bounding box center [1151, 267] width 158 height 15
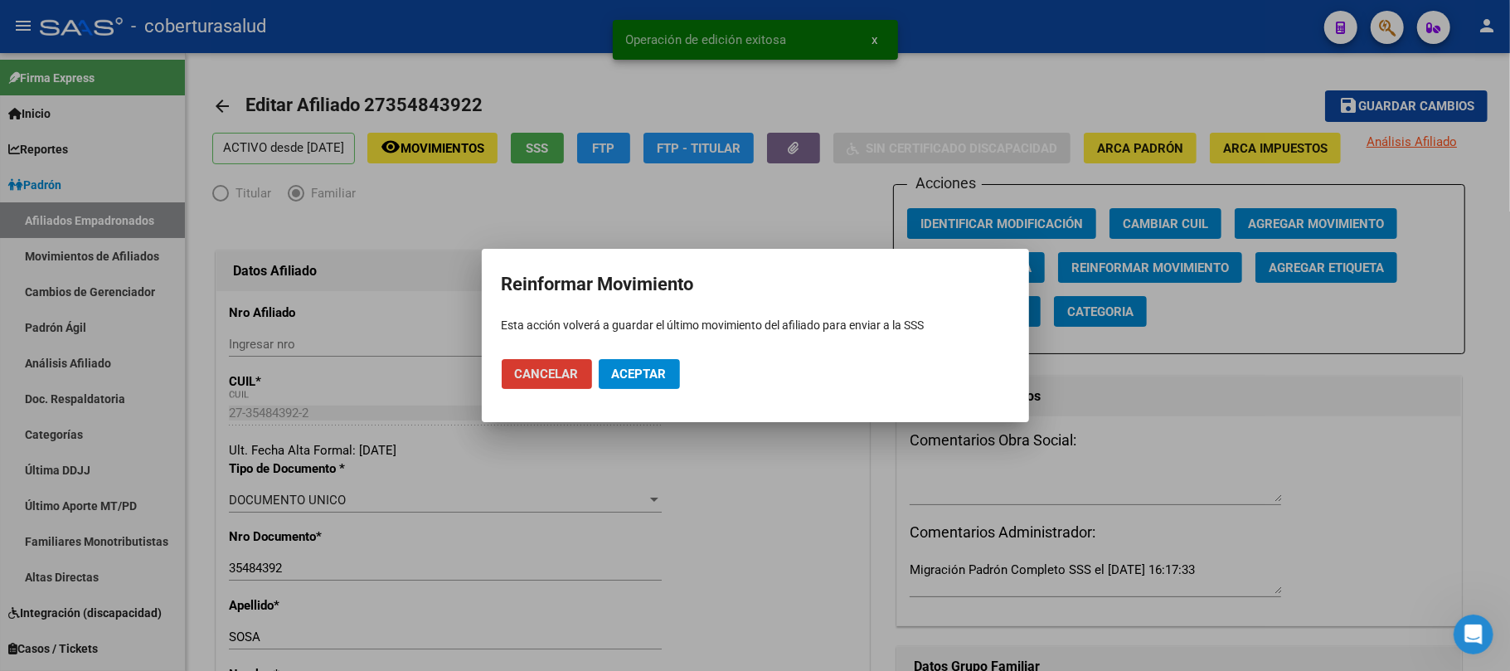
click at [660, 376] on span "Aceptar" at bounding box center [639, 374] width 55 height 15
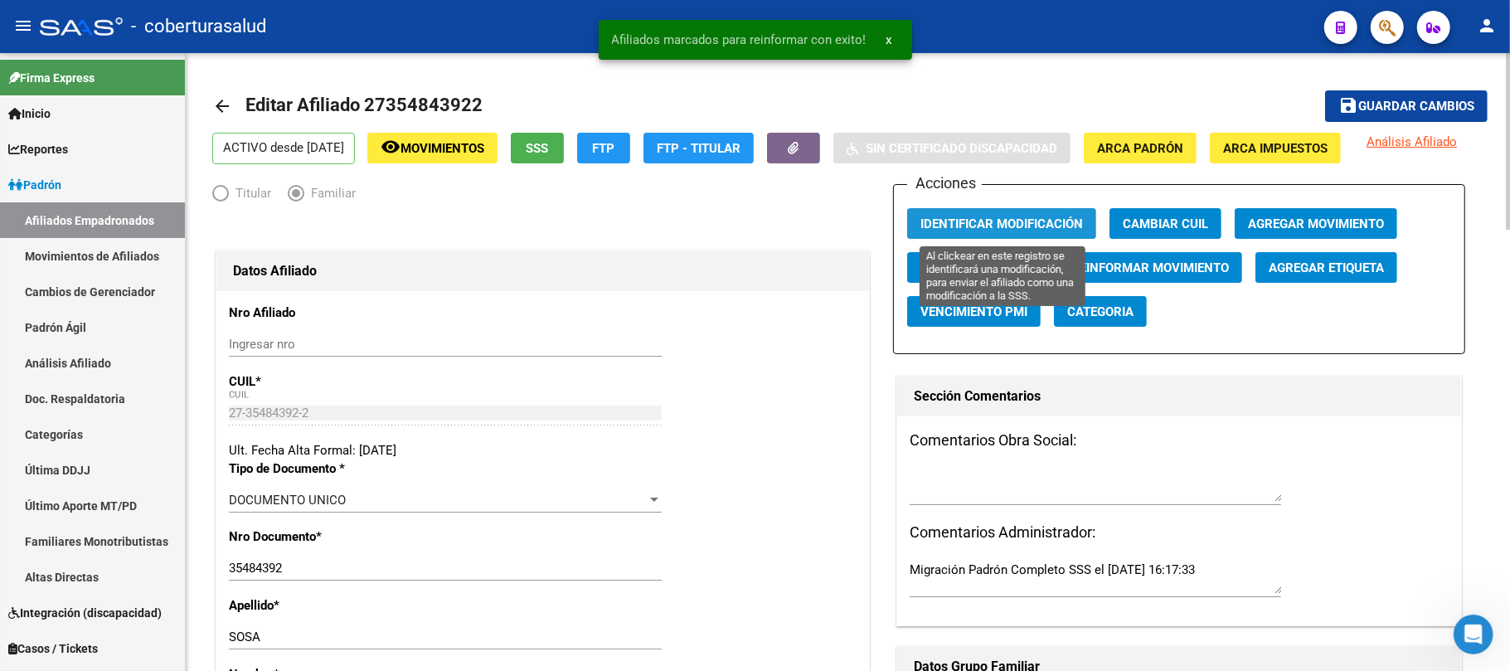
click at [1000, 216] on span "Identificar Modificación" at bounding box center [1002, 223] width 163 height 15
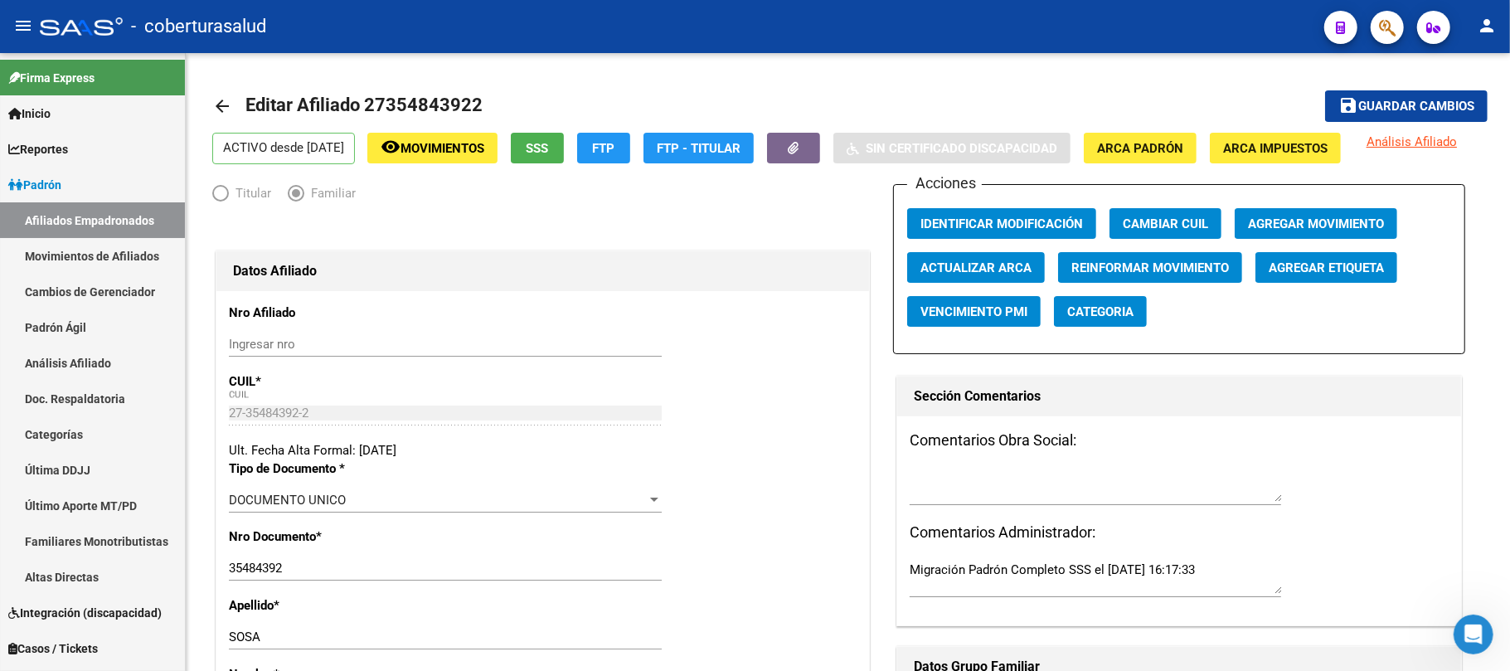
click at [1392, 17] on span "button" at bounding box center [1387, 28] width 17 height 34
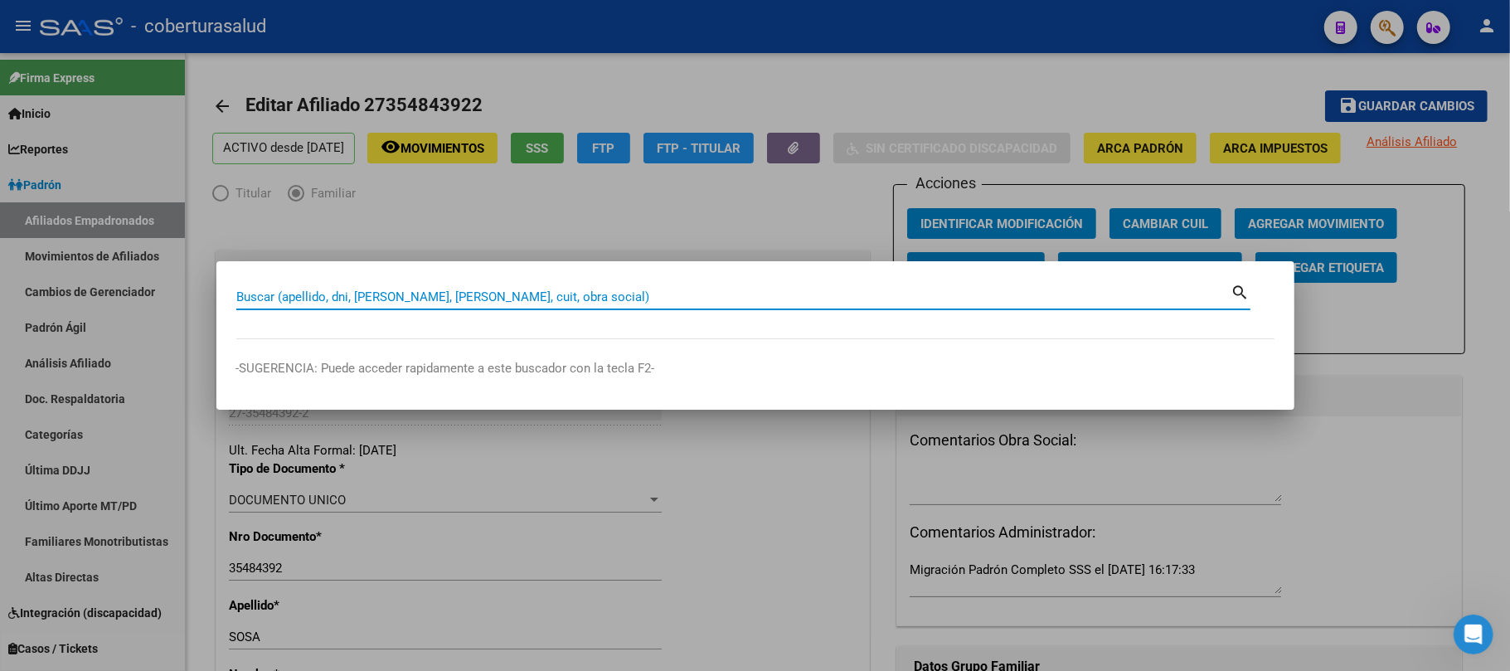
paste input "55379572"
type input "55379572"
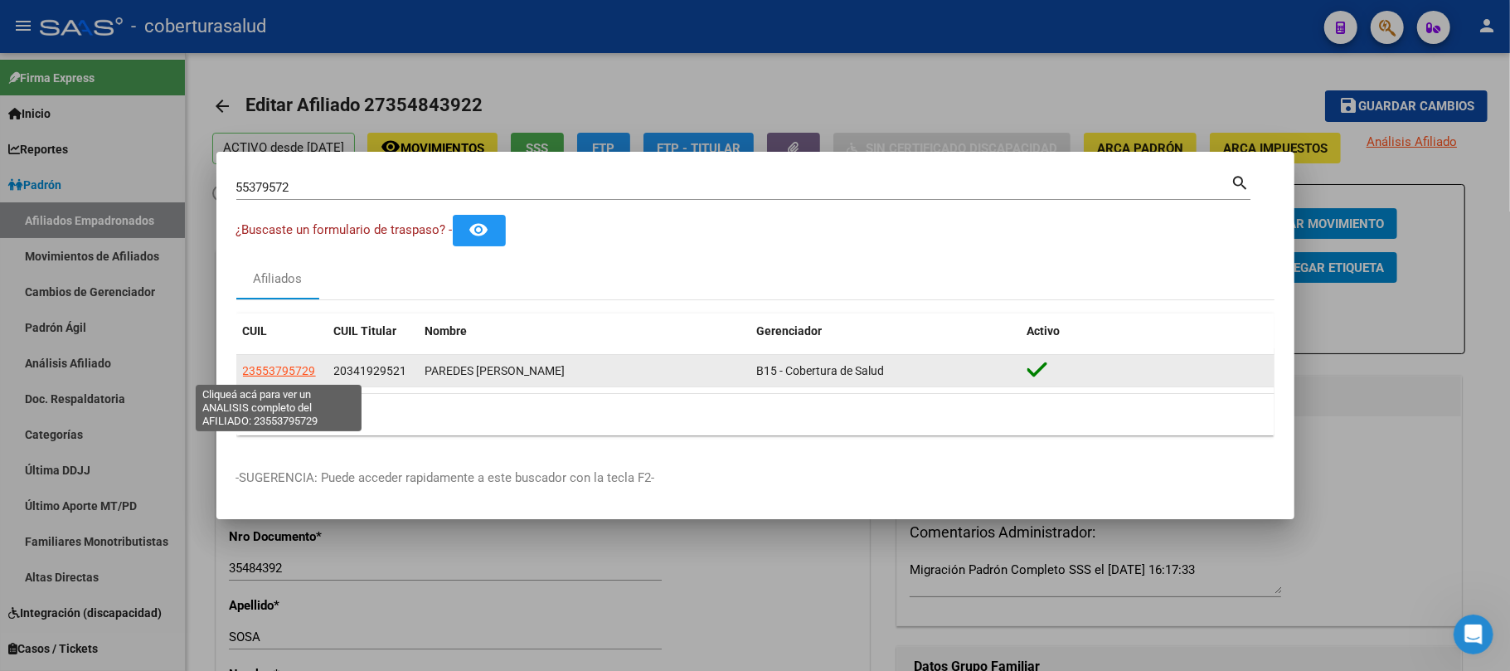
click at [296, 367] on span "23553795729" at bounding box center [279, 370] width 73 height 13
type textarea "23553795729"
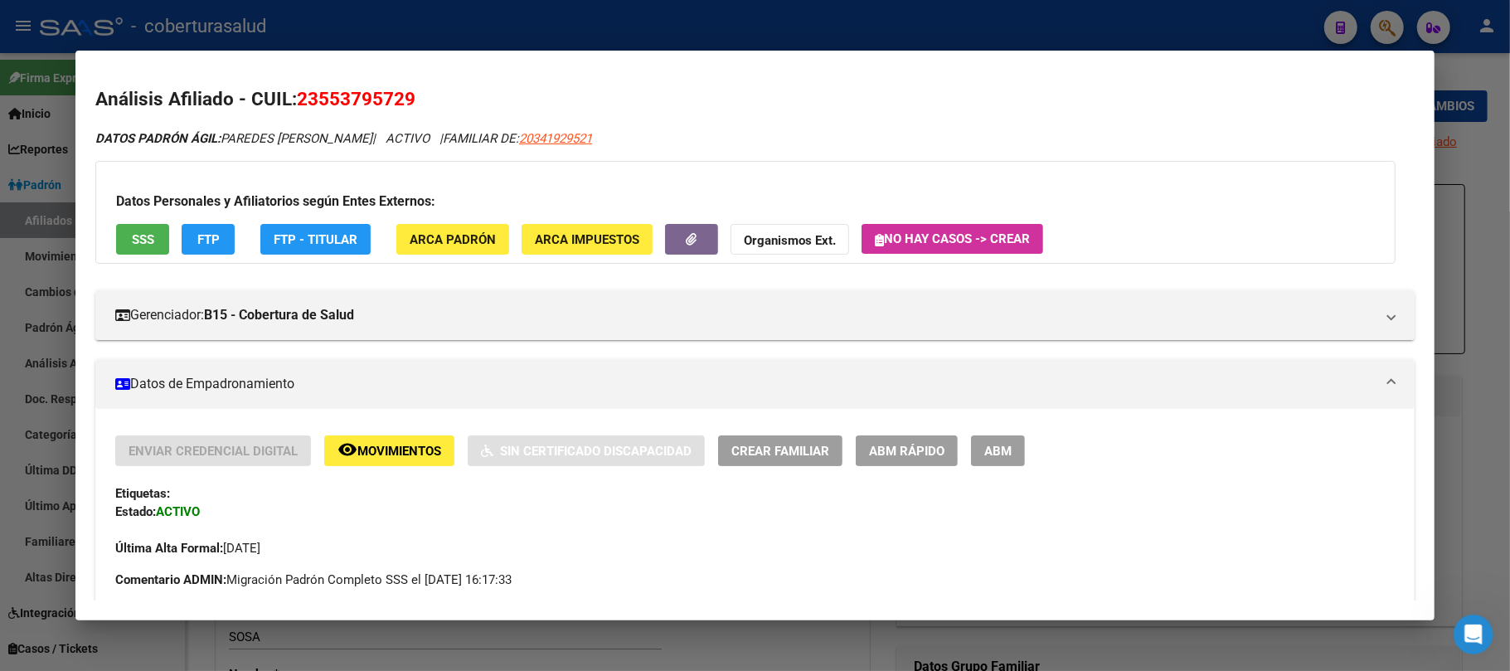
click at [999, 452] on span "ABM" at bounding box center [998, 451] width 27 height 15
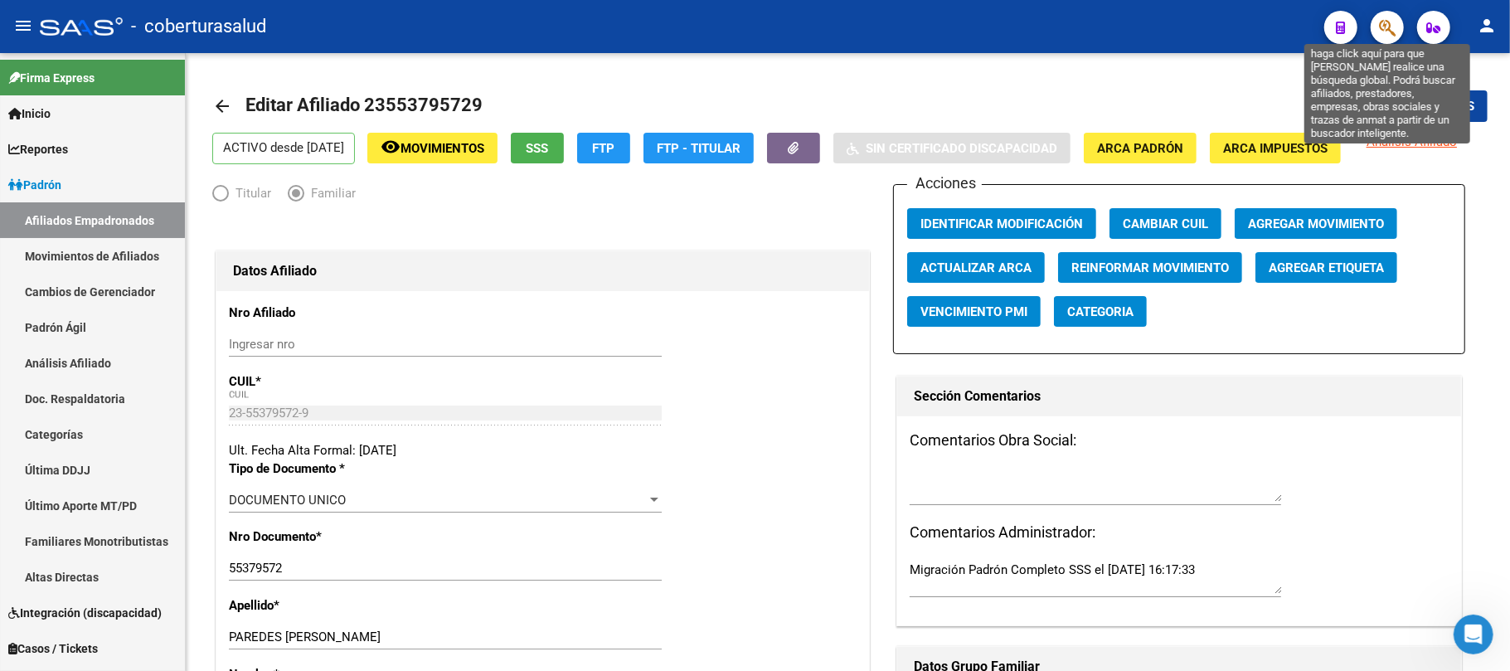
click at [1391, 25] on icon "button" at bounding box center [1387, 27] width 17 height 19
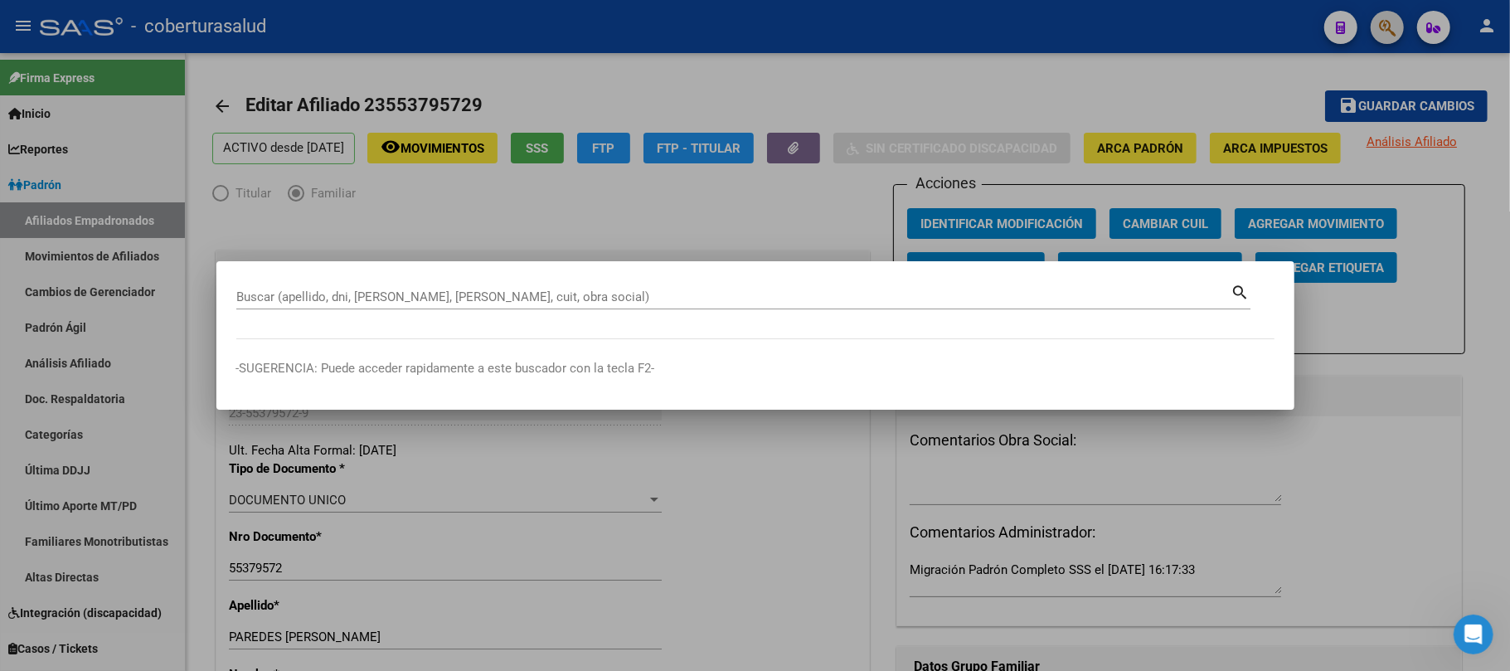
paste input "55826075"
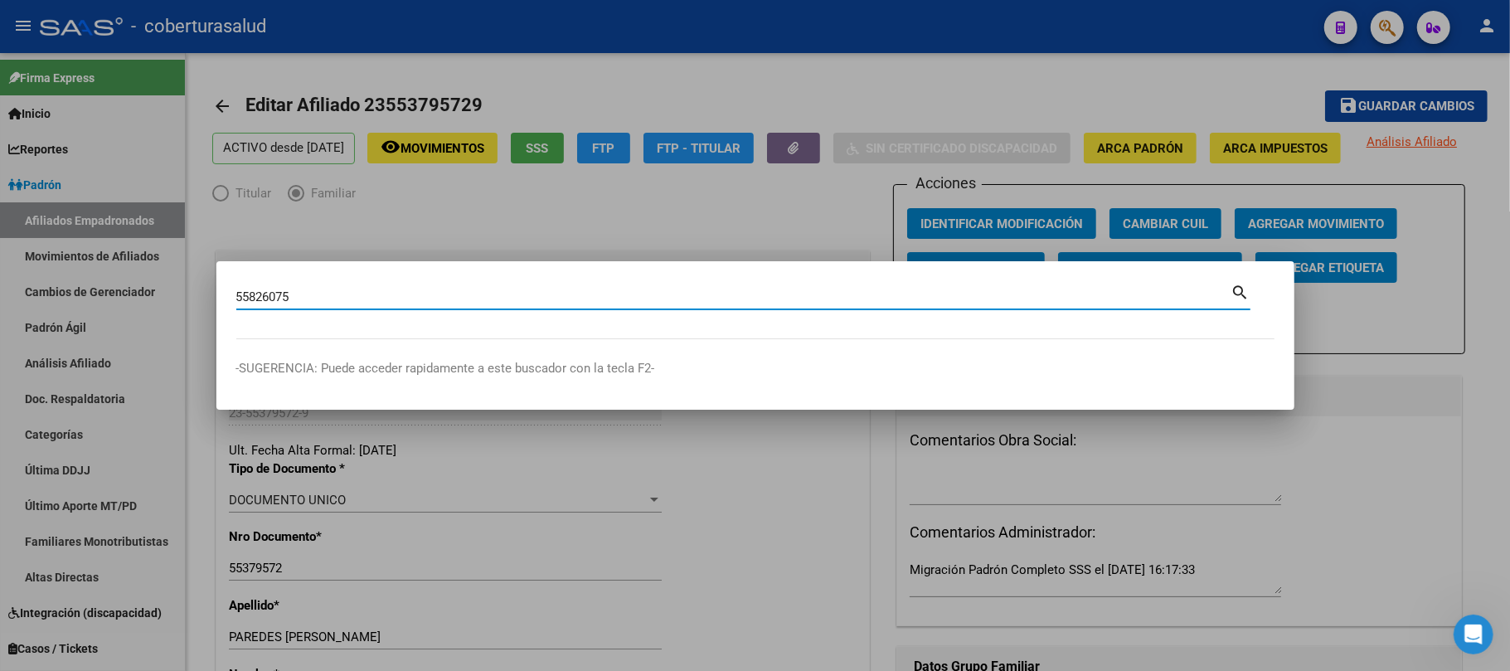
type input "55826075"
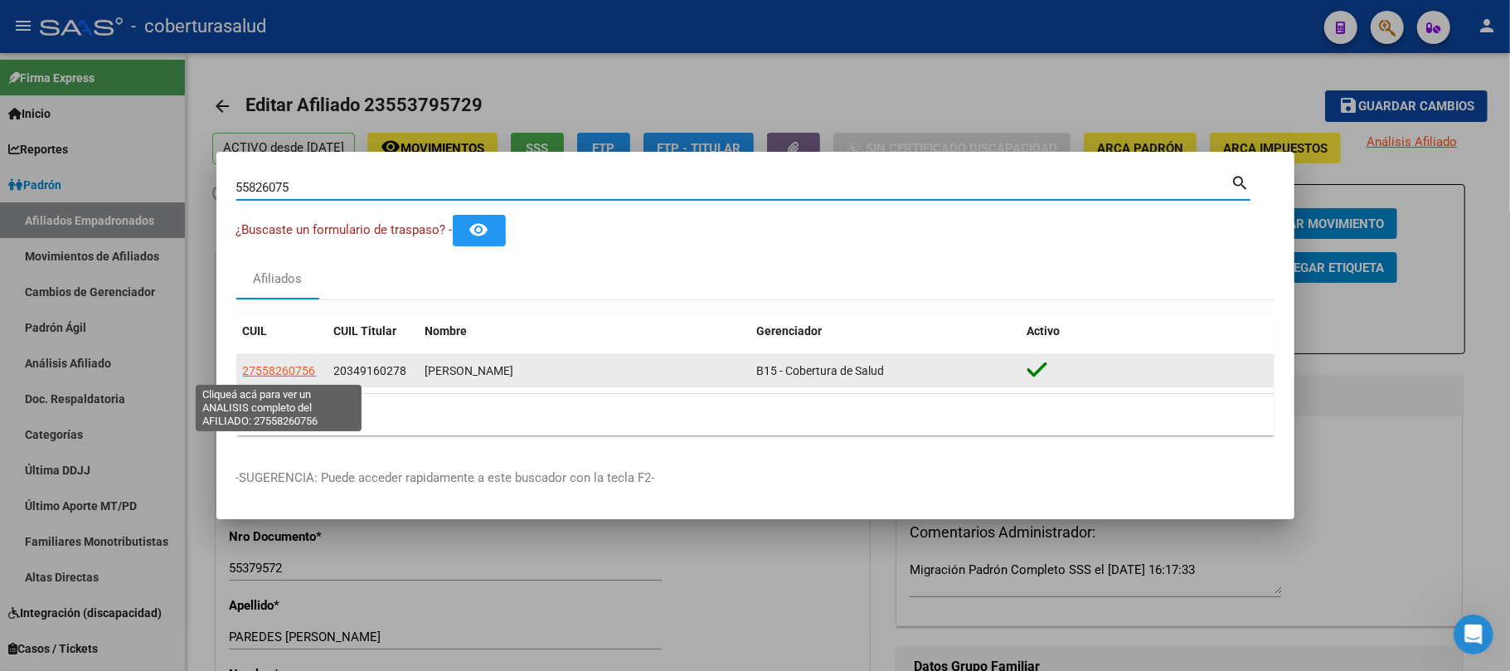
click at [285, 365] on span "27558260756" at bounding box center [279, 370] width 73 height 13
type textarea "27558260756"
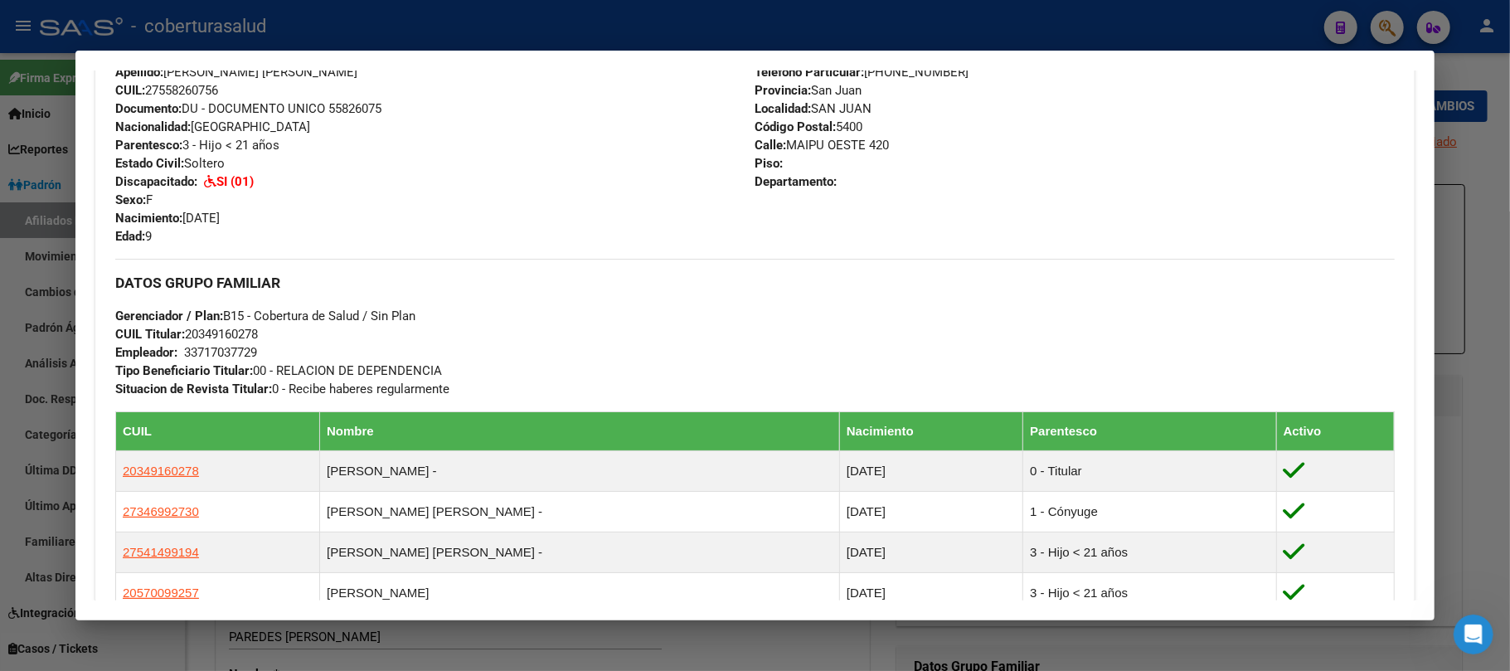
scroll to position [591, 0]
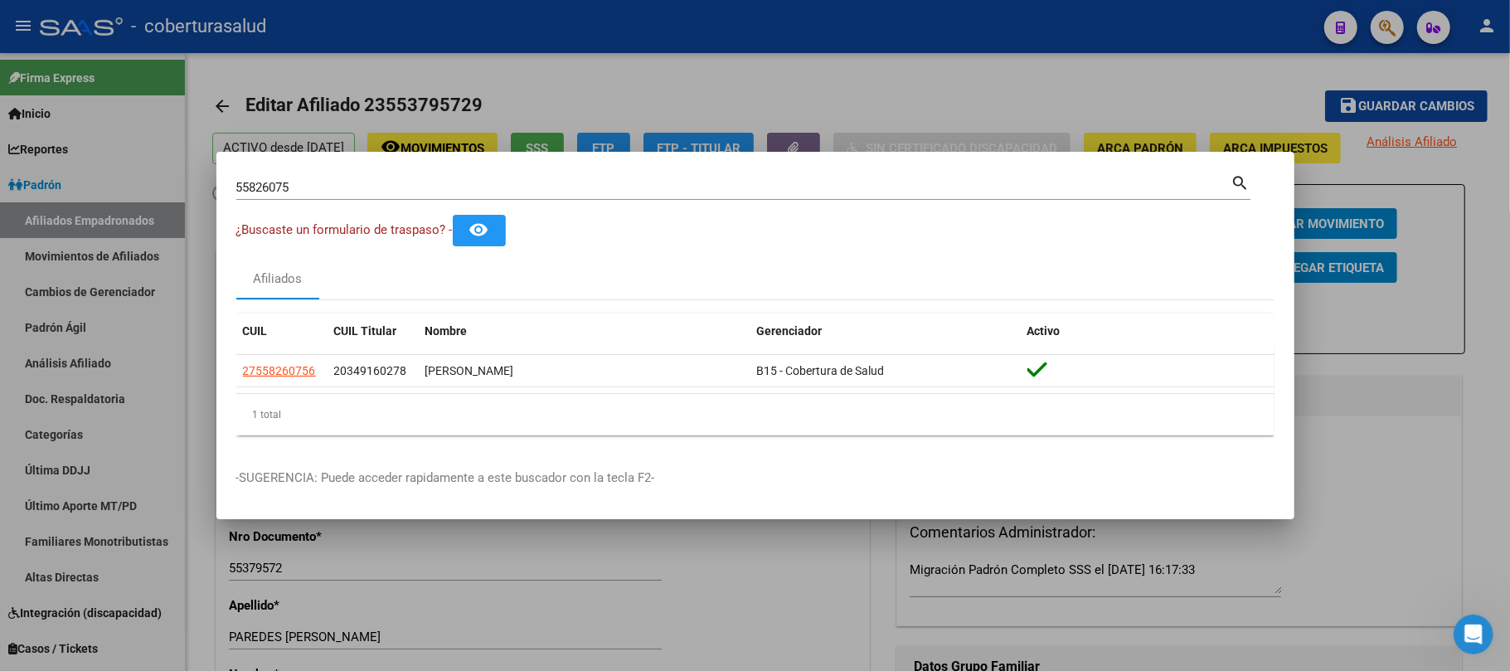
click at [853, 197] on div "55826075 Buscar (apellido, dni, cuil, nro traspaso, cuit, obra social)" at bounding box center [733, 187] width 995 height 25
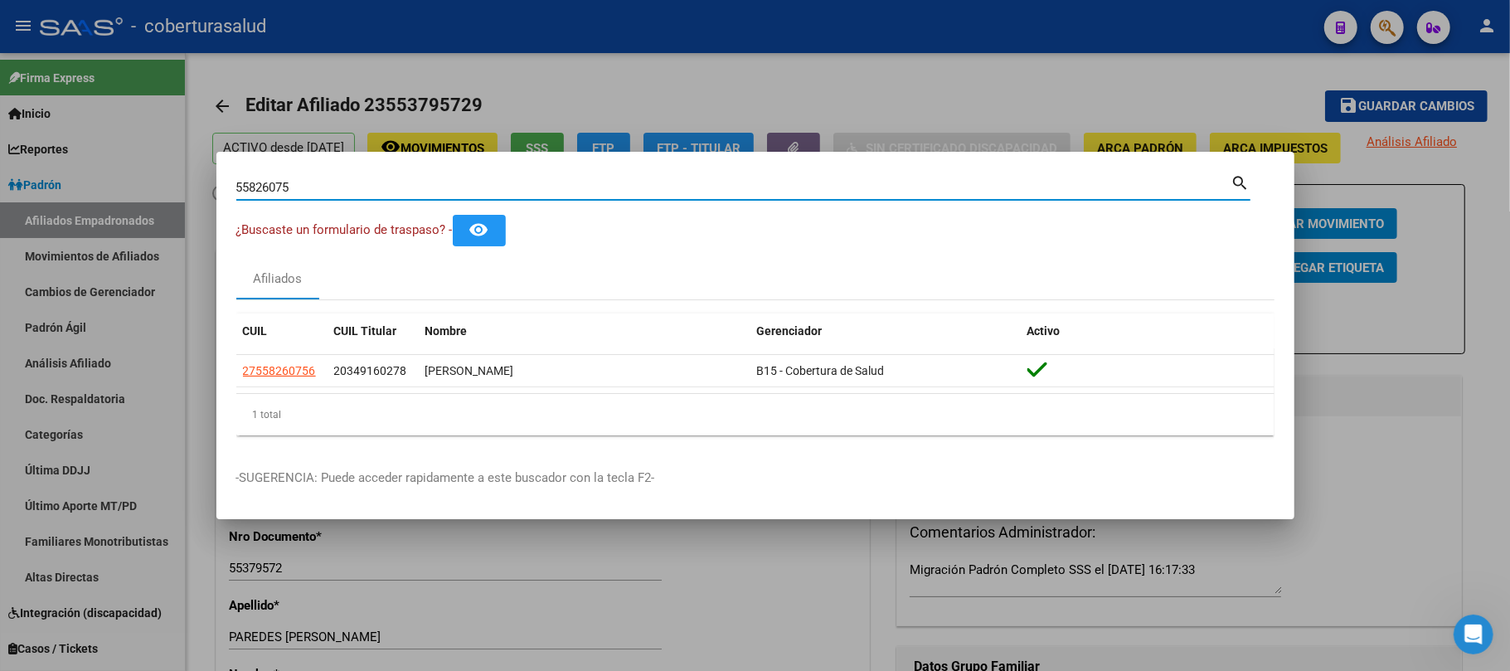
click at [848, 193] on input "55826075" at bounding box center [733, 187] width 995 height 15
paste input "1310220"
type input "51310220"
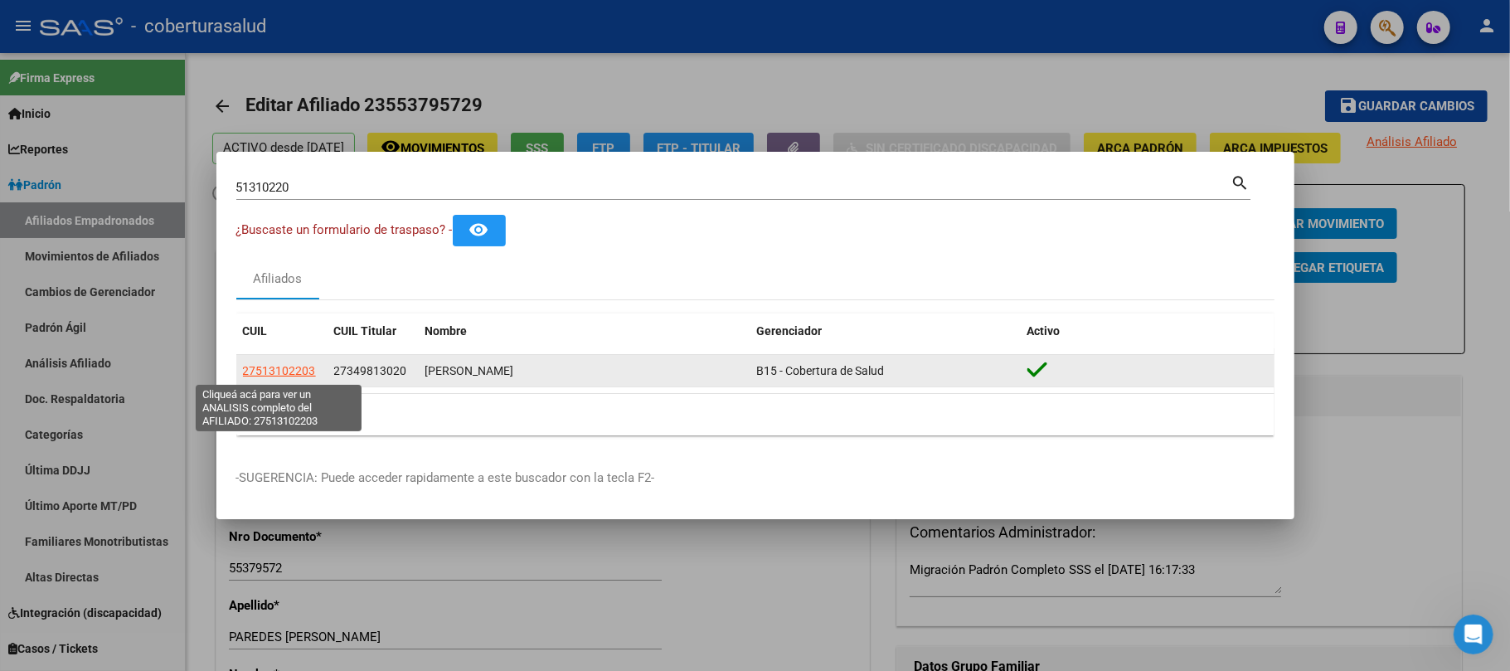
click at [269, 366] on span "27513102203" at bounding box center [279, 370] width 73 height 13
type textarea "27513102203"
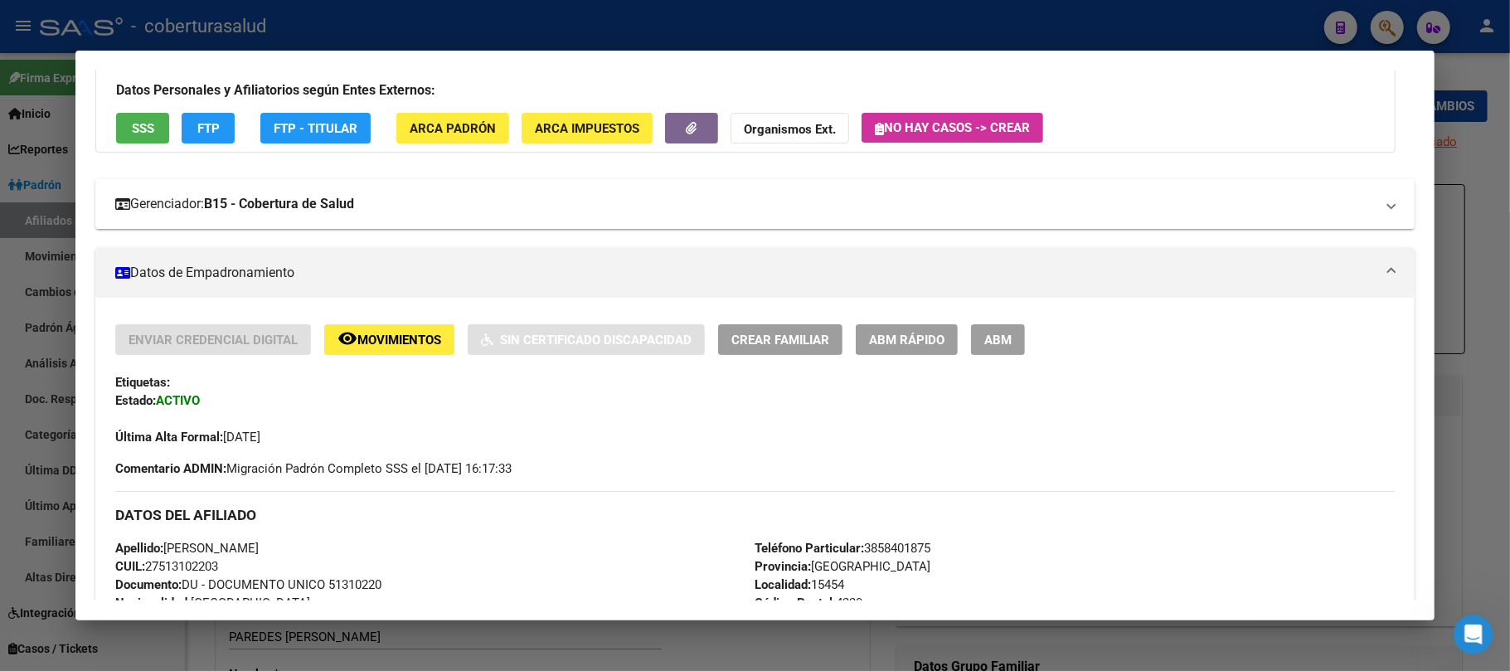
scroll to position [110, 0]
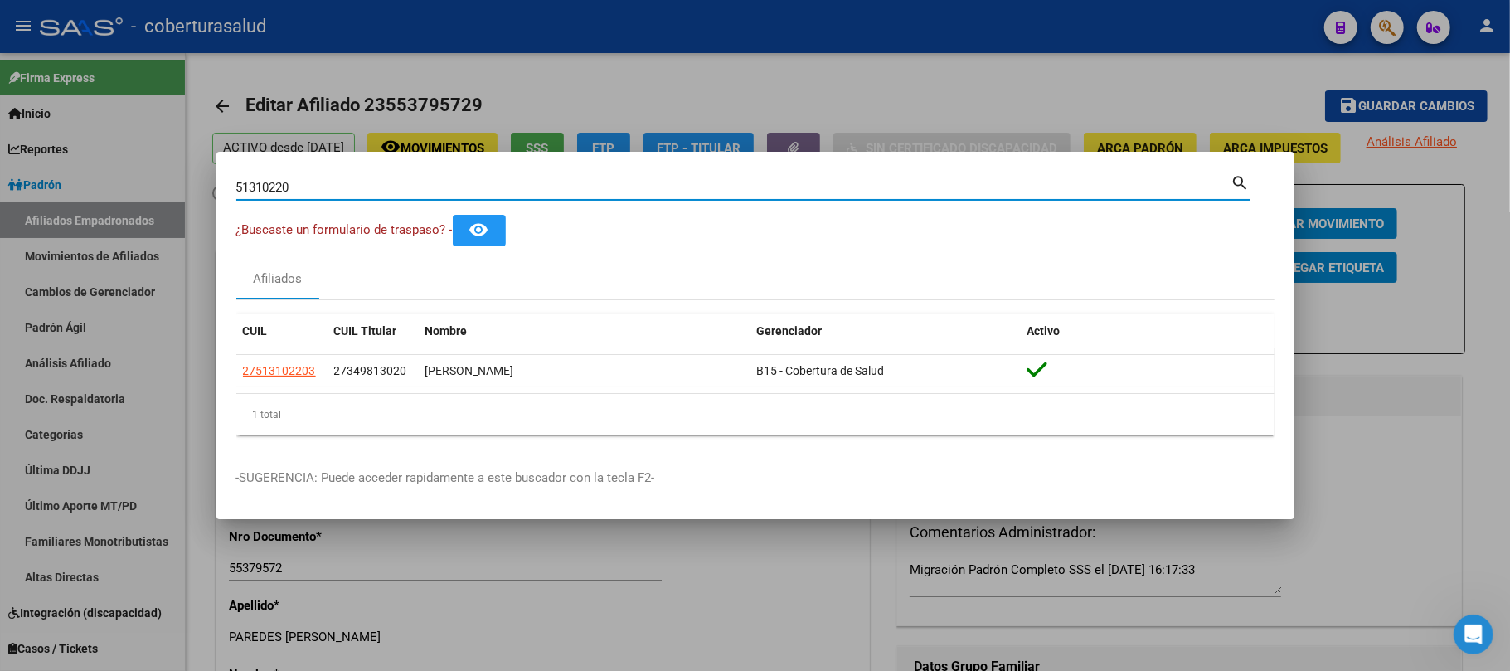
click at [1222, 181] on input "51310220" at bounding box center [733, 187] width 995 height 15
paste input "7703961"
type input "57703961"
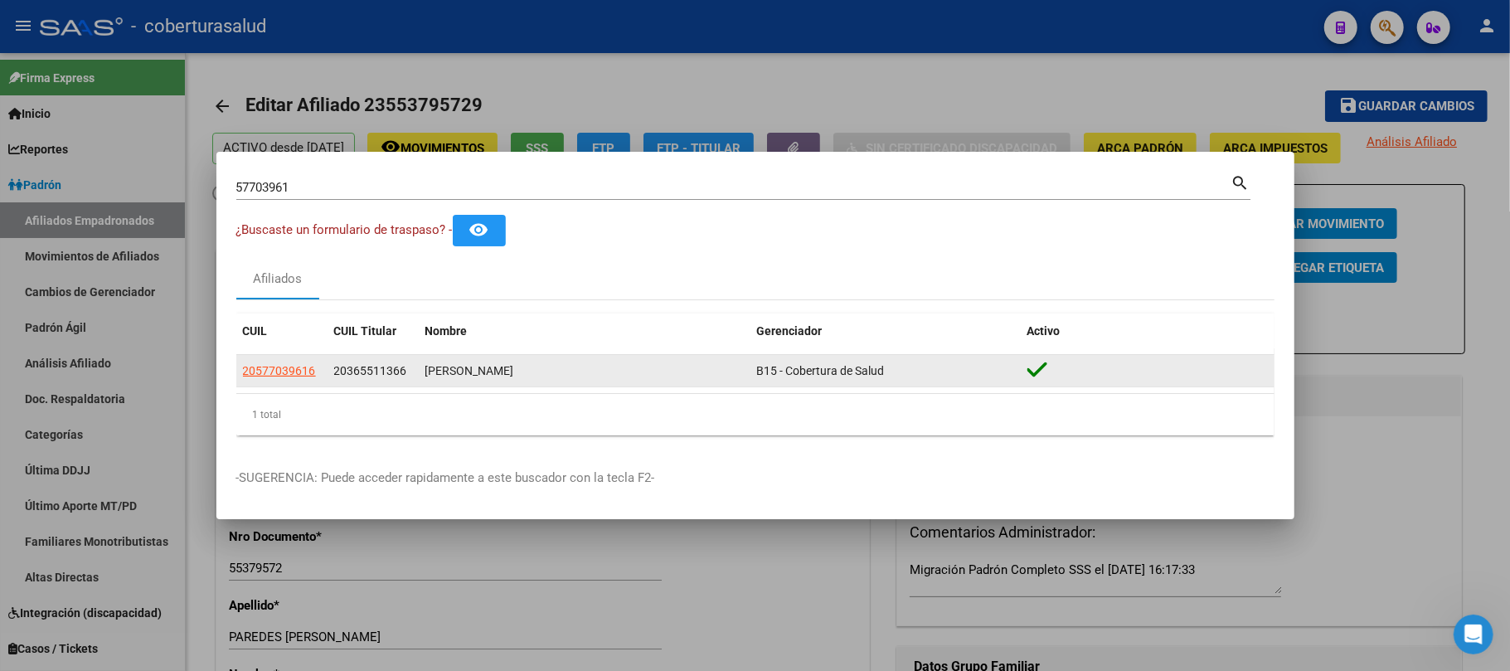
click at [282, 380] on datatable-body-cell "20577039616" at bounding box center [281, 371] width 91 height 32
click at [287, 367] on span "20577039616" at bounding box center [279, 370] width 73 height 13
type textarea "20577039616"
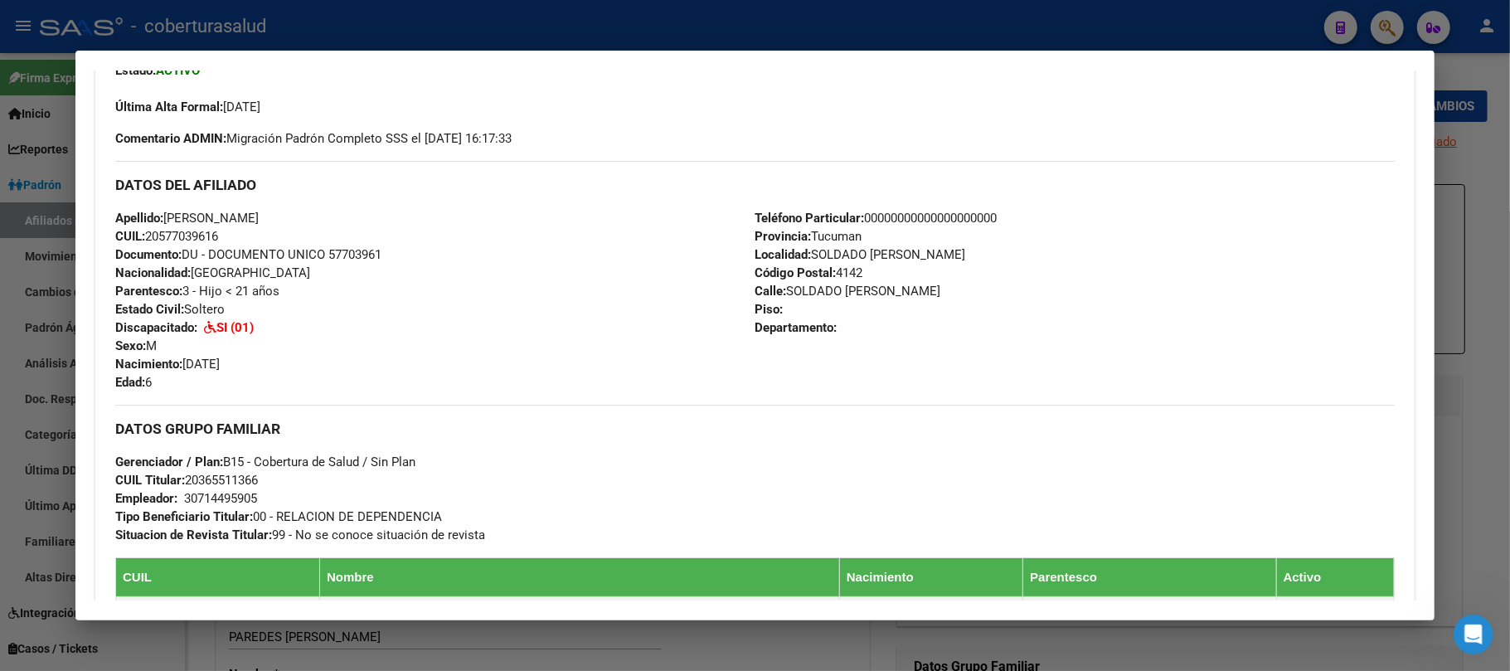
scroll to position [442, 0]
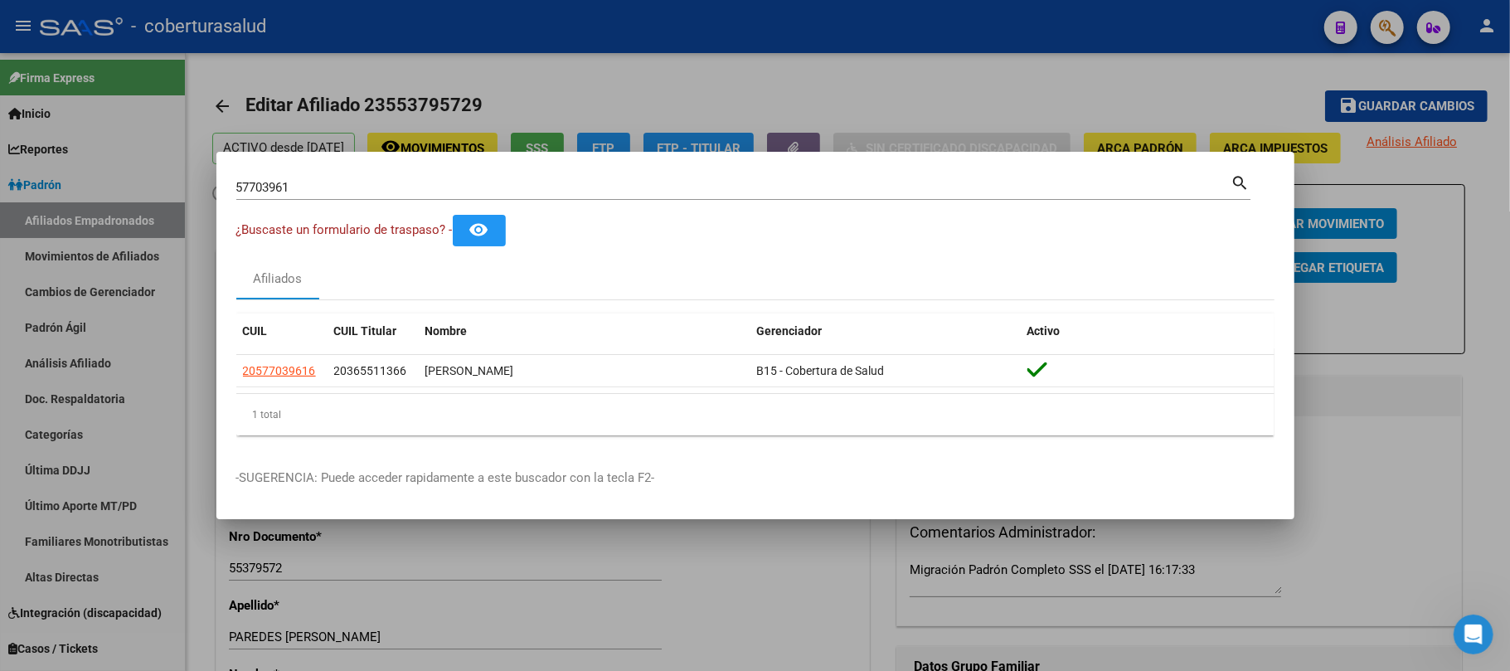
click at [343, 187] on input "57703961" at bounding box center [733, 187] width 995 height 15
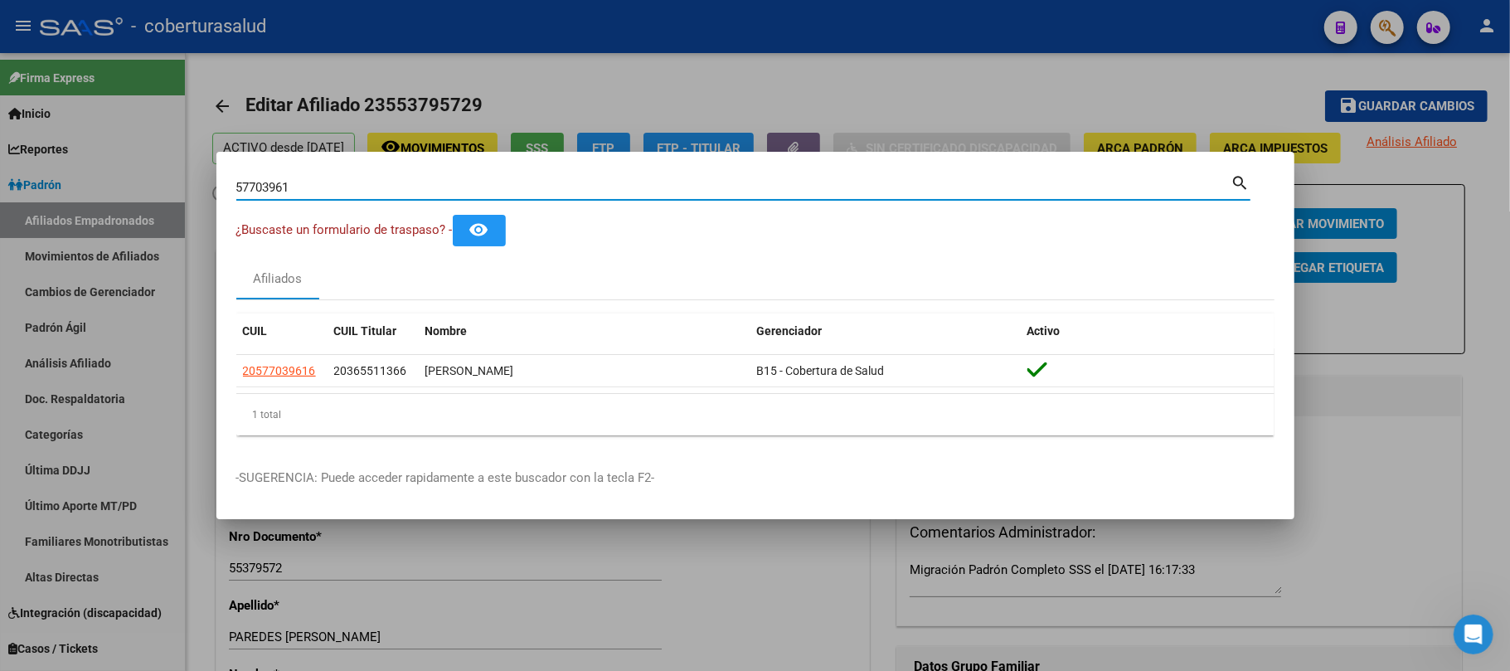
paste input "58602422"
click at [343, 187] on input "5770396158602422" at bounding box center [733, 187] width 995 height 15
paste input
type input "58602422"
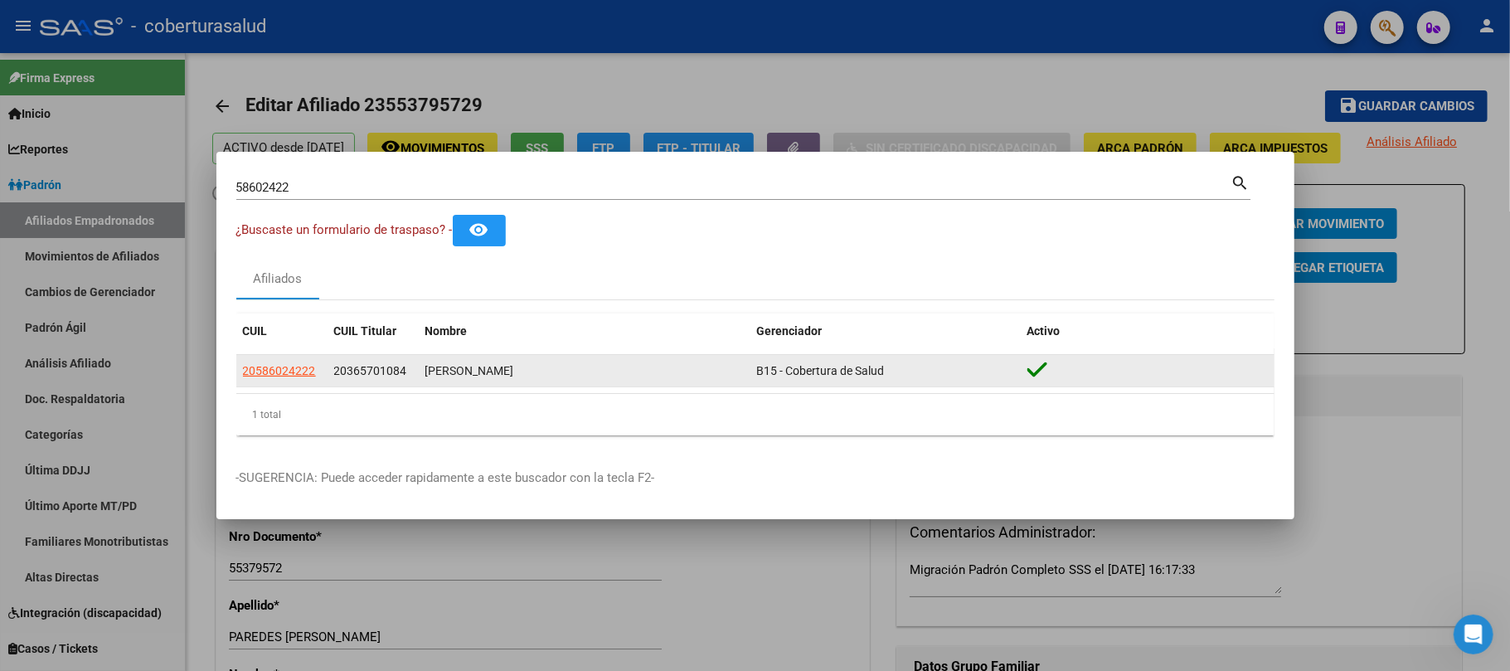
click at [277, 362] on app-link-go-to "20586024222" at bounding box center [279, 371] width 73 height 19
click at [285, 368] on span "20586024222" at bounding box center [279, 370] width 73 height 13
type textarea "20586024222"
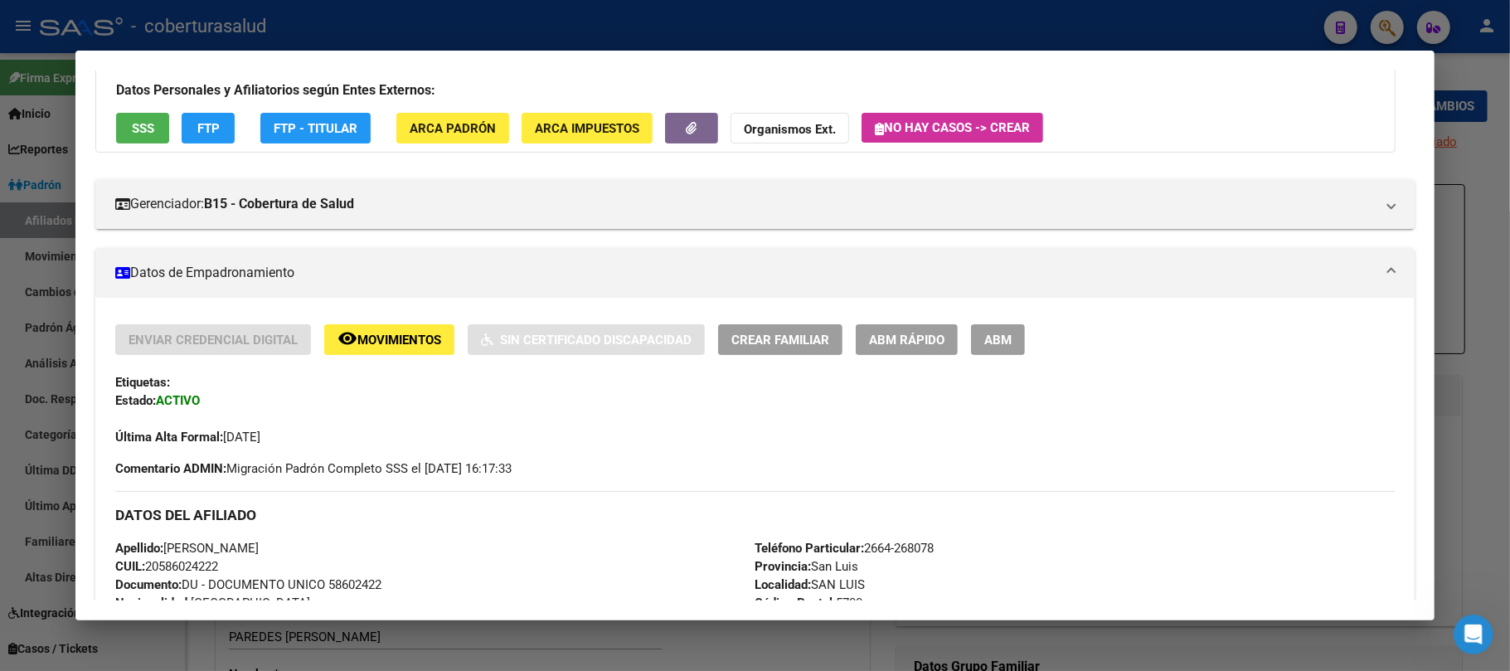
scroll to position [332, 0]
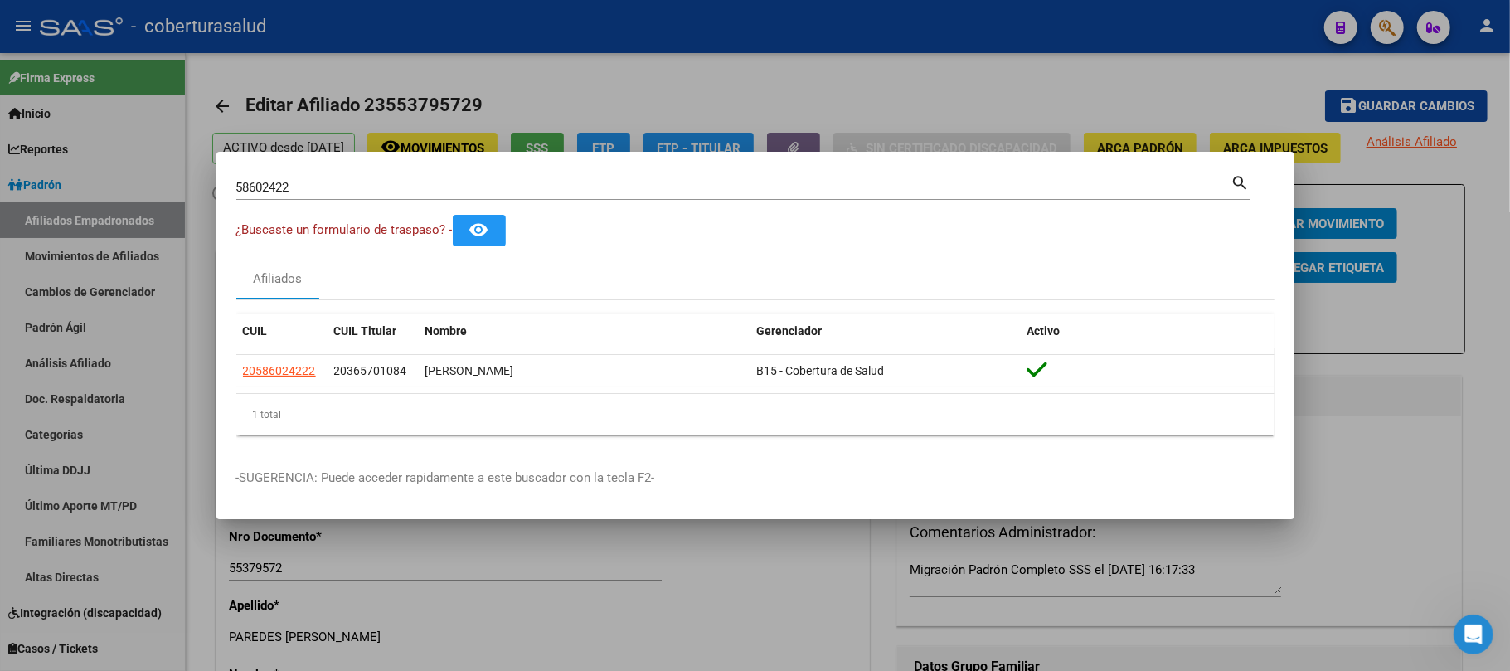
click at [1090, 180] on input "58602422" at bounding box center [733, 187] width 995 height 15
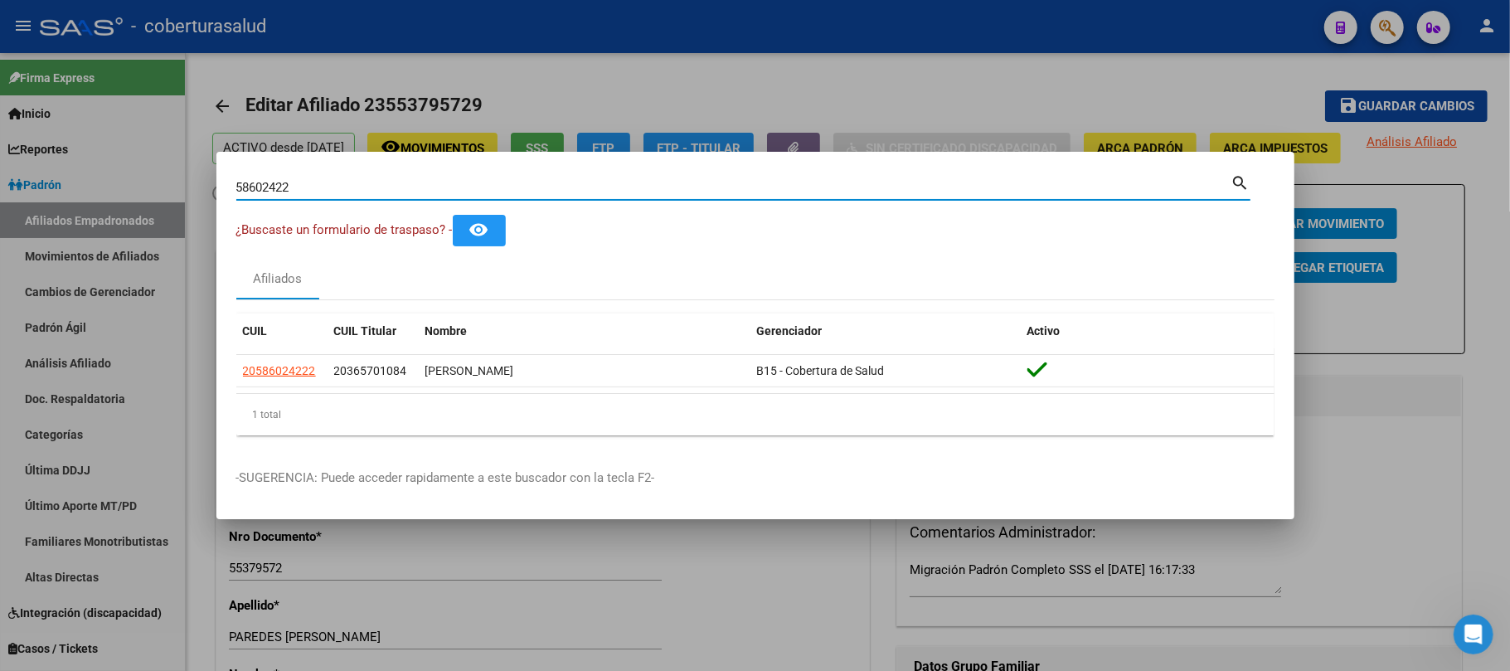
click at [1090, 180] on input "58602422" at bounding box center [733, 187] width 995 height 15
paste input "7690125"
type input "57690125"
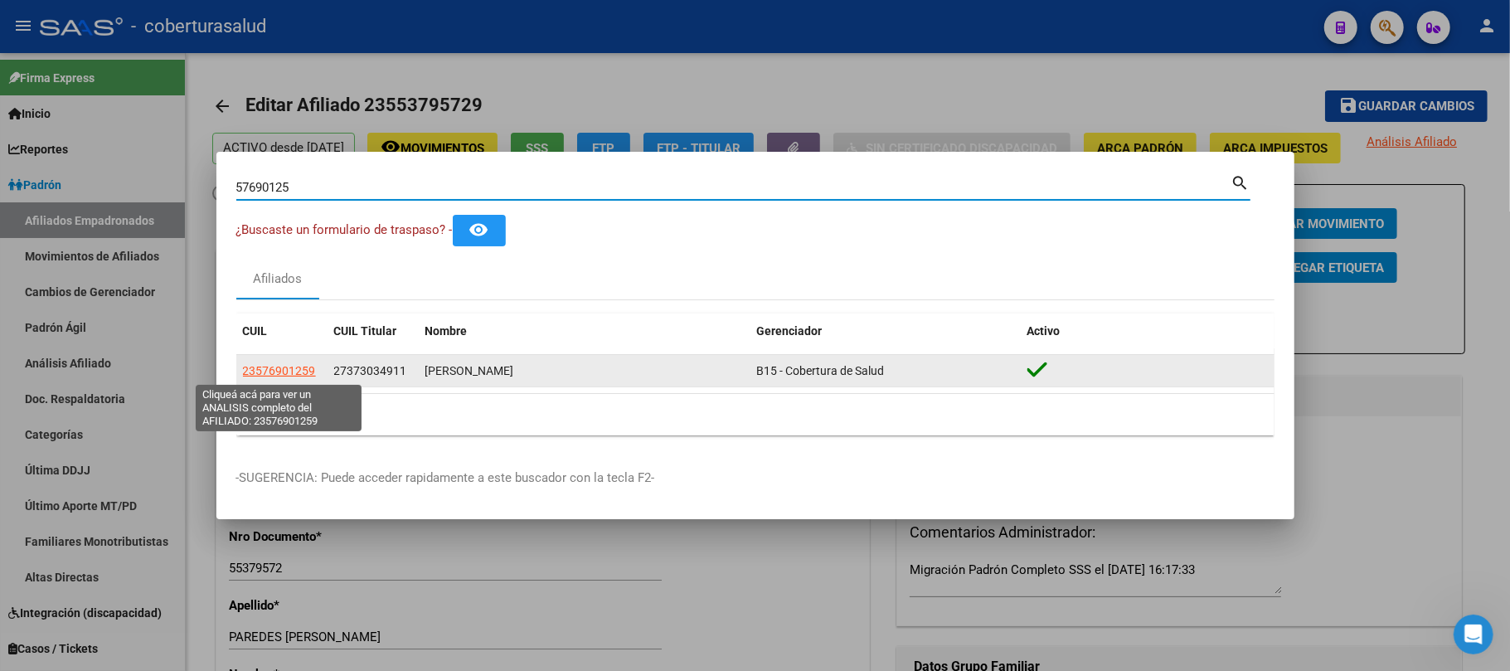
click at [270, 377] on span "23576901259" at bounding box center [279, 370] width 73 height 13
type textarea "23576901259"
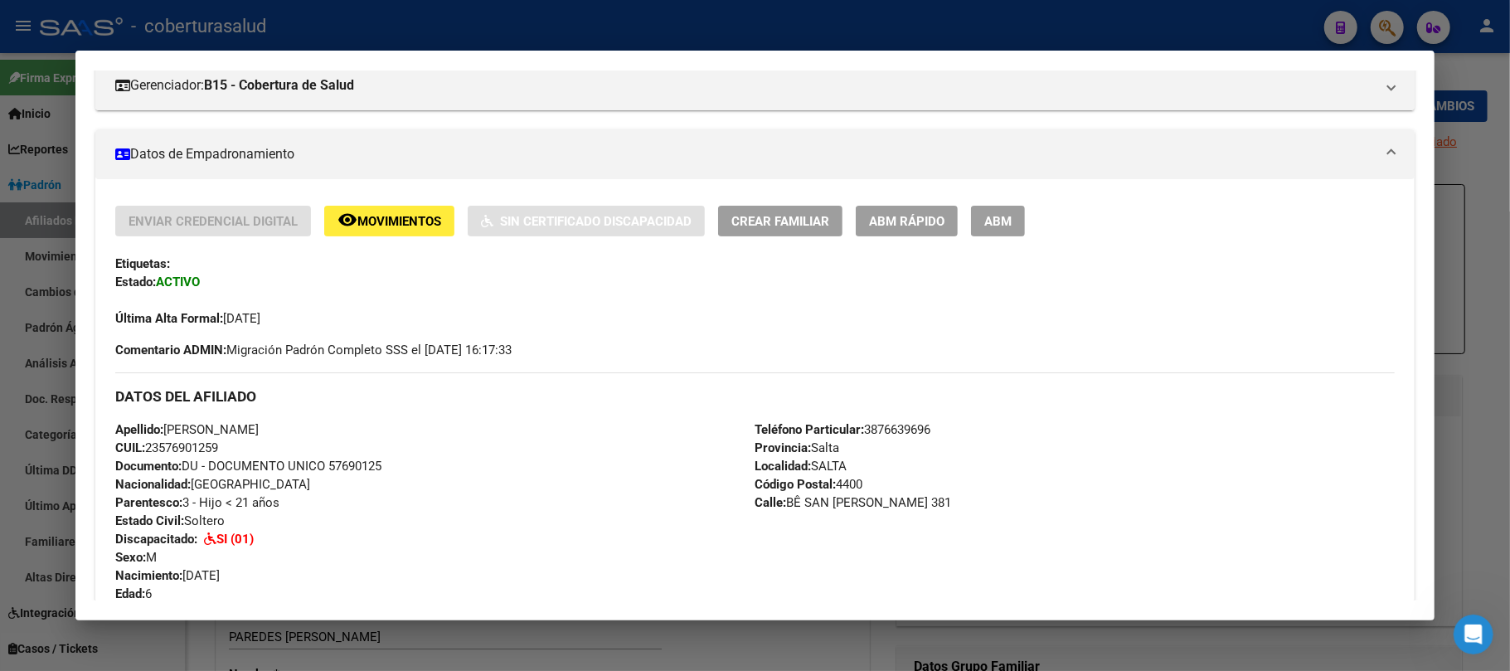
scroll to position [552, 0]
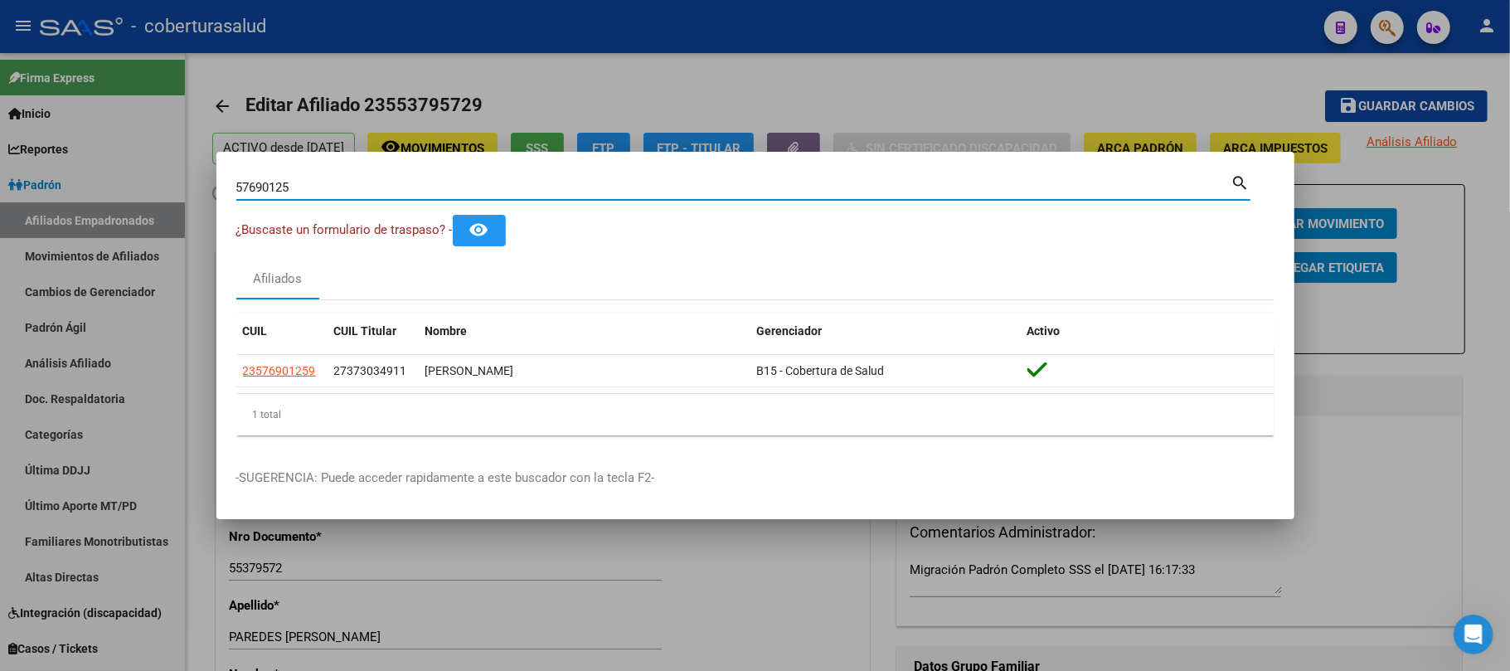
click at [264, 183] on input "57690125" at bounding box center [733, 187] width 995 height 15
paste input "8644409"
type input "58644409"
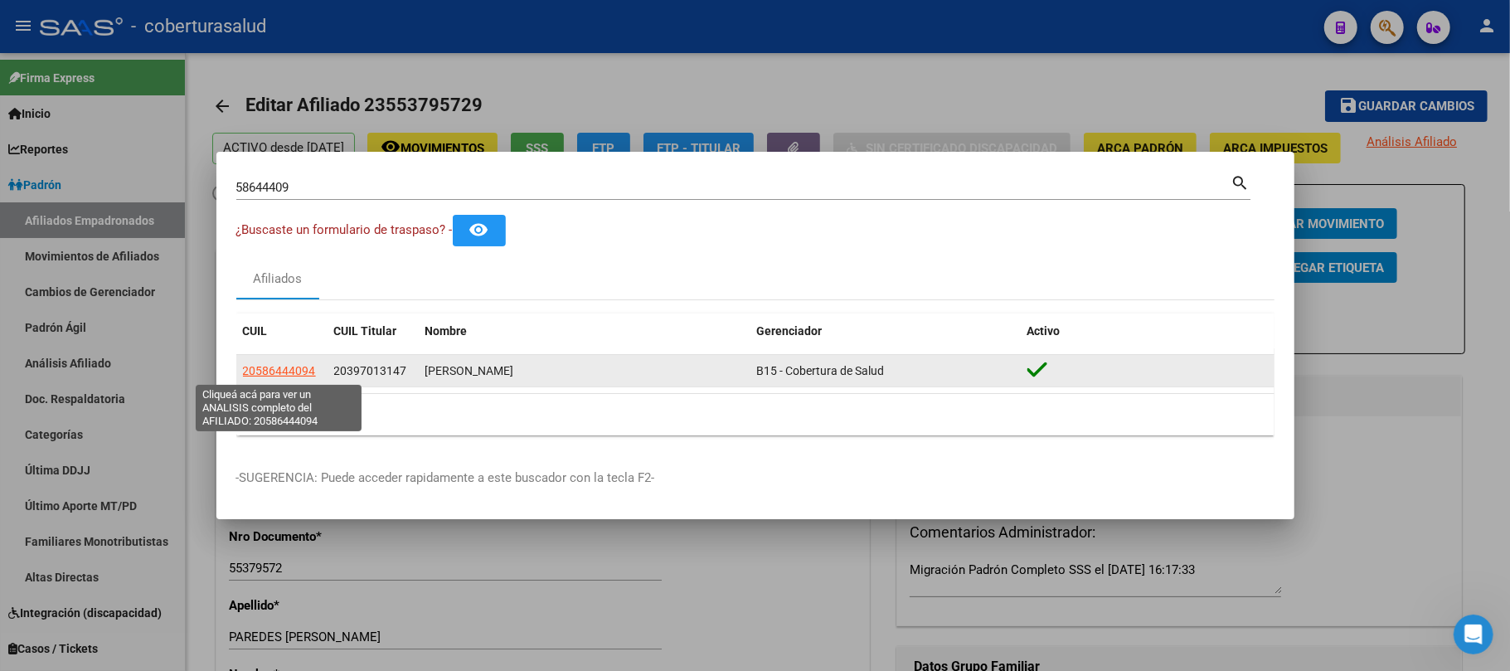
click at [260, 367] on span "20586444094" at bounding box center [279, 370] width 73 height 13
type textarea "20586444094"
